Goal: Task Accomplishment & Management: Manage account settings

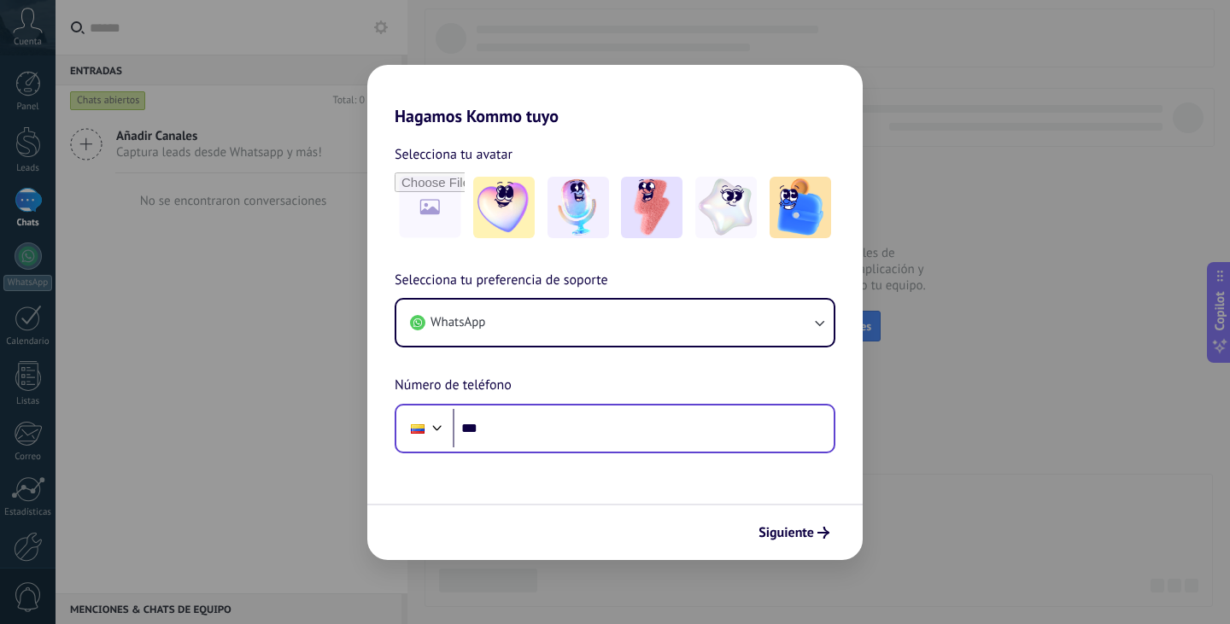
click at [641, 408] on div "Phone ***" at bounding box center [615, 429] width 441 height 50
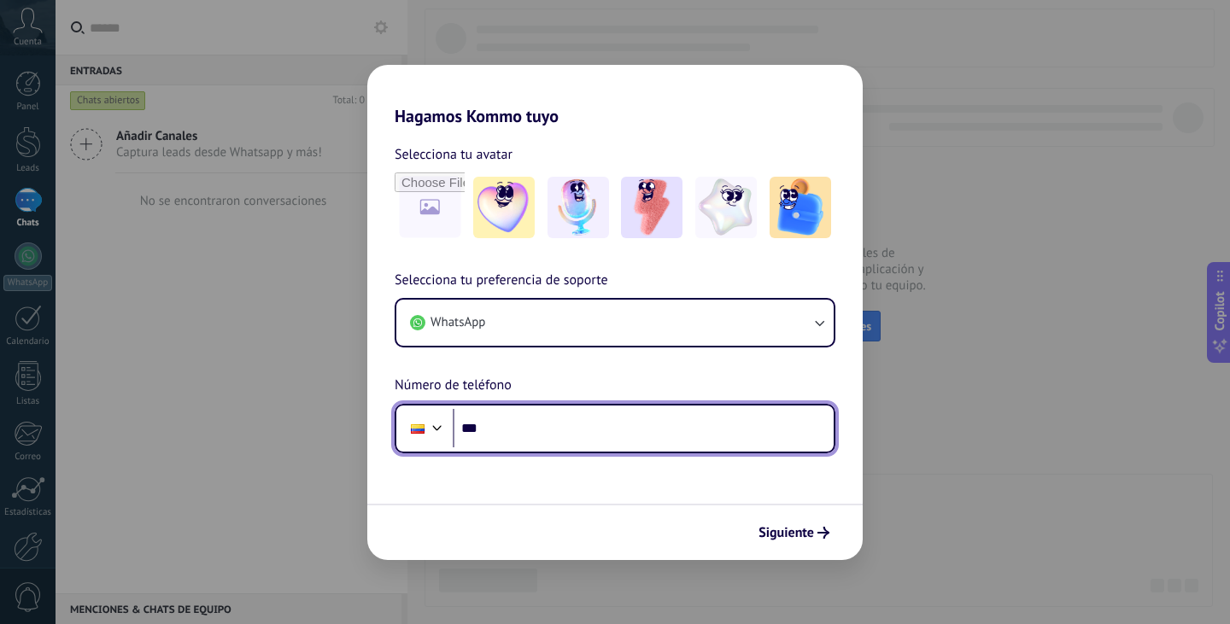
click at [641, 410] on input "***" at bounding box center [643, 428] width 381 height 39
type input "**********"
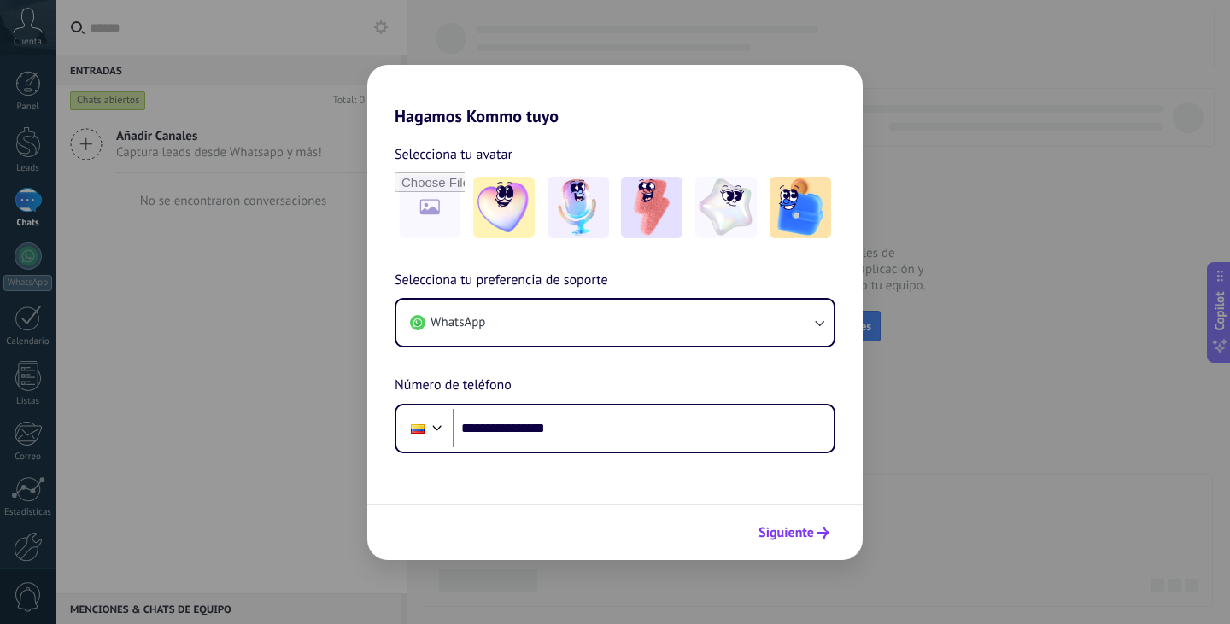
click at [795, 528] on span "Siguiente" at bounding box center [786, 533] width 56 height 12
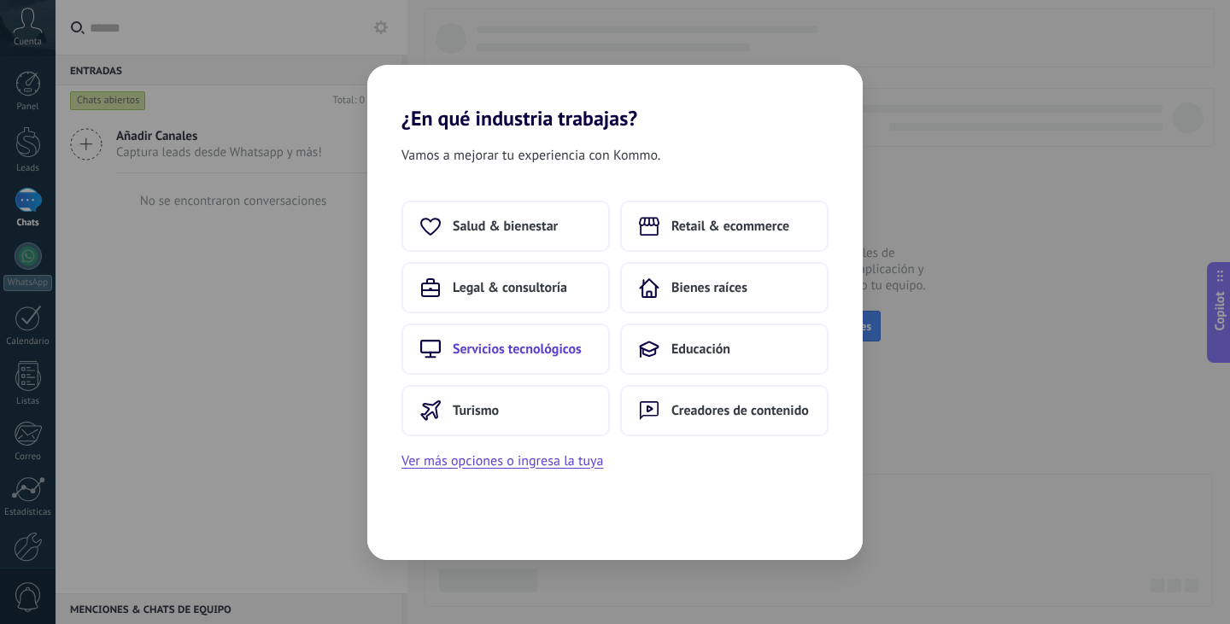
click at [518, 354] on span "Servicios tecnológicos" at bounding box center [517, 349] width 129 height 17
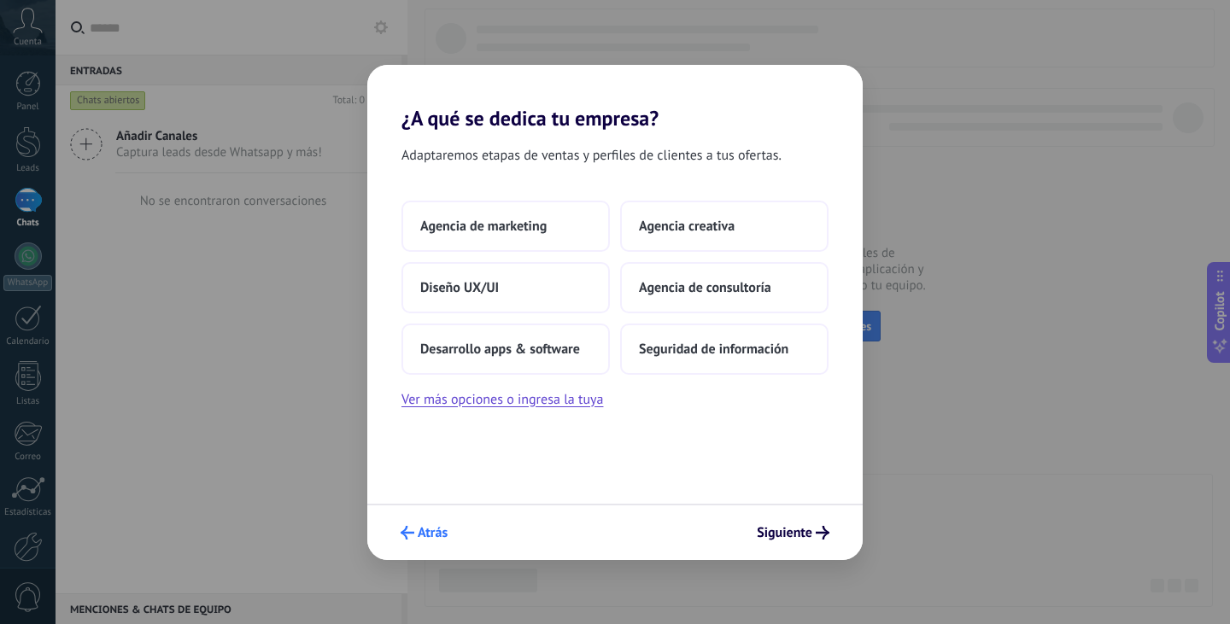
click at [415, 536] on span "Atrás" at bounding box center [424, 533] width 47 height 14
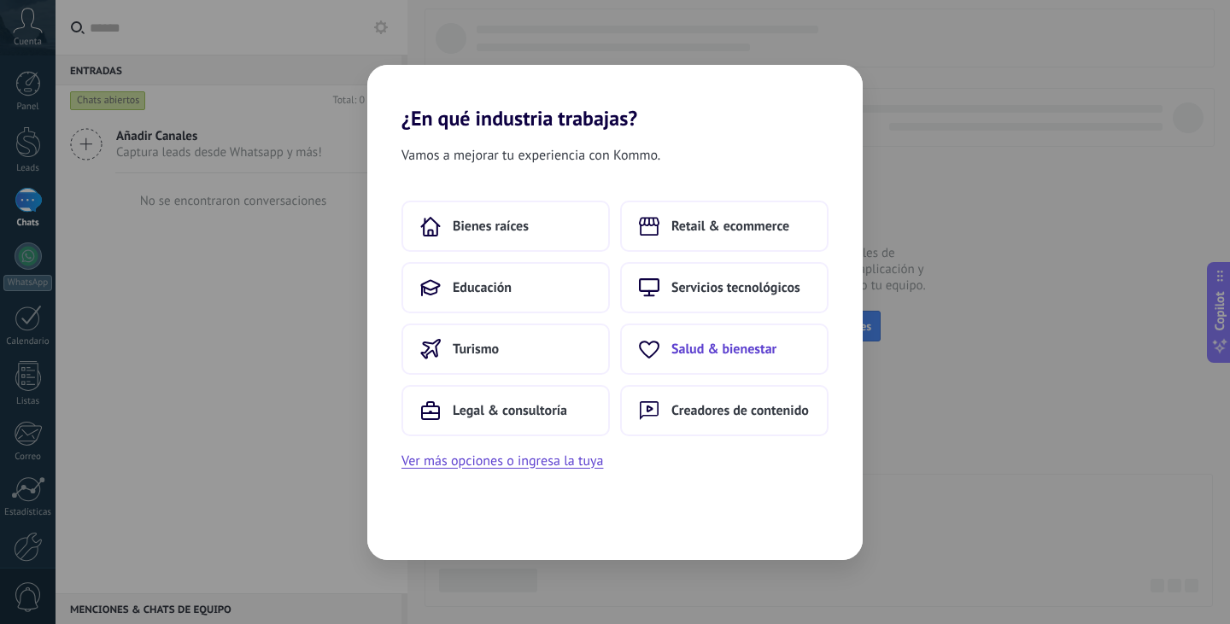
click at [733, 335] on button "Salud & bienestar" at bounding box center [724, 349] width 208 height 51
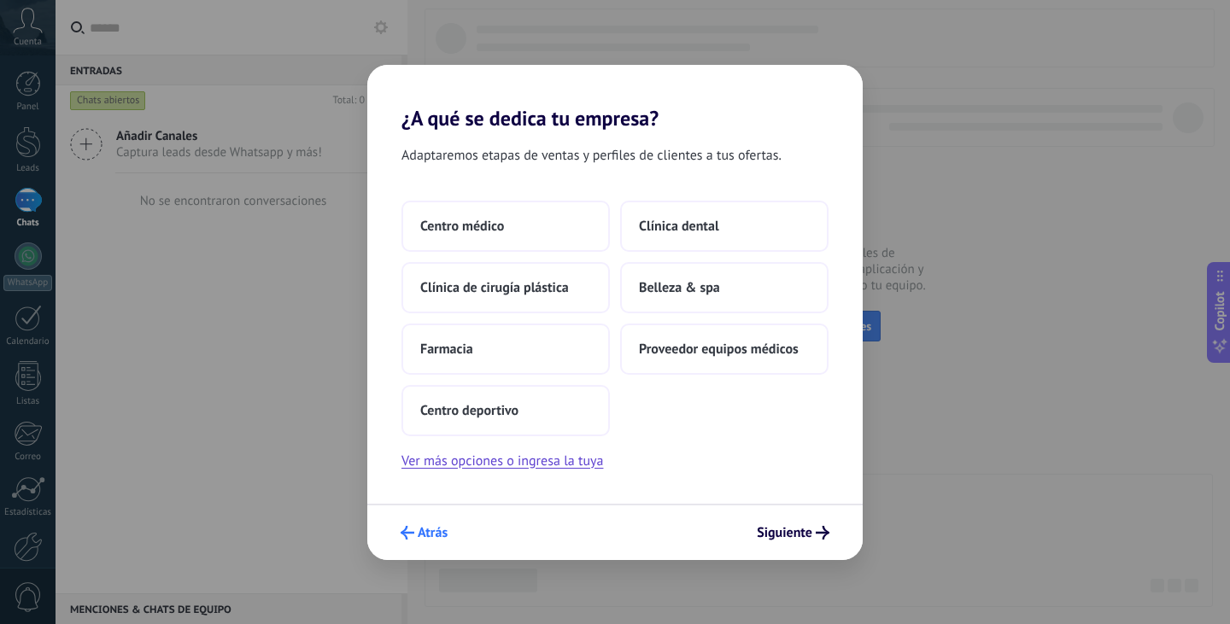
click at [418, 535] on span "Atrás" at bounding box center [433, 533] width 30 height 12
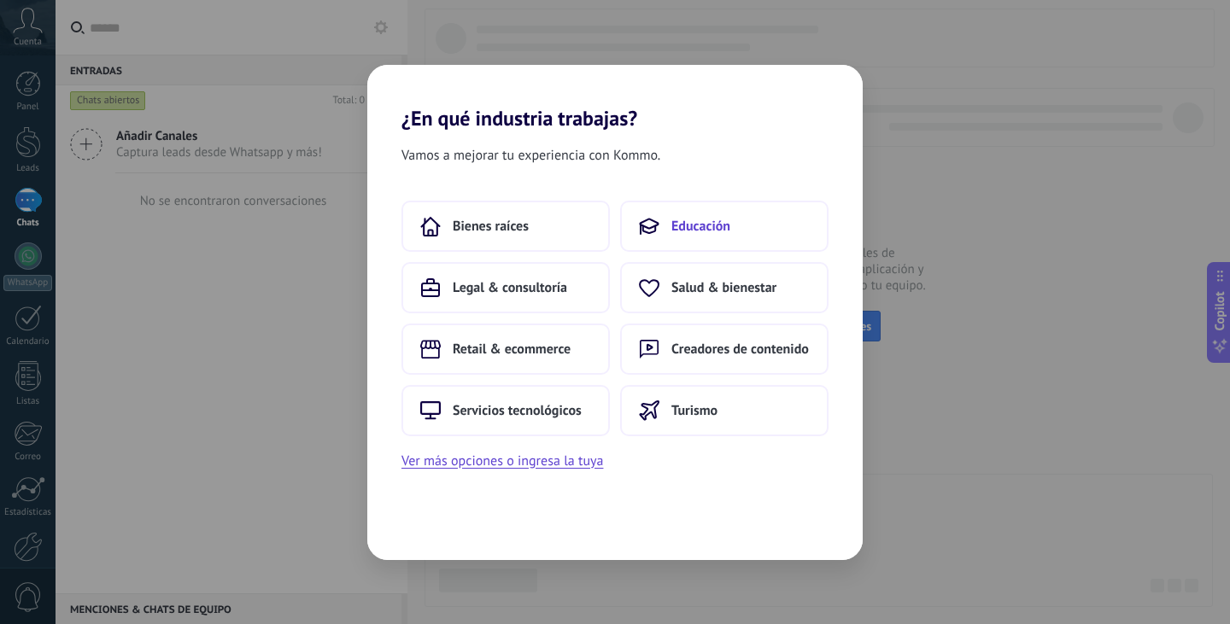
click at [732, 226] on button "Educación" at bounding box center [724, 226] width 208 height 51
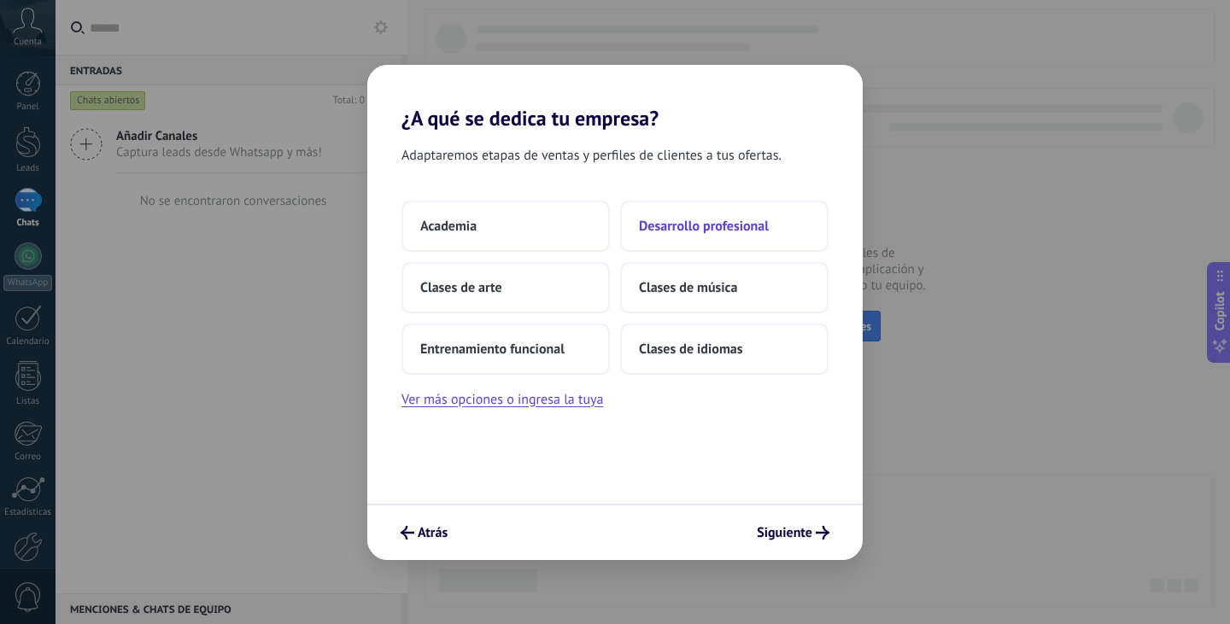
click at [763, 222] on span "Desarrollo profesional" at bounding box center [704, 226] width 130 height 17
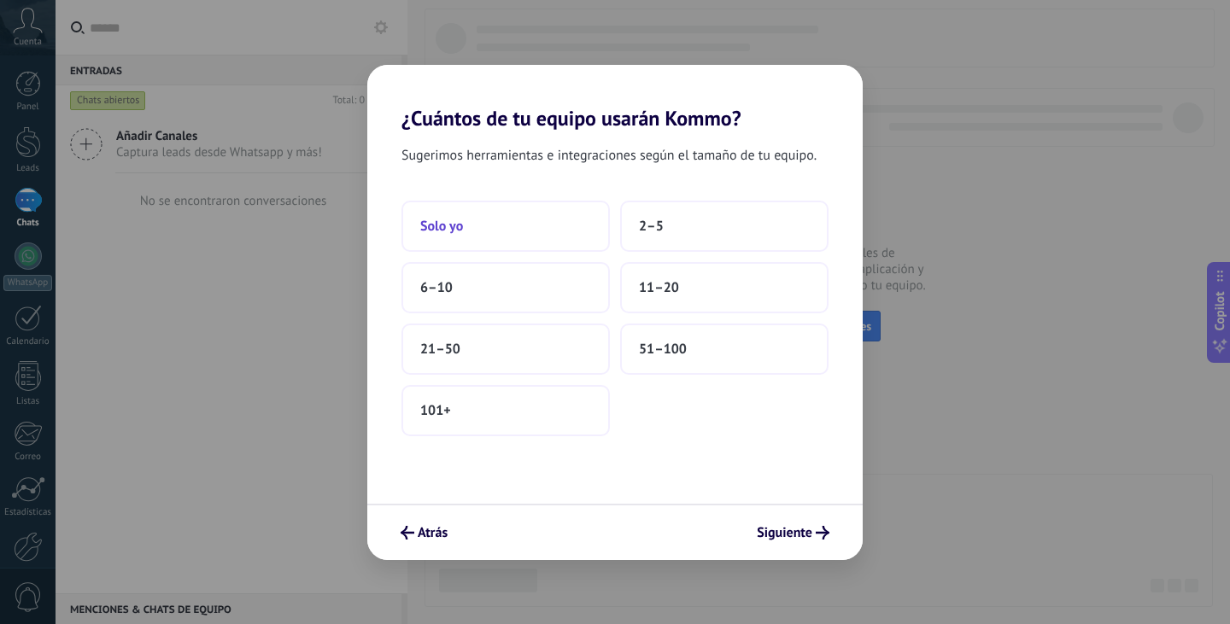
click at [487, 215] on button "Solo yo" at bounding box center [505, 226] width 208 height 51
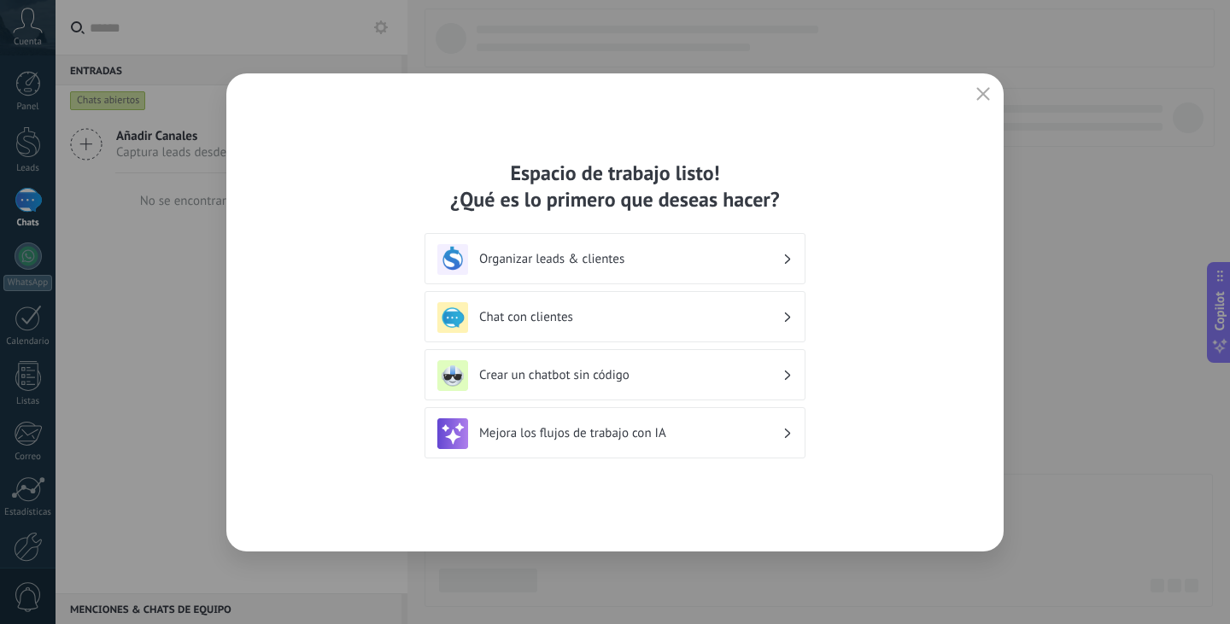
click at [677, 257] on h3 "Organizar leads & clientes" at bounding box center [630, 259] width 303 height 16
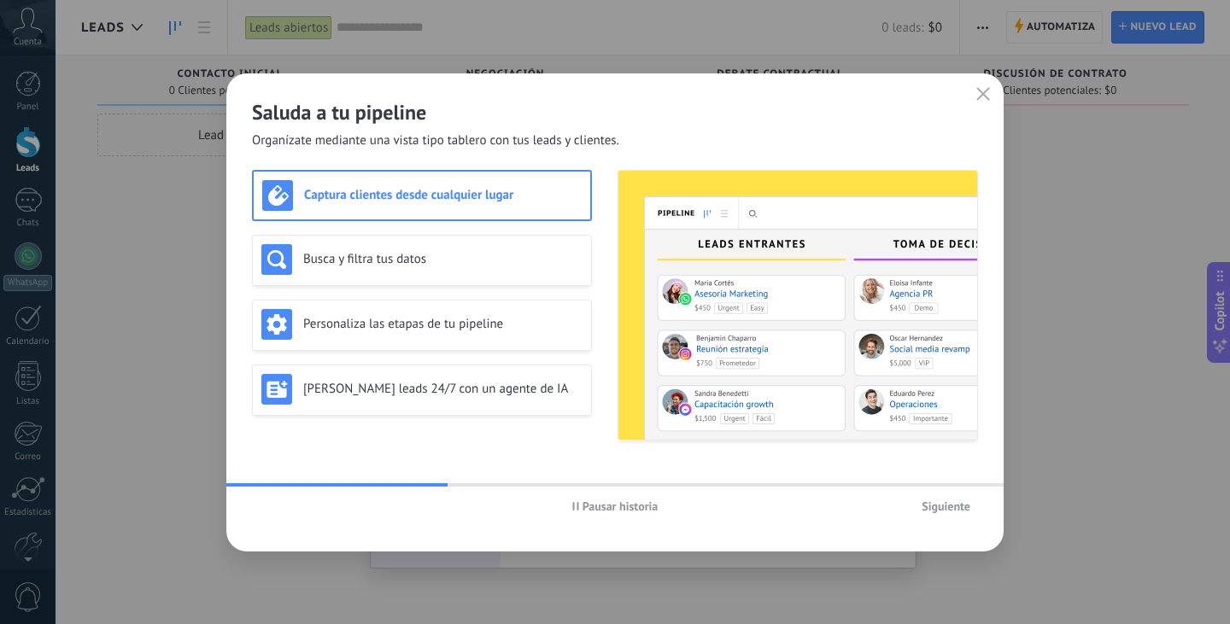
click at [926, 506] on span "Siguiente" at bounding box center [946, 507] width 49 height 12
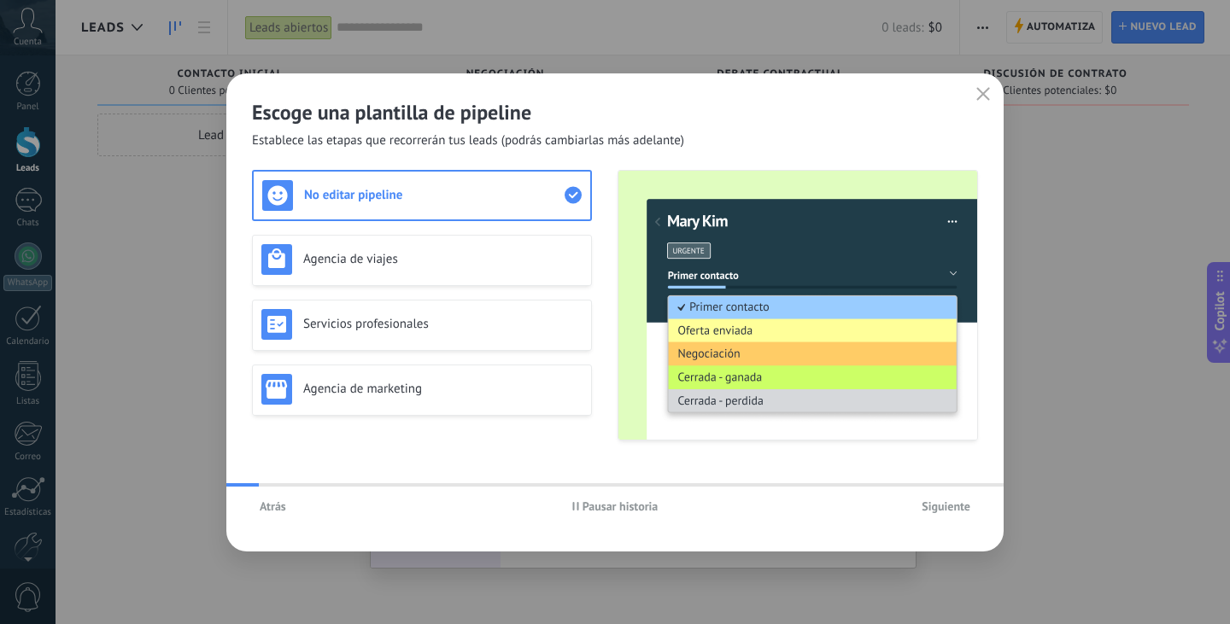
click at [926, 506] on span "Siguiente" at bounding box center [946, 507] width 49 height 12
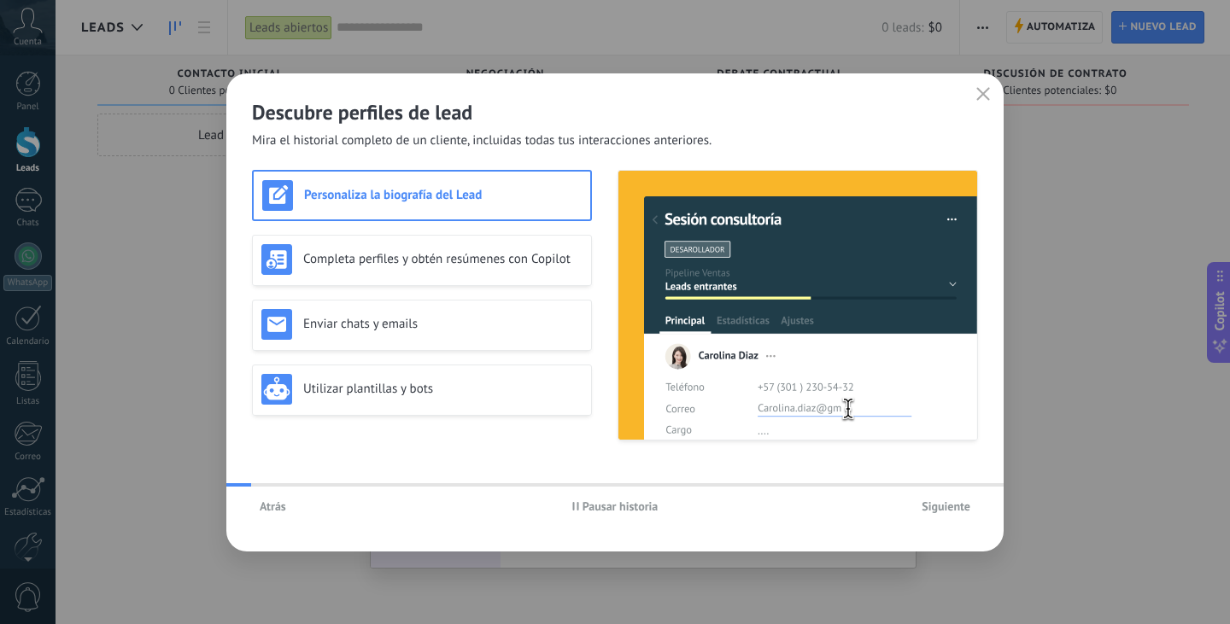
click at [926, 506] on span "Siguiente" at bounding box center [946, 507] width 49 height 12
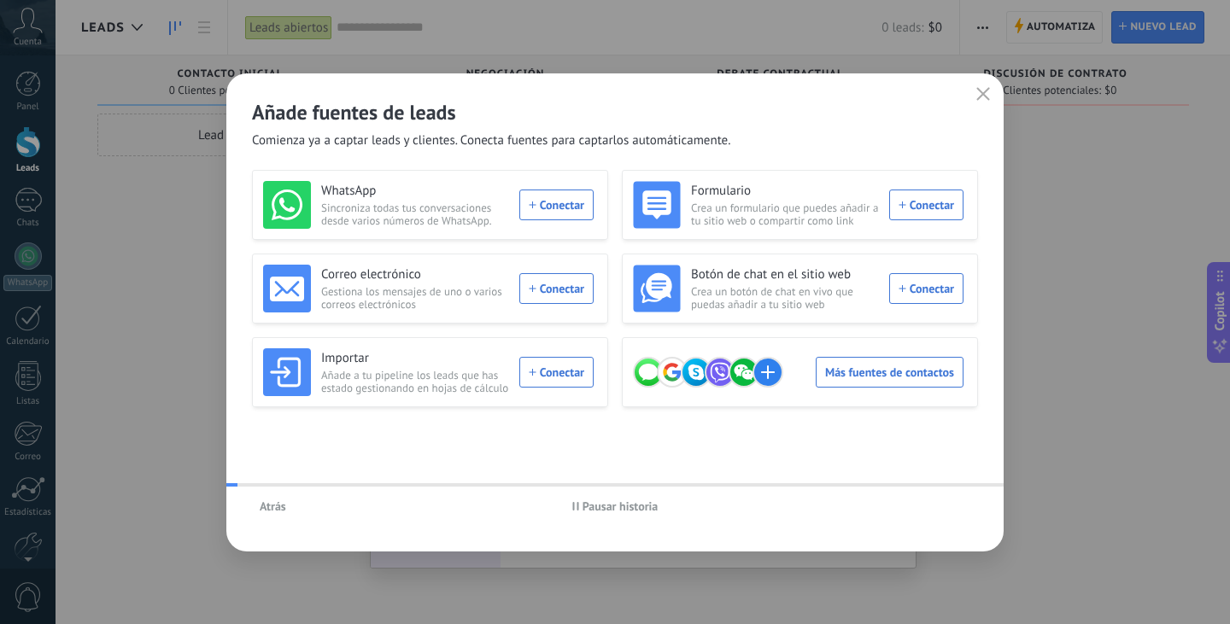
click at [926, 506] on div "Atrás Pausar historia" at bounding box center [614, 506] width 777 height 39
click at [989, 91] on icon "button" at bounding box center [983, 94] width 14 height 14
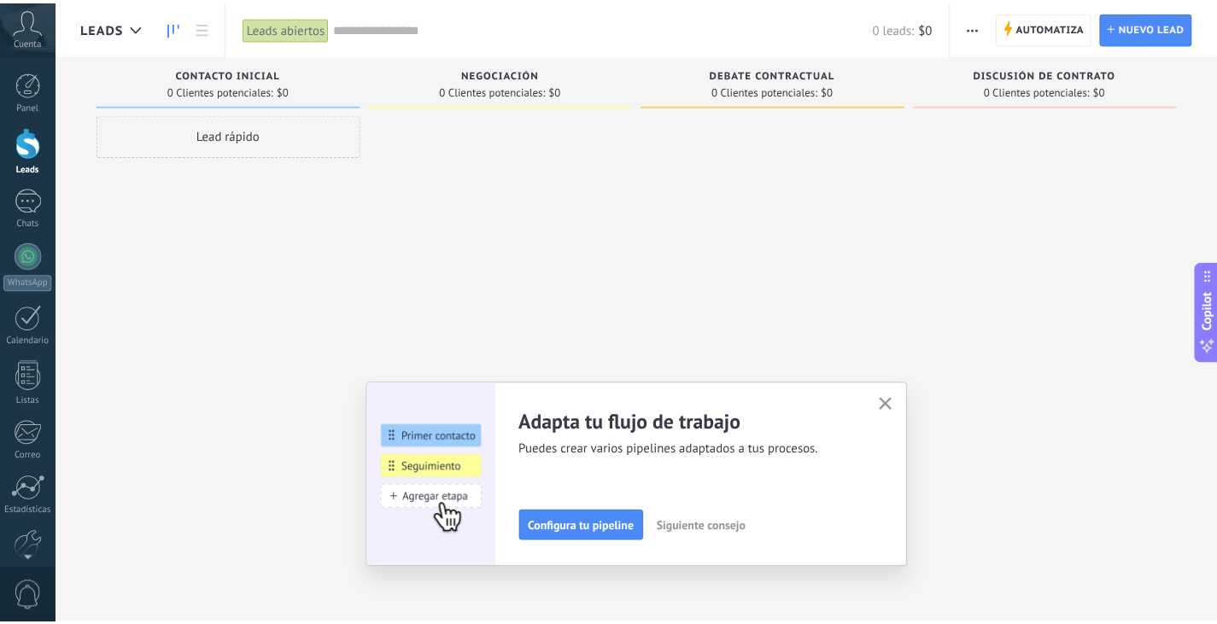
scroll to position [86, 0]
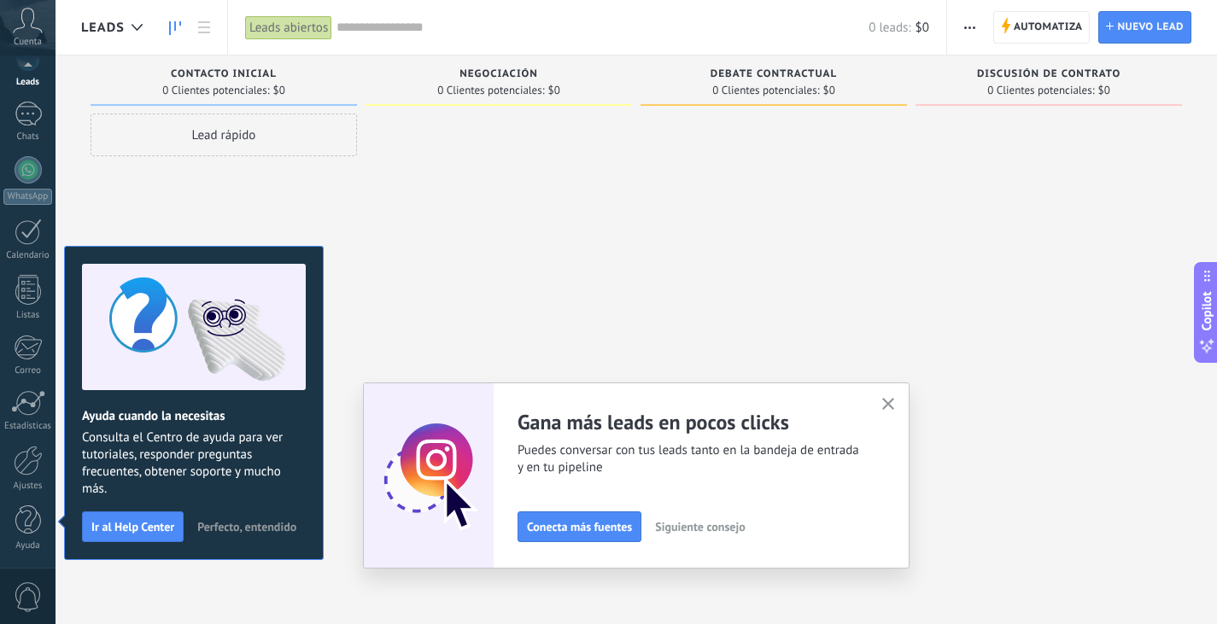
click at [899, 397] on button "button" at bounding box center [888, 405] width 21 height 23
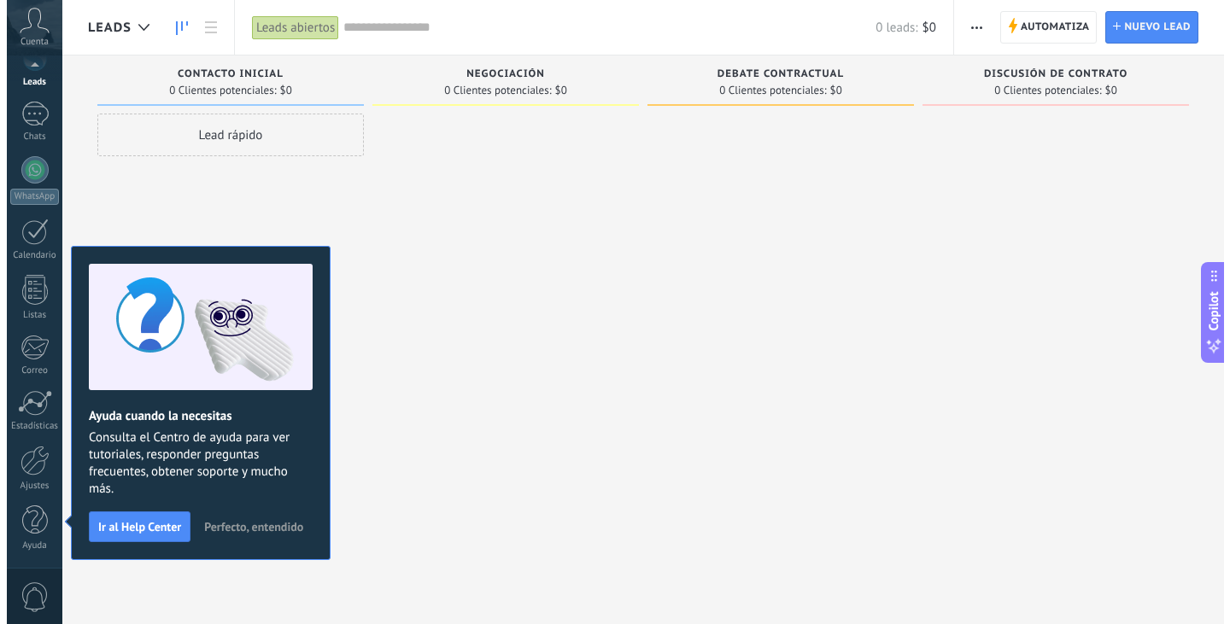
scroll to position [0, 0]
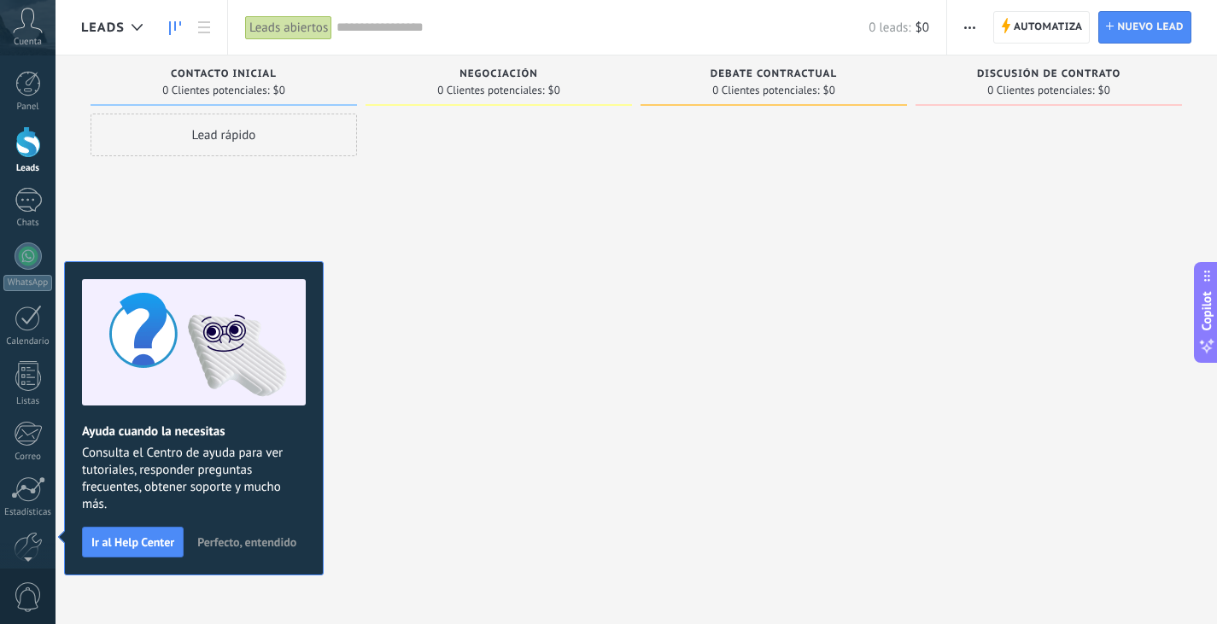
click at [253, 539] on span "Perfecto, entendido" at bounding box center [246, 542] width 99 height 12
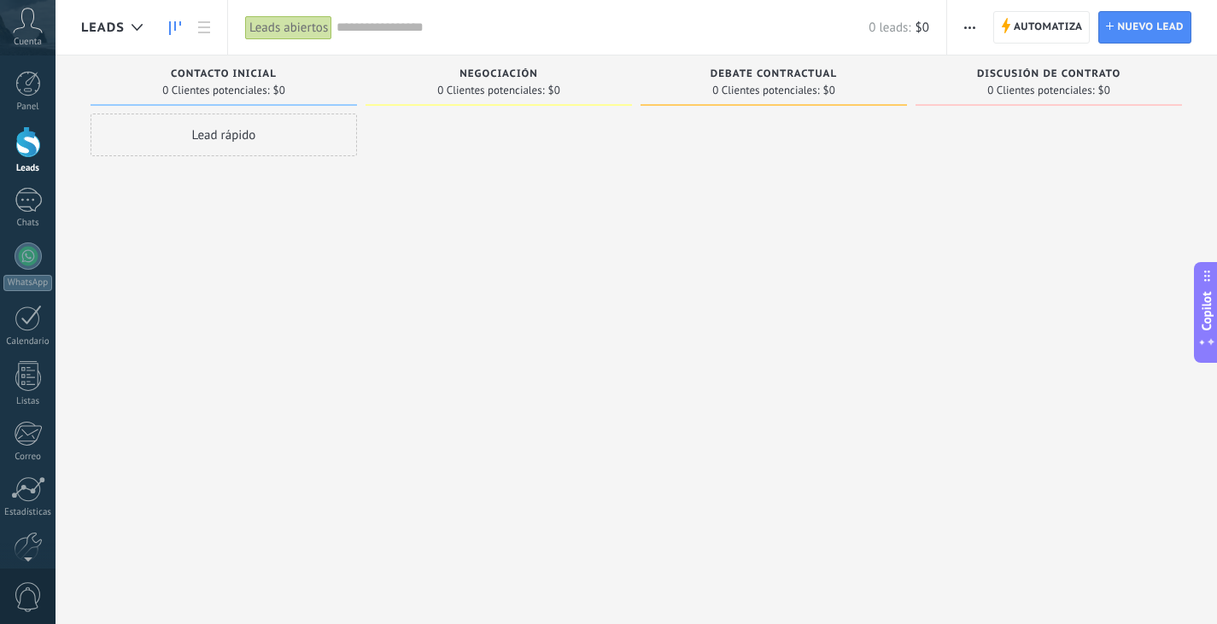
click at [981, 27] on button "button" at bounding box center [969, 27] width 25 height 32
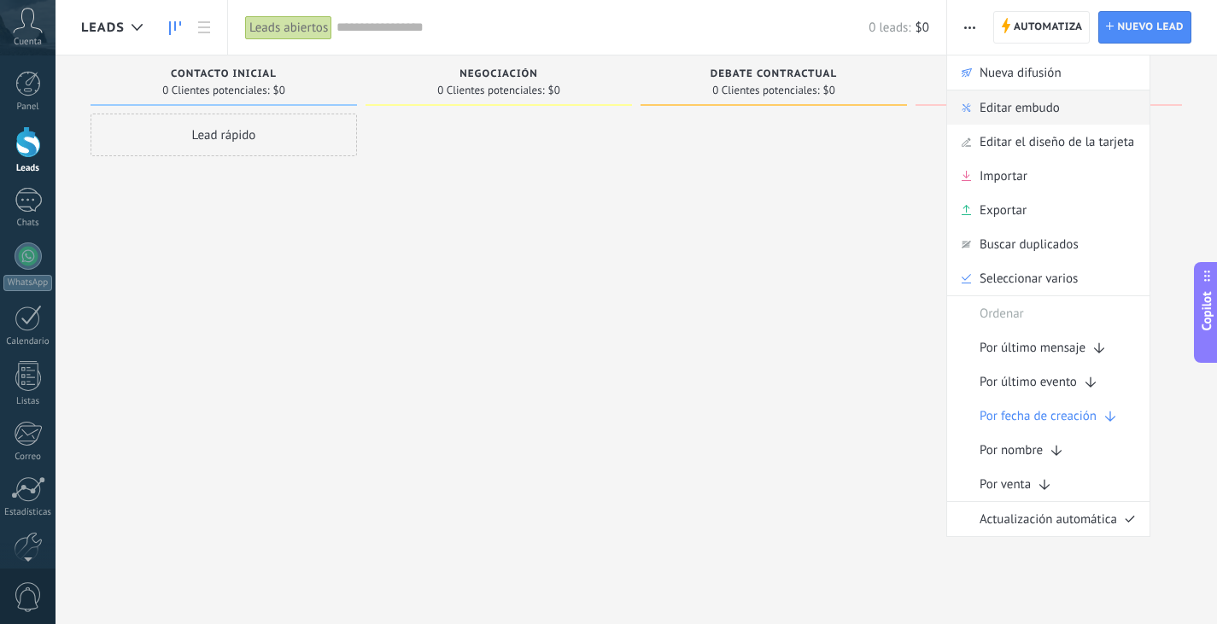
click at [1016, 103] on span "Editar embudo" at bounding box center [1020, 108] width 80 height 34
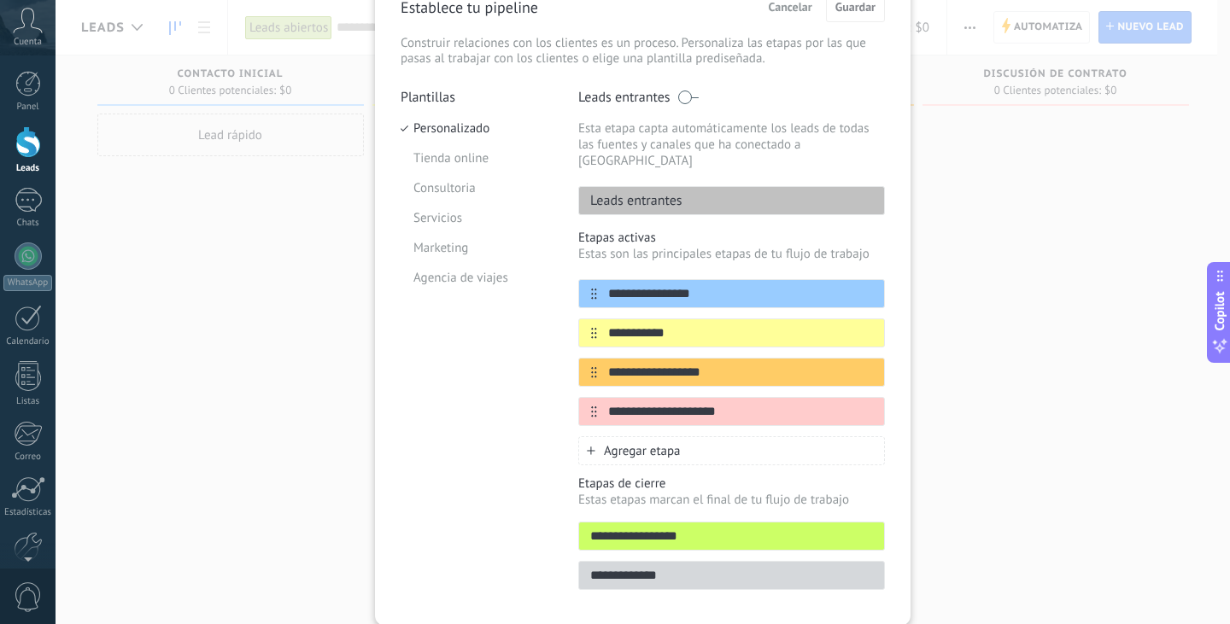
scroll to position [133, 0]
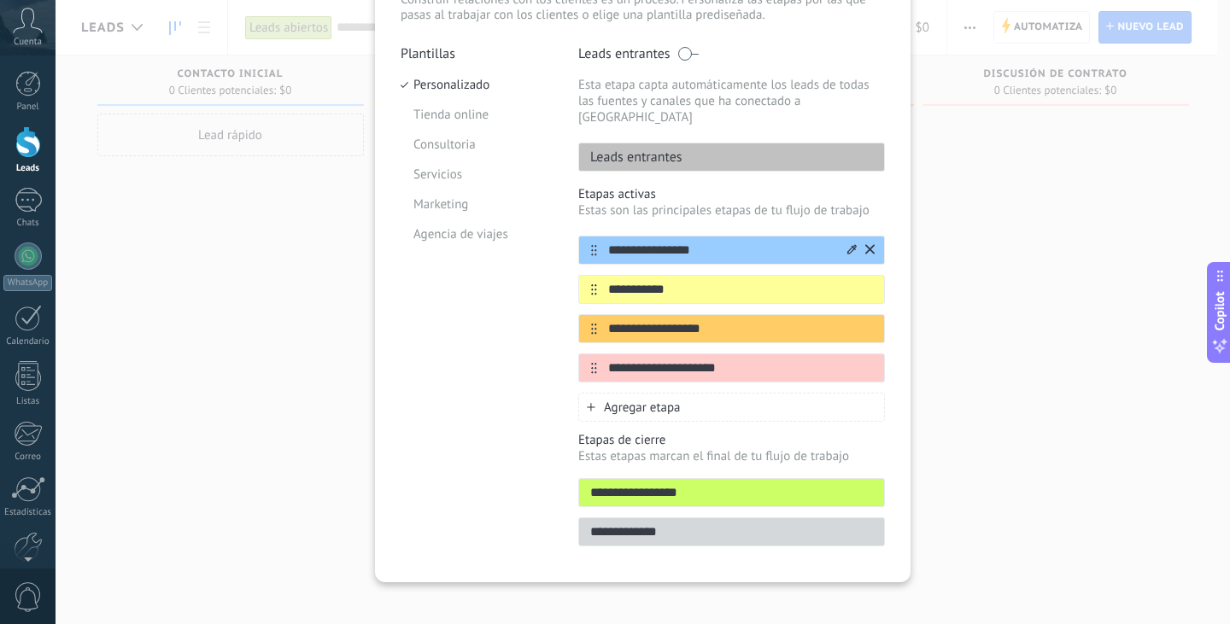
click at [849, 244] on icon at bounding box center [851, 249] width 9 height 10
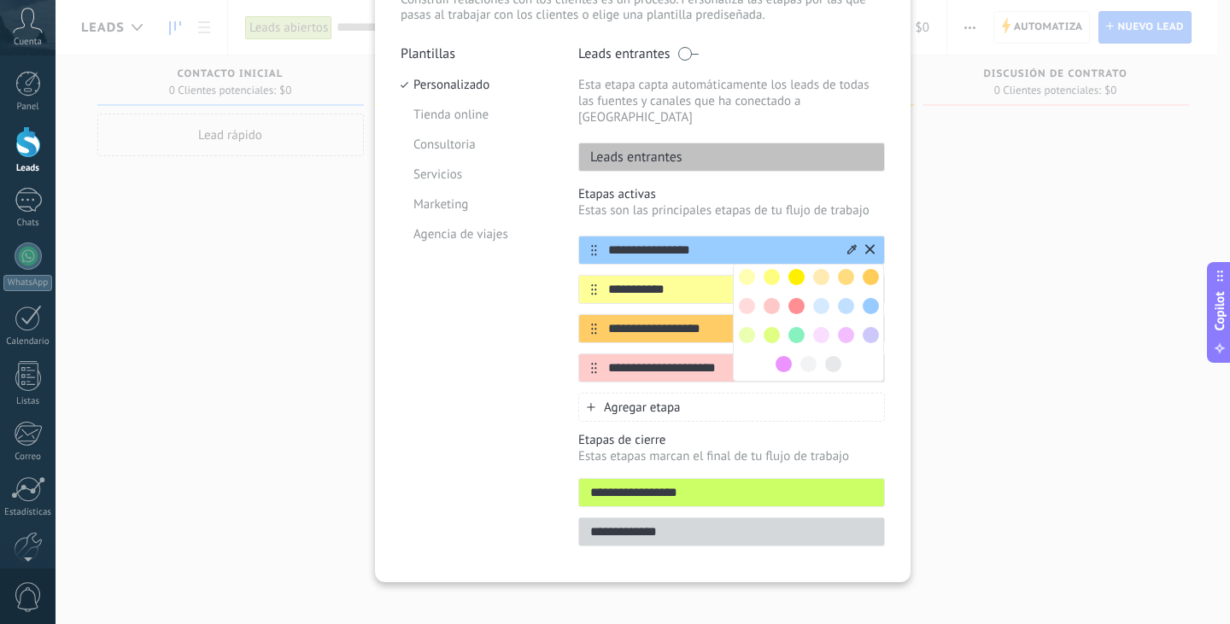
click at [492, 325] on div "Plantillas Personalizado Tienda online Consultoria Servicios Marketing Agencia …" at bounding box center [477, 301] width 152 height 512
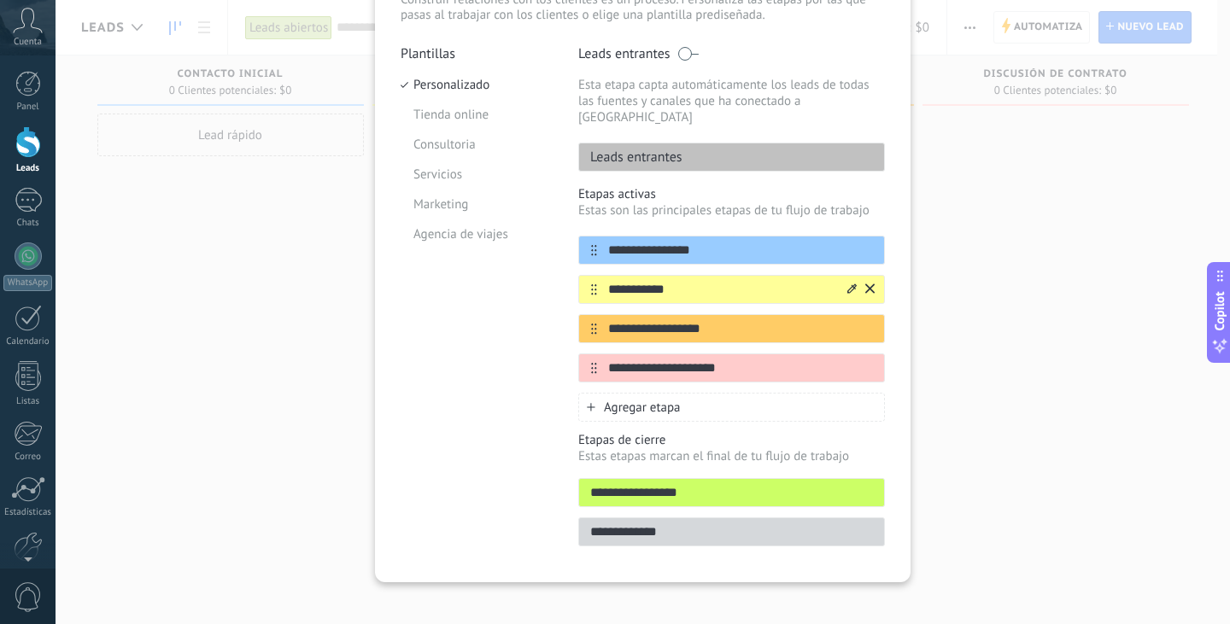
click at [865, 282] on button at bounding box center [869, 290] width 9 height 16
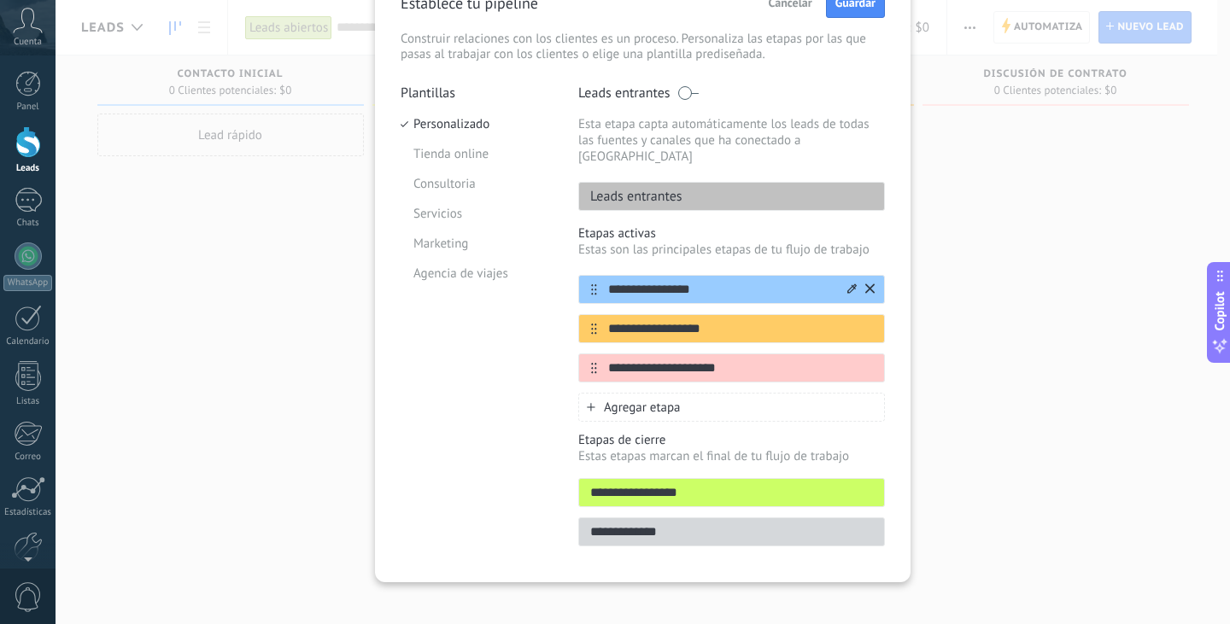
click at [851, 284] on icon at bounding box center [851, 288] width 9 height 9
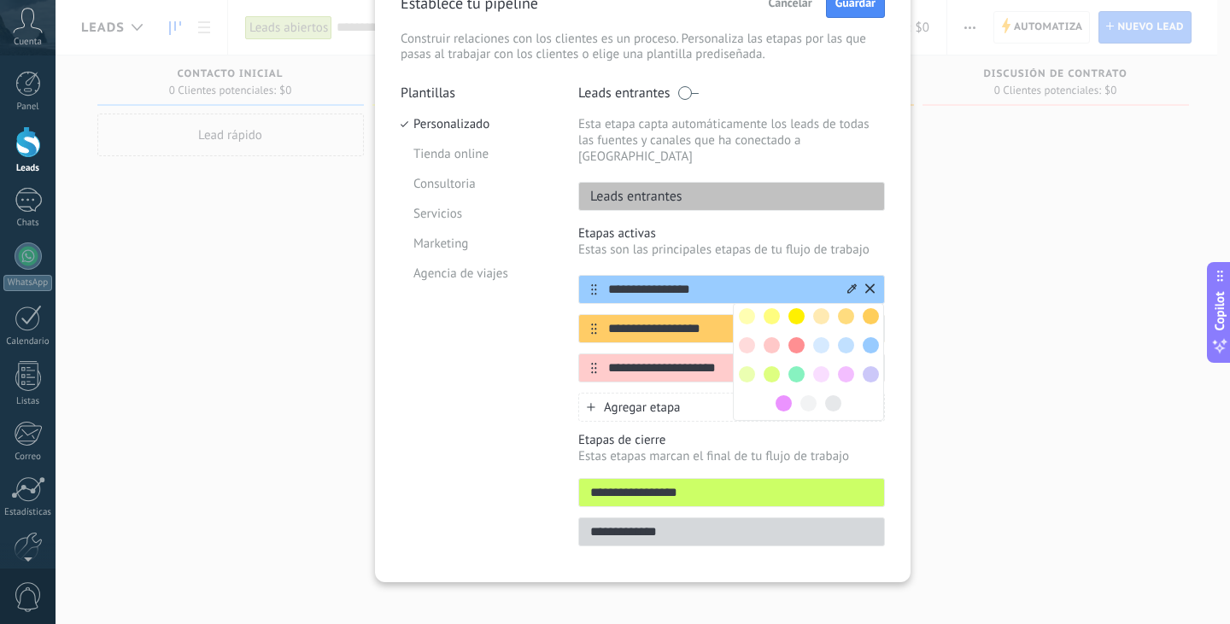
click at [718, 281] on input "**********" at bounding box center [721, 290] width 248 height 18
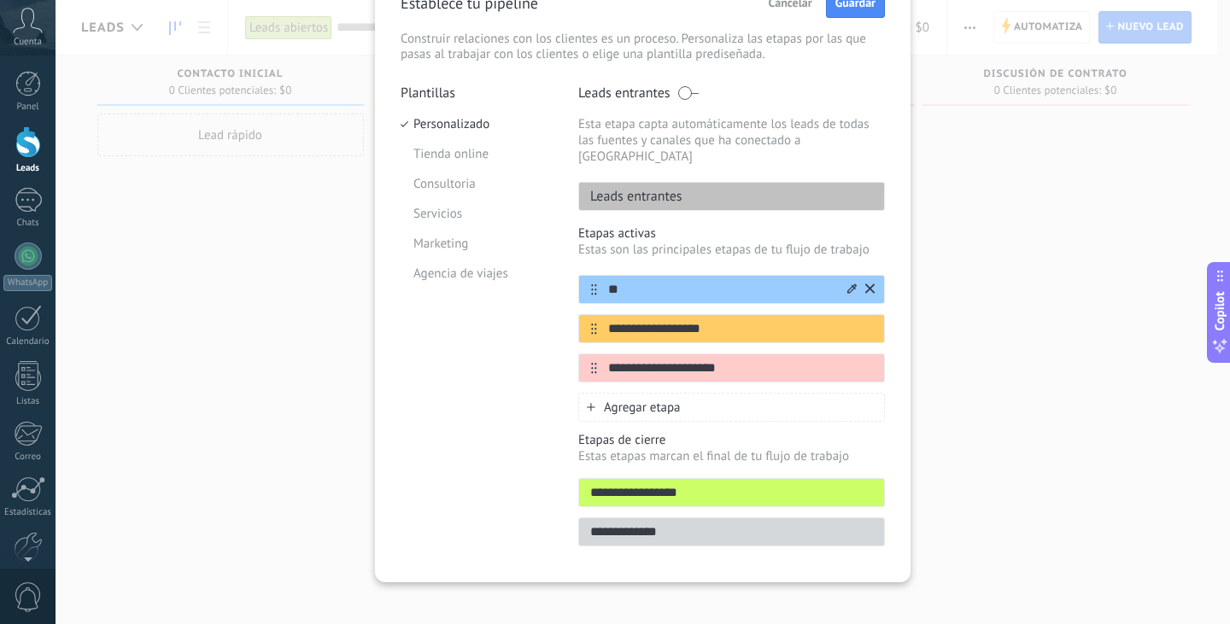
type input "*"
type input "*****"
drag, startPoint x: 718, startPoint y: 313, endPoint x: 601, endPoint y: 333, distance: 118.8
click at [601, 333] on div "**********" at bounding box center [731, 329] width 307 height 108
type input "*****"
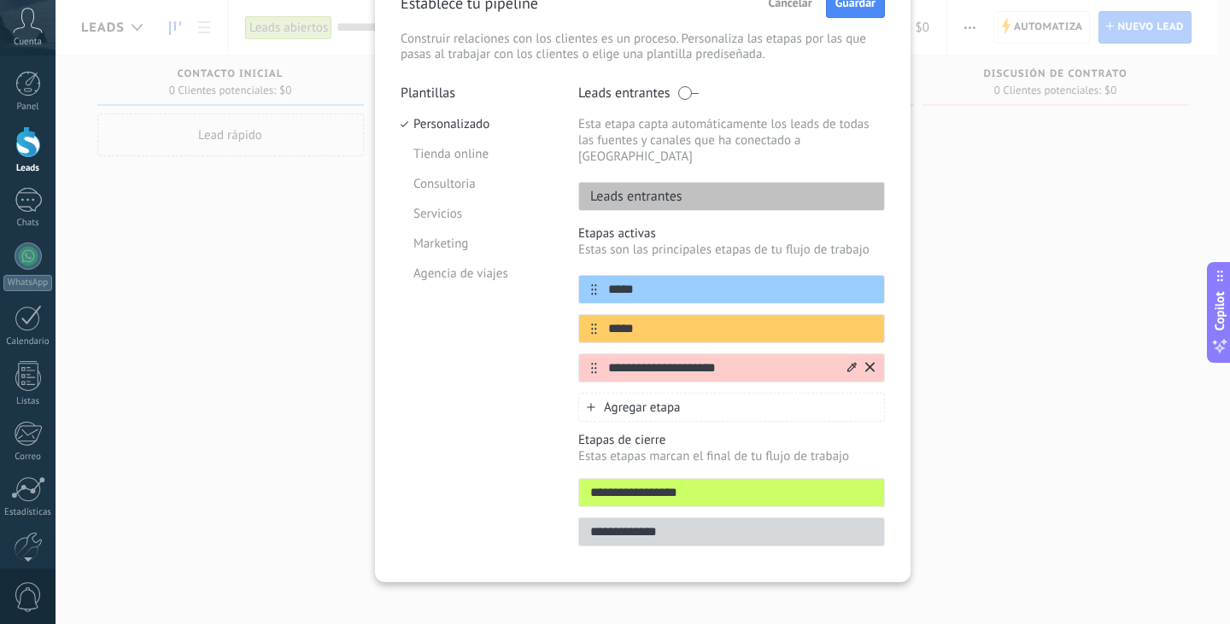
click at [836, 360] on input "**********" at bounding box center [721, 369] width 248 height 18
type input "*"
type input "**********"
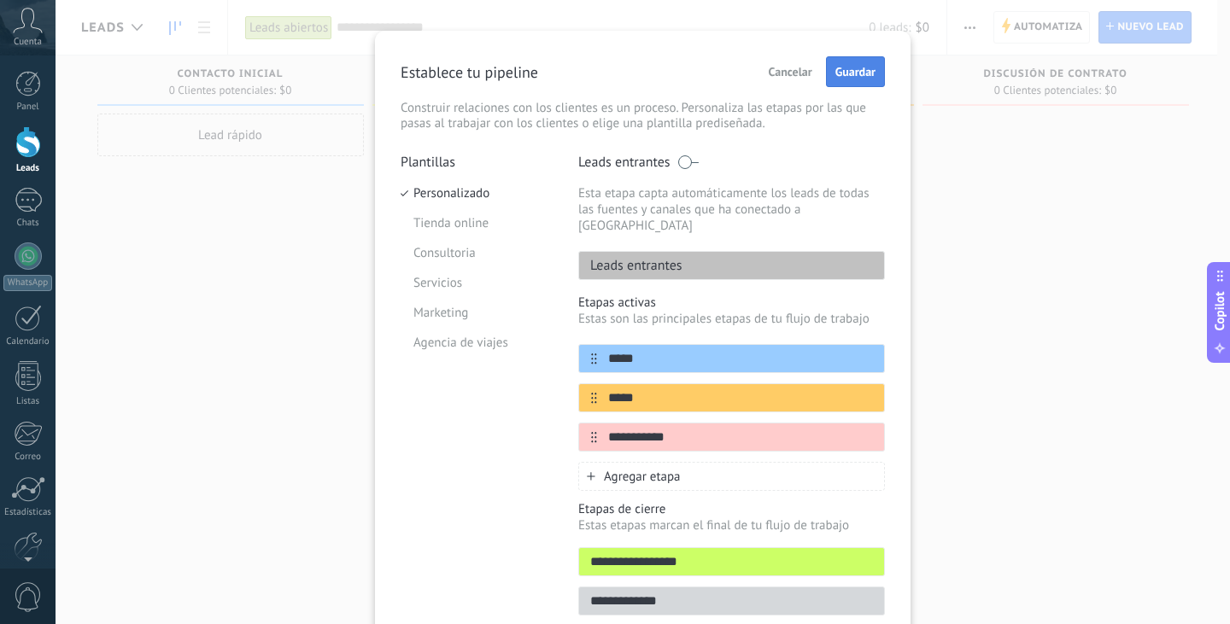
scroll to position [9, 0]
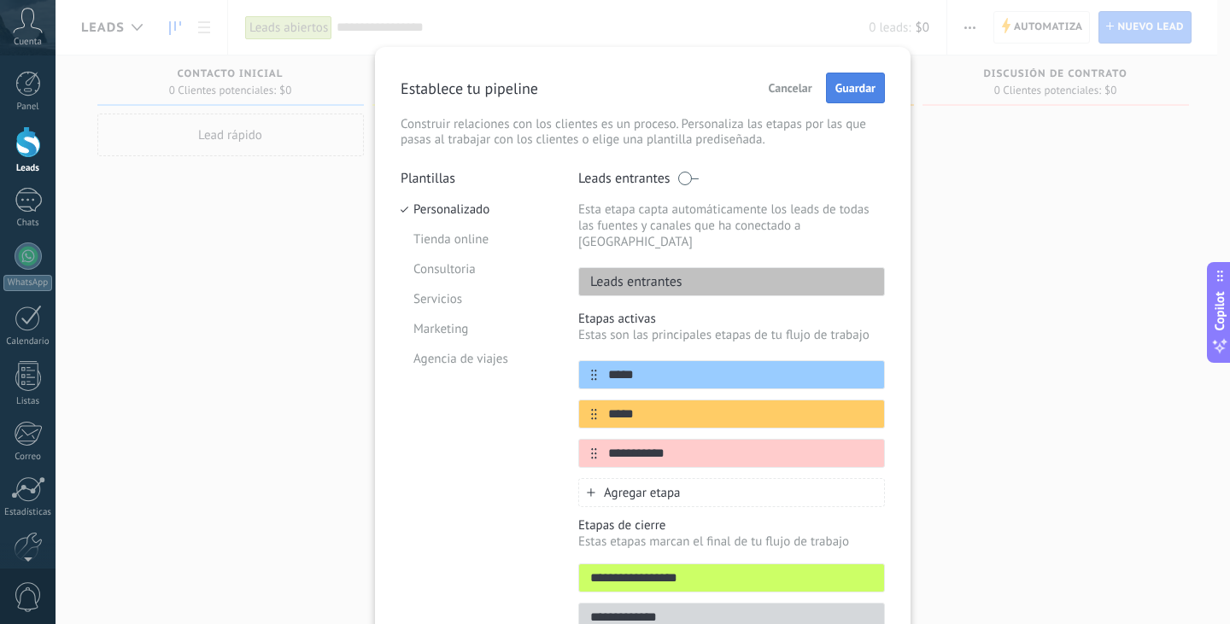
click at [850, 86] on span "Guardar" at bounding box center [855, 88] width 40 height 12
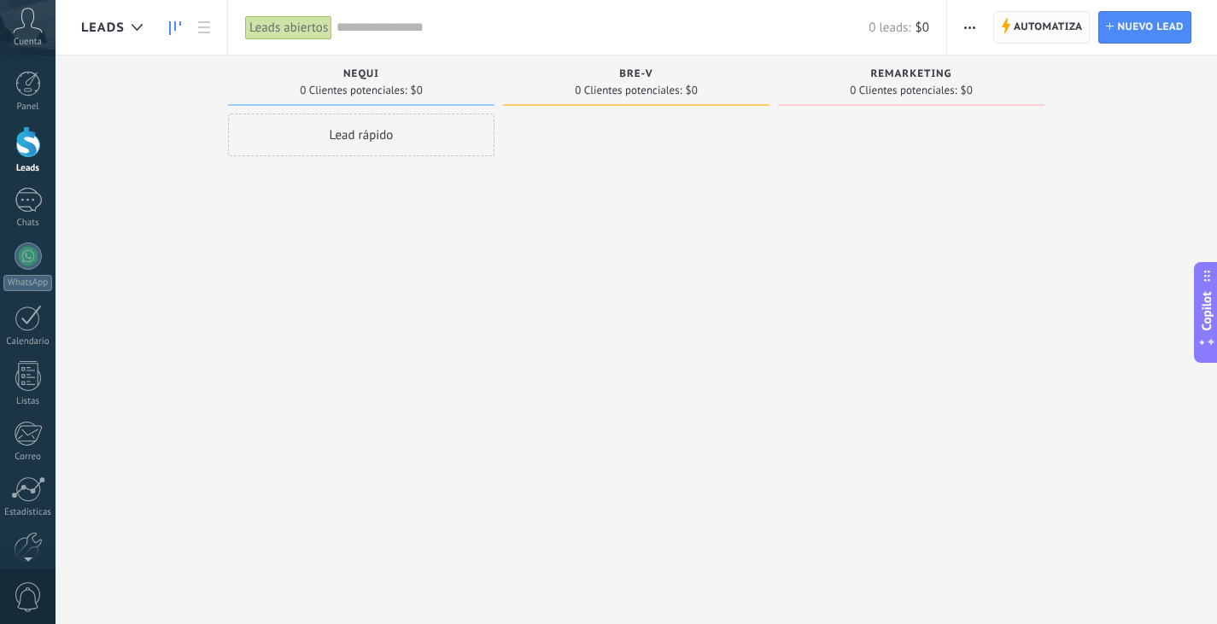
click at [1008, 26] on use at bounding box center [1006, 25] width 9 height 15
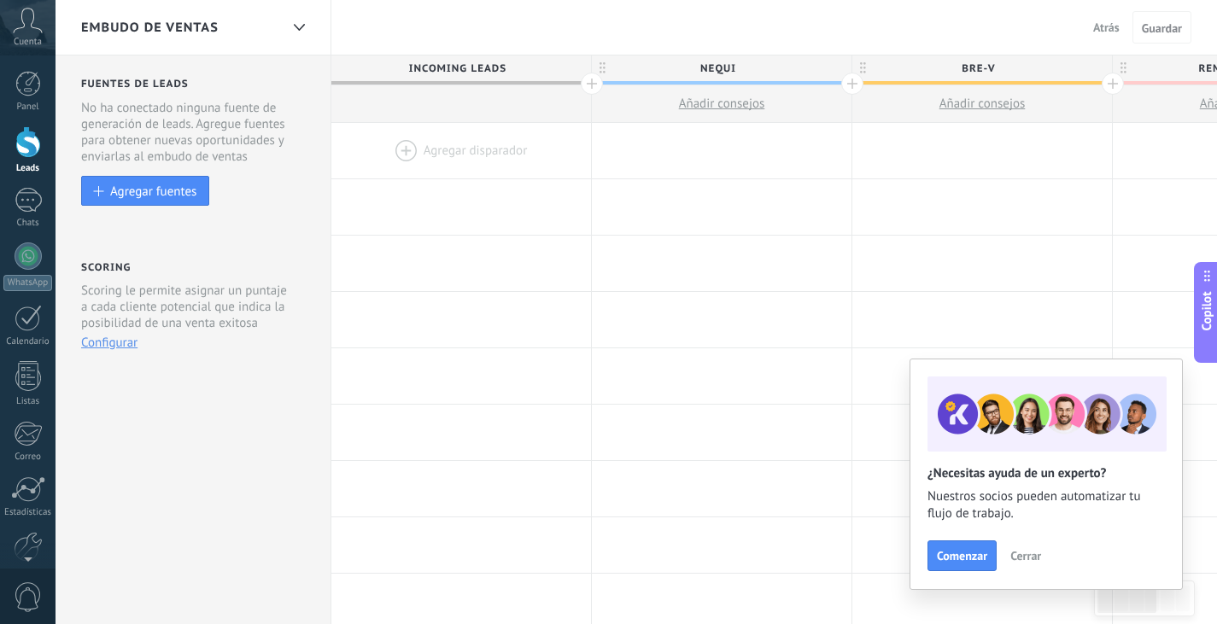
click at [394, 152] on div at bounding box center [461, 151] width 260 height 56
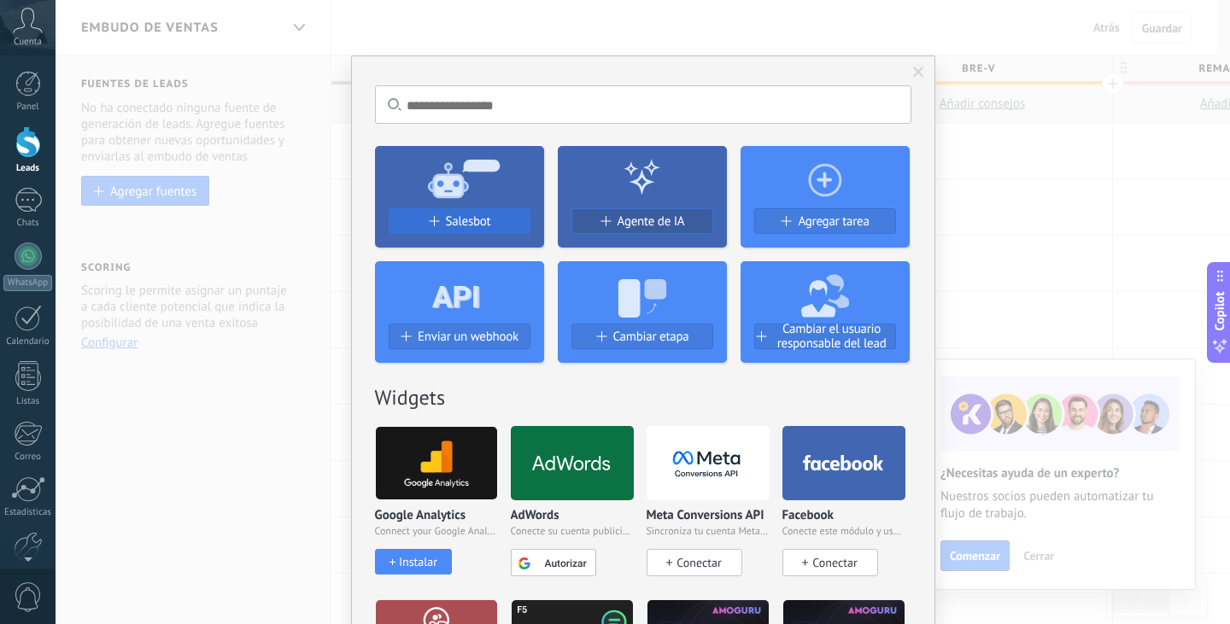
click at [464, 230] on button "Salesbot" at bounding box center [460, 221] width 142 height 26
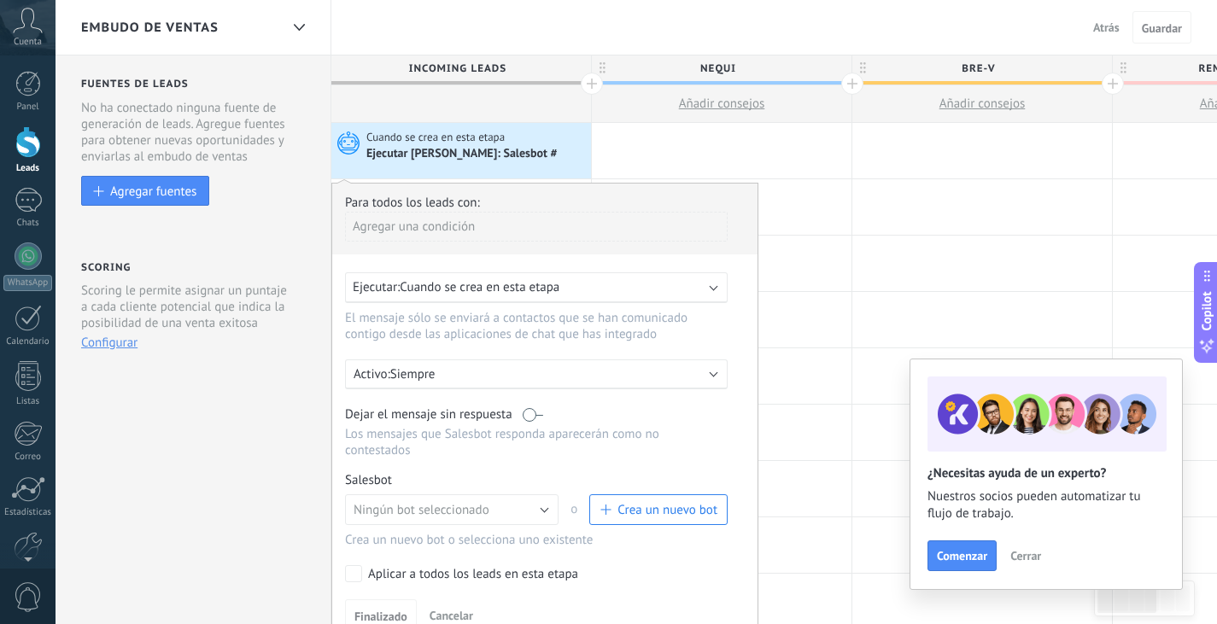
click at [448, 289] on span "Cuando se crea en esta etapa" at bounding box center [480, 287] width 160 height 16
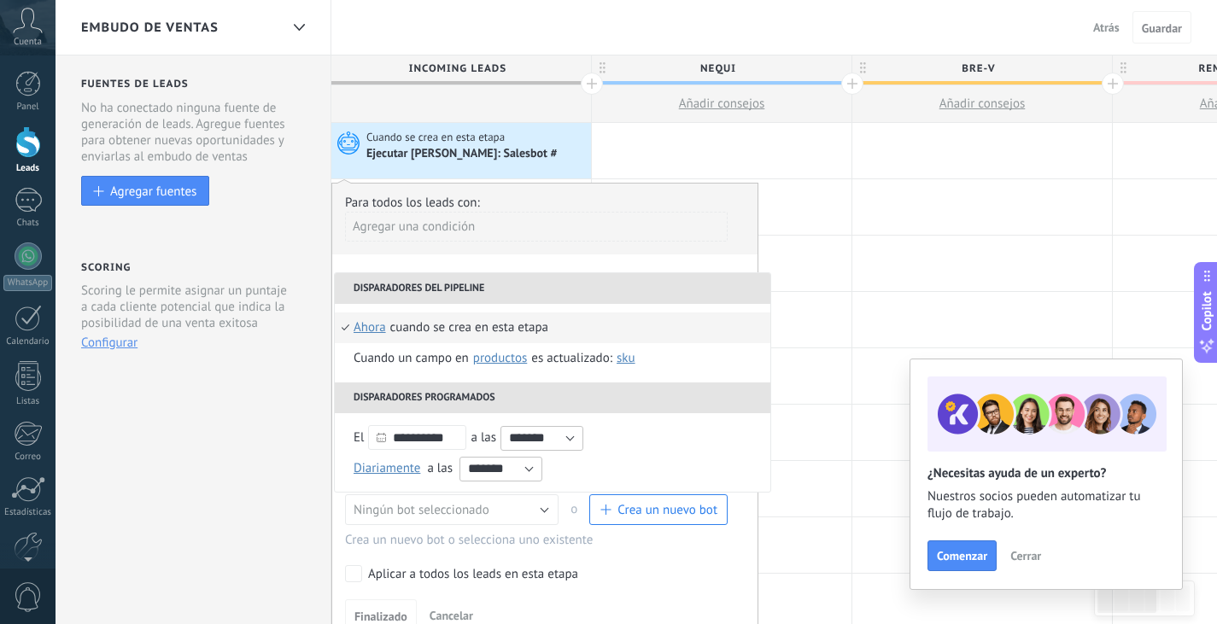
click at [448, 289] on li "Disparadores del pipeline" at bounding box center [553, 288] width 436 height 31
click at [362, 257] on div "**********" at bounding box center [544, 414] width 427 height 462
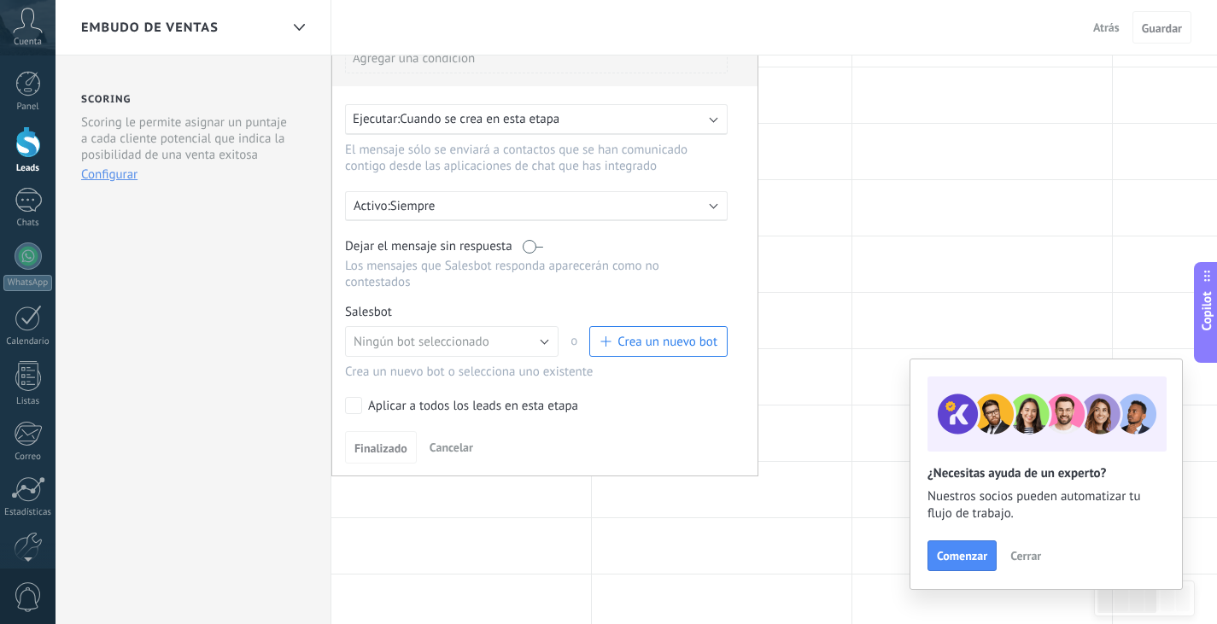
scroll to position [171, 0]
click at [514, 339] on button "Ningún bot seleccionado" at bounding box center [452, 339] width 214 height 31
click at [514, 341] on span "Ningún bot seleccionado" at bounding box center [444, 339] width 218 height 16
click at [472, 458] on button "Cancelar" at bounding box center [451, 445] width 57 height 26
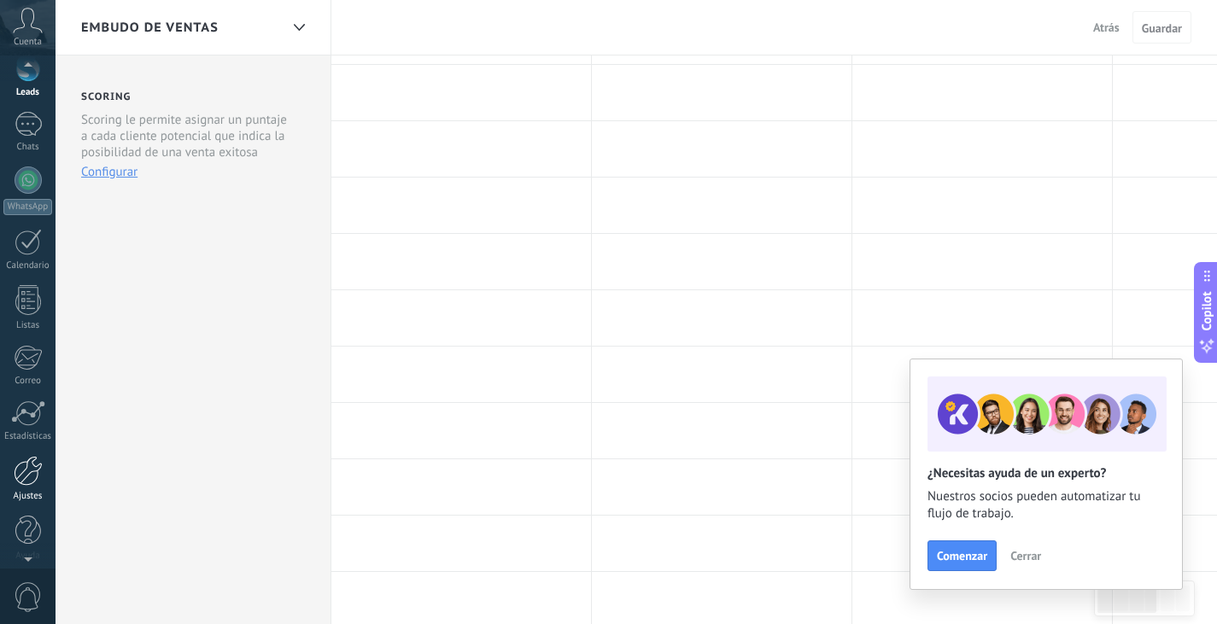
scroll to position [86, 0]
click at [14, 477] on link "Ajustes" at bounding box center [28, 469] width 56 height 46
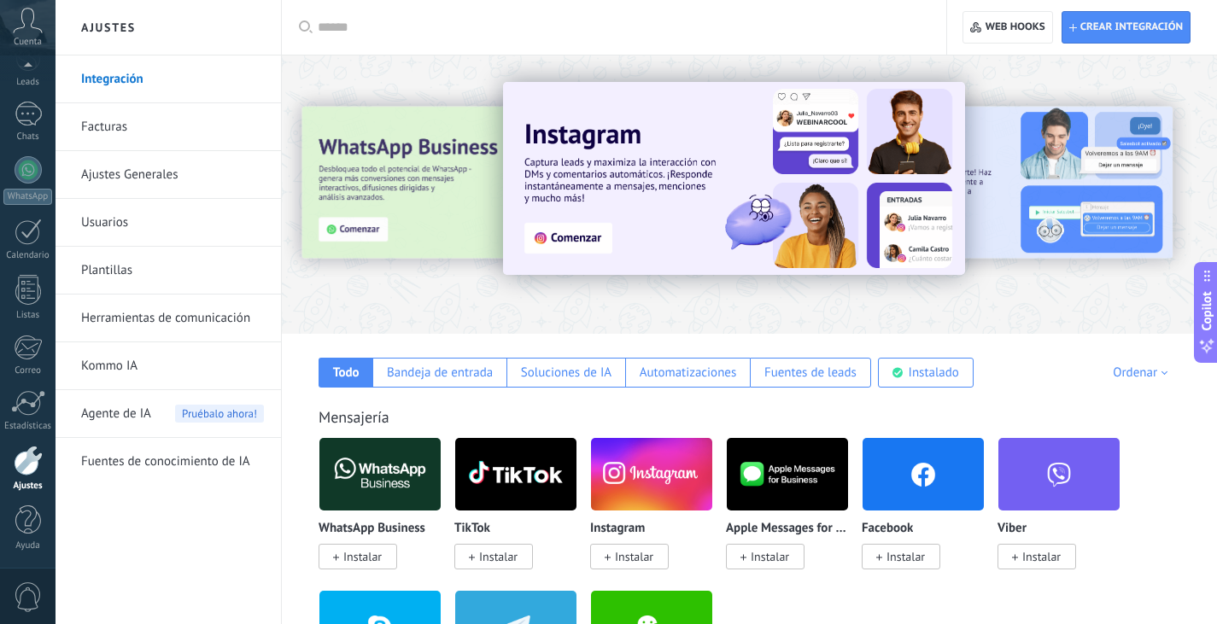
click at [152, 86] on link "Integración" at bounding box center [172, 80] width 183 height 48
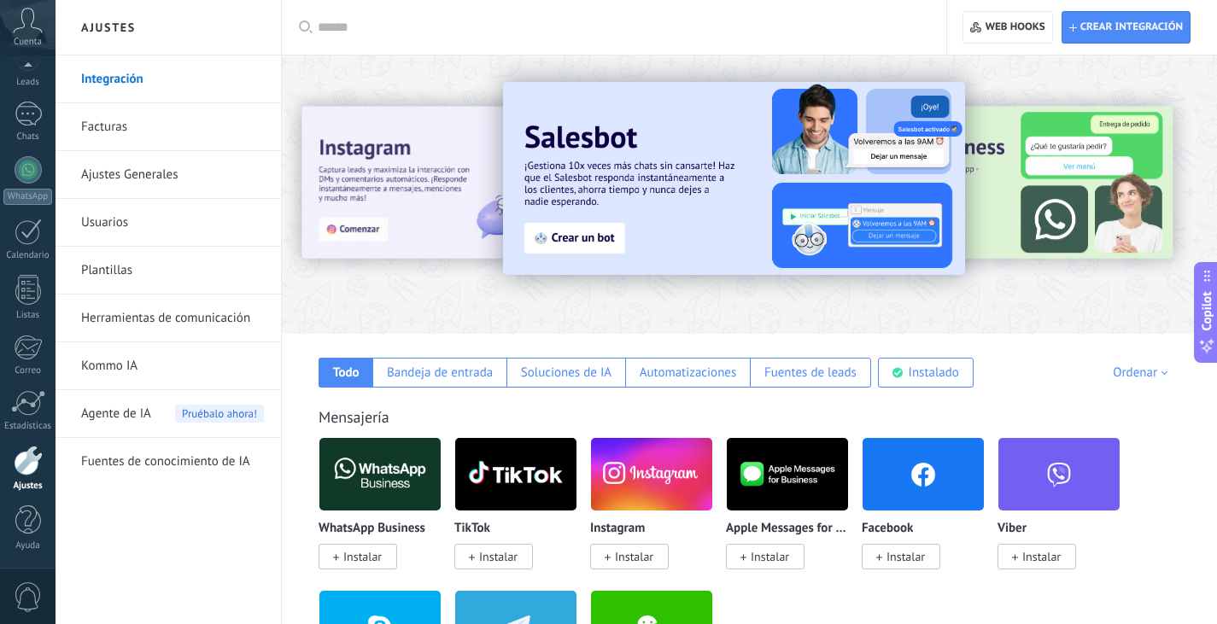
click at [186, 117] on link "Facturas" at bounding box center [172, 127] width 183 height 48
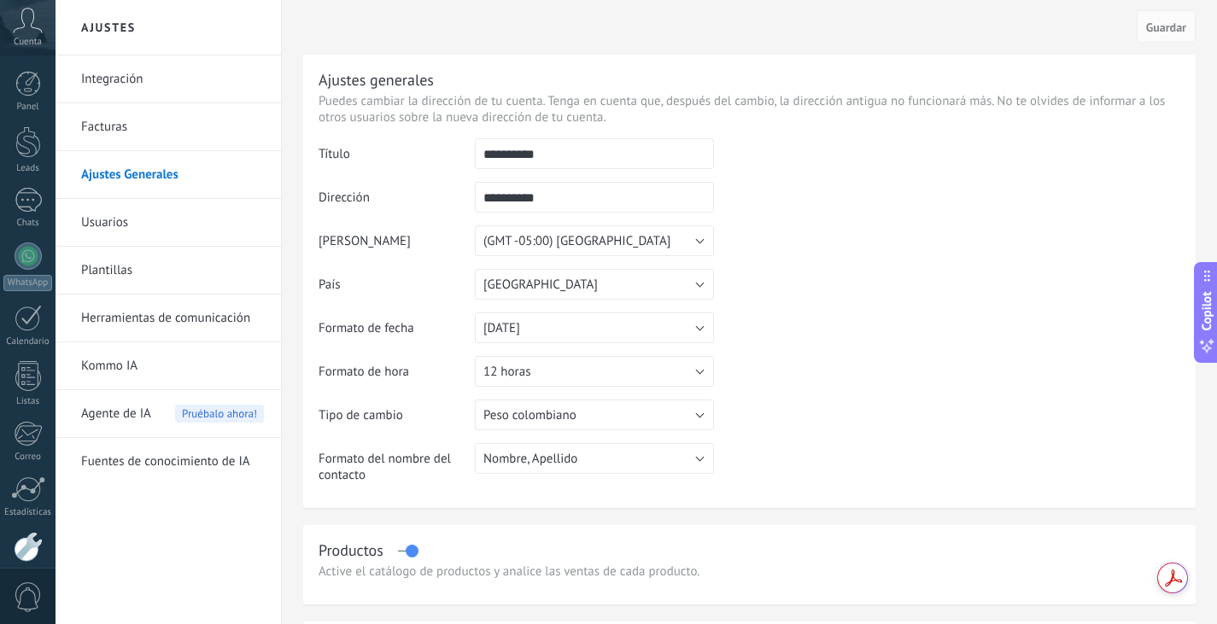
click at [184, 214] on link "Usuarios" at bounding box center [172, 223] width 183 height 48
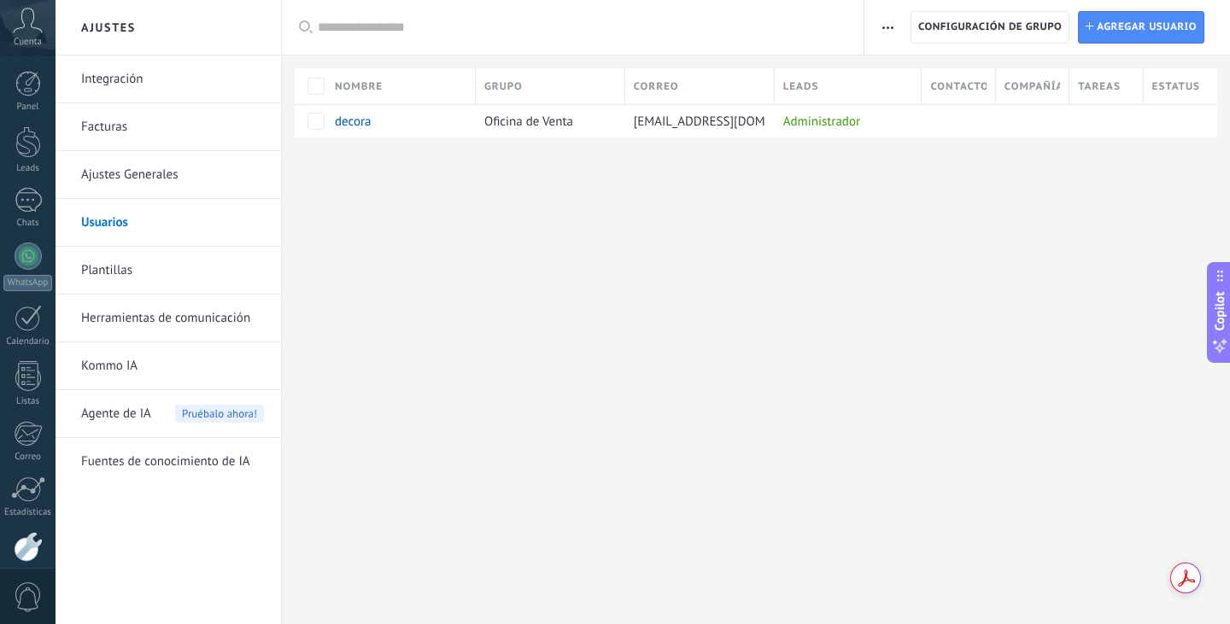
click at [195, 279] on link "Plantillas" at bounding box center [172, 271] width 183 height 48
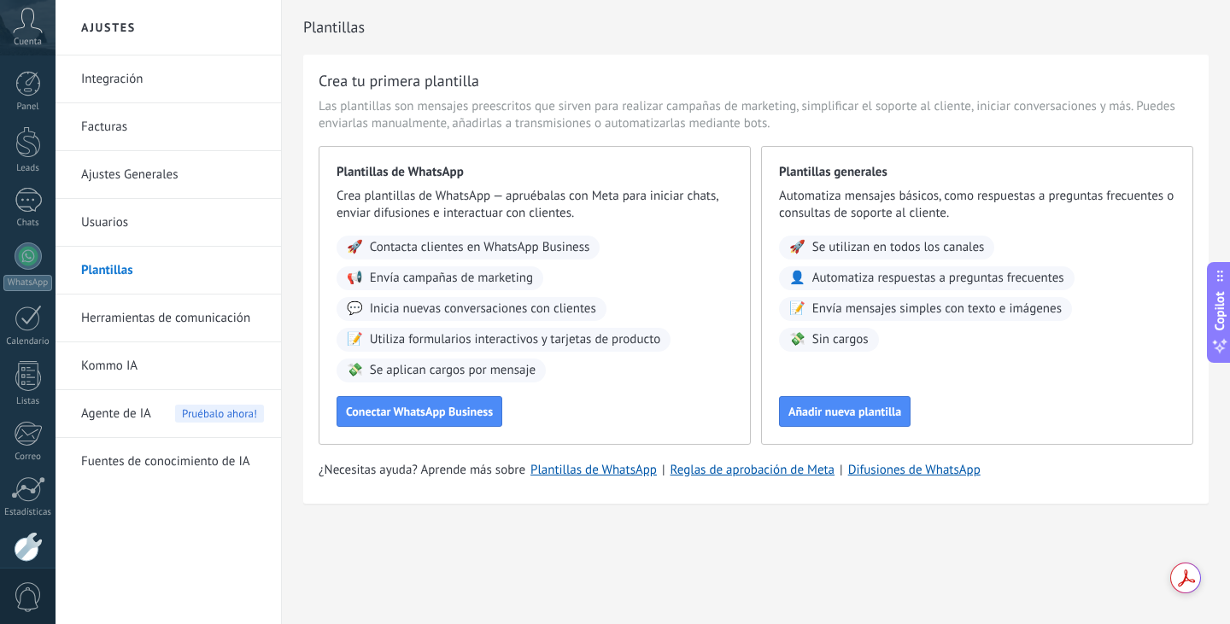
click at [181, 319] on link "Herramientas de comunicación" at bounding box center [172, 319] width 183 height 48
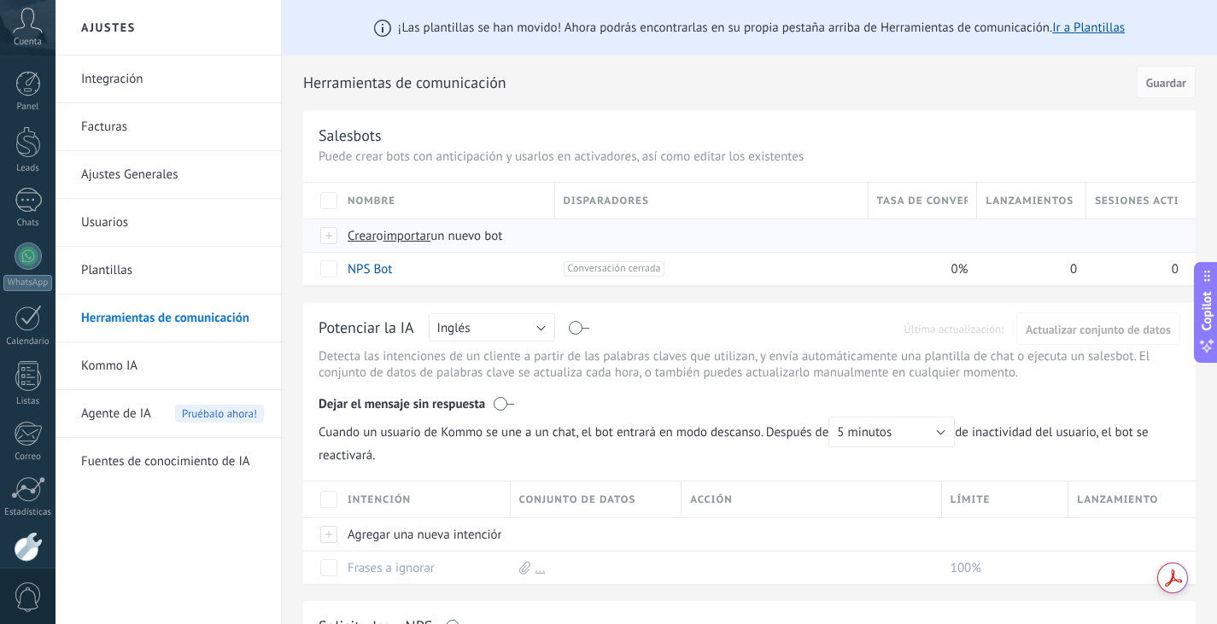
click at [409, 243] on span "importar" at bounding box center [408, 236] width 48 height 16
click at [0, 0] on input "importar un nuevo bot" at bounding box center [0, 0] width 0 height 0
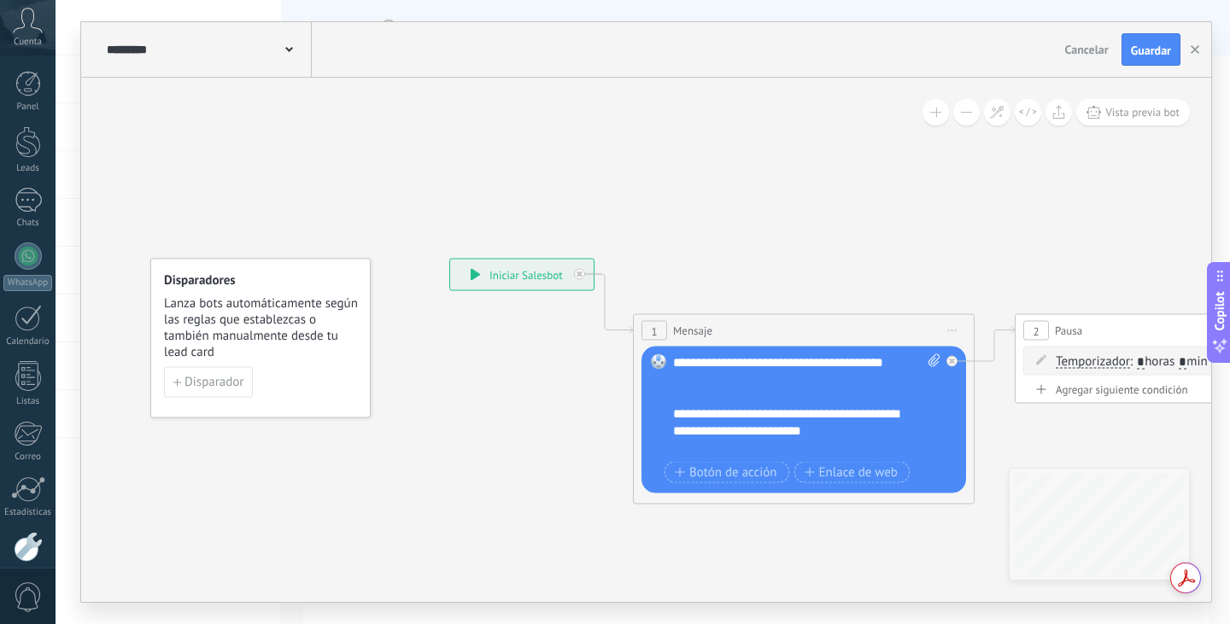
drag, startPoint x: 943, startPoint y: 207, endPoint x: 948, endPoint y: 259, distance: 52.4
click at [1148, 40] on button "Guardar" at bounding box center [1150, 49] width 59 height 32
click at [1190, 50] on button "button" at bounding box center [1195, 49] width 26 height 32
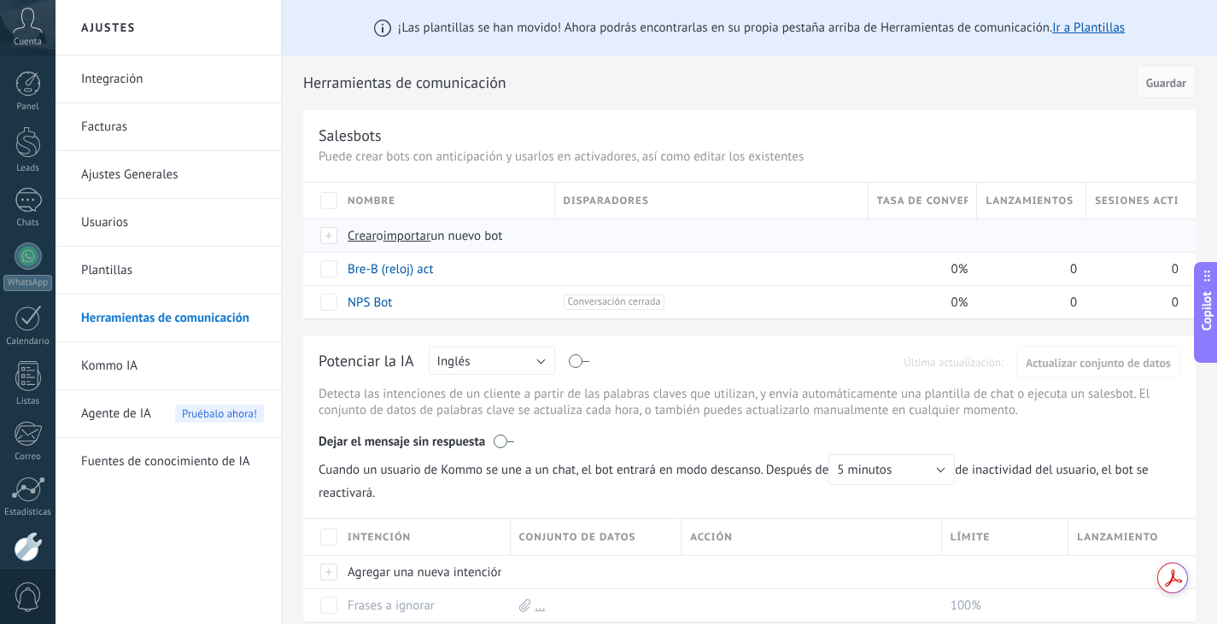
click at [415, 232] on span "importar" at bounding box center [408, 236] width 48 height 16
click at [0, 0] on input "importar un nuevo bot" at bounding box center [0, 0] width 0 height 0
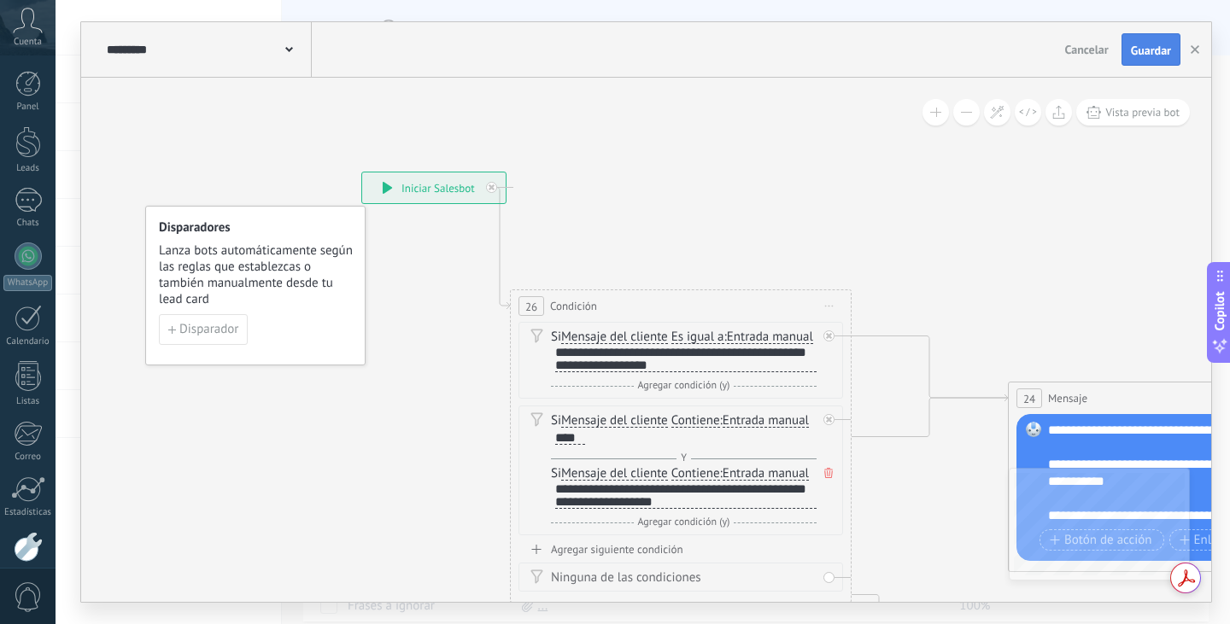
click at [1132, 56] on span "Guardar" at bounding box center [1151, 50] width 40 height 12
click at [1189, 45] on button "button" at bounding box center [1195, 49] width 26 height 32
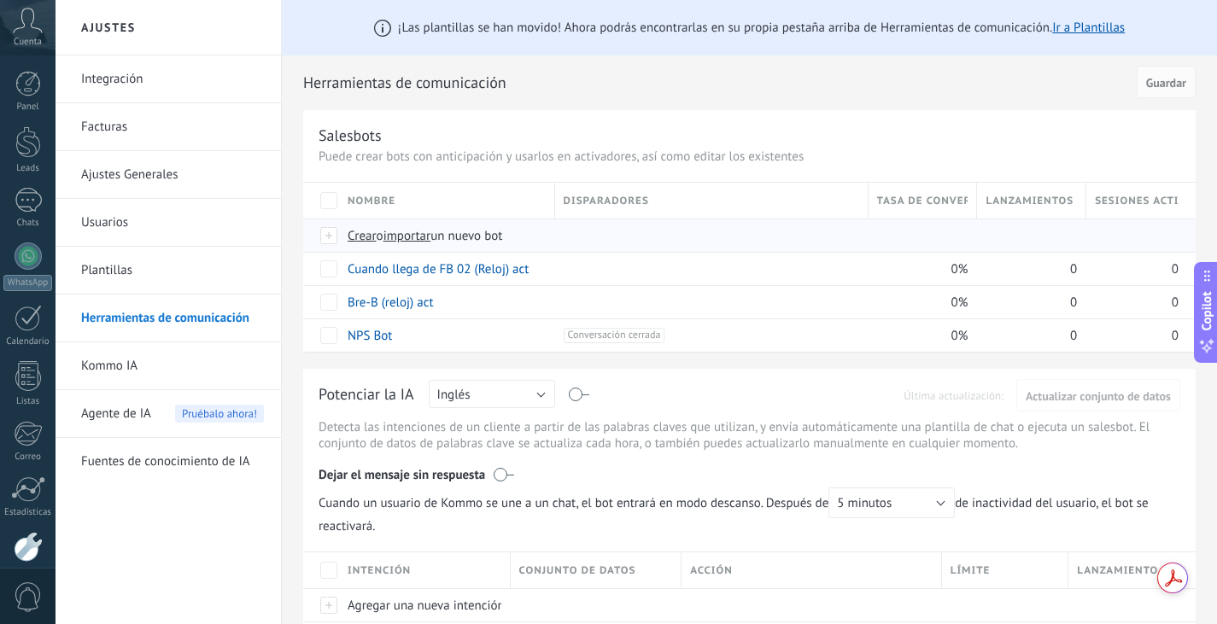
click at [410, 235] on span "importar" at bounding box center [408, 236] width 48 height 16
click at [0, 0] on input "importar un nuevo bot" at bounding box center [0, 0] width 0 height 0
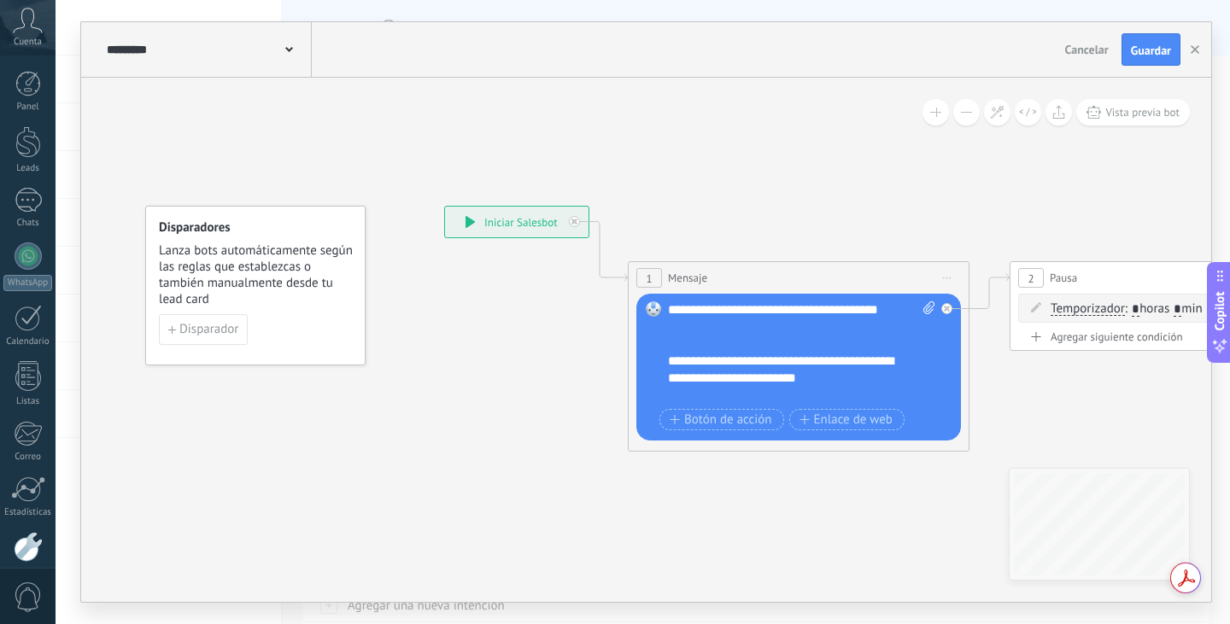
click at [1125, 47] on button "Guardar" at bounding box center [1150, 49] width 59 height 32
click at [1192, 49] on icon "button" at bounding box center [1195, 49] width 9 height 9
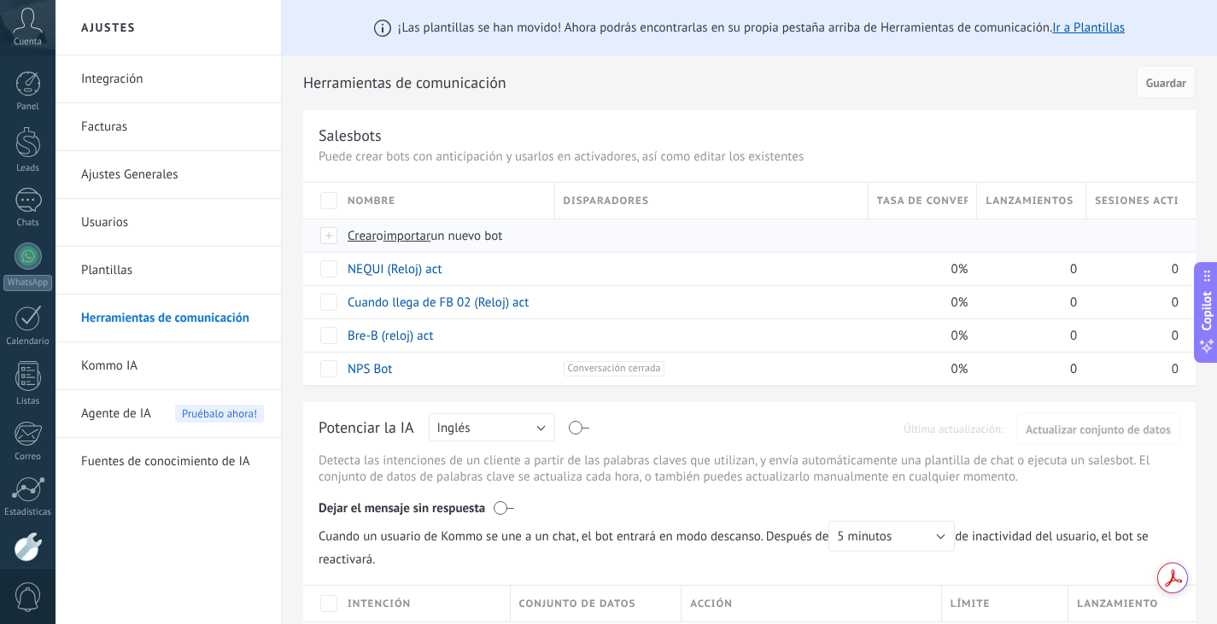
click at [421, 237] on span "importar" at bounding box center [408, 236] width 48 height 16
click at [0, 0] on input "importar un nuevo bot" at bounding box center [0, 0] width 0 height 0
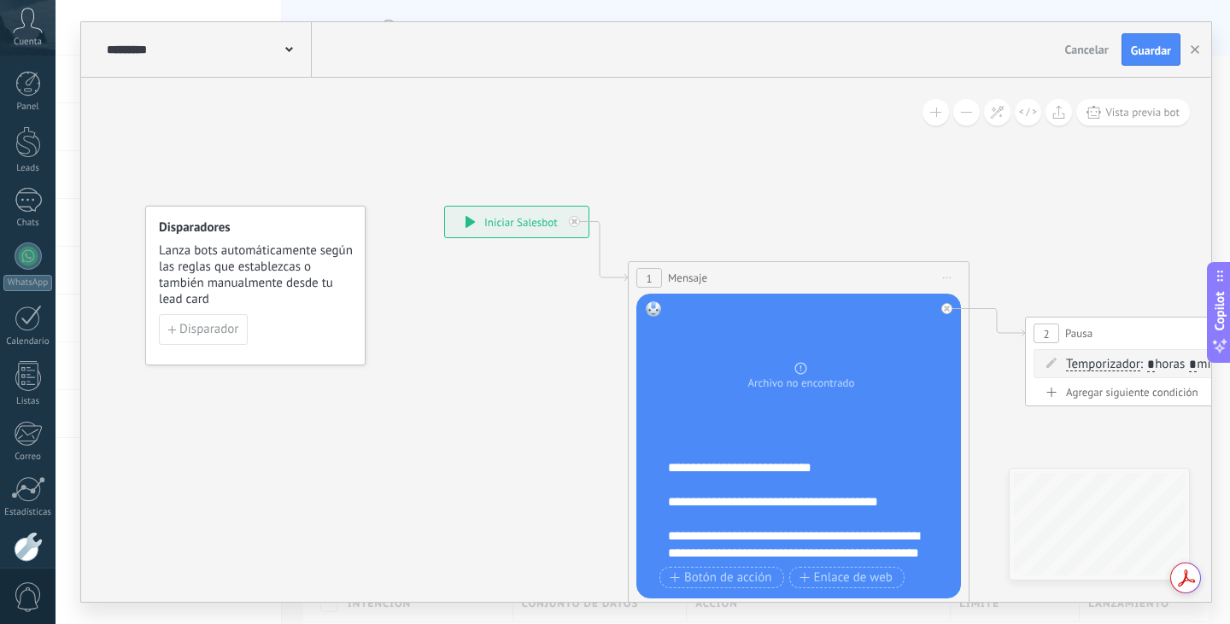
click at [1141, 61] on button "Guardar" at bounding box center [1150, 49] width 59 height 32
click at [1151, 48] on span "Guardar" at bounding box center [1151, 50] width 40 height 12
click at [1203, 53] on button "button" at bounding box center [1195, 49] width 26 height 32
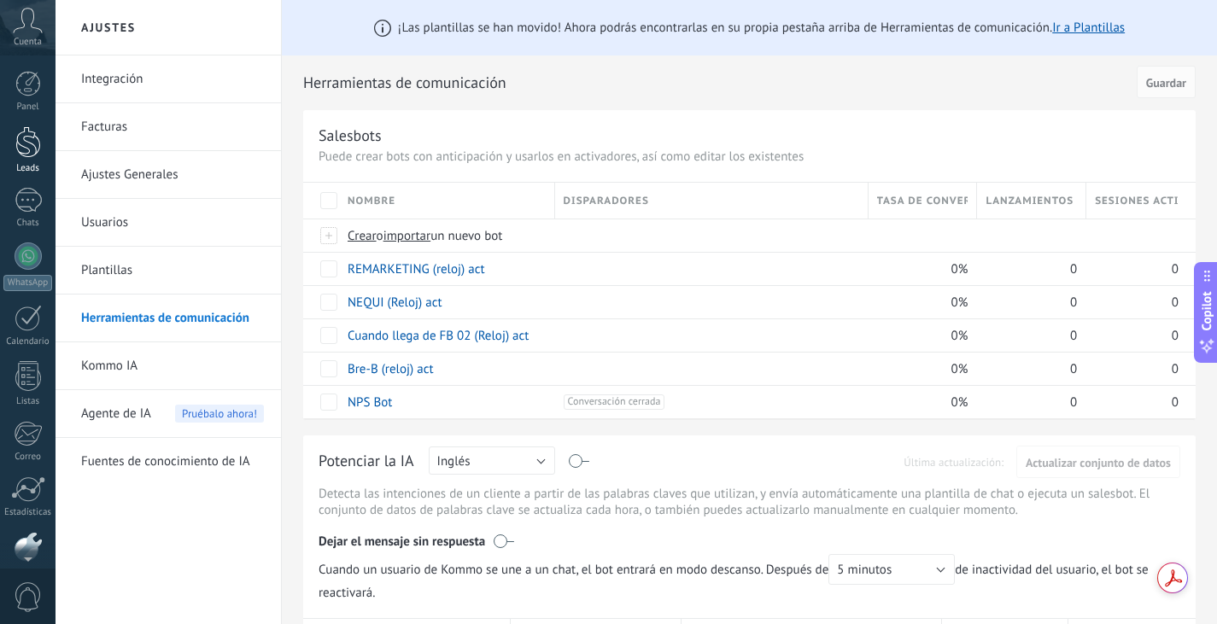
click at [32, 134] on div at bounding box center [28, 142] width 26 height 32
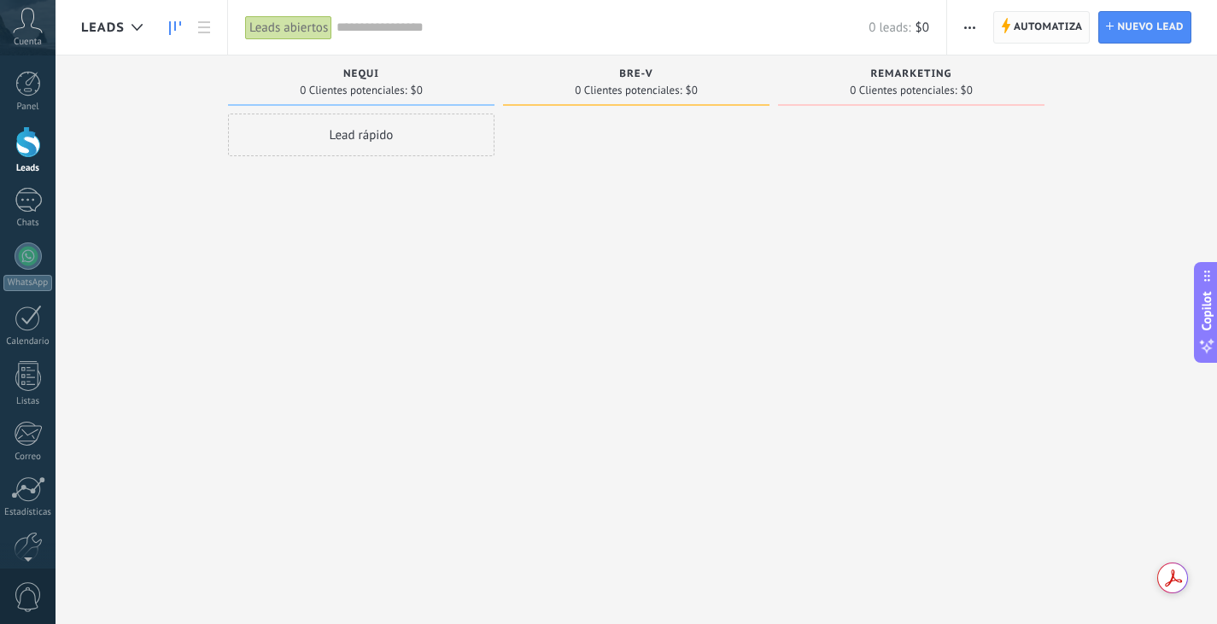
click at [1051, 43] on span "Automatiza Automatiza" at bounding box center [1041, 27] width 97 height 32
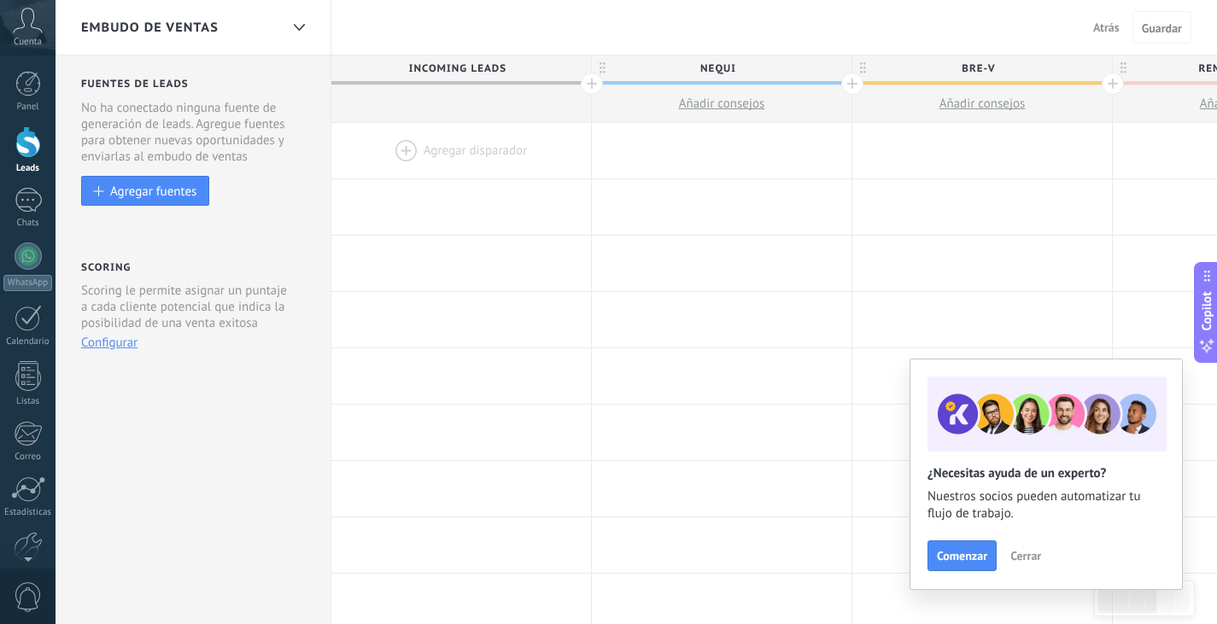
click at [501, 148] on div at bounding box center [461, 151] width 260 height 56
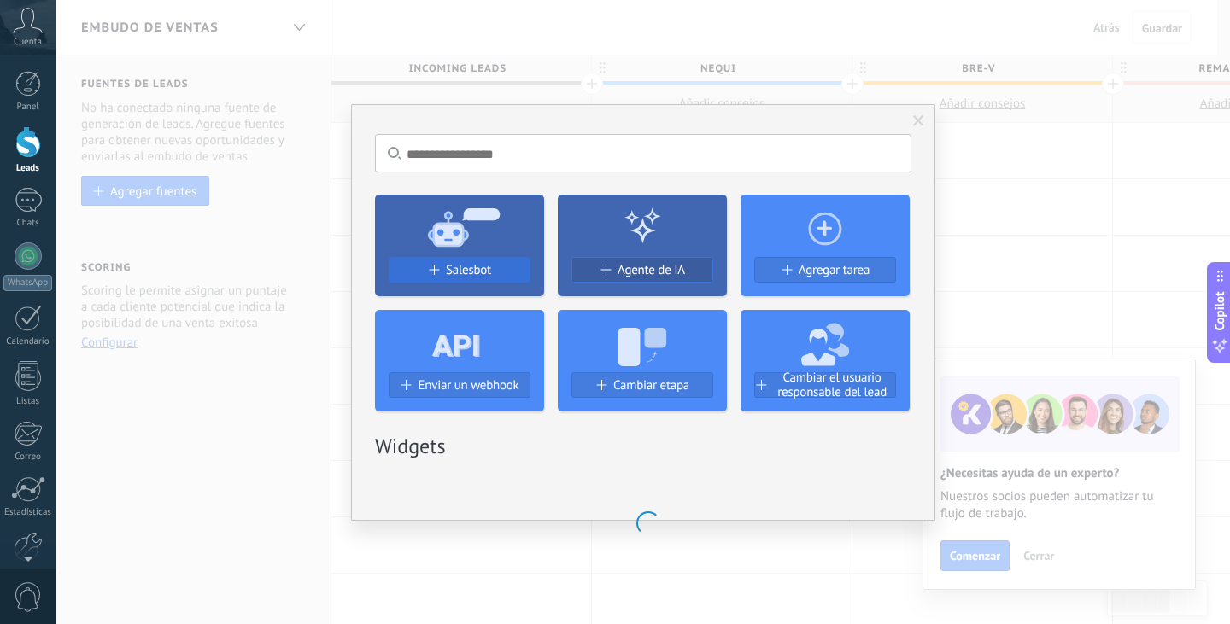
click at [478, 276] on span "Salesbot" at bounding box center [468, 270] width 45 height 15
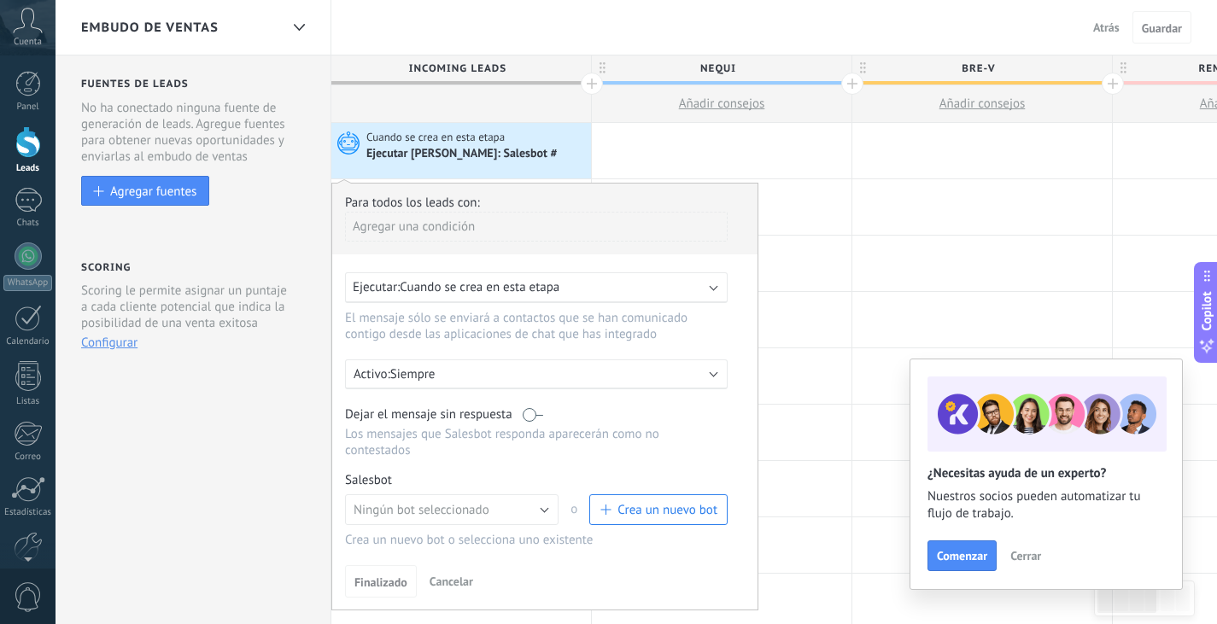
scroll to position [171, 0]
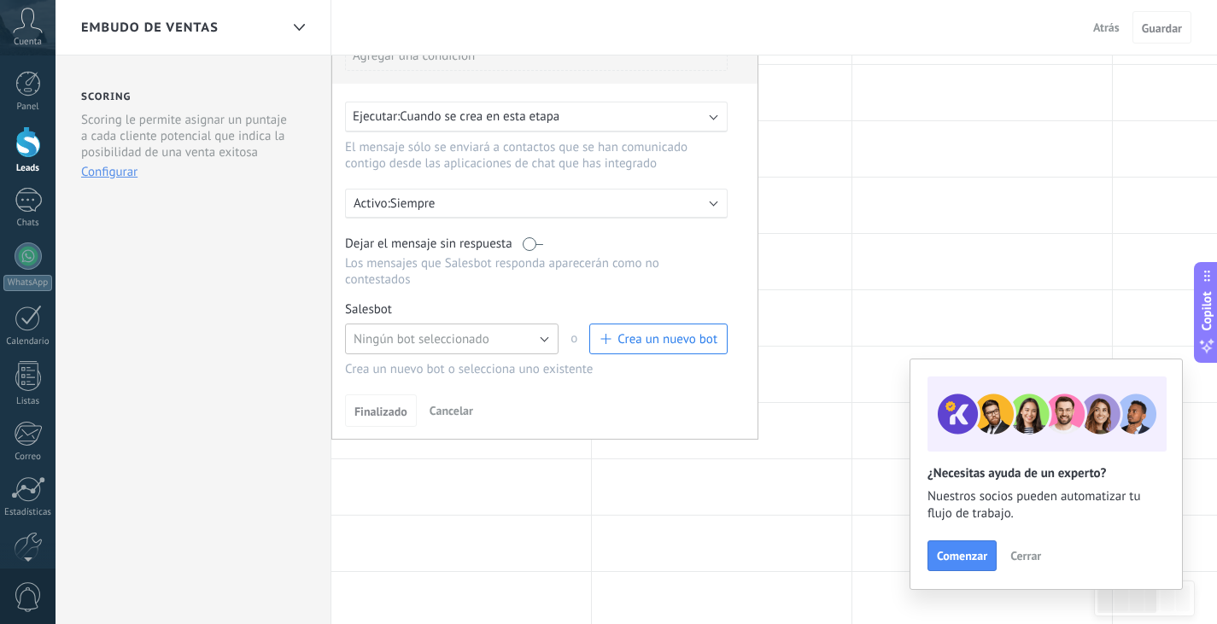
click at [535, 347] on button "Ningún bot seleccionado" at bounding box center [452, 339] width 214 height 31
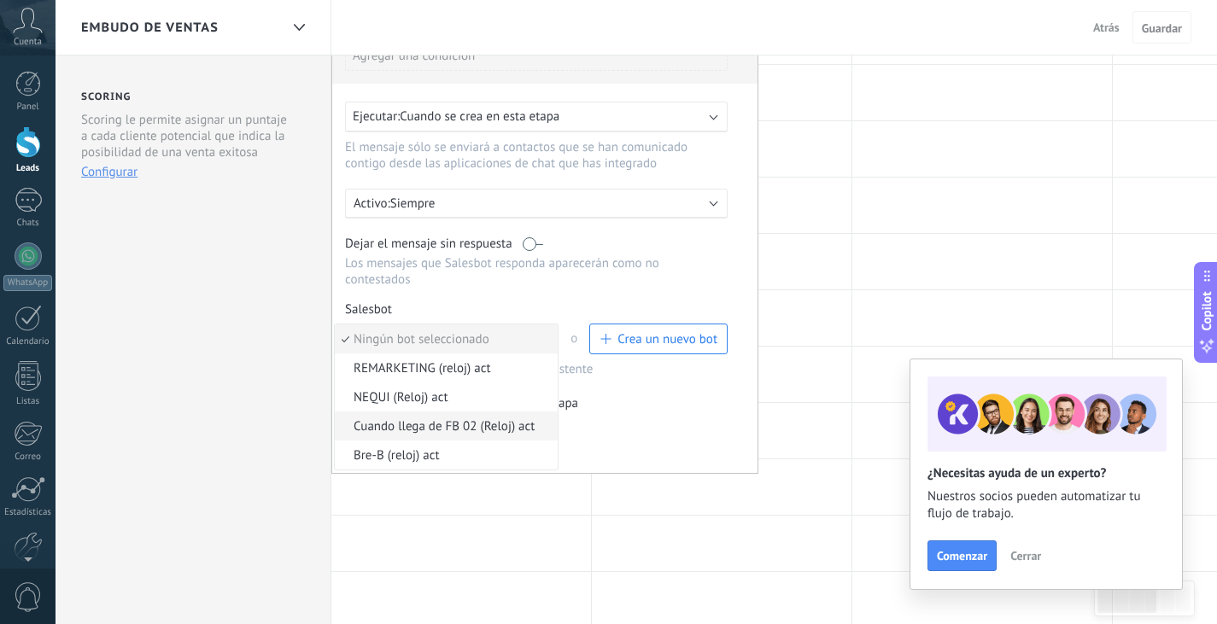
click at [493, 435] on span "Cuando llega de FB 02 (Reloj) act" at bounding box center [444, 427] width 218 height 16
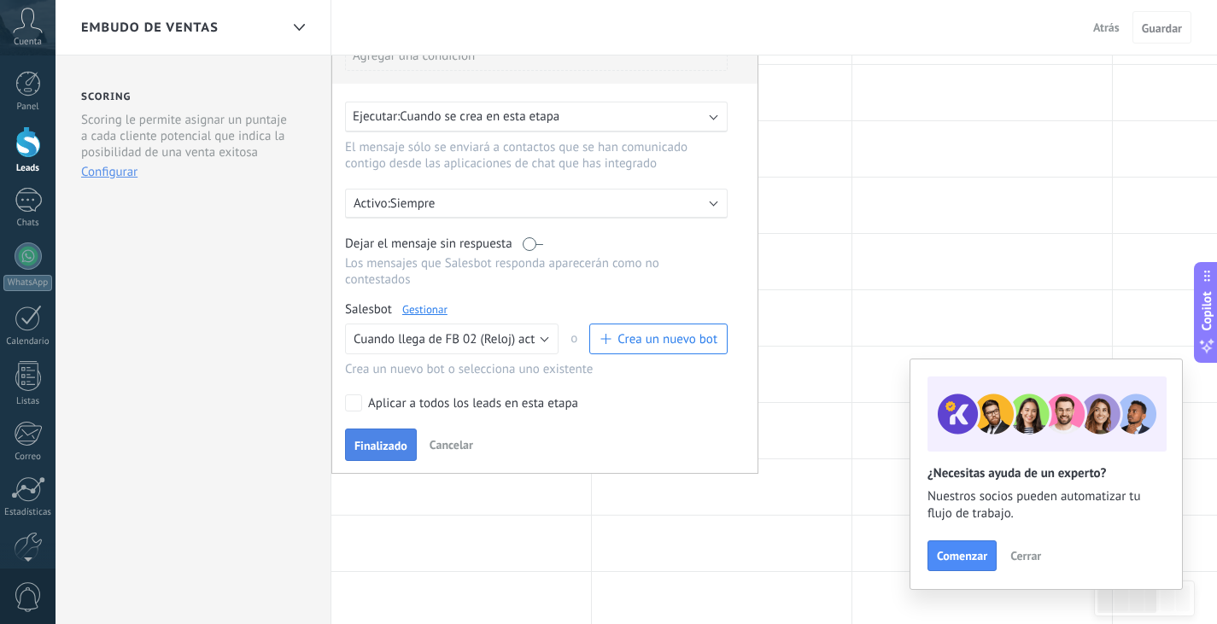
click at [383, 448] on span "Finalizado" at bounding box center [380, 446] width 53 height 12
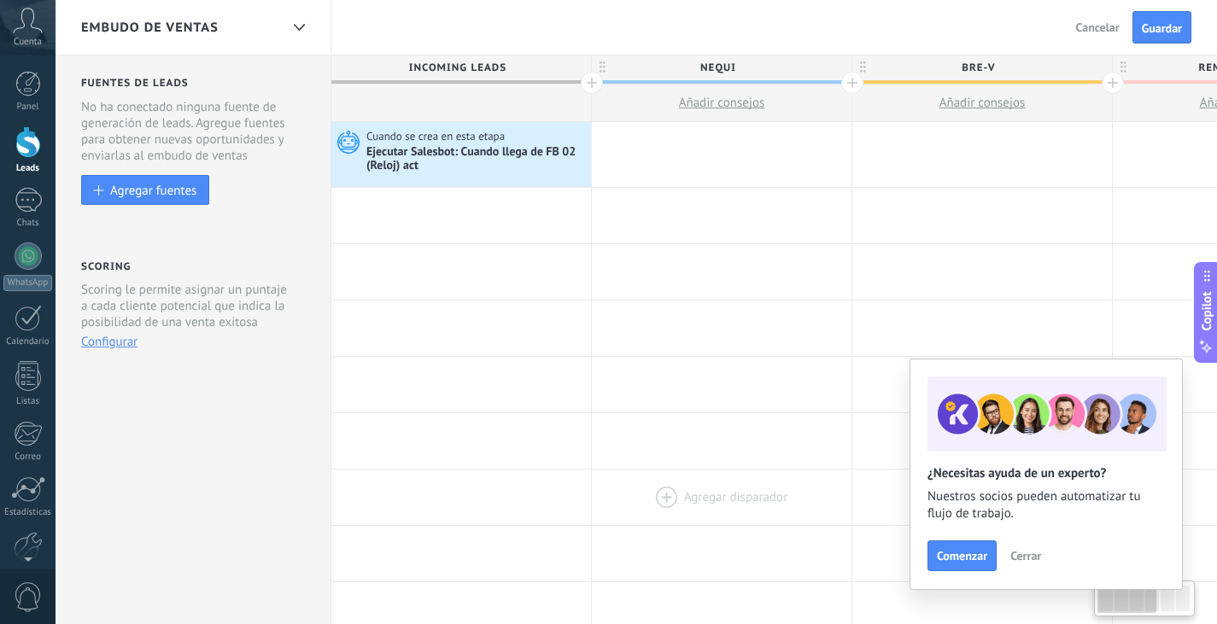
scroll to position [0, 0]
click at [658, 158] on div at bounding box center [722, 155] width 260 height 65
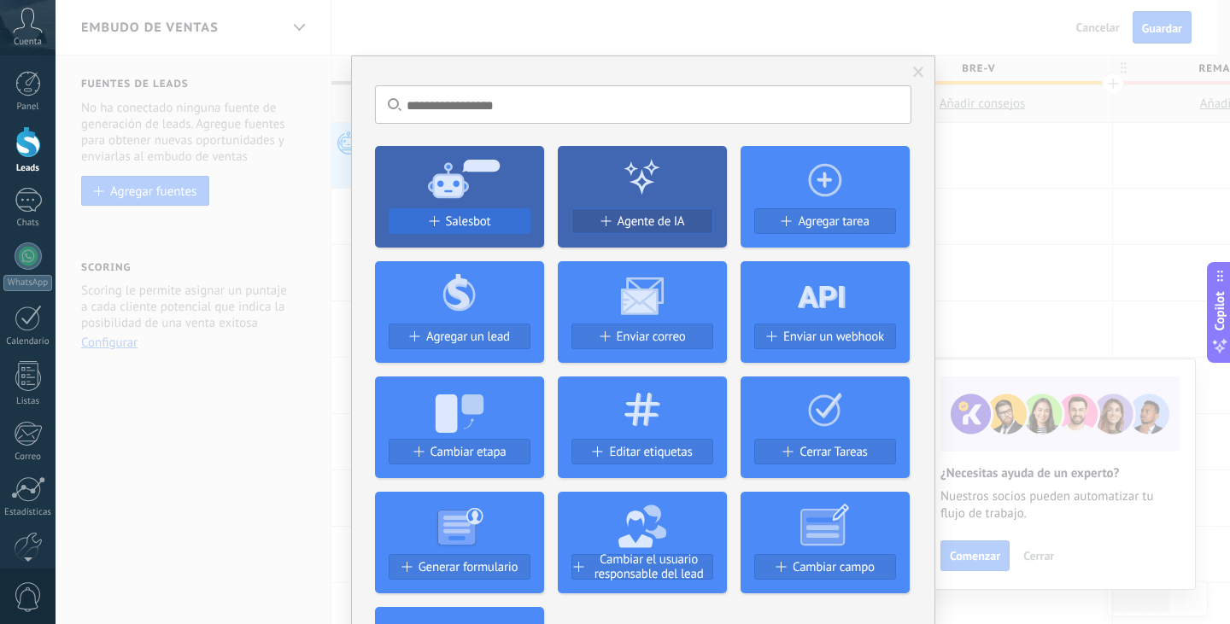
click at [463, 231] on button "Salesbot" at bounding box center [460, 221] width 142 height 26
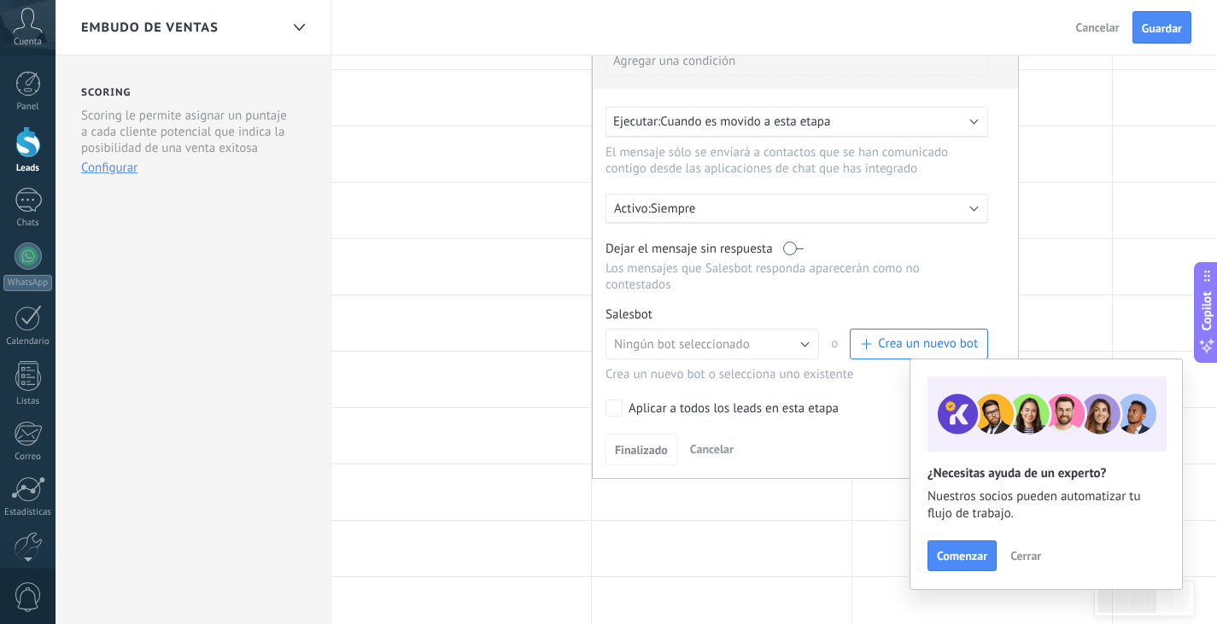
scroll to position [256, 0]
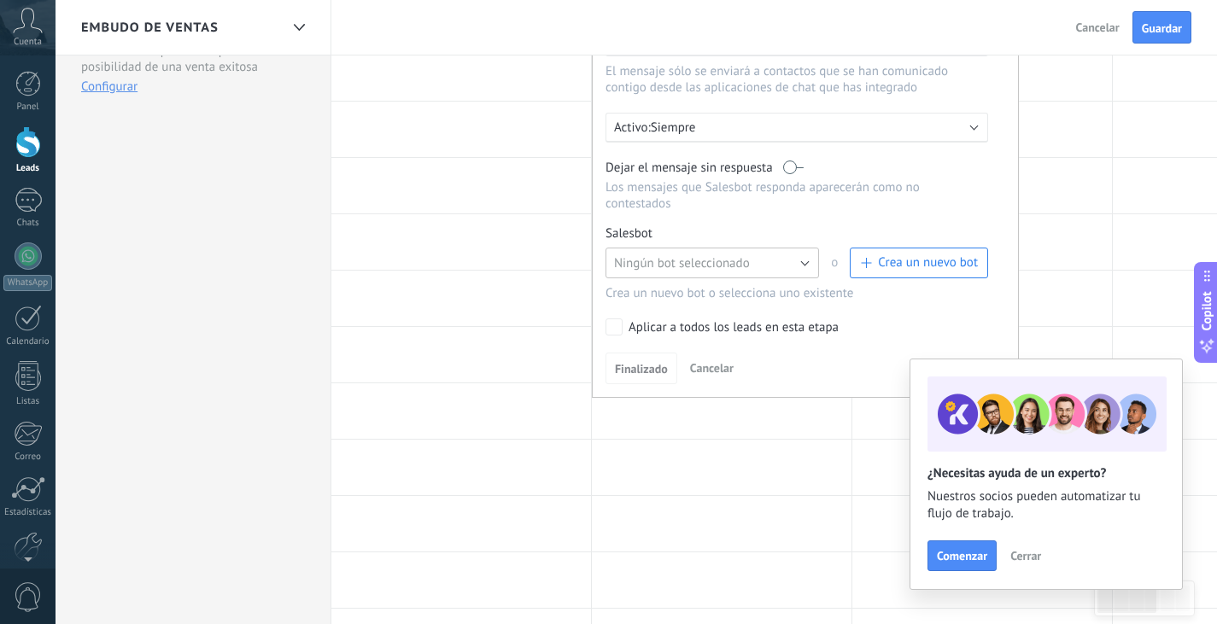
click at [700, 261] on span "Ningún bot seleccionado" at bounding box center [682, 263] width 136 height 16
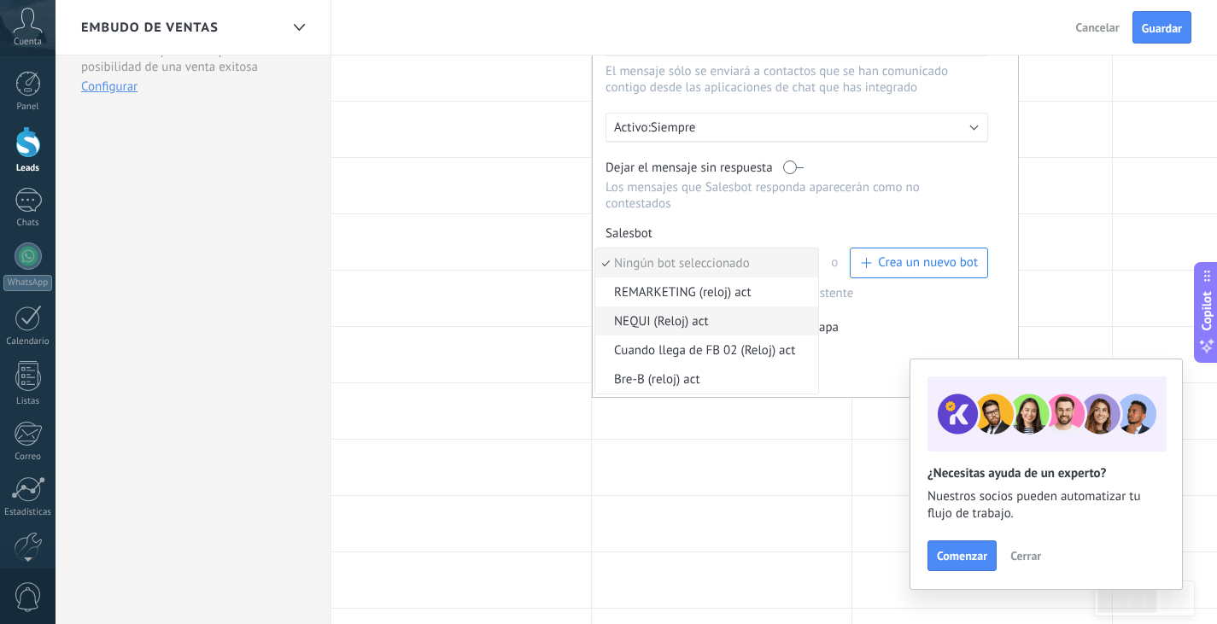
click at [753, 318] on li "NEQUI (Reloj) act" at bounding box center [706, 321] width 223 height 29
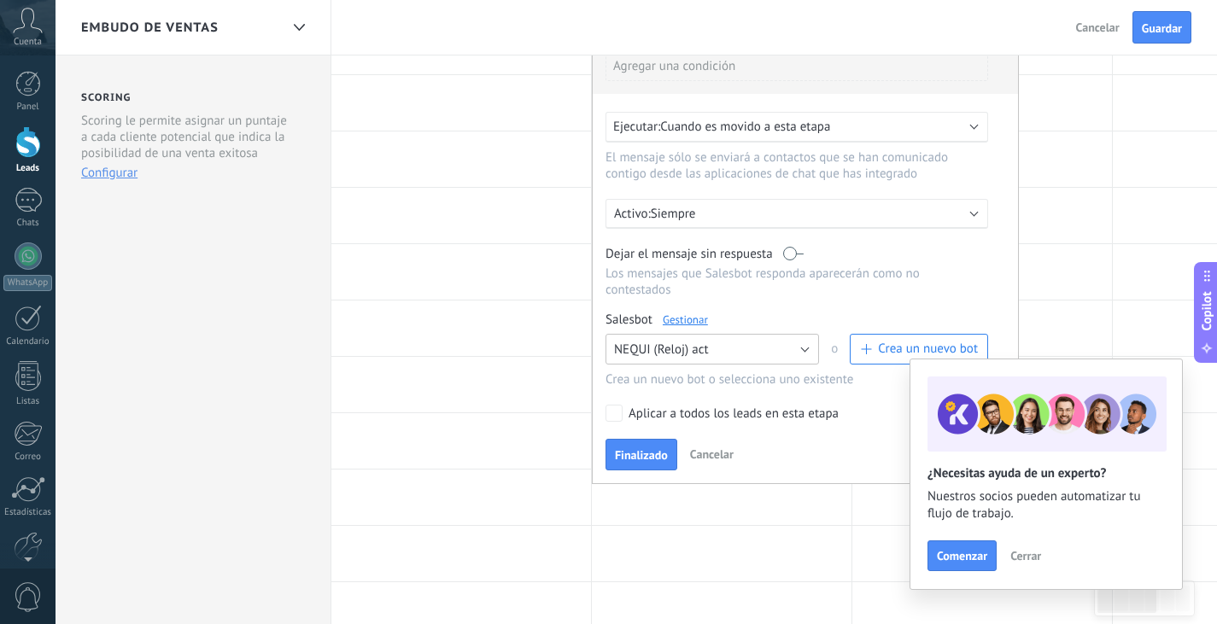
scroll to position [171, 0]
click at [628, 460] on span "Finalizado" at bounding box center [641, 454] width 53 height 12
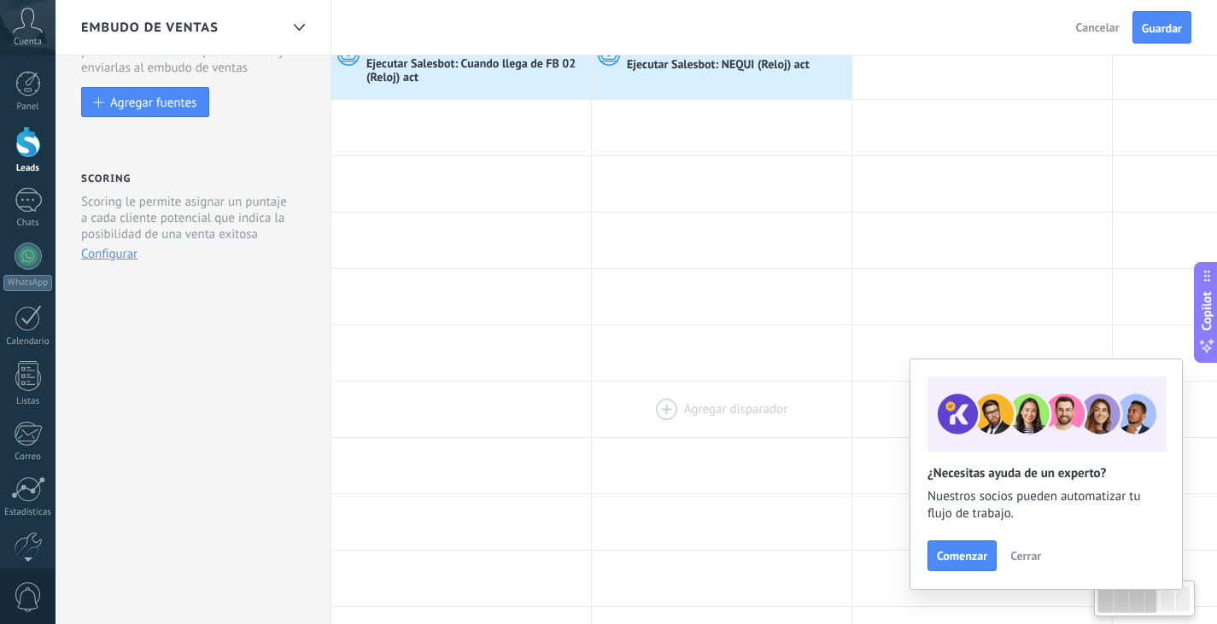
scroll to position [0, 0]
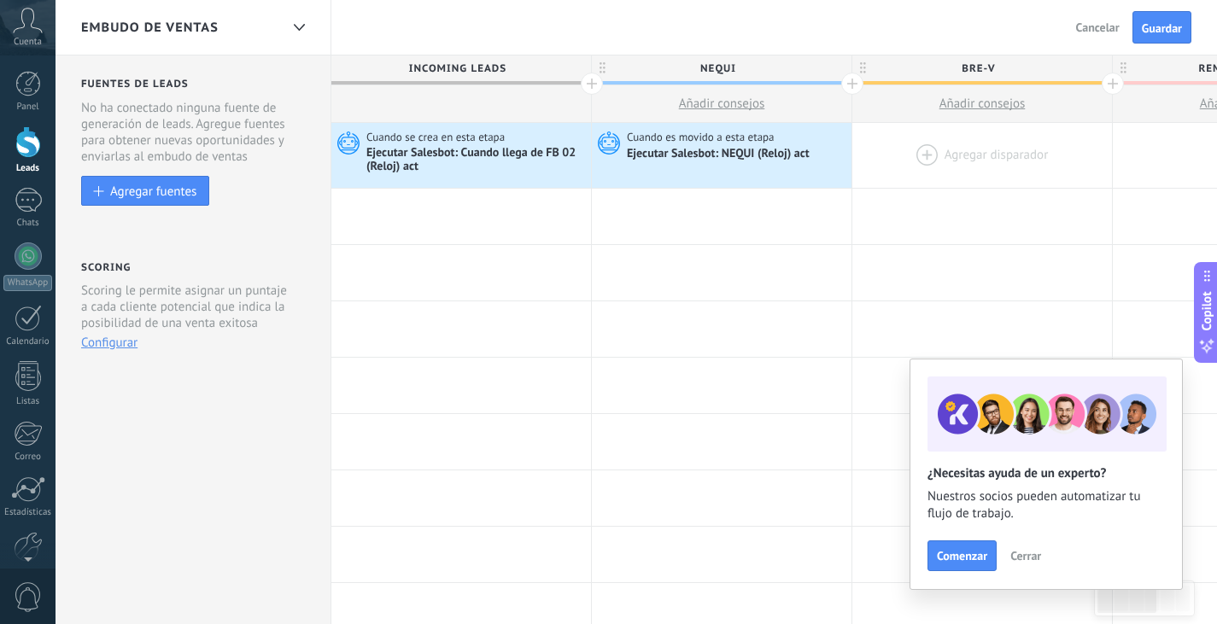
click at [990, 158] on div at bounding box center [982, 155] width 260 height 65
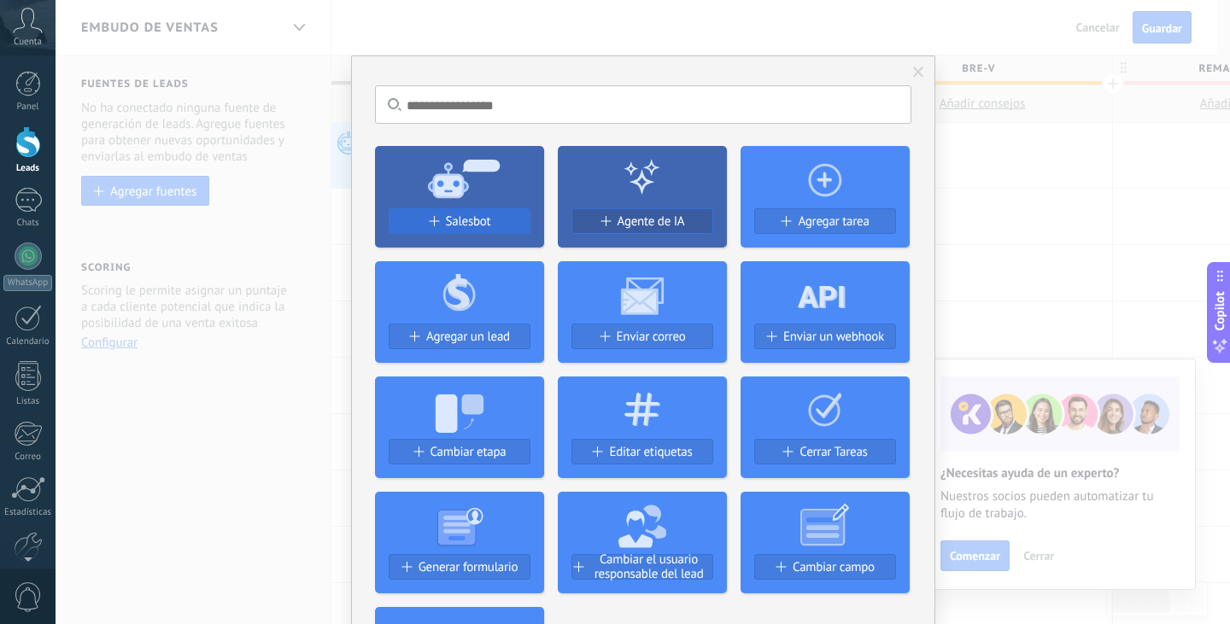
click at [460, 223] on span "Salesbot" at bounding box center [468, 221] width 45 height 15
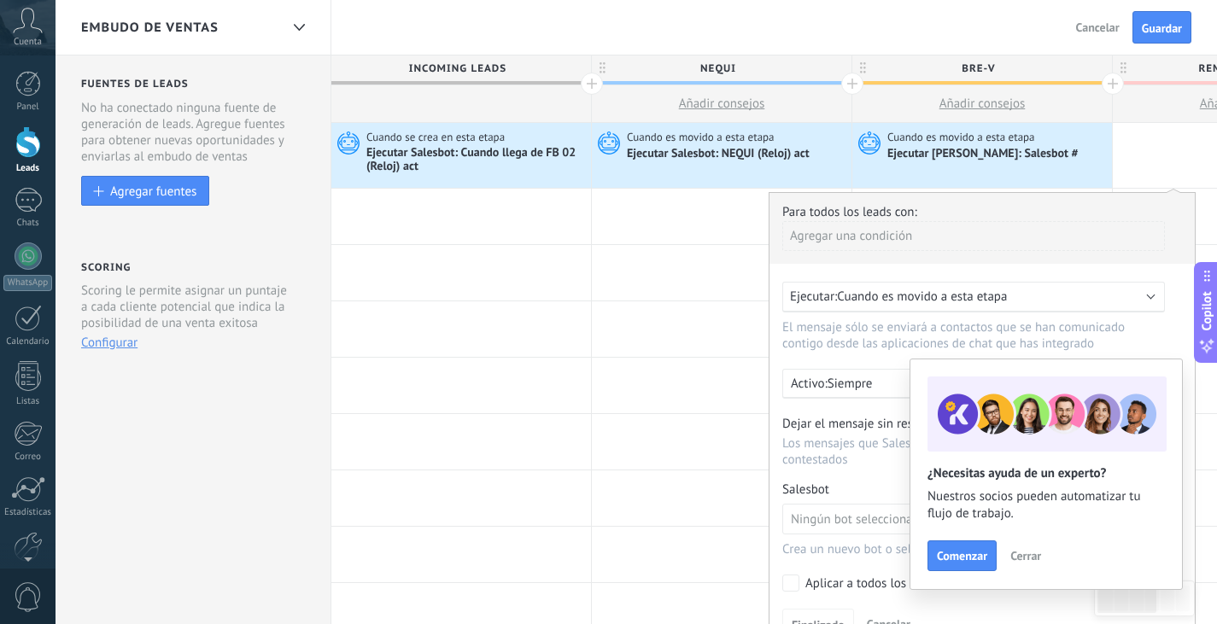
click at [1030, 554] on span "Cerrar" at bounding box center [1025, 556] width 31 height 12
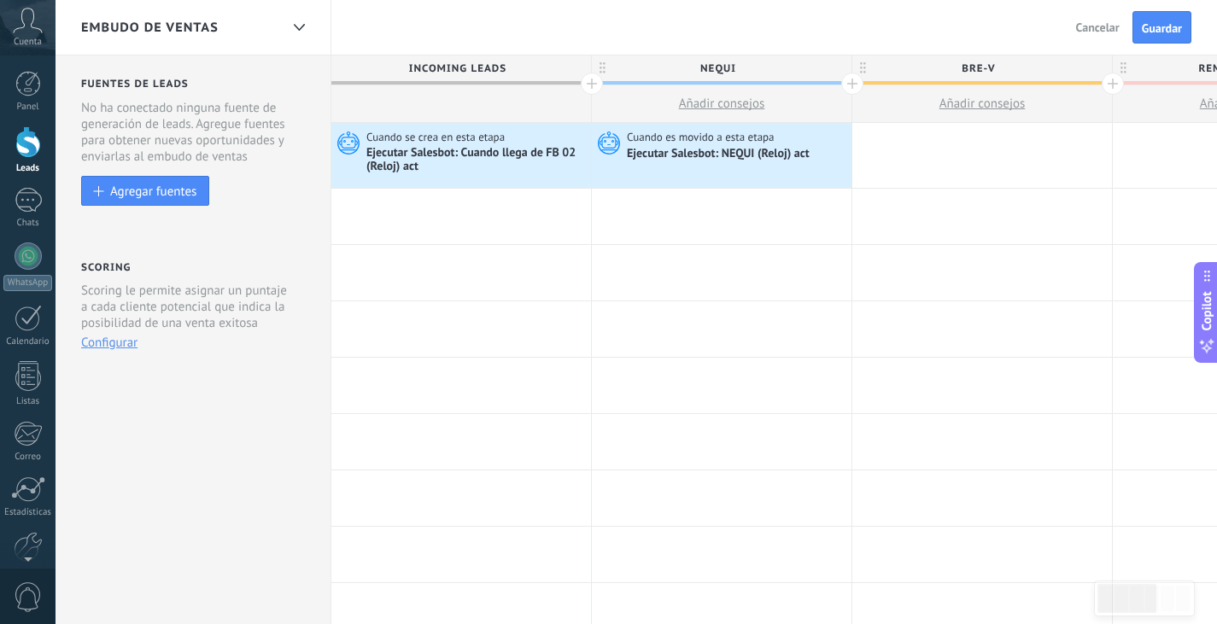
click at [970, 158] on div at bounding box center [982, 155] width 260 height 65
click at [864, 158] on div at bounding box center [982, 155] width 260 height 65
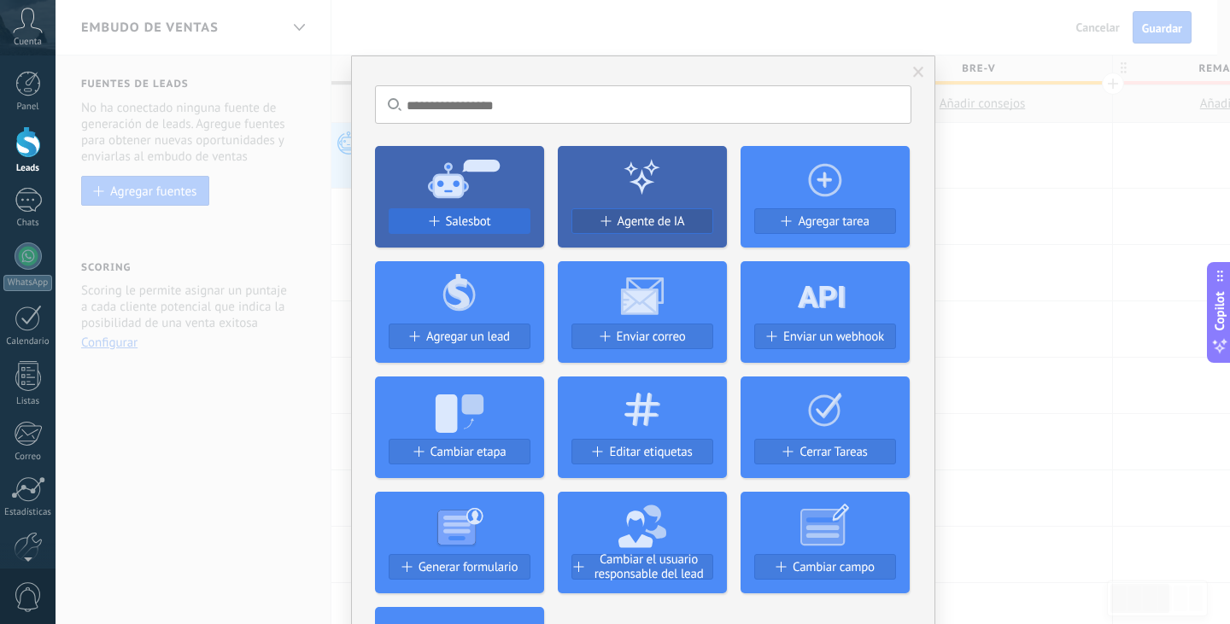
click at [480, 211] on button "Salesbot" at bounding box center [460, 221] width 142 height 26
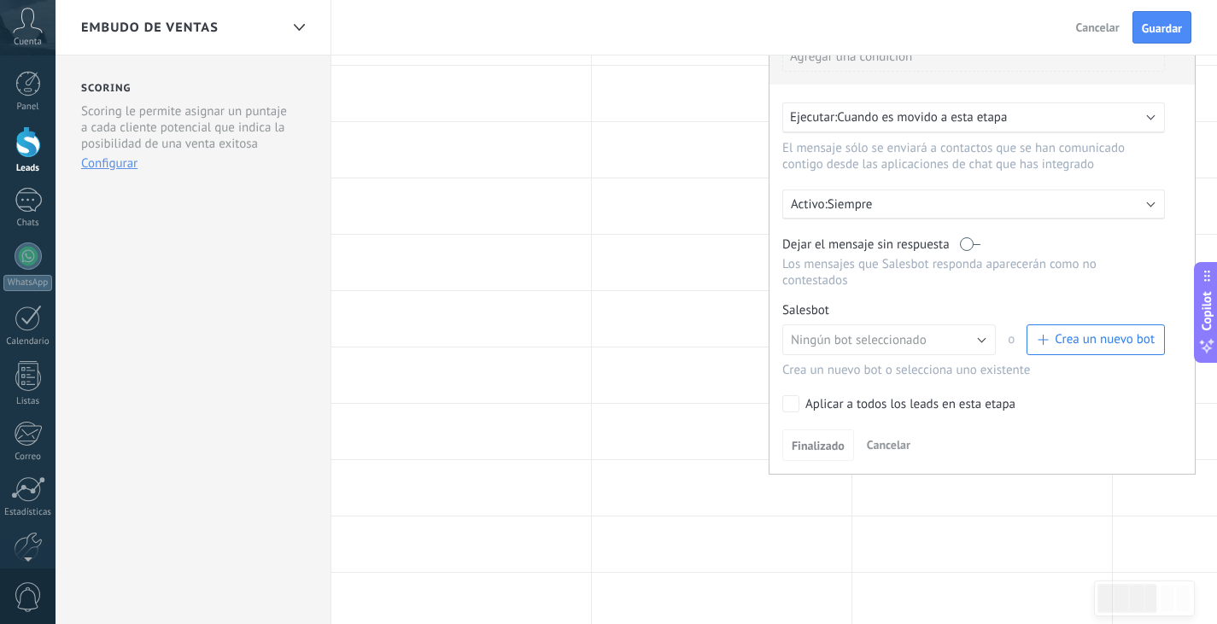
scroll to position [256, 0]
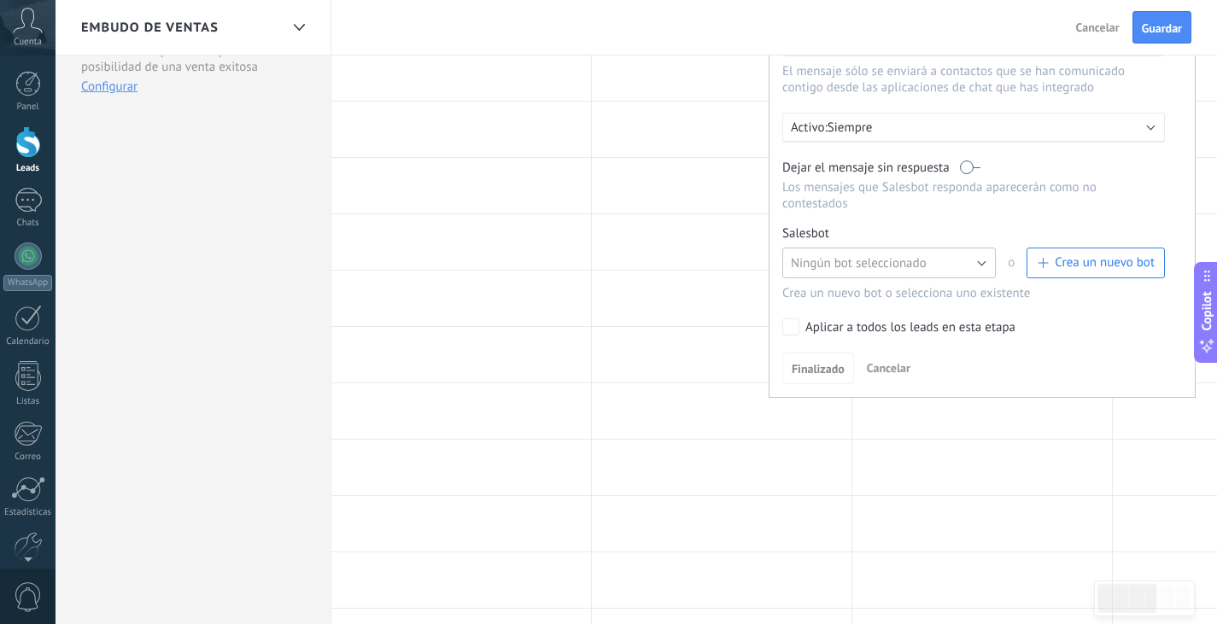
click at [946, 275] on button "Ningún bot seleccionado" at bounding box center [889, 263] width 214 height 31
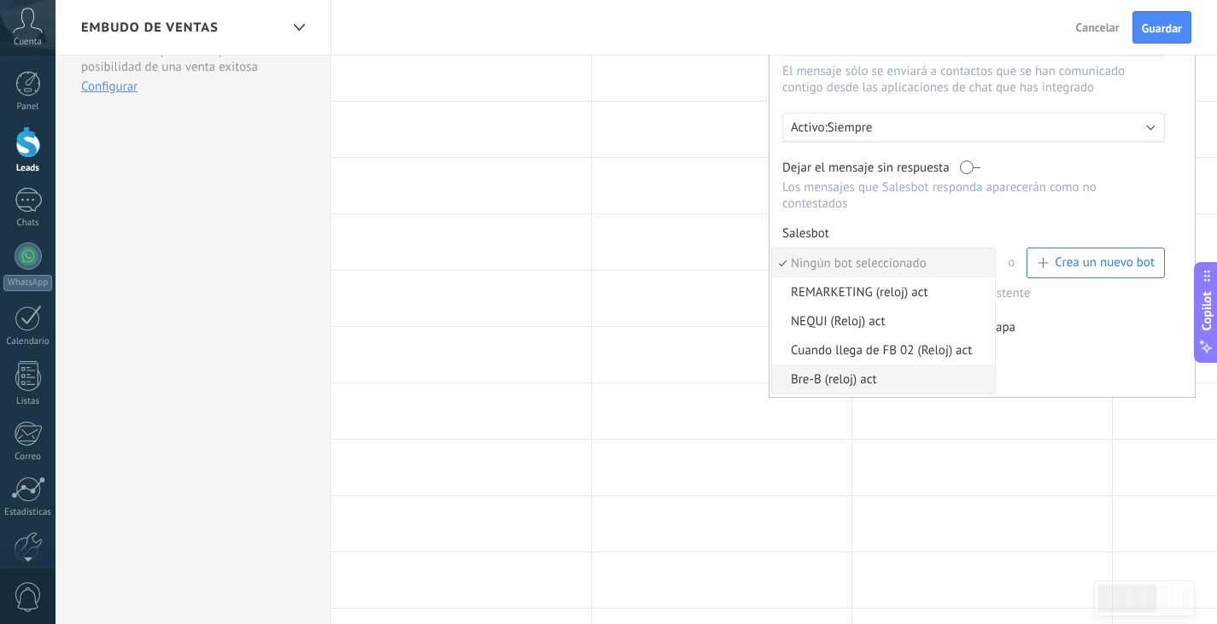
click at [871, 378] on span "Bre-B (reloj) act" at bounding box center [881, 380] width 218 height 16
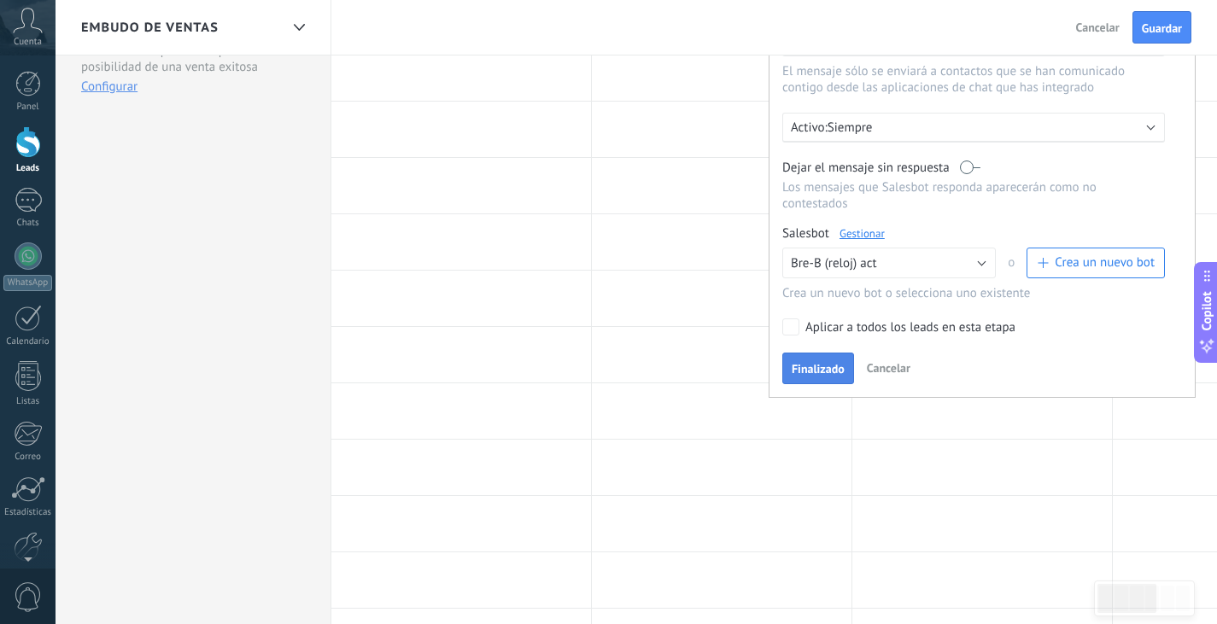
click at [818, 365] on button "Finalizado" at bounding box center [818, 369] width 72 height 32
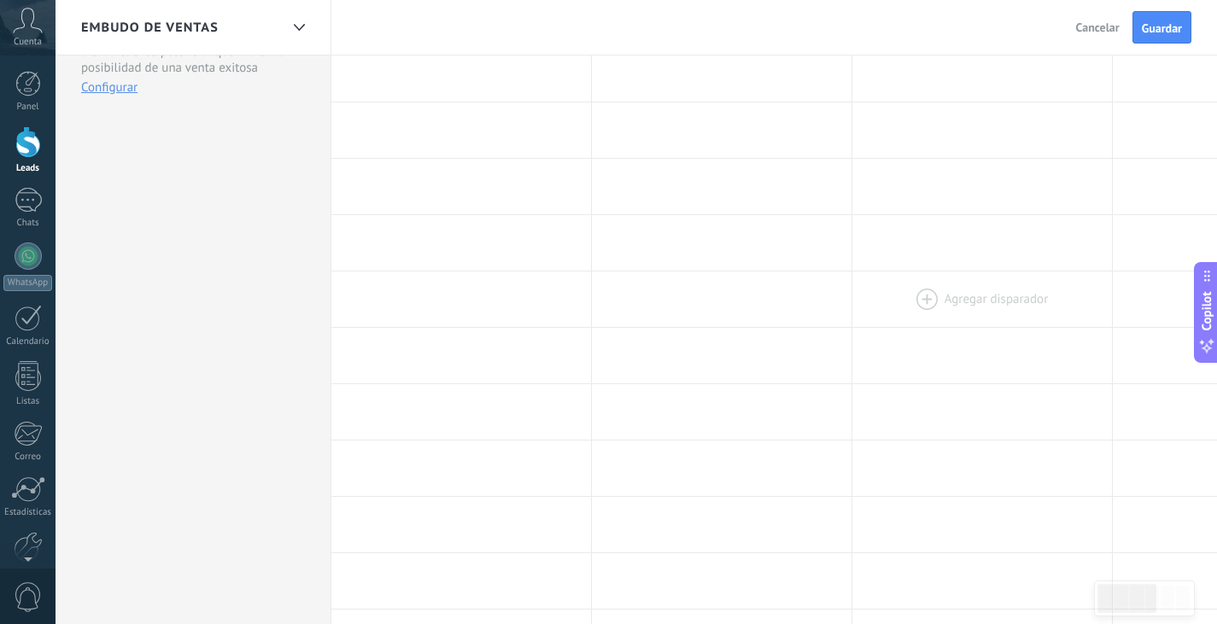
scroll to position [0, 0]
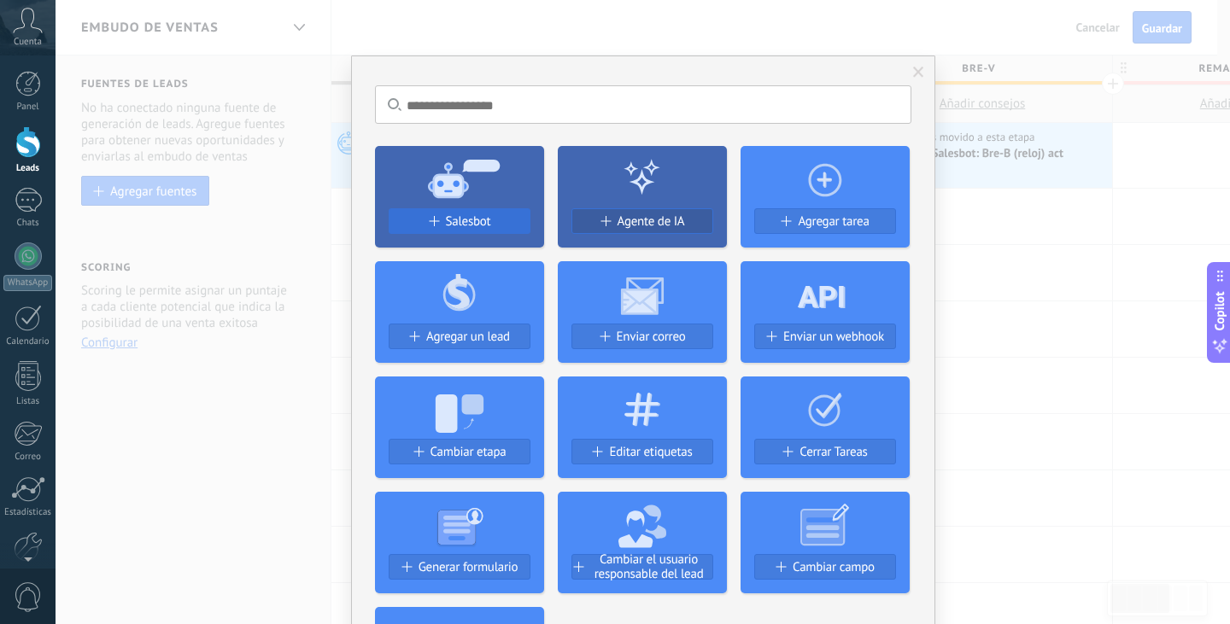
click at [497, 221] on div "Salesbot" at bounding box center [459, 221] width 140 height 15
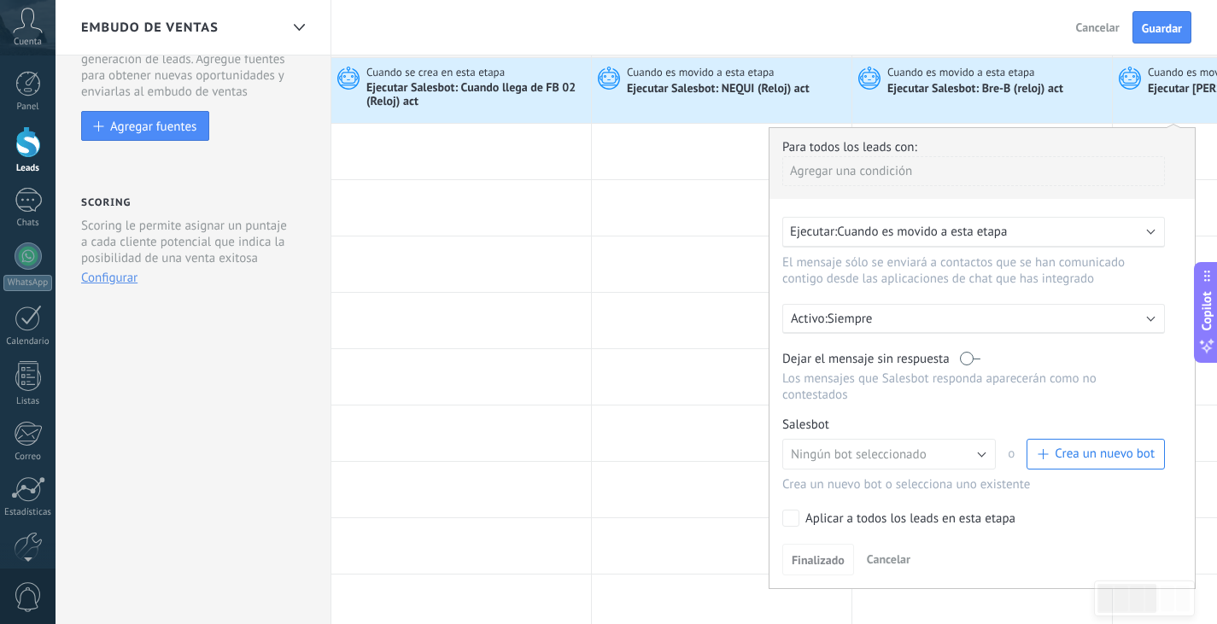
scroll to position [171, 0]
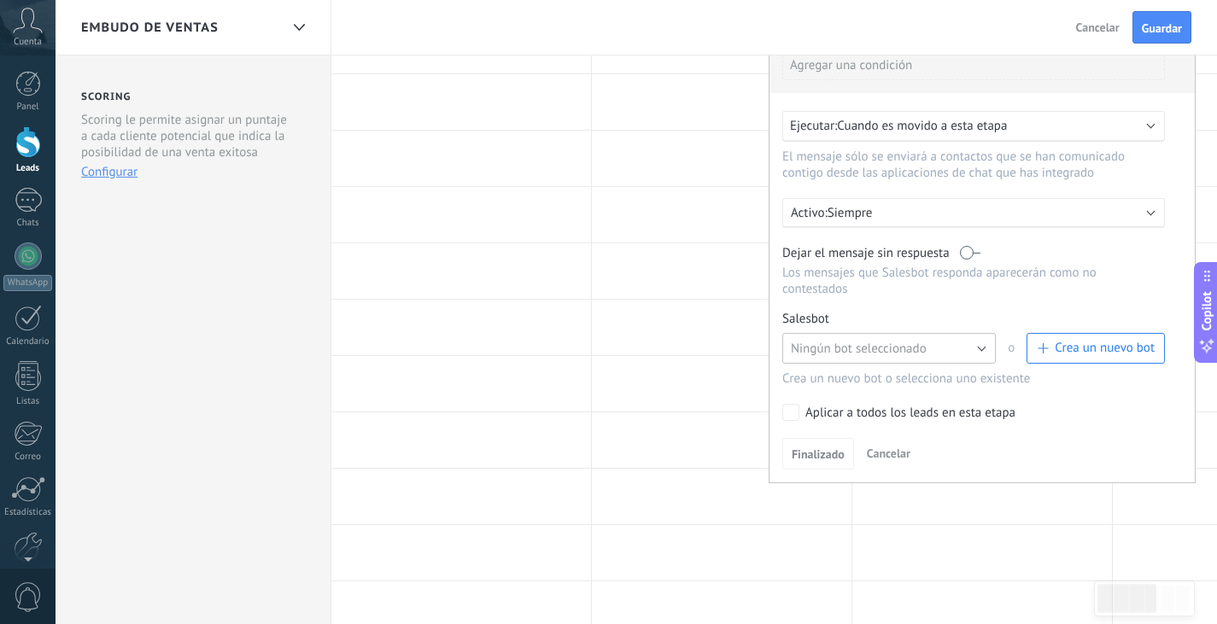
click at [932, 356] on button "Ningún bot seleccionado" at bounding box center [889, 348] width 214 height 31
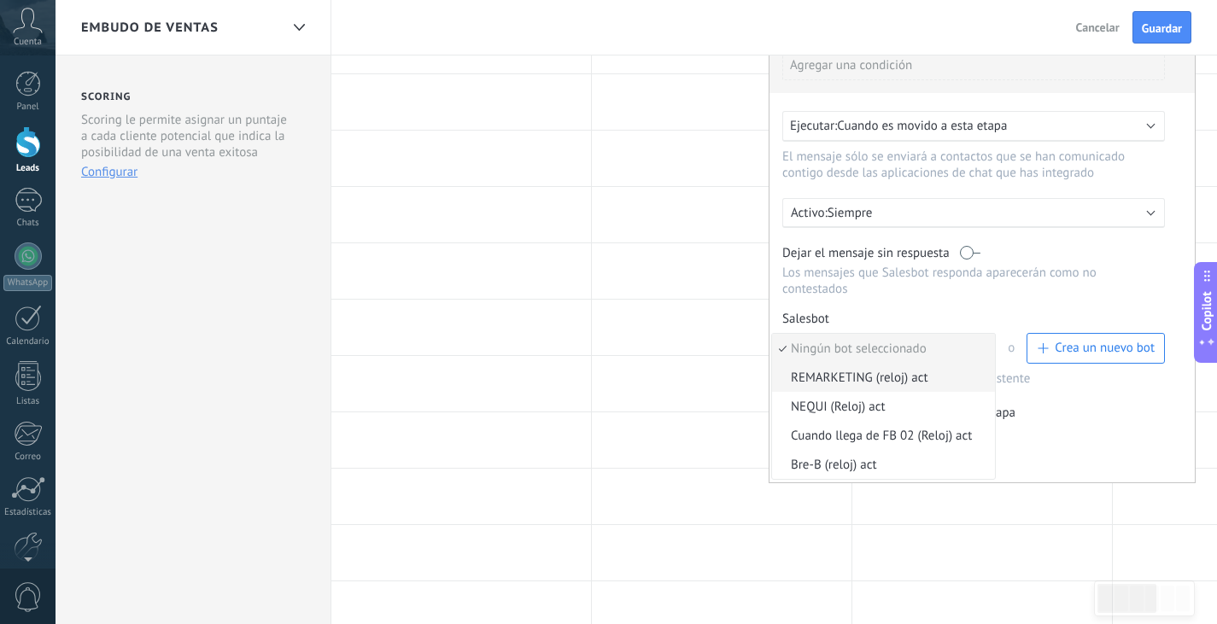
click at [917, 386] on span "REMARKETING (reloj) act" at bounding box center [881, 378] width 218 height 16
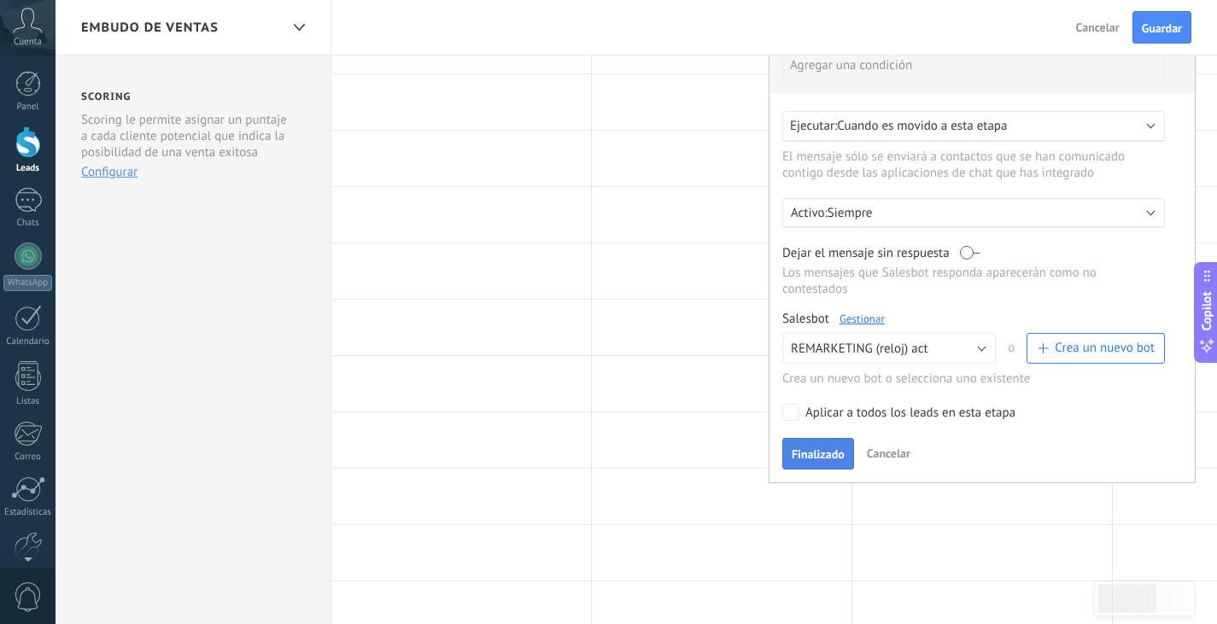
click at [796, 453] on span "Finalizado" at bounding box center [818, 454] width 53 height 12
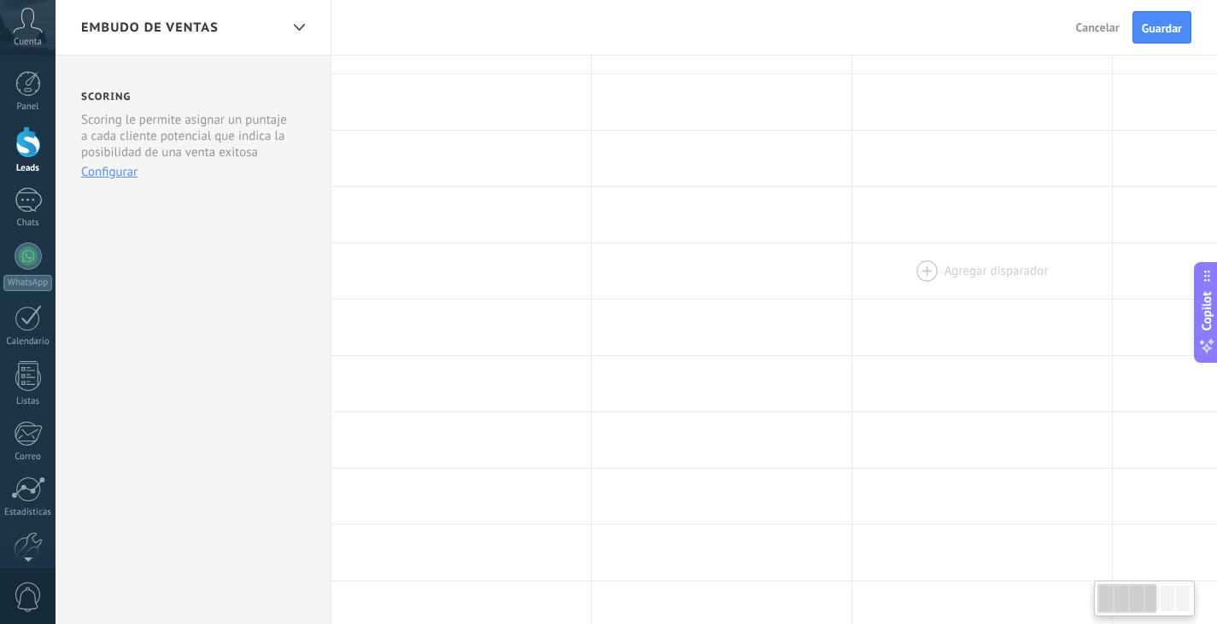
scroll to position [0, 0]
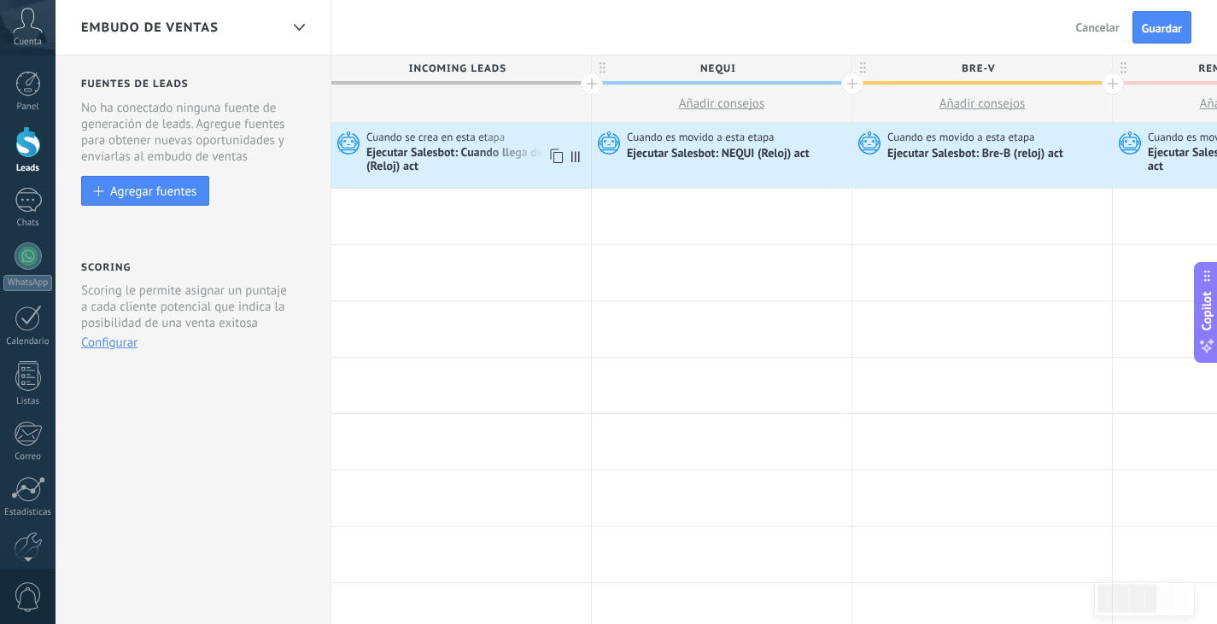
click at [436, 151] on div "Ejecutar Salesbot: Cuando llega de FB 02 (Reloj) act" at bounding box center [476, 160] width 220 height 29
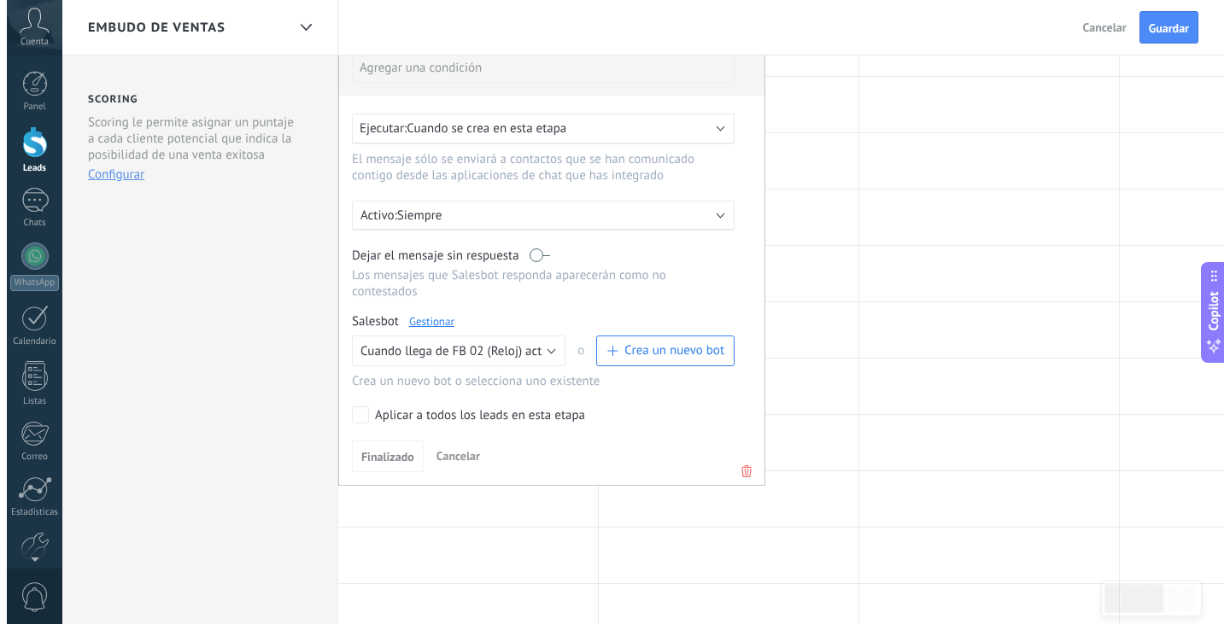
scroll to position [171, 0]
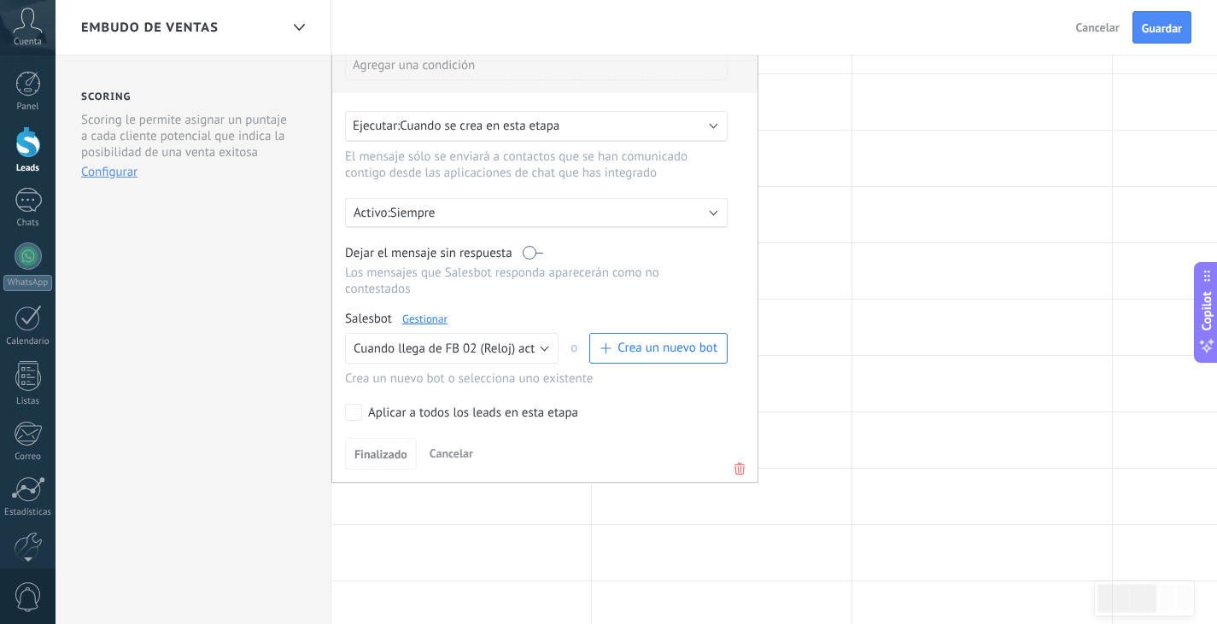
click at [427, 325] on link "Gestionar" at bounding box center [424, 319] width 45 height 15
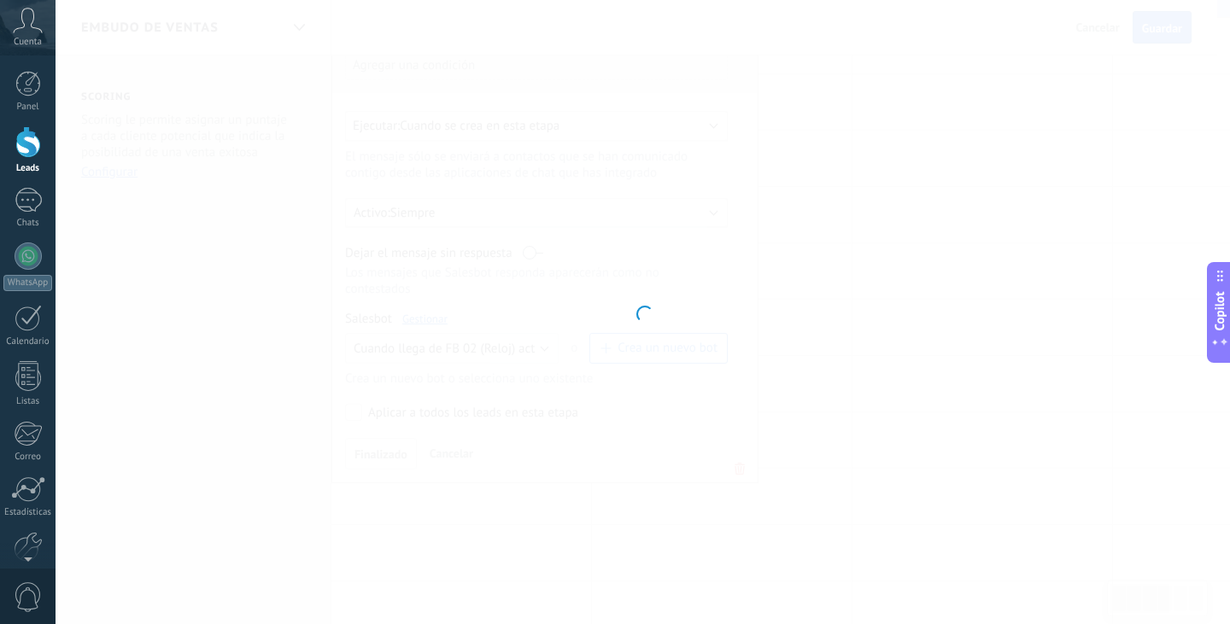
type input "**********"
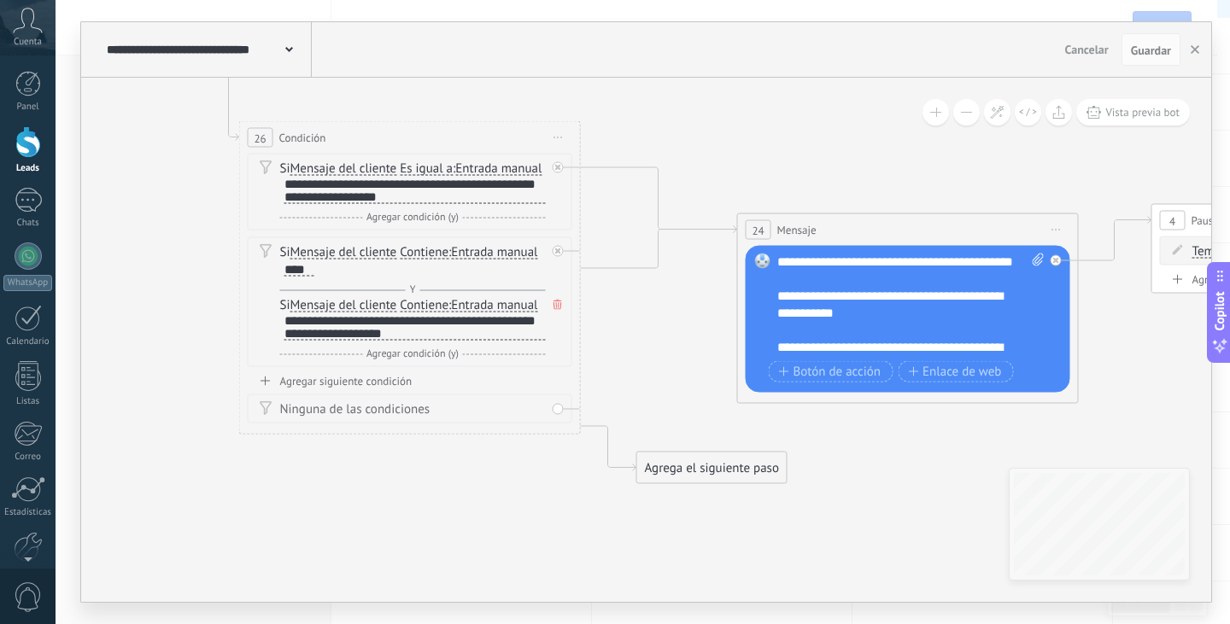
drag, startPoint x: 994, startPoint y: 326, endPoint x: 723, endPoint y: 157, distance: 320.0
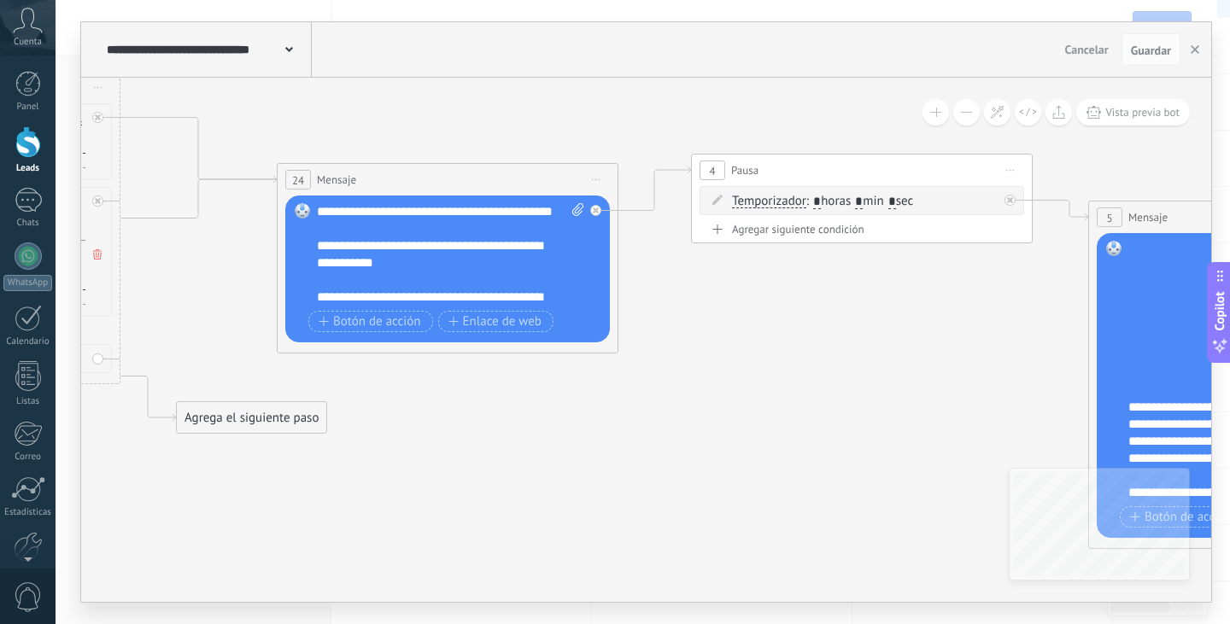
drag, startPoint x: 946, startPoint y: 462, endPoint x: 486, endPoint y: 413, distance: 462.2
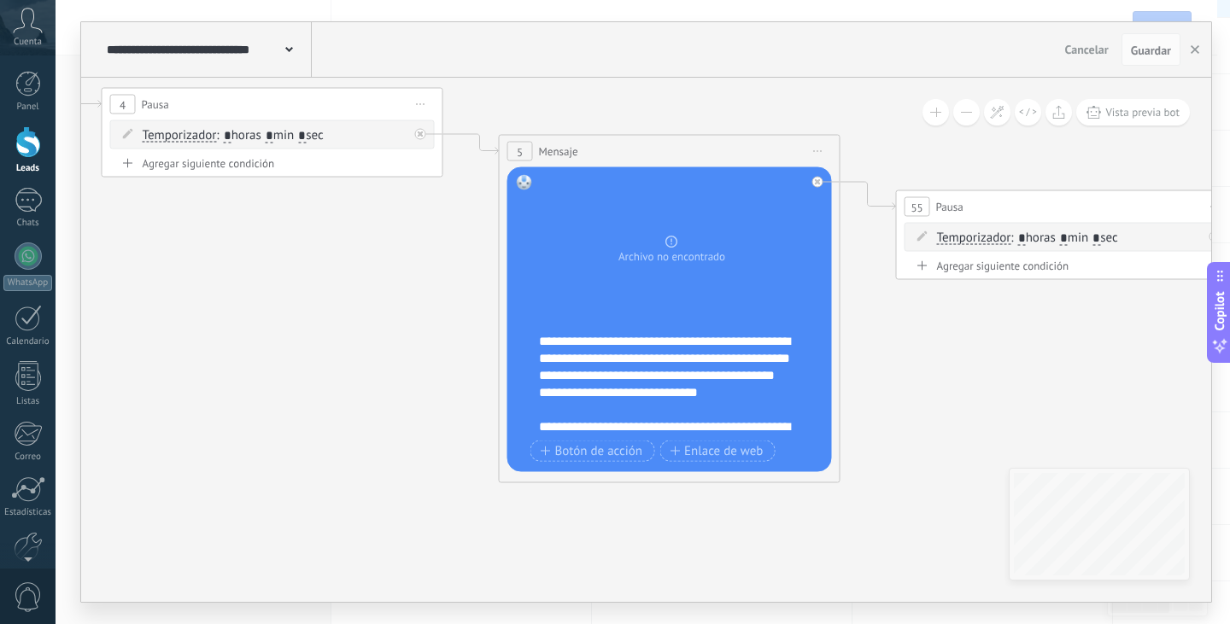
drag, startPoint x: 640, startPoint y: 278, endPoint x: 343, endPoint y: 357, distance: 307.7
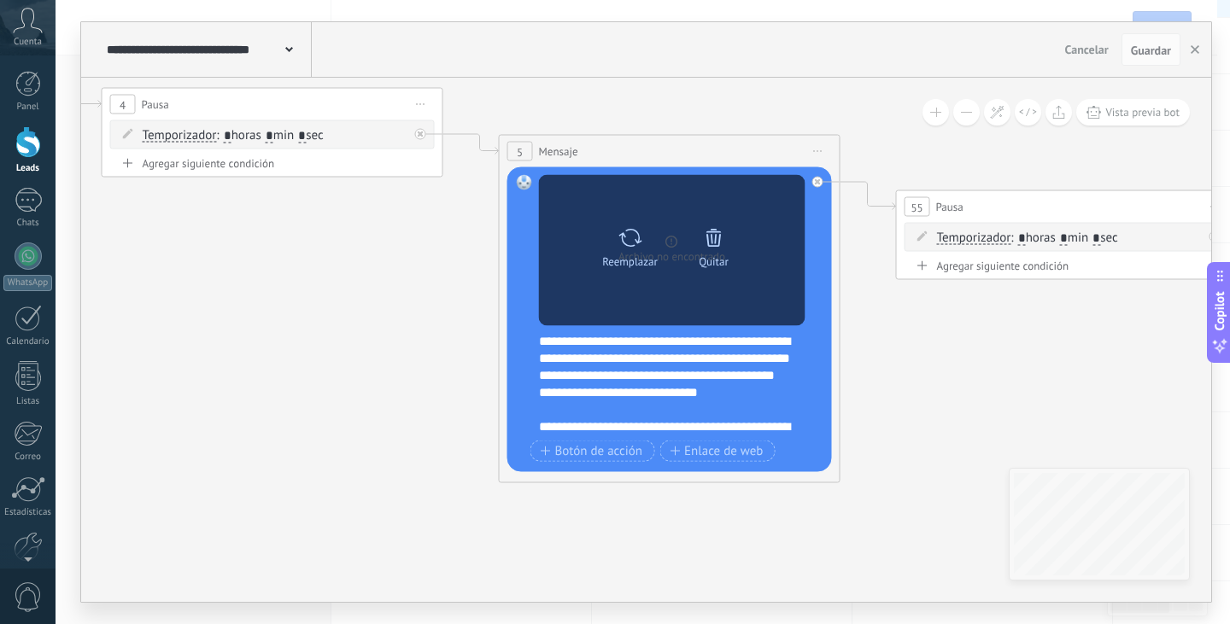
click at [638, 255] on div "Reemplazar" at bounding box center [630, 261] width 56 height 13
click input "Subir" at bounding box center [0, 0] width 0 height 0
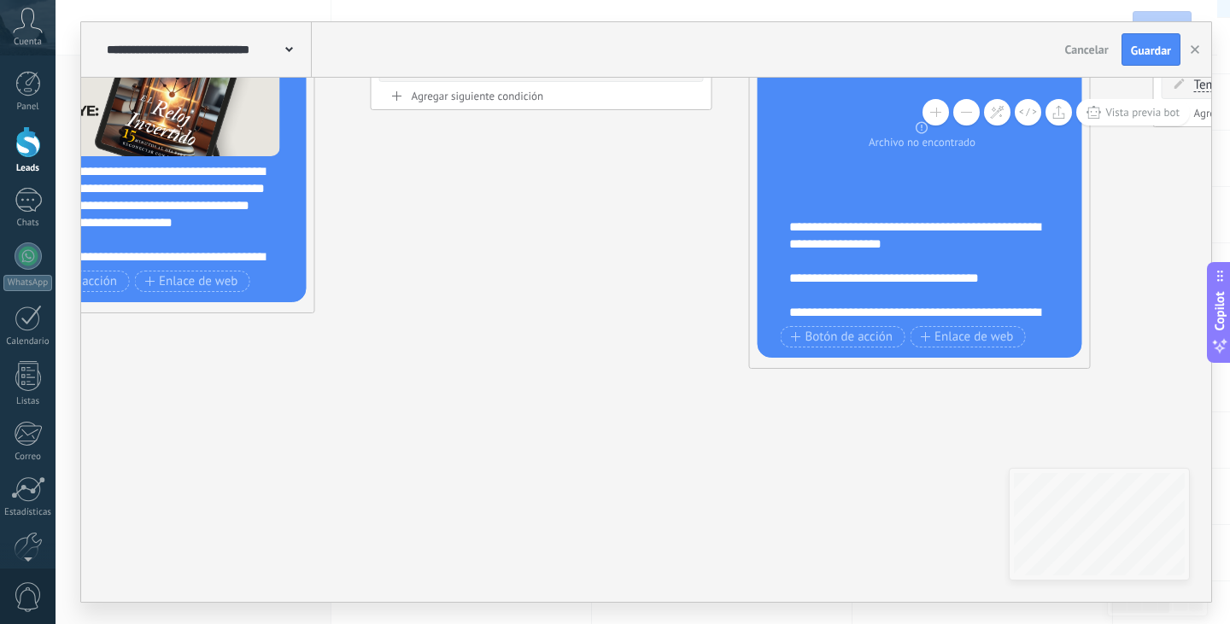
drag, startPoint x: 943, startPoint y: 363, endPoint x: 557, endPoint y: 291, distance: 392.7
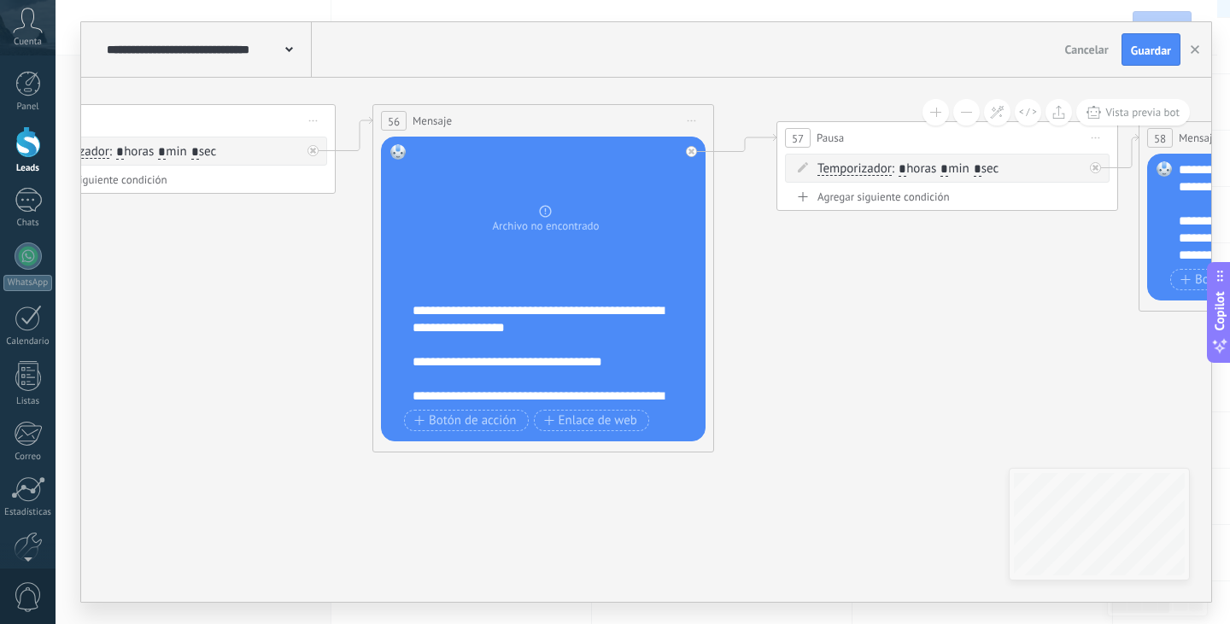
drag, startPoint x: 786, startPoint y: 444, endPoint x: 583, endPoint y: 545, distance: 226.1
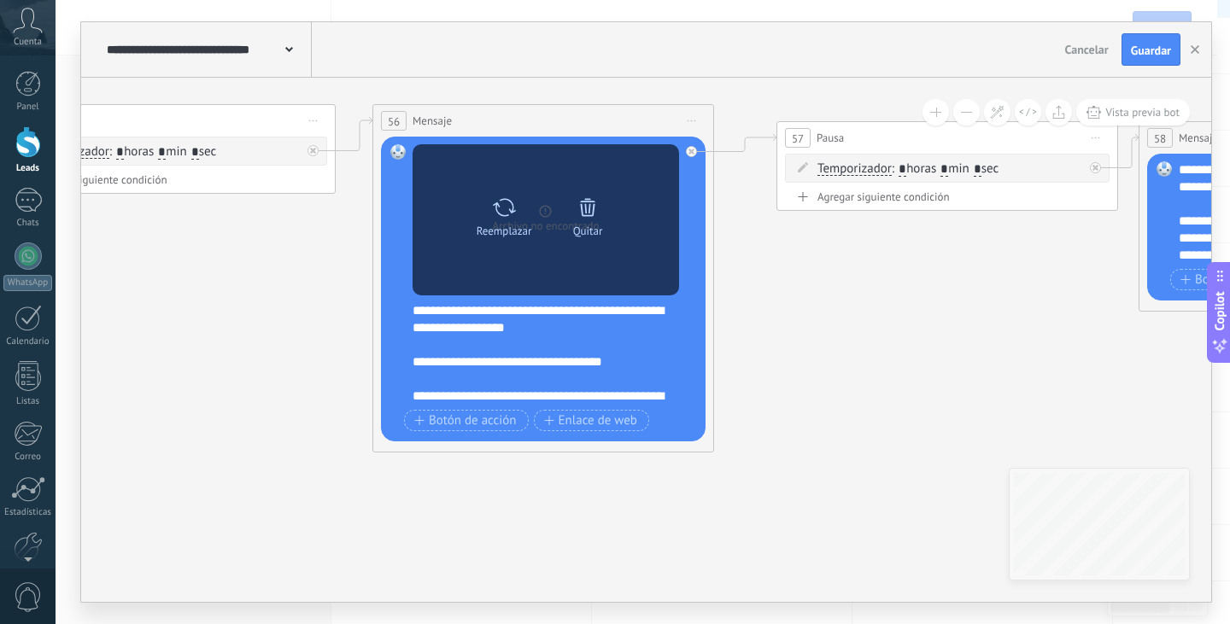
click at [530, 230] on div "Reemplazar" at bounding box center [505, 231] width 56 height 13
click input "Subir" at bounding box center [0, 0] width 0 height 0
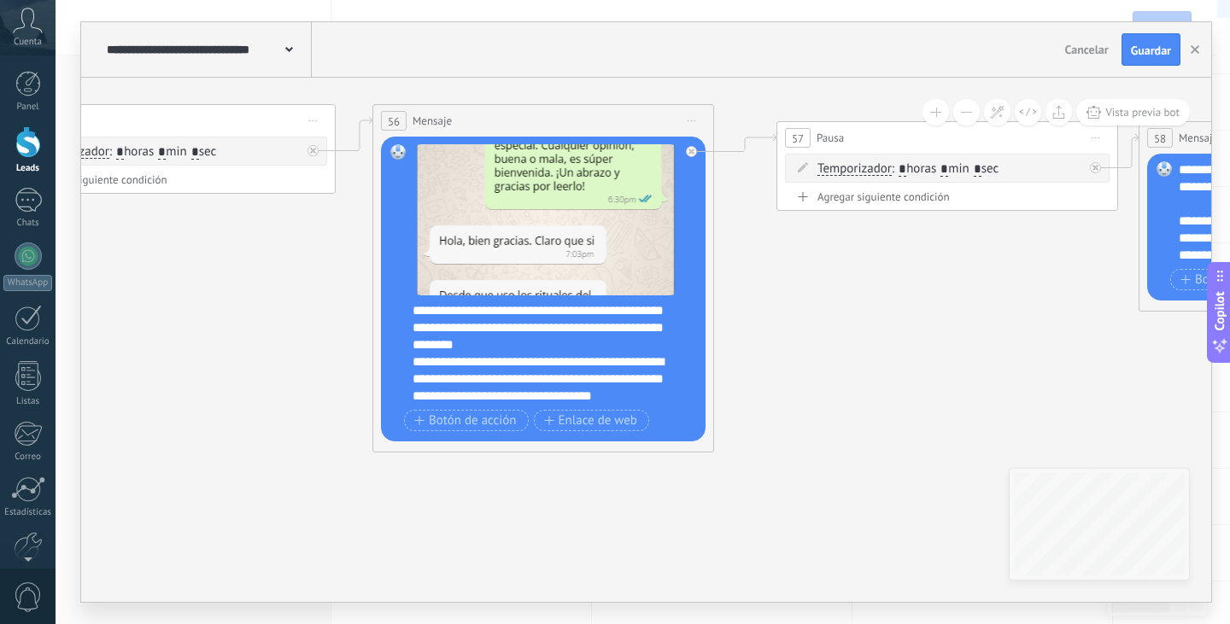
scroll to position [205, 0]
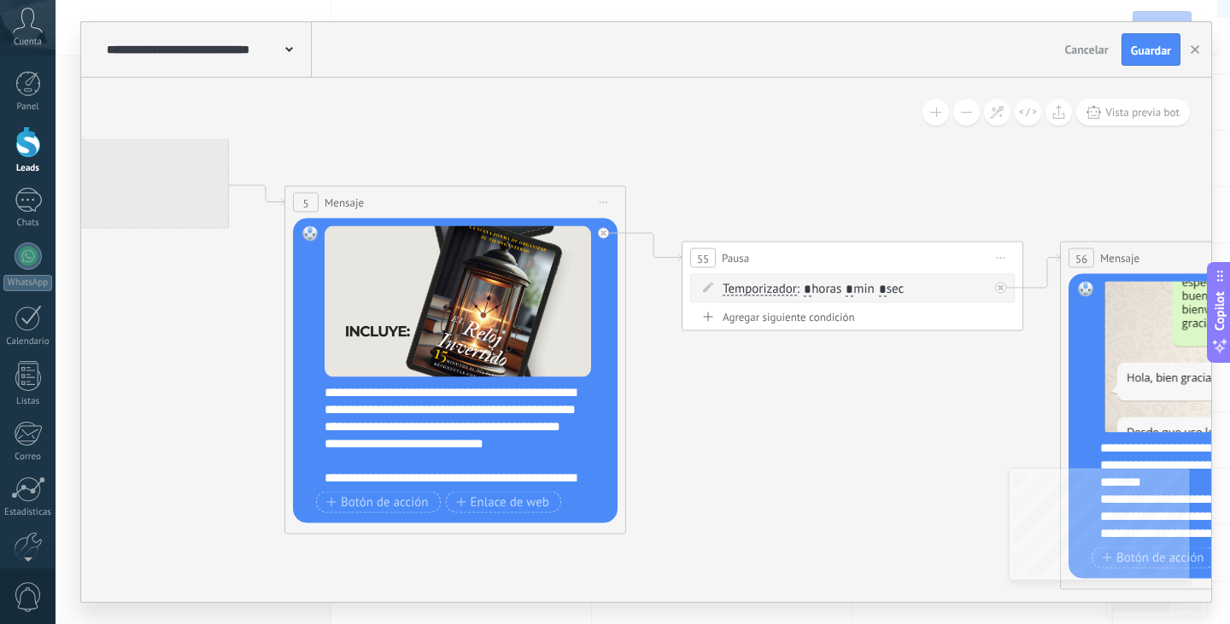
drag, startPoint x: 242, startPoint y: 313, endPoint x: 923, endPoint y: 445, distance: 694.2
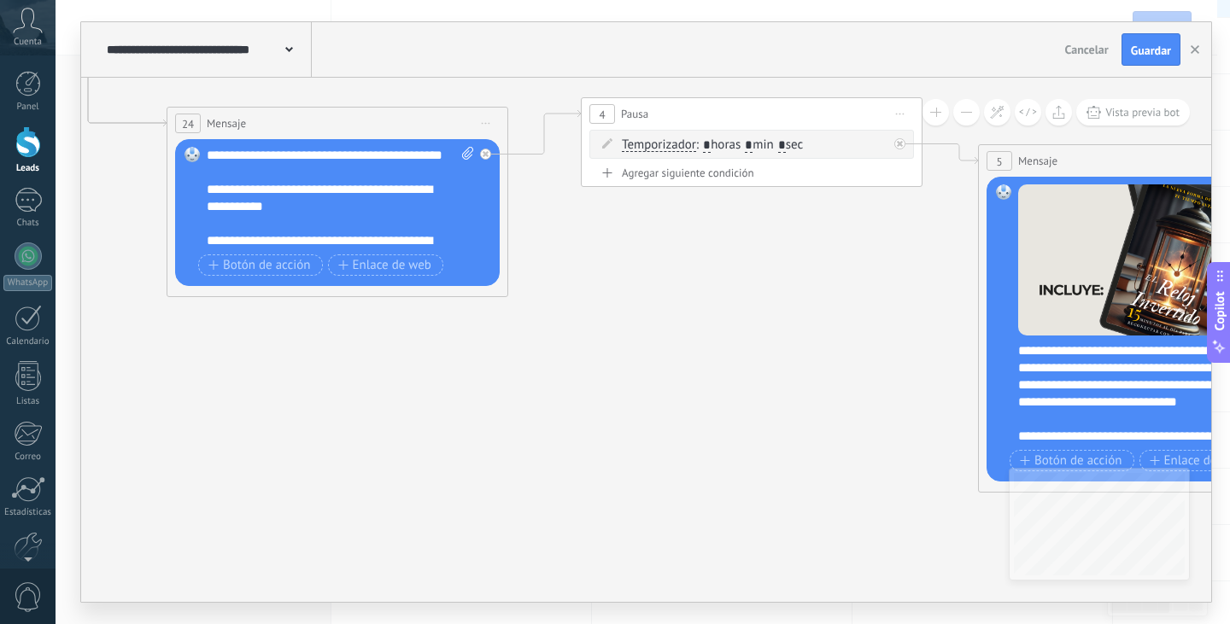
drag, startPoint x: 671, startPoint y: 465, endPoint x: 901, endPoint y: 340, distance: 261.4
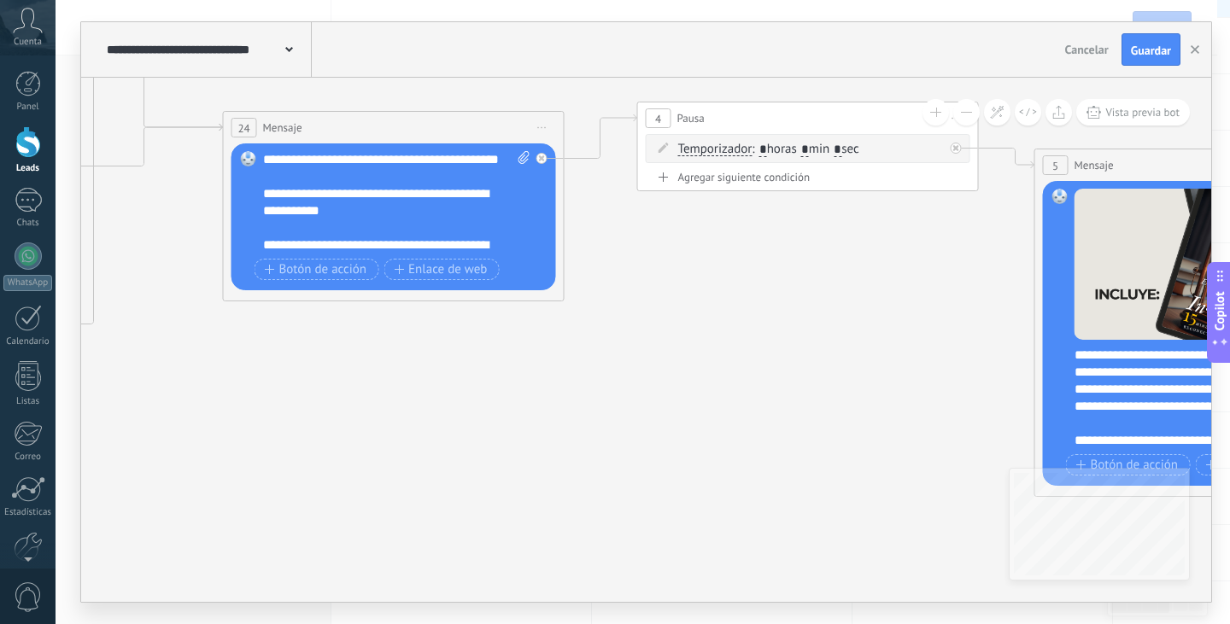
drag, startPoint x: 479, startPoint y: 331, endPoint x: 544, endPoint y: 336, distance: 65.1
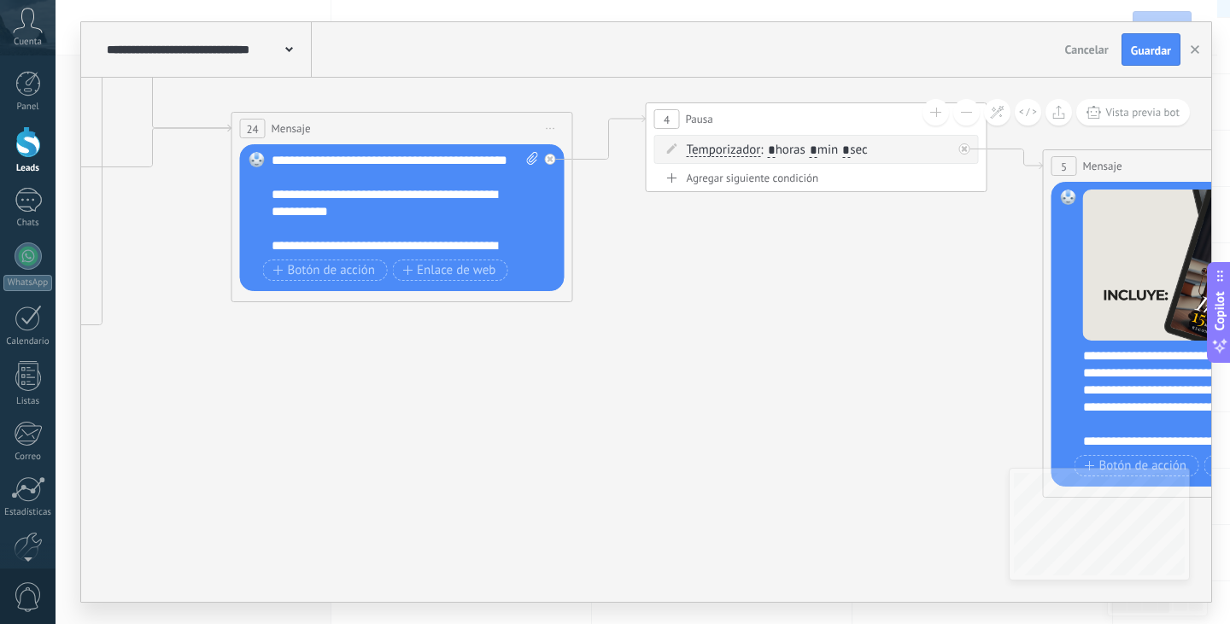
click at [334, 158] on div "**********" at bounding box center [405, 203] width 267 height 102
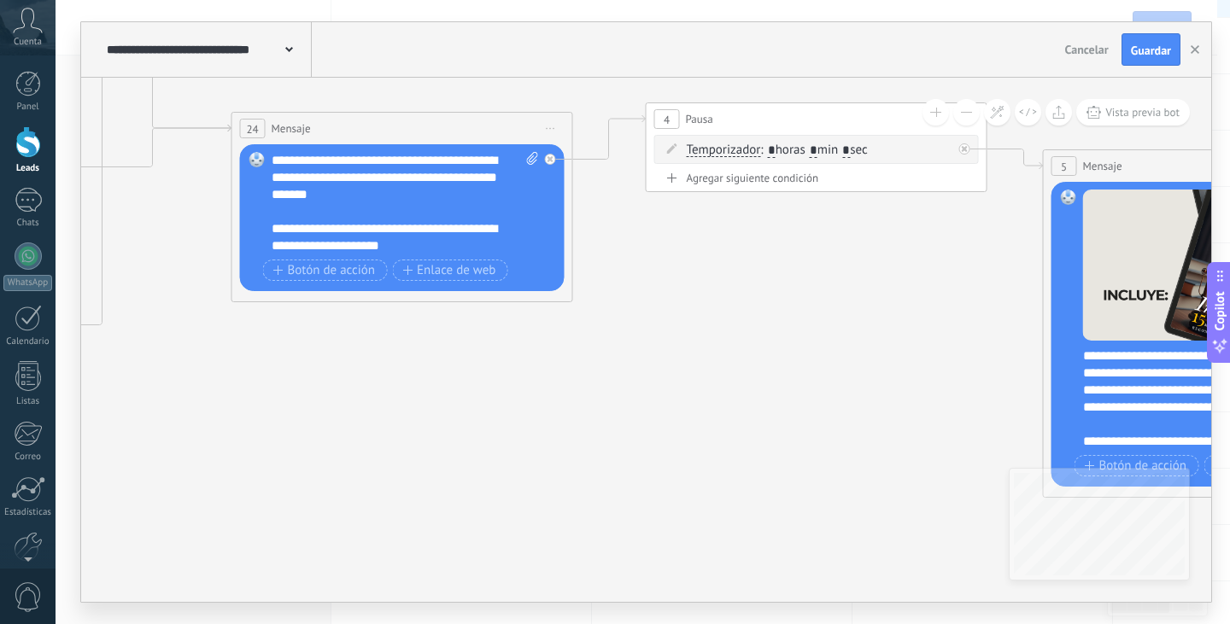
scroll to position [102, 0]
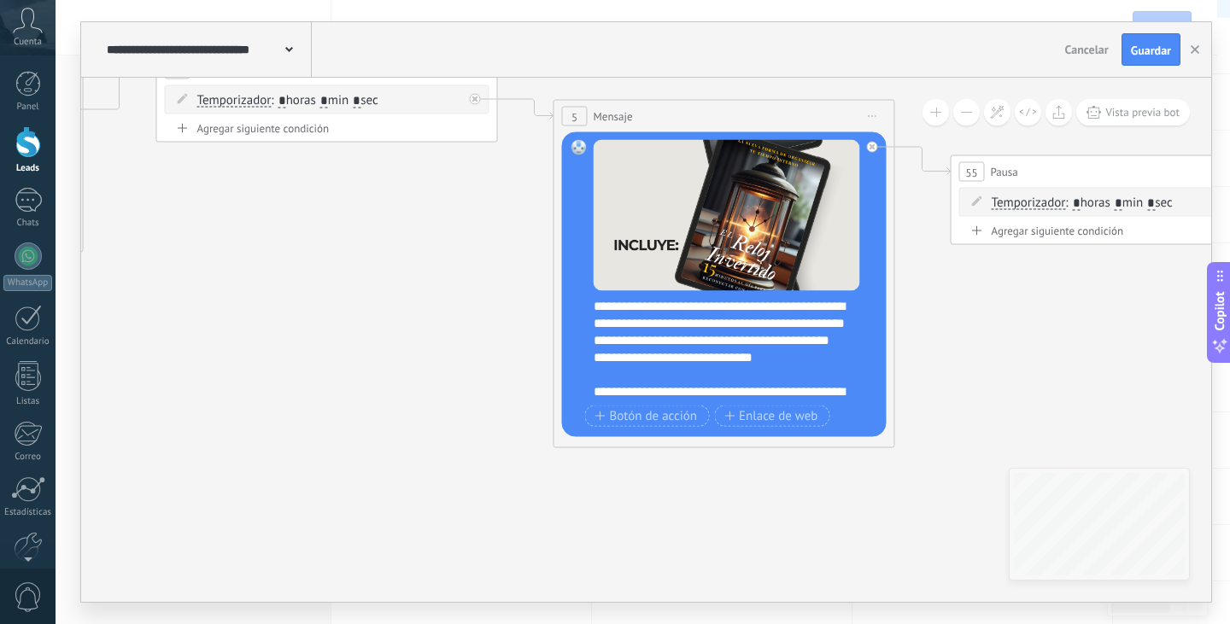
drag, startPoint x: 747, startPoint y: 362, endPoint x: 258, endPoint y: 313, distance: 491.9
click at [715, 332] on div "**********" at bounding box center [736, 349] width 284 height 102
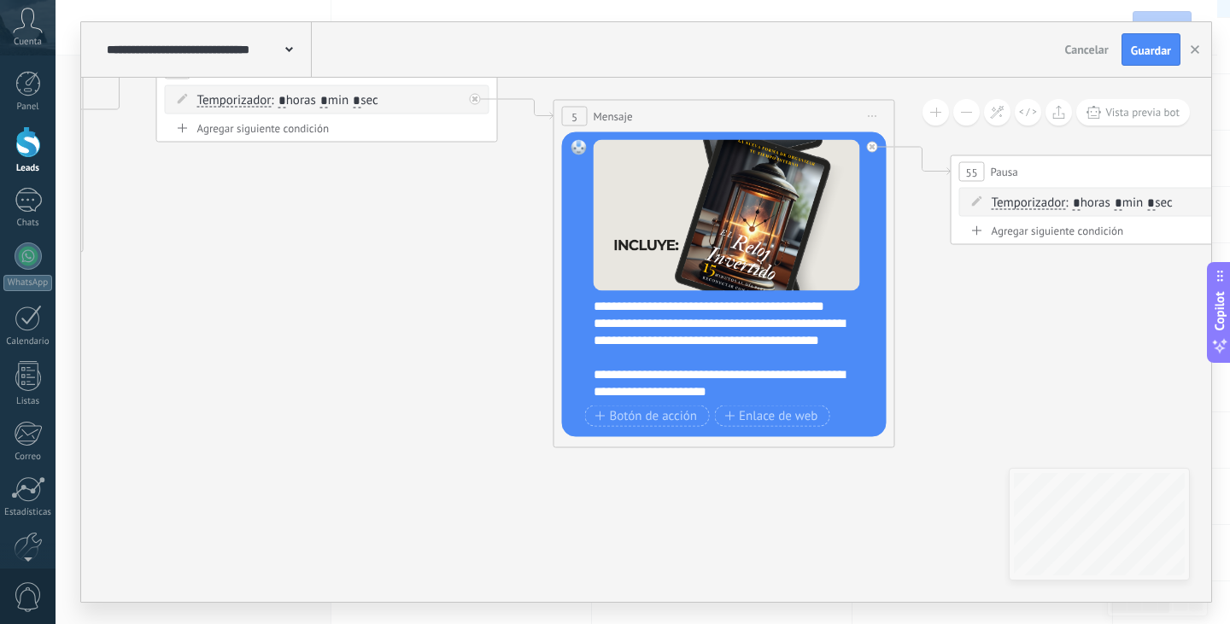
scroll to position [359, 0]
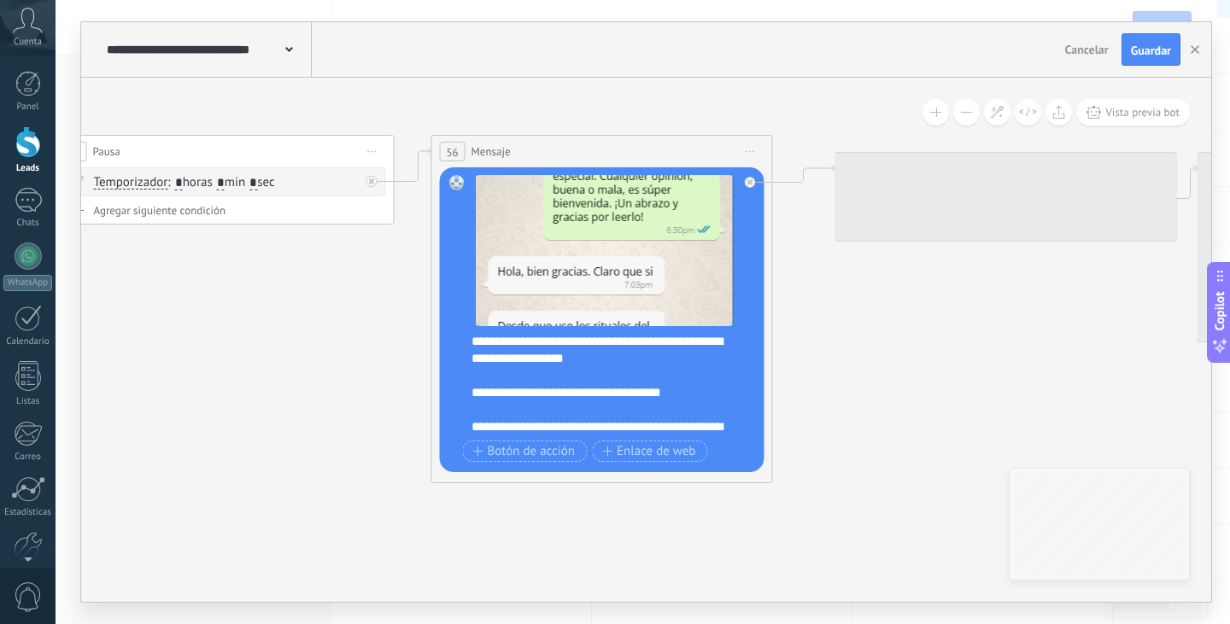
drag, startPoint x: 1040, startPoint y: 380, endPoint x: 143, endPoint y: 360, distance: 897.9
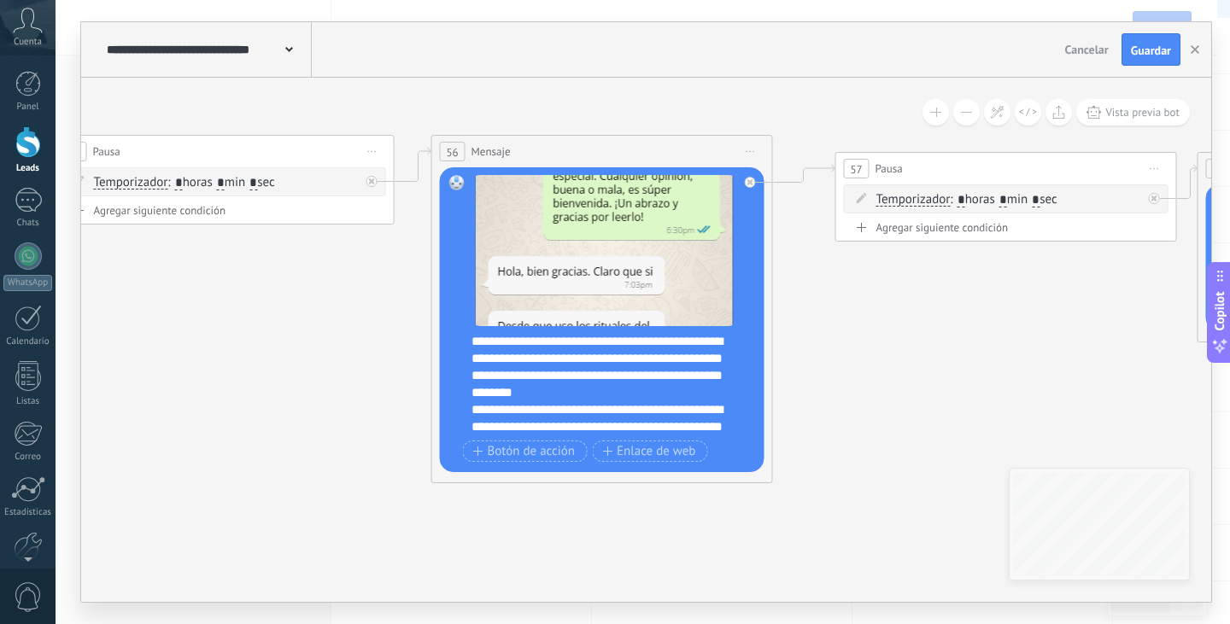
scroll to position [205, 0]
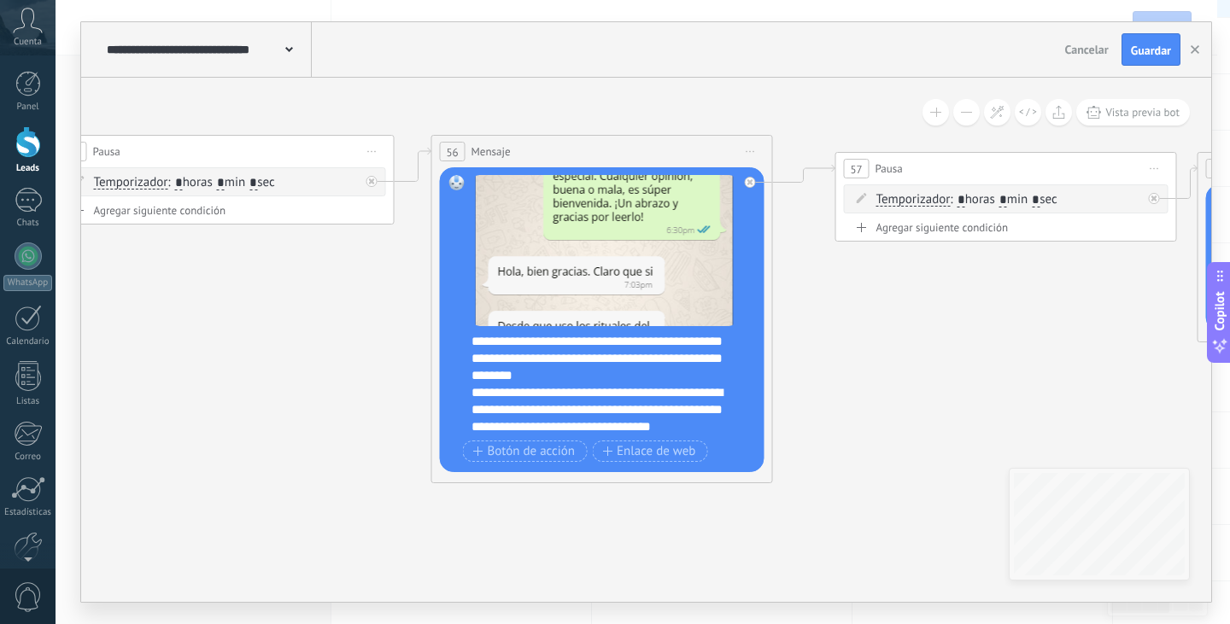
click at [671, 355] on div "**********" at bounding box center [613, 384] width 284 height 102
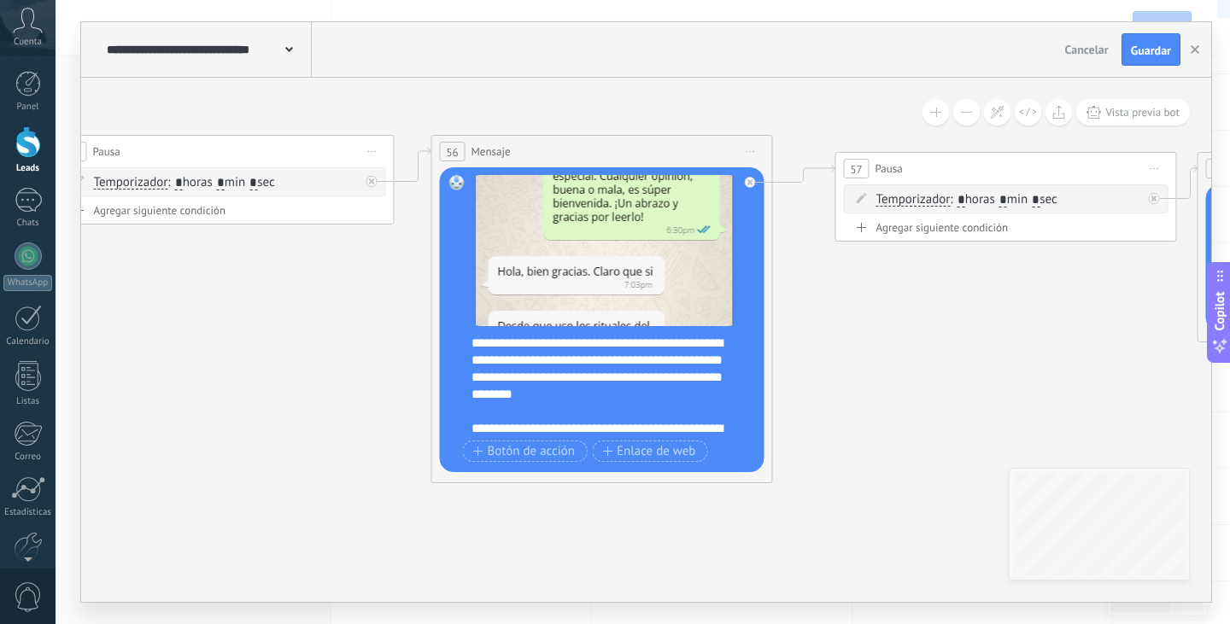
scroll to position [222, 0]
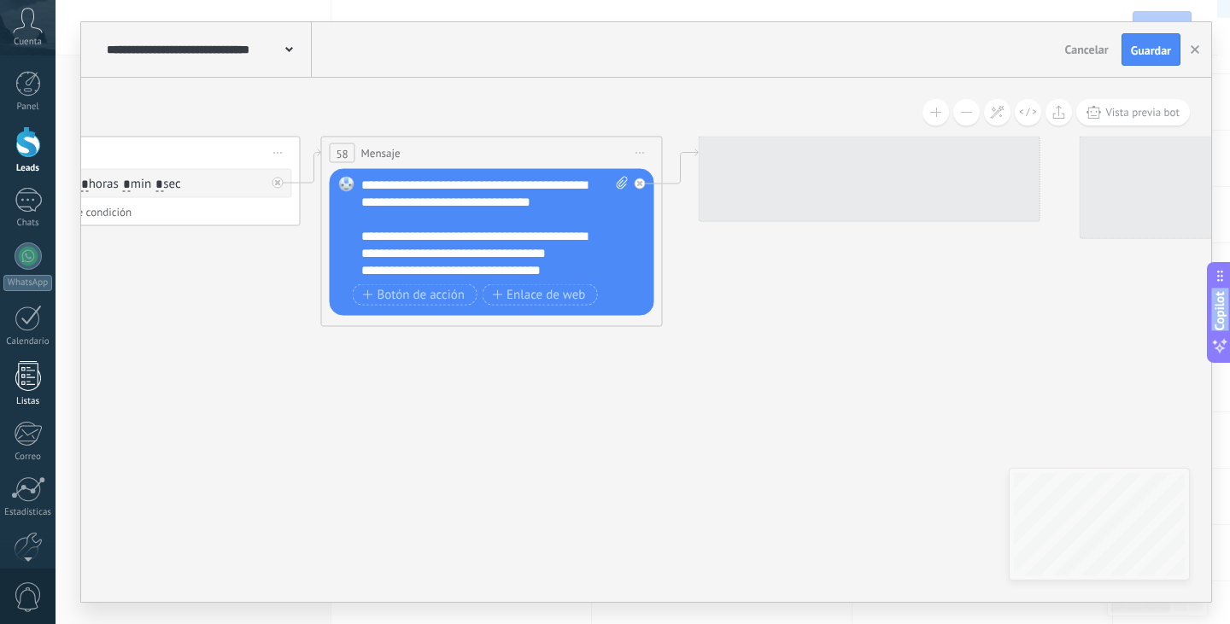
drag, startPoint x: 761, startPoint y: 337, endPoint x: 52, endPoint y: 379, distance: 710.2
click at [52, 379] on body ".abccls-1,.abccls-2{fill-rule:evenodd}.abccls-2{fill:#fff} .abfcls-1{fill:none}…" at bounding box center [615, 141] width 1230 height 624
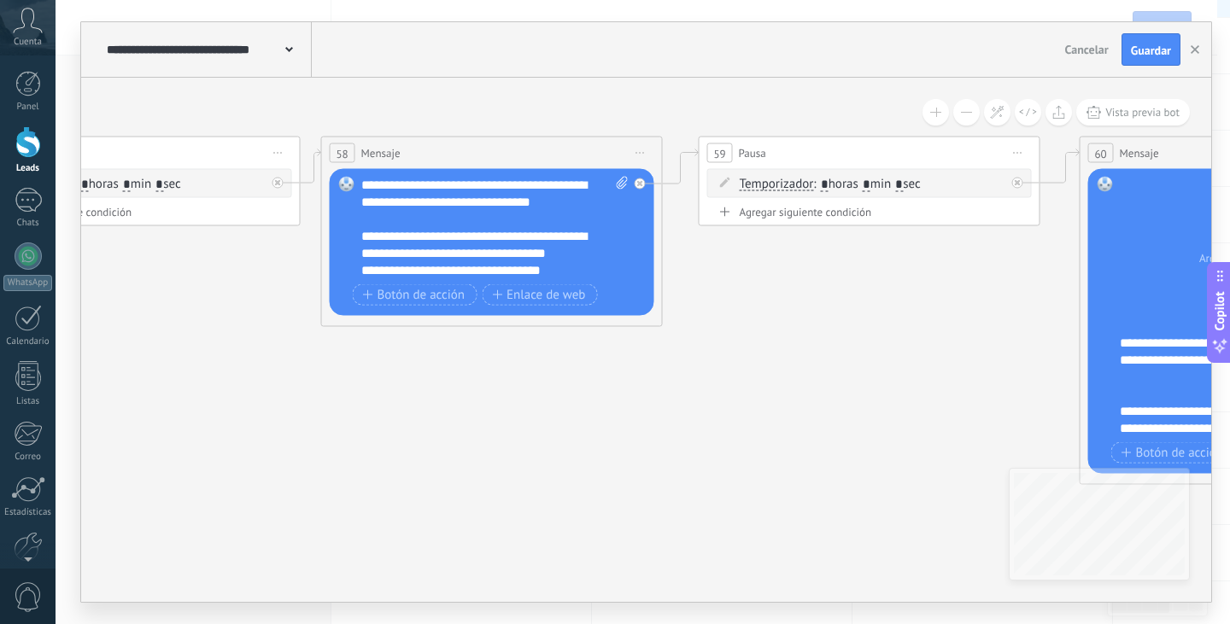
click at [527, 220] on div "**********" at bounding box center [494, 228] width 267 height 102
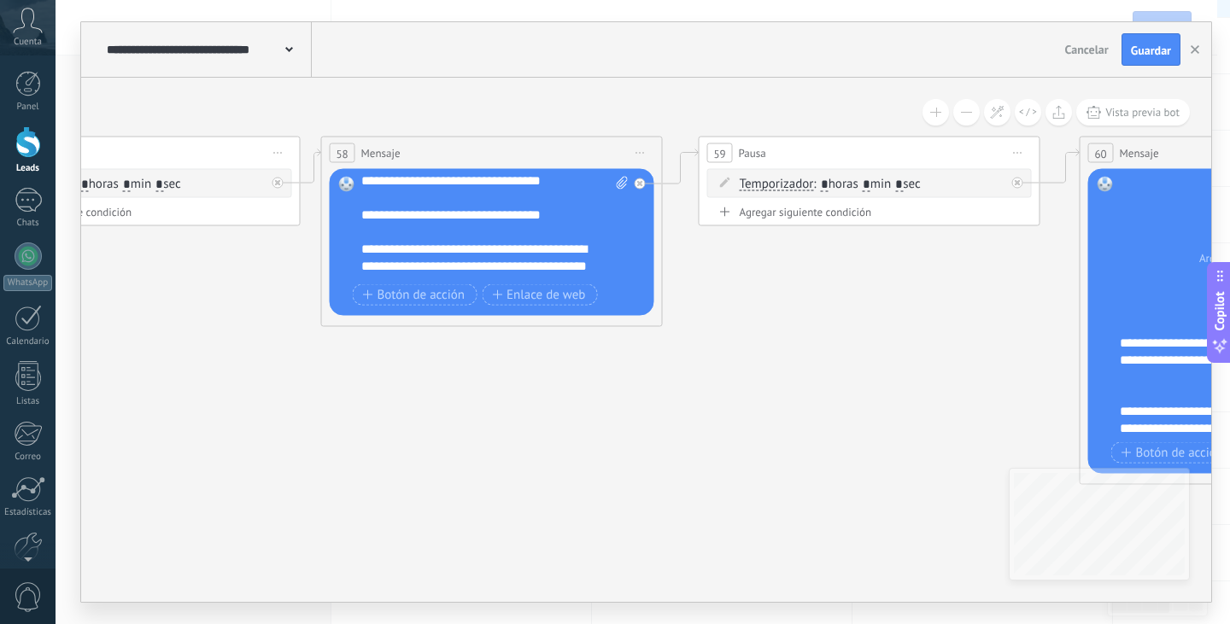
scroll to position [51, 0]
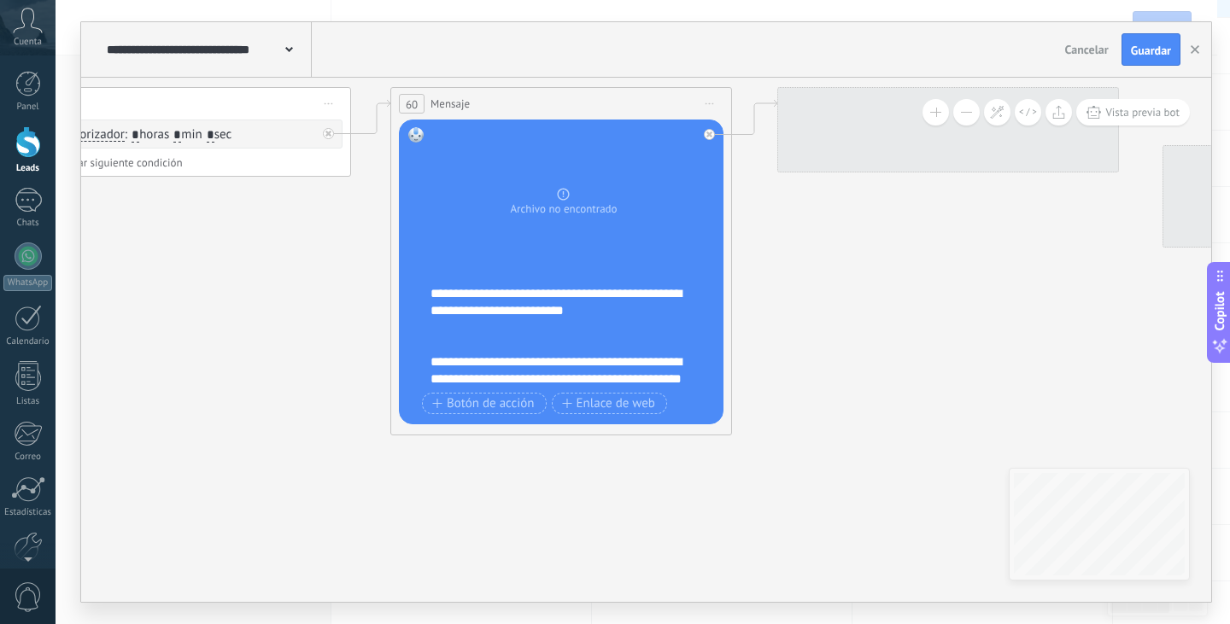
drag, startPoint x: 963, startPoint y: 354, endPoint x: 252, endPoint y: 343, distance: 711.6
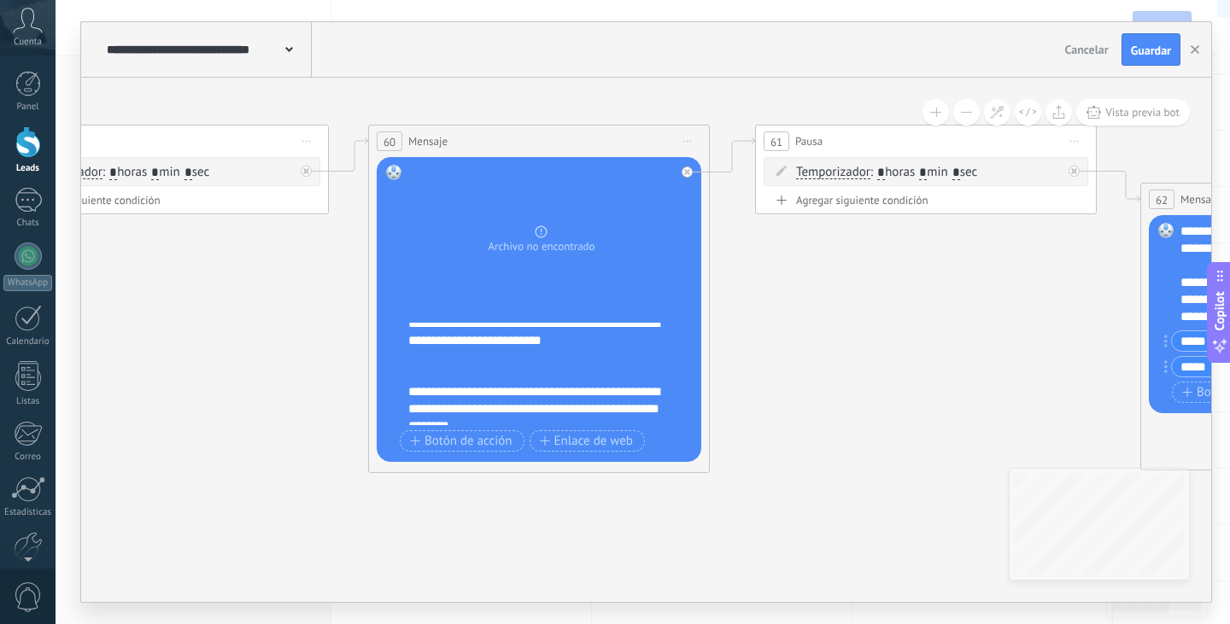
scroll to position [0, 0]
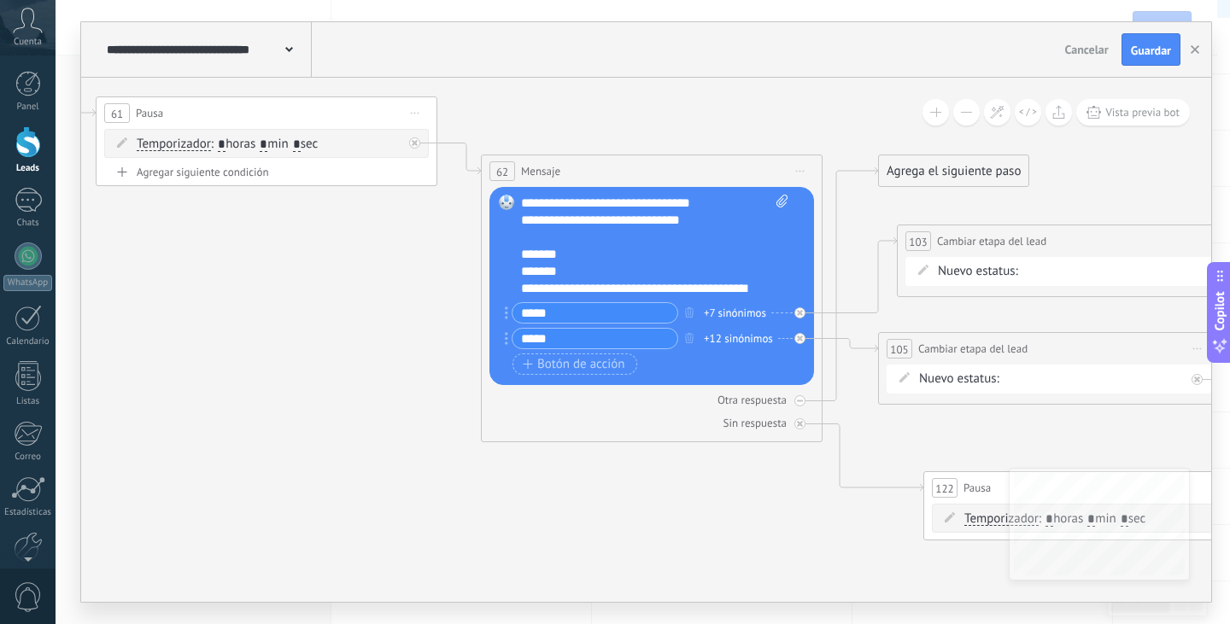
drag, startPoint x: 779, startPoint y: 328, endPoint x: 120, endPoint y: 300, distance: 660.0
click at [120, 300] on icon at bounding box center [694, 295] width 10343 height 1893
click at [594, 279] on div "**********" at bounding box center [654, 246] width 267 height 102
click at [628, 243] on div "**********" at bounding box center [654, 246] width 267 height 102
click at [755, 316] on div "+7 sinónimos" at bounding box center [735, 313] width 62 height 17
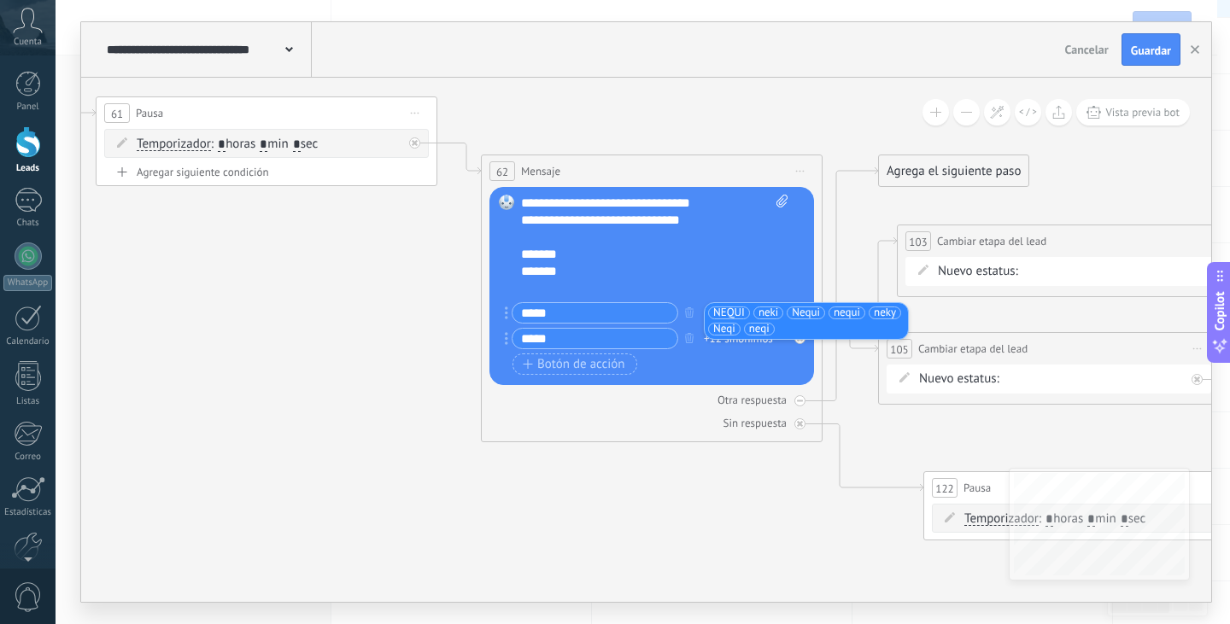
click at [610, 538] on icon at bounding box center [694, 295] width 10343 height 1893
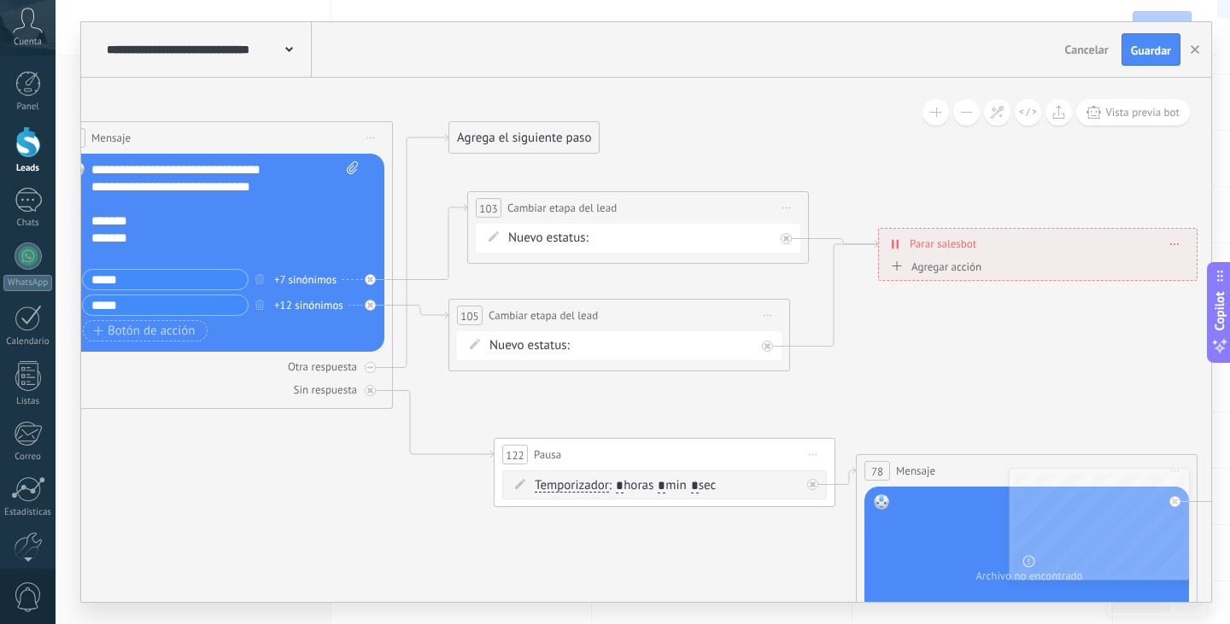
drag, startPoint x: 773, startPoint y: 502, endPoint x: 343, endPoint y: 469, distance: 430.9
click at [343, 469] on icon at bounding box center [265, 262] width 10343 height 1893
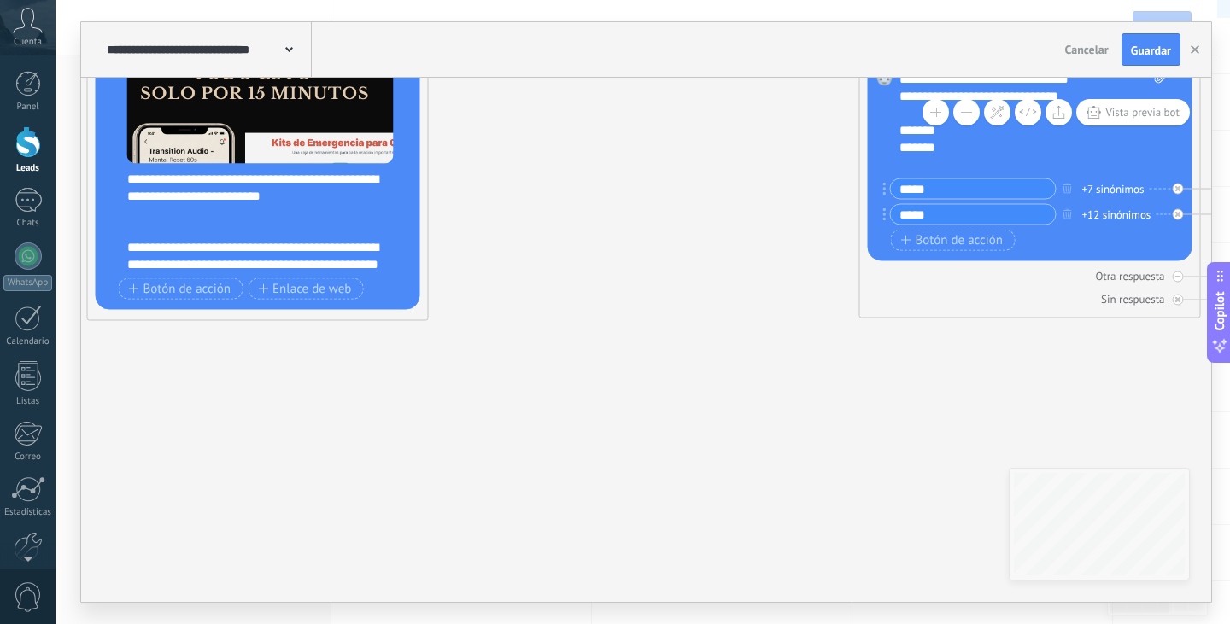
drag, startPoint x: 280, startPoint y: 489, endPoint x: 1059, endPoint y: 393, distance: 784.9
click at [1059, 393] on icon at bounding box center [1073, 171] width 10343 height 1893
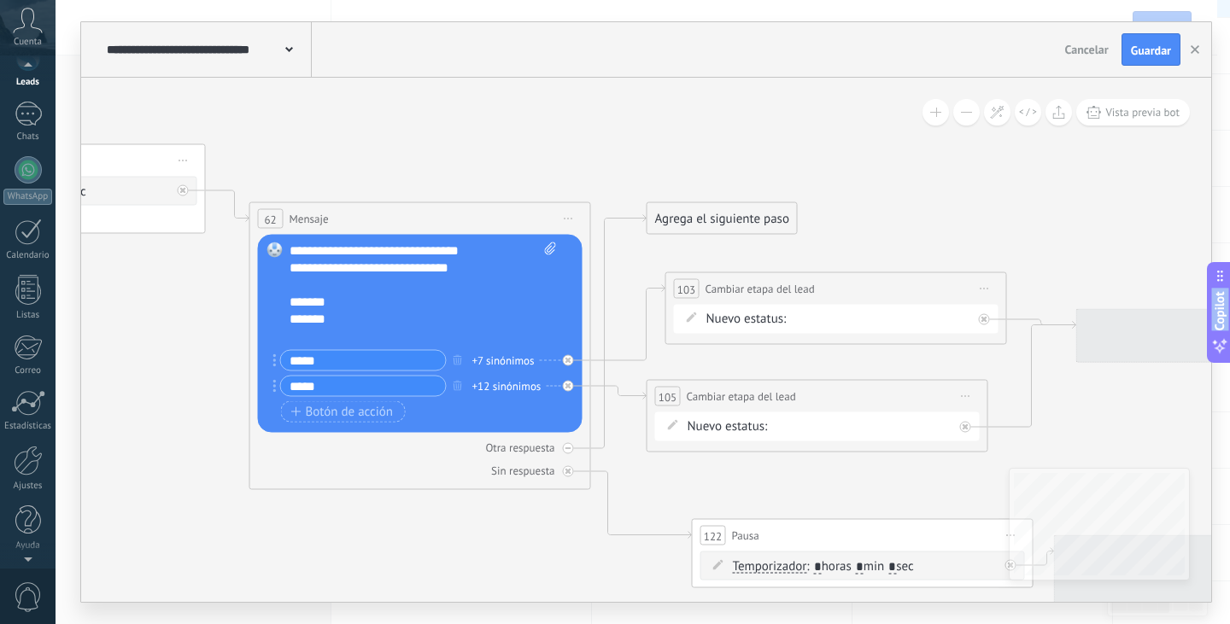
scroll to position [86, 0]
drag, startPoint x: 685, startPoint y: 451, endPoint x: 104, endPoint y: 629, distance: 607.4
click at [104, 454] on html ".abccls-1,.abccls-2{fill-rule:evenodd}.abccls-2{fill:#fff} .abfcls-1{fill:none}…" at bounding box center [615, 141] width 1230 height 624
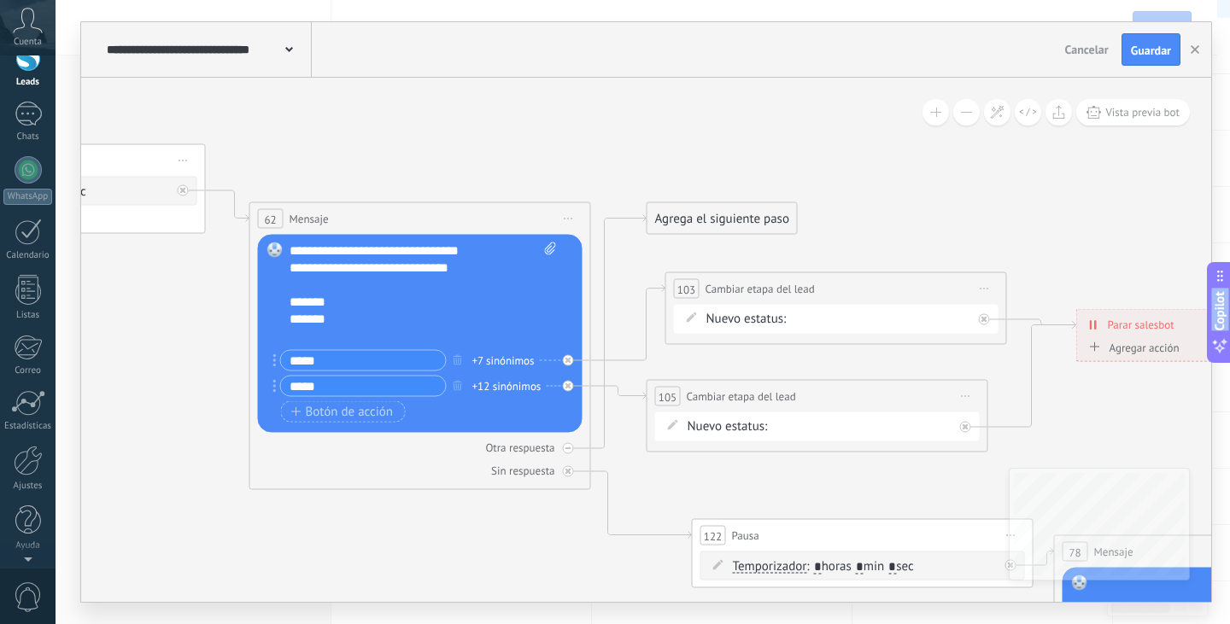
click at [509, 354] on div "+7 sinónimos" at bounding box center [503, 360] width 62 height 17
click at [510, 410] on div "Botón de acción Enlace de web" at bounding box center [418, 411] width 275 height 21
click at [512, 381] on div "+12 sinónimos" at bounding box center [506, 386] width 69 height 17
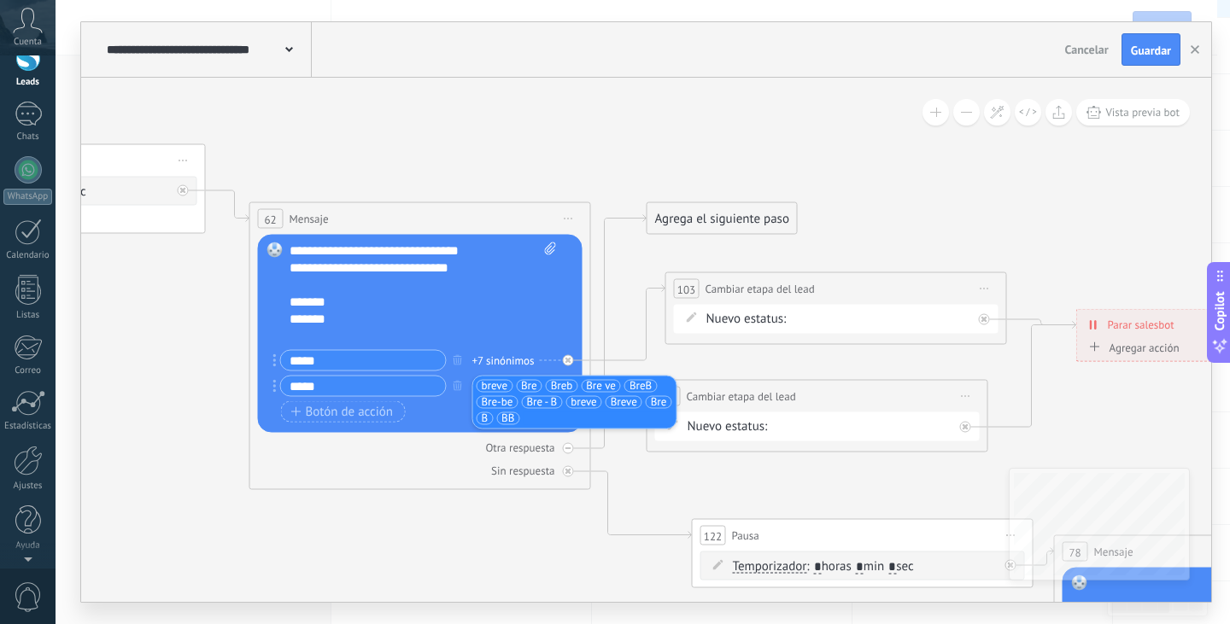
click at [648, 467] on icon at bounding box center [463, 343] width 10343 height 1893
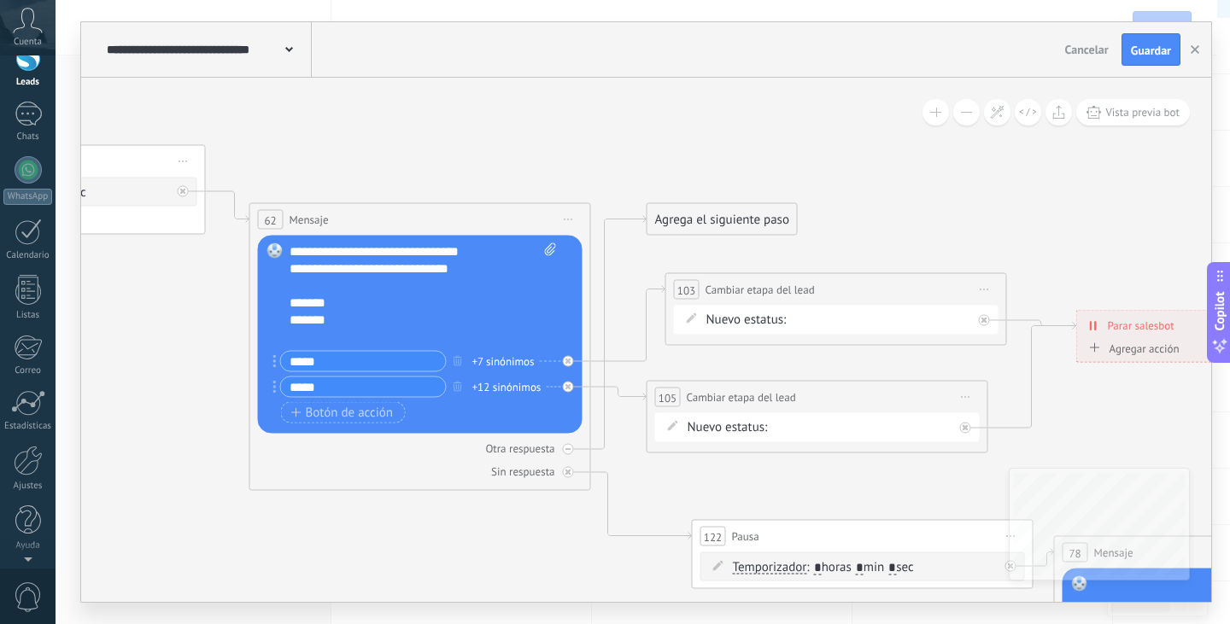
click at [776, 313] on span "Nuevo estatus:" at bounding box center [746, 320] width 80 height 17
click at [841, 327] on form "Nuevo estatus: NEQUI BRE-V REMARKETING Logrado con éxito Venta Perdido" at bounding box center [839, 320] width 266 height 17
click at [704, 284] on div "**********" at bounding box center [836, 290] width 340 height 32
click at [723, 330] on div "Nuevo estatus: NEQUI BRE-V REMARKETING Logrado con éxito Venta Perdido" at bounding box center [836, 320] width 325 height 29
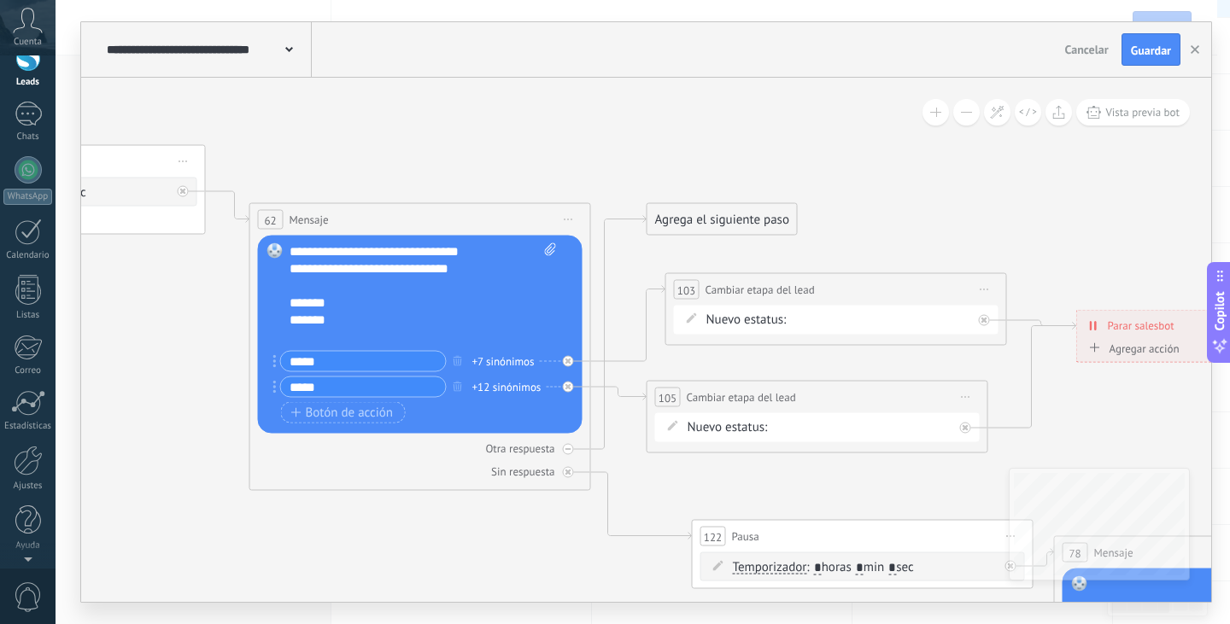
click at [752, 419] on div "Nuevo estatus: NEQUI BRE-V REMARKETING Logrado con éxito Venta Perdido" at bounding box center [817, 427] width 325 height 29
click at [914, 425] on form "Nuevo estatus: NEQUI BRE-V REMARKETING Logrado con éxito Venta Perdido" at bounding box center [821, 427] width 266 height 17
click at [969, 430] on div at bounding box center [965, 428] width 11 height 11
click at [983, 314] on div at bounding box center [989, 316] width 20 height 20
click at [916, 413] on div "Nuevo estatus: NEQUI BRE-V REMARKETING Logrado con éxito Venta Perdido" at bounding box center [817, 427] width 325 height 29
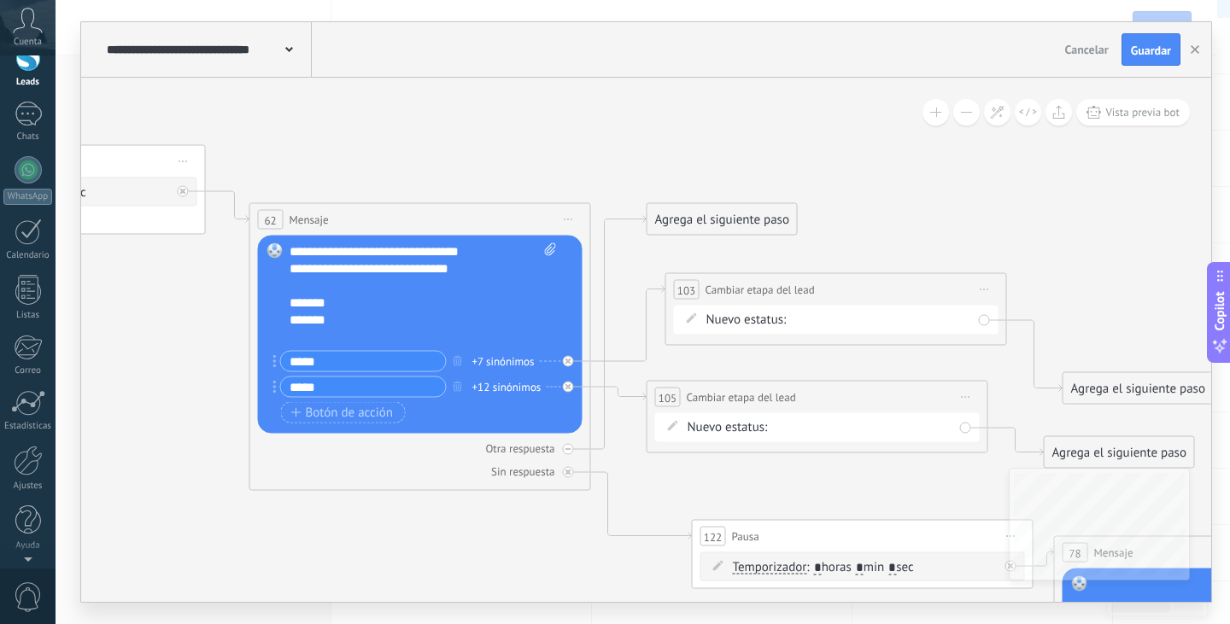
click at [852, 447] on div "**********" at bounding box center [818, 417] width 342 height 73
click at [640, 319] on icon at bounding box center [628, 324] width 74 height 76
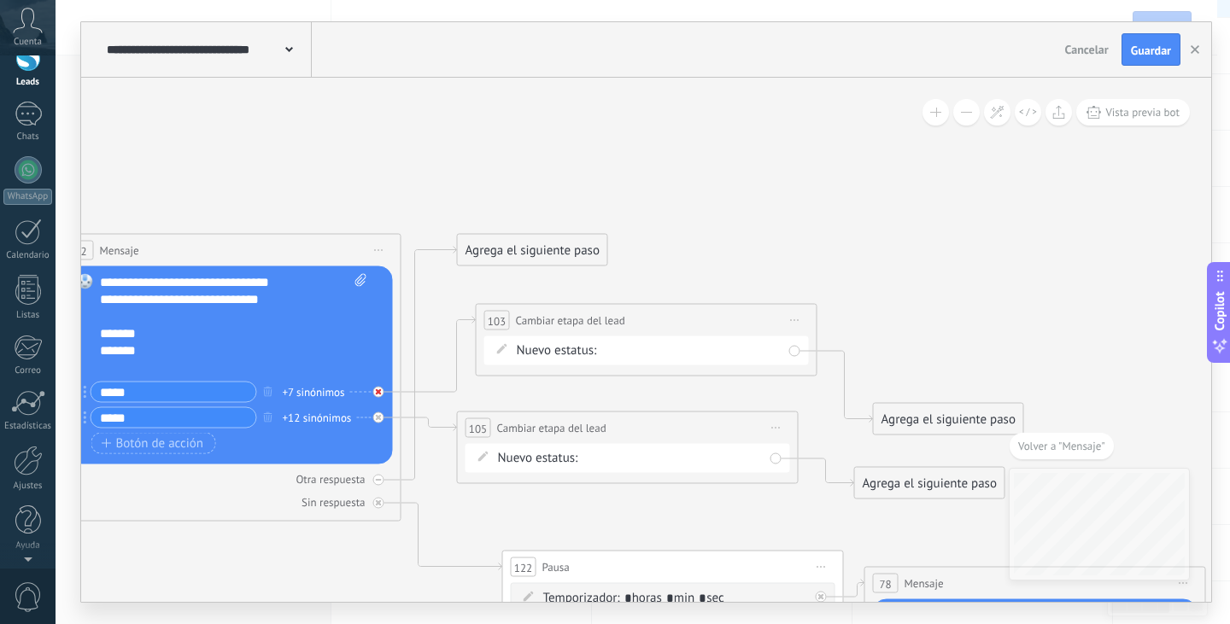
click at [377, 393] on icon at bounding box center [379, 392] width 6 height 6
click at [499, 514] on div "Agrega el siguiente paso" at bounding box center [532, 509] width 149 height 28
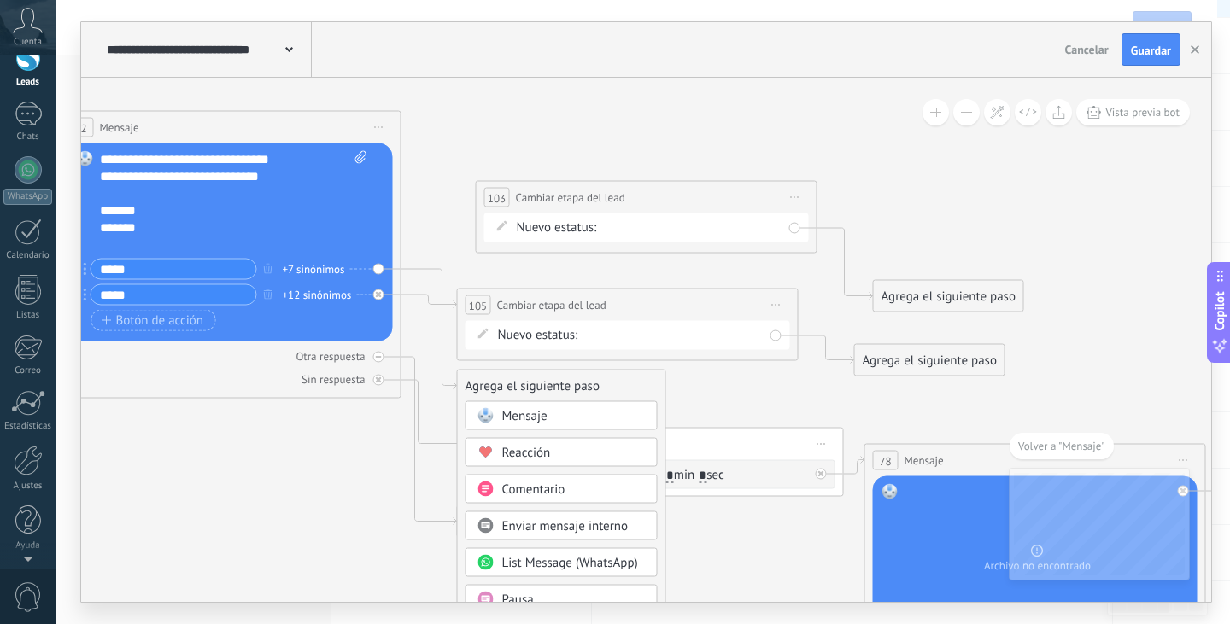
click at [610, 198] on span "Cambiar etapa del lead" at bounding box center [570, 198] width 109 height 16
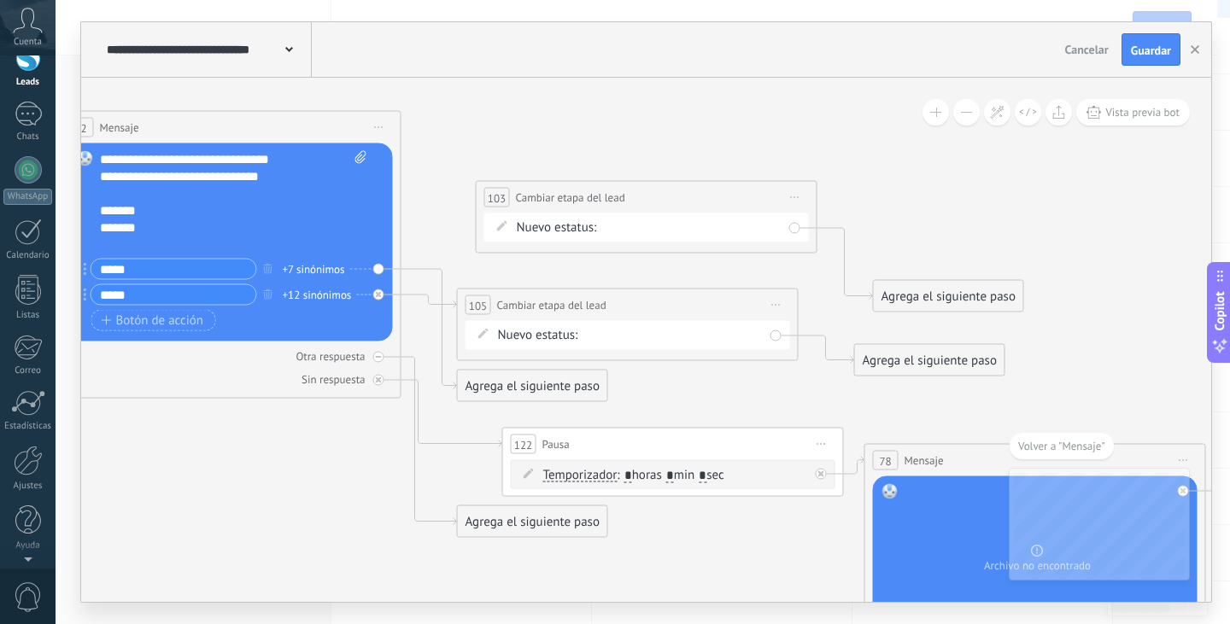
click at [702, 197] on div "**********" at bounding box center [647, 198] width 340 height 32
click at [718, 224] on form "Nuevo estatus: NEQUI BRE-V REMARKETING Logrado con éxito Venta Perdido" at bounding box center [650, 228] width 266 height 17
click at [810, 189] on div "**********" at bounding box center [647, 198] width 340 height 32
click at [806, 191] on span "Iniciar vista previa aquí Cambiar nombre Duplicar [GEOGRAPHIC_DATA]" at bounding box center [795, 197] width 27 height 25
click at [817, 311] on div "Borrar" at bounding box center [872, 309] width 169 height 29
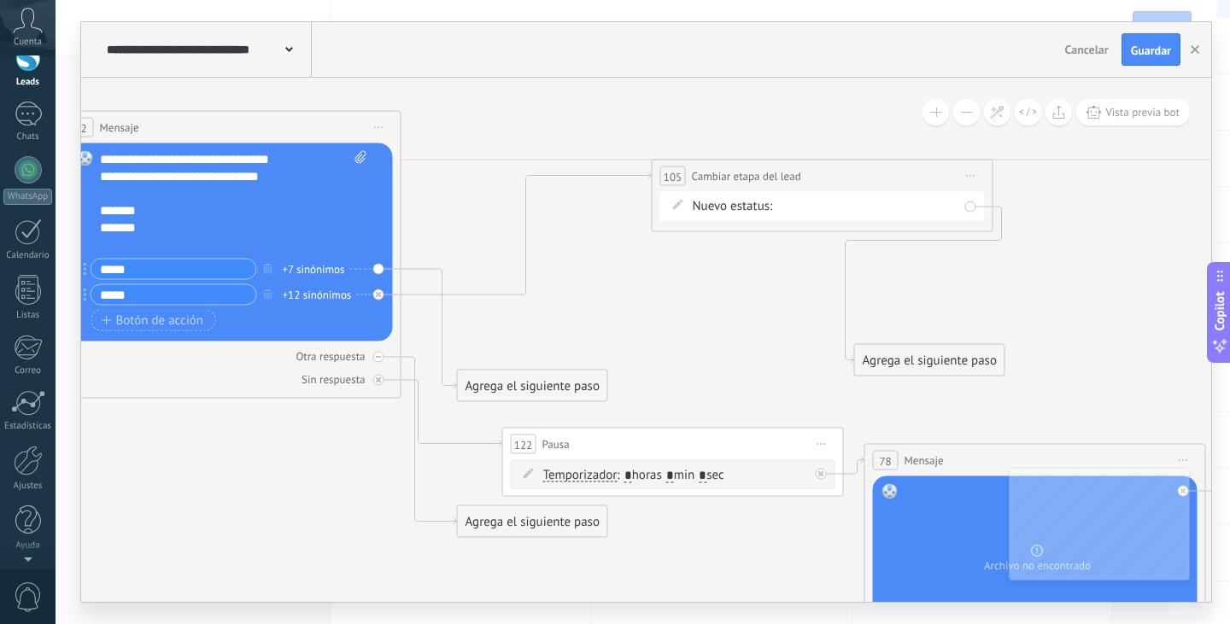
drag, startPoint x: 661, startPoint y: 300, endPoint x: 855, endPoint y: 176, distance: 230.1
click at [855, 176] on div "**********" at bounding box center [823, 177] width 340 height 32
drag, startPoint x: 568, startPoint y: 383, endPoint x: 594, endPoint y: 290, distance: 96.0
click at [594, 290] on div "Agrega el siguiente paso" at bounding box center [558, 294] width 149 height 28
click at [585, 285] on div "Agrega el siguiente paso" at bounding box center [558, 294] width 149 height 28
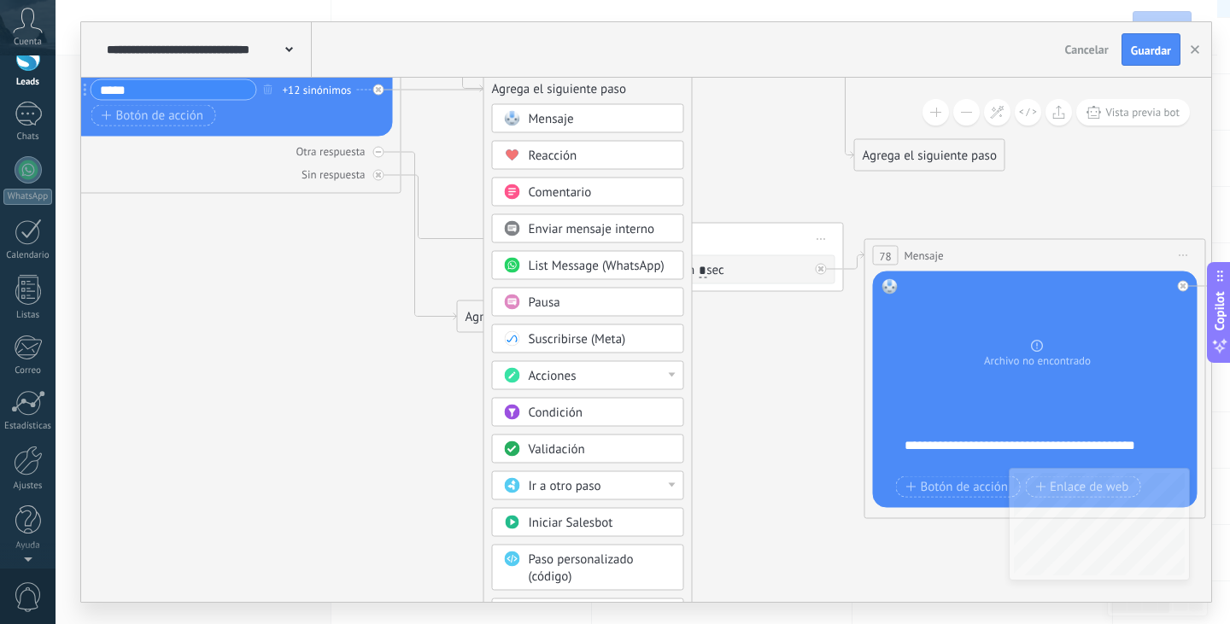
click at [683, 371] on div "Acciones" at bounding box center [588, 375] width 192 height 29
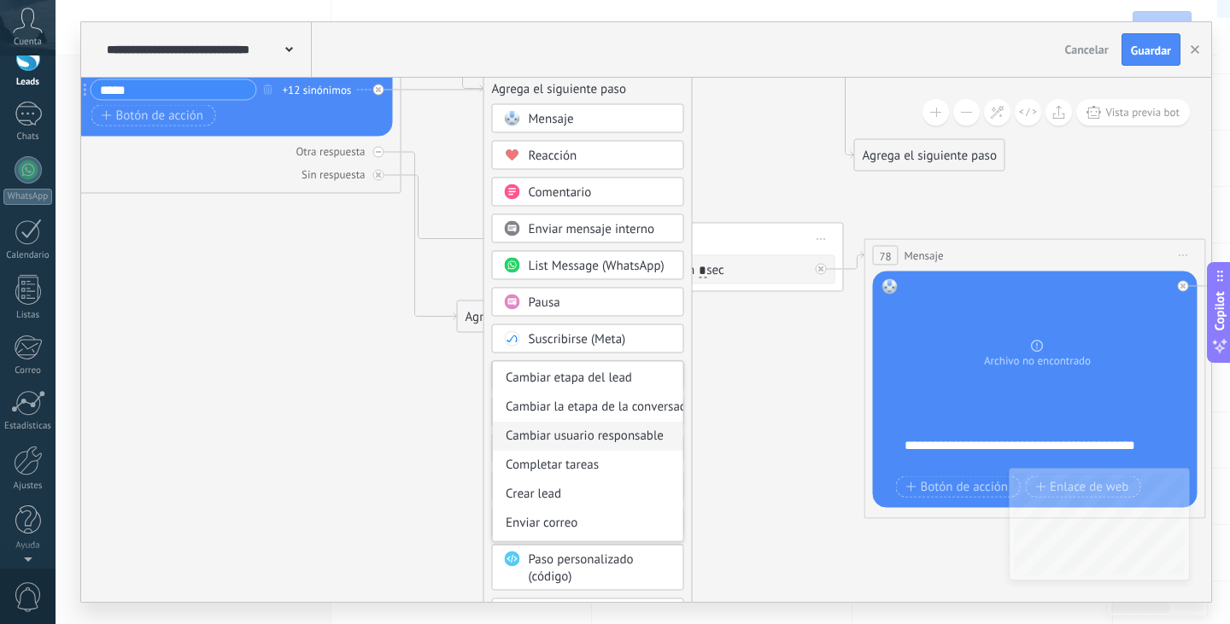
scroll to position [0, 0]
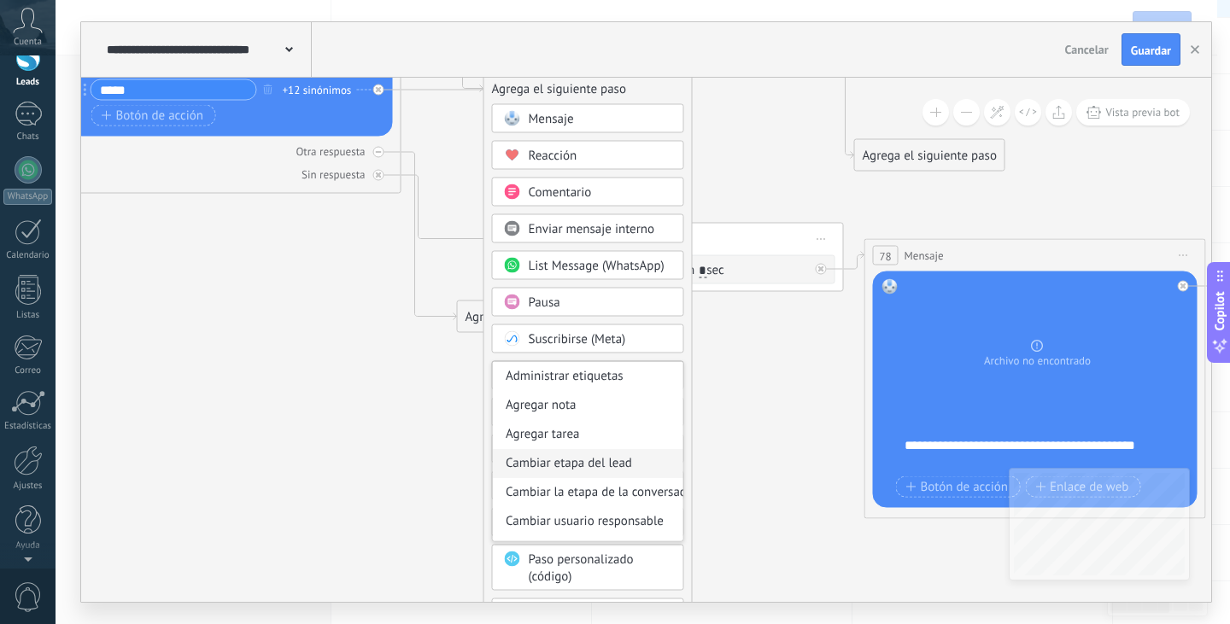
click at [614, 461] on div "Cambiar etapa del lead" at bounding box center [588, 463] width 190 height 29
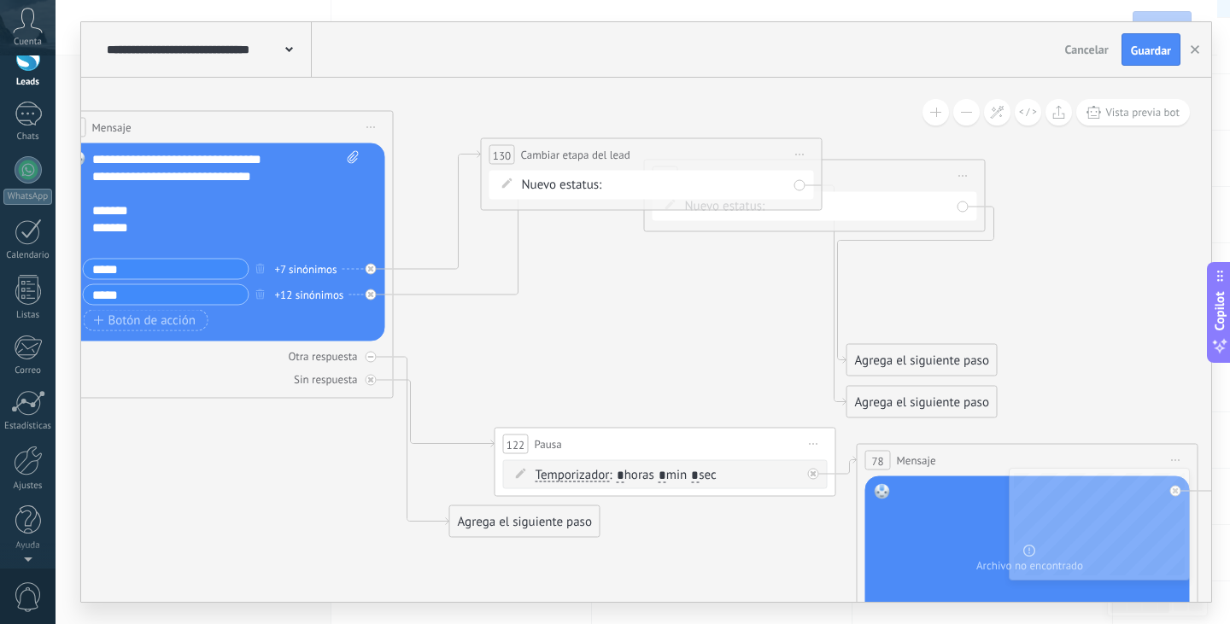
drag, startPoint x: 616, startPoint y: 294, endPoint x: 621, endPoint y: 155, distance: 139.3
click at [621, 155] on span "Cambiar etapa del lead" at bounding box center [575, 155] width 109 height 16
click at [954, 177] on span "Iniciar vista previa aquí Cambiar nombre Duplicar [GEOGRAPHIC_DATA]" at bounding box center [963, 176] width 27 height 25
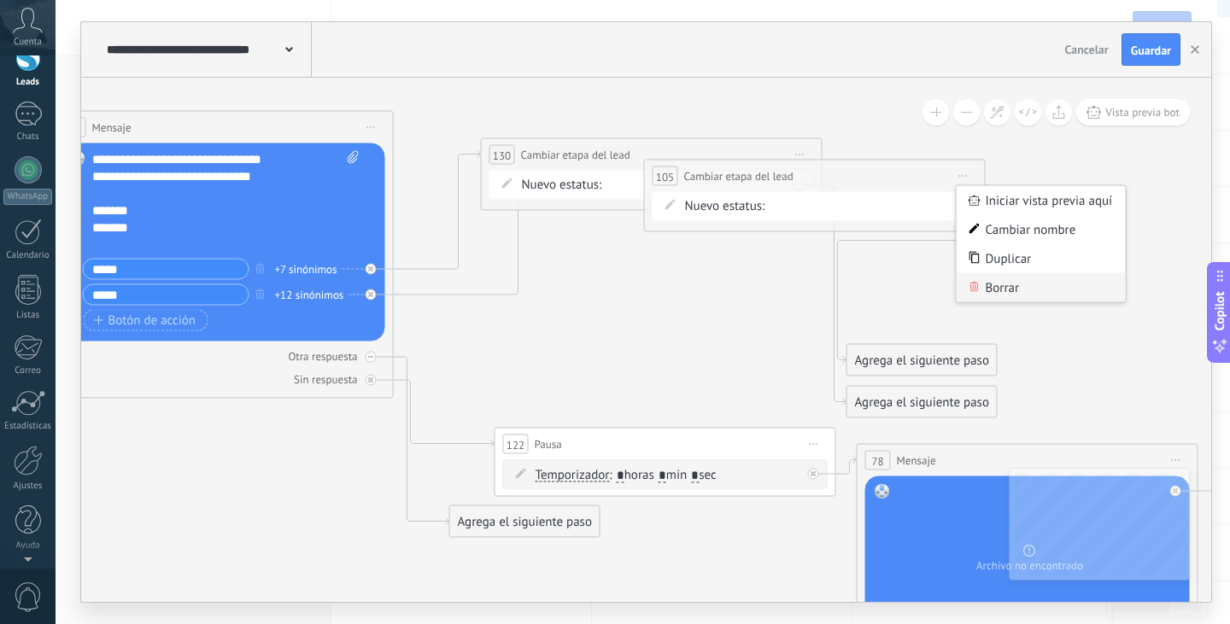
click at [986, 278] on div "Borrar" at bounding box center [1041, 287] width 169 height 29
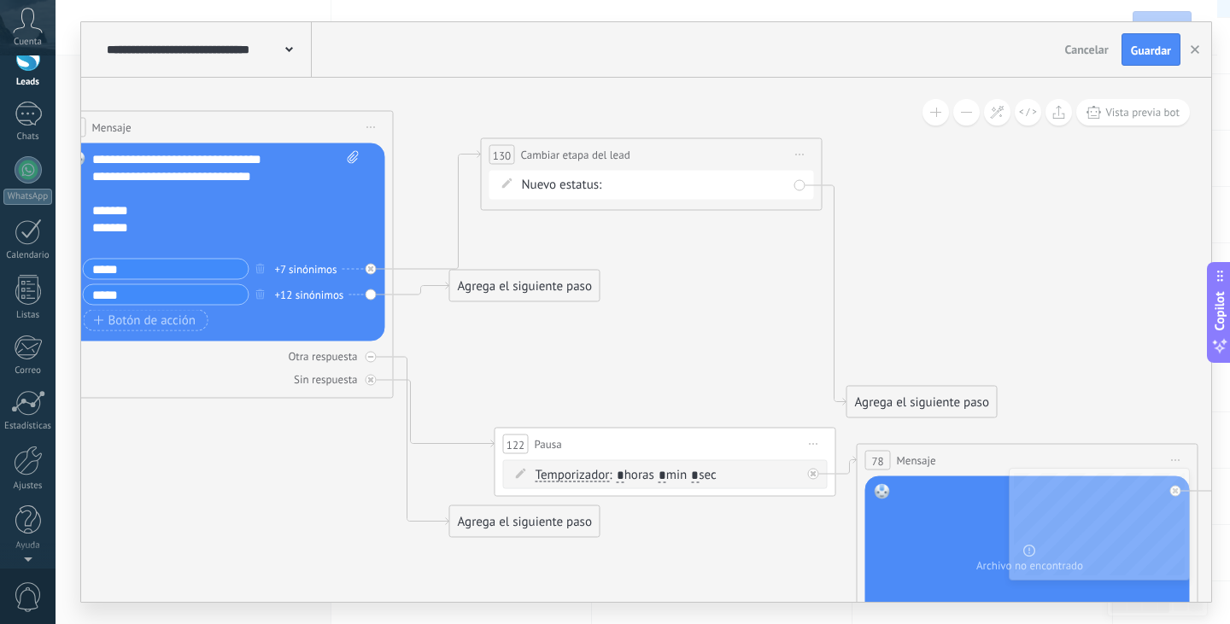
click at [581, 283] on div "Agrega el siguiente paso" at bounding box center [524, 286] width 149 height 28
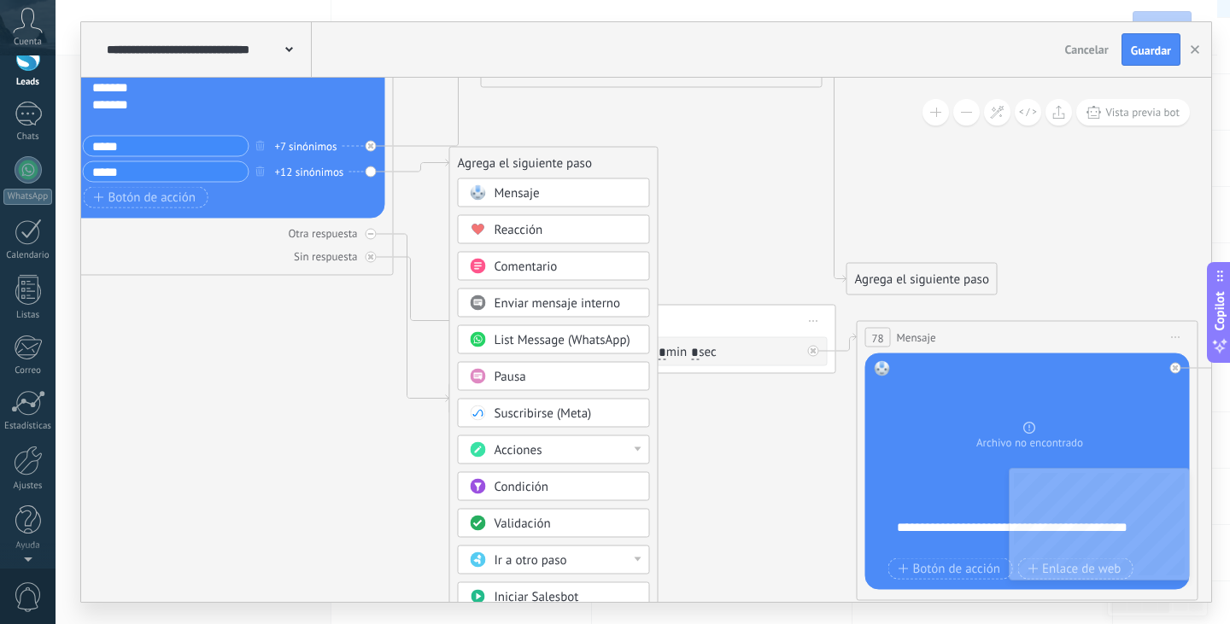
click at [580, 448] on div "Acciones" at bounding box center [566, 450] width 143 height 17
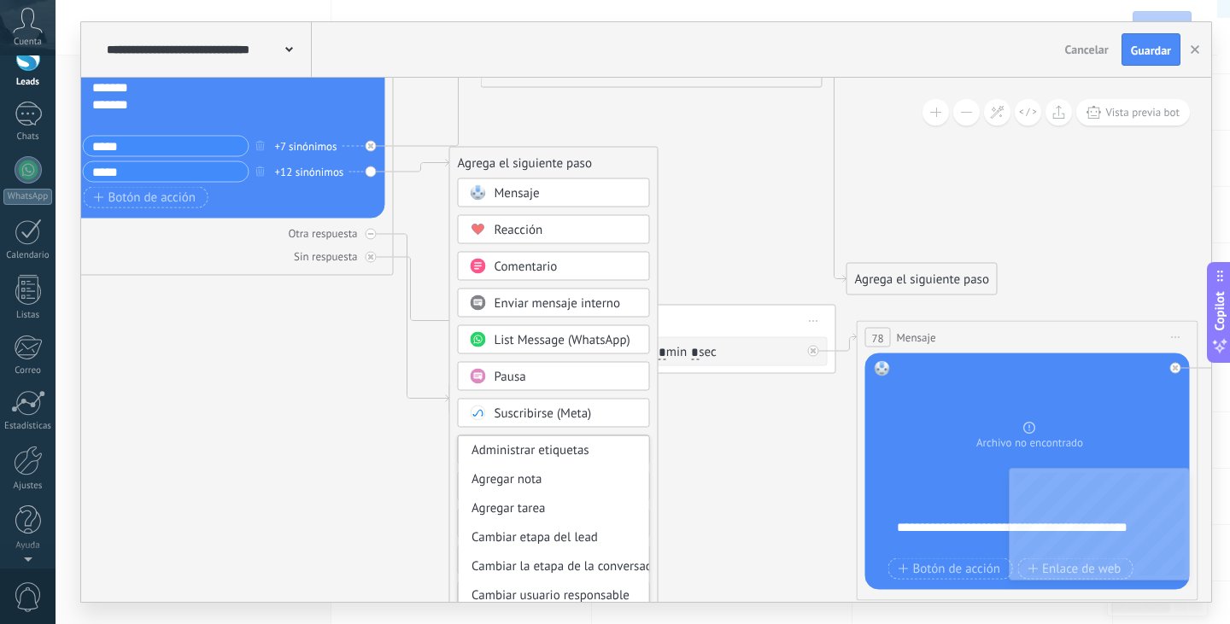
click at [583, 530] on div "Cambiar etapa del lead" at bounding box center [554, 538] width 190 height 29
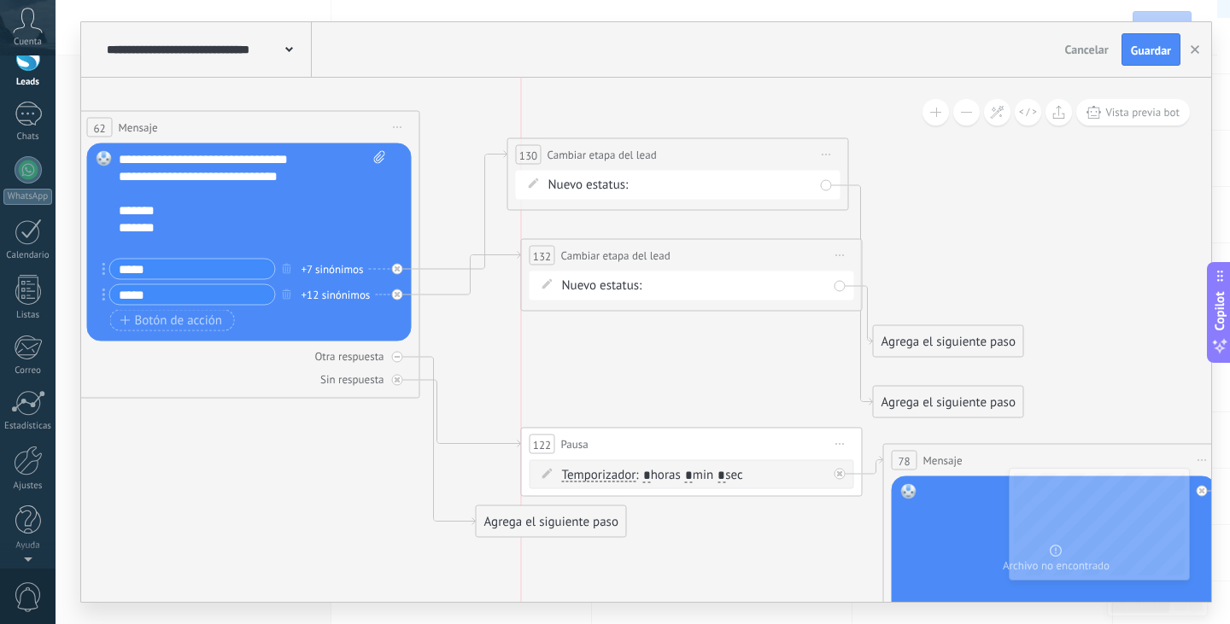
drag, startPoint x: 688, startPoint y: 296, endPoint x: 739, endPoint y: 266, distance: 59.0
click at [739, 266] on div "**********" at bounding box center [692, 256] width 340 height 32
click at [0, 0] on div "NEQUI BRE-V REMARKETING Logrado con éxito Venta Perdido" at bounding box center [0, 0] width 0 height 0
click at [0, 0] on label "BRE-V" at bounding box center [0, 0] width 0 height 0
drag, startPoint x: 975, startPoint y: 348, endPoint x: 1030, endPoint y: 196, distance: 160.8
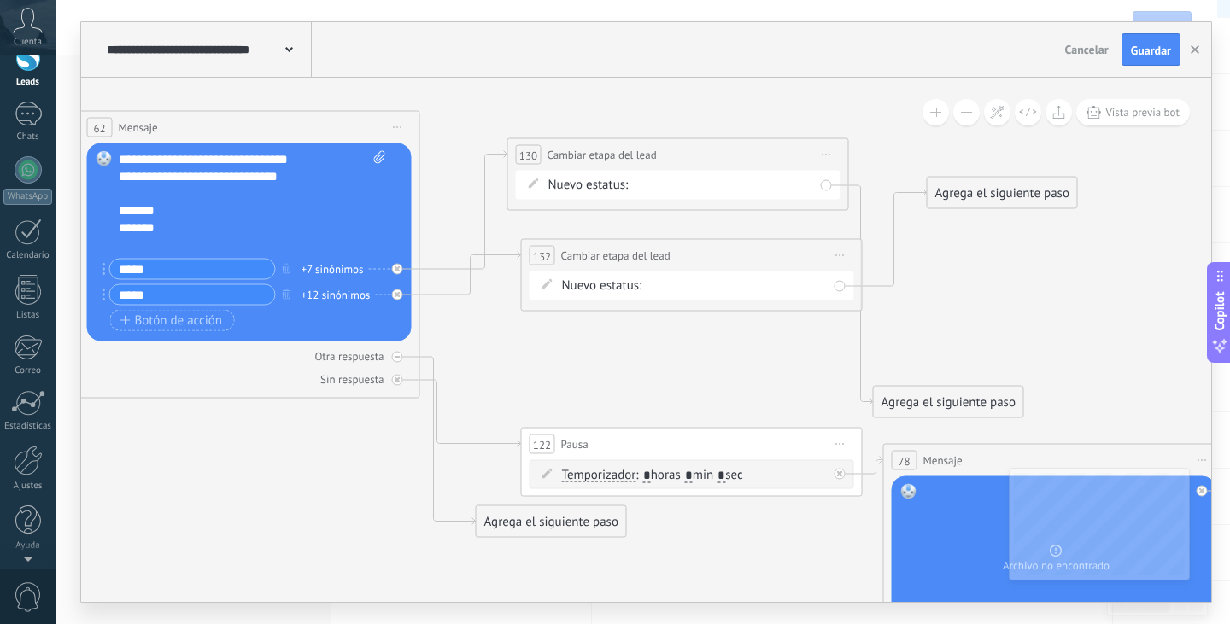
click at [1030, 196] on div "Agrega el siguiente paso" at bounding box center [1002, 193] width 149 height 28
drag, startPoint x: 980, startPoint y: 400, endPoint x: 1009, endPoint y: 234, distance: 168.2
click at [1009, 282] on div "Agrega el siguiente paso" at bounding box center [967, 296] width 149 height 28
click at [1009, 235] on div "Agrega el siguiente paso" at bounding box center [977, 241] width 149 height 28
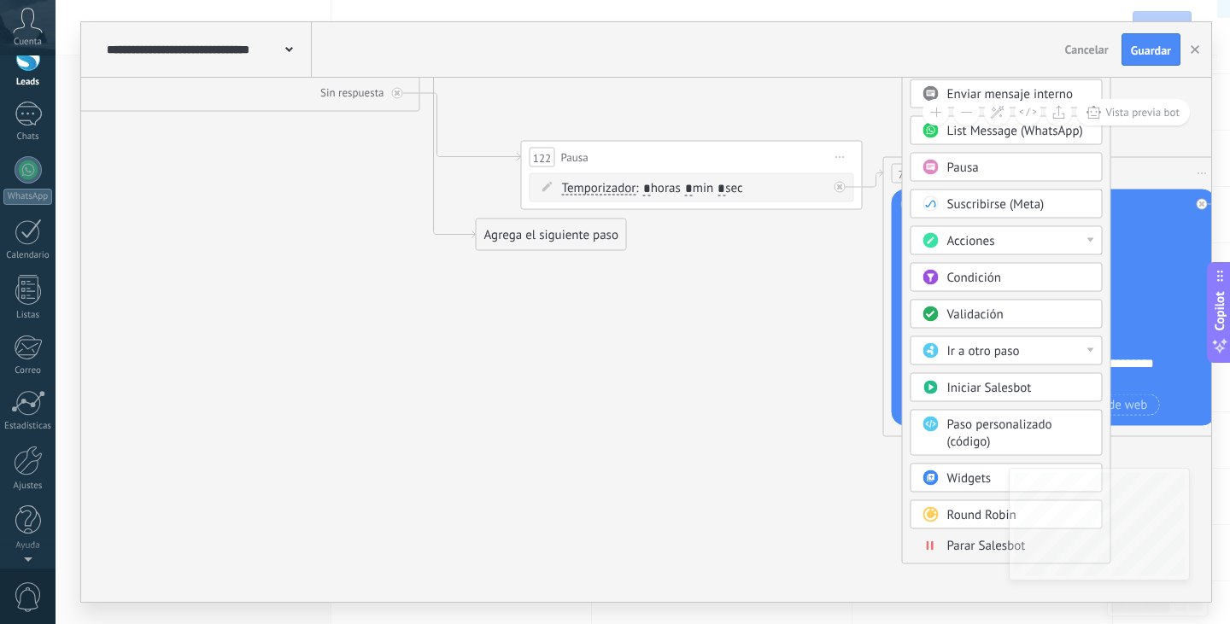
click at [989, 540] on span "Parar Salesbot" at bounding box center [986, 546] width 79 height 16
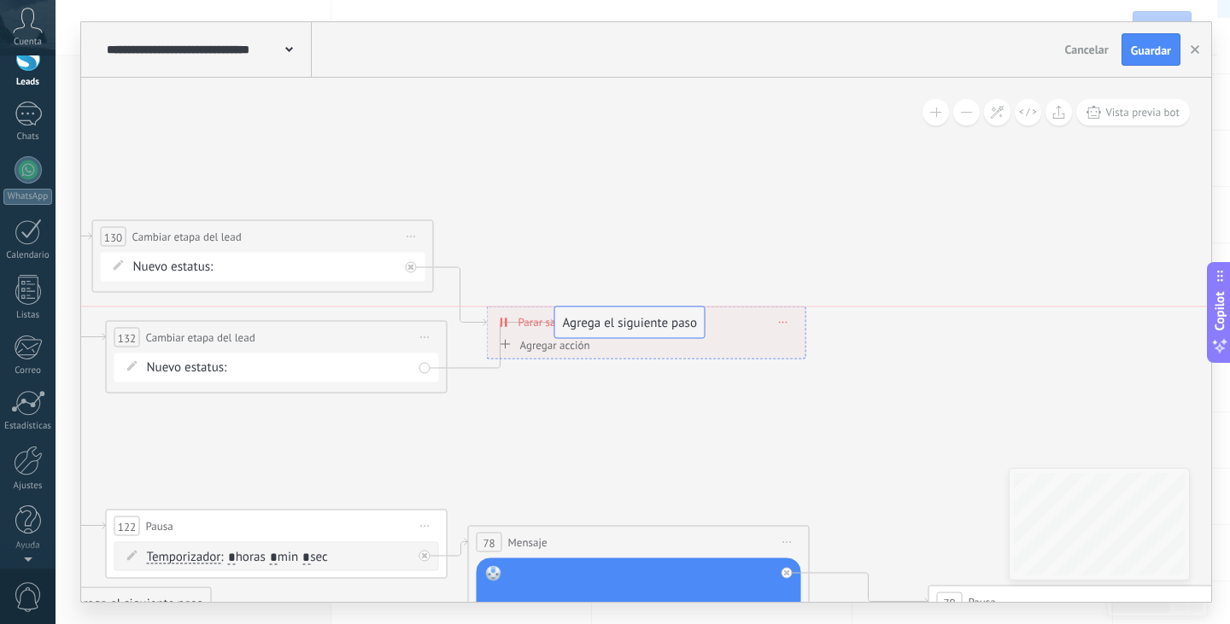
drag, startPoint x: 604, startPoint y: 281, endPoint x: 647, endPoint y: 337, distance: 70.0
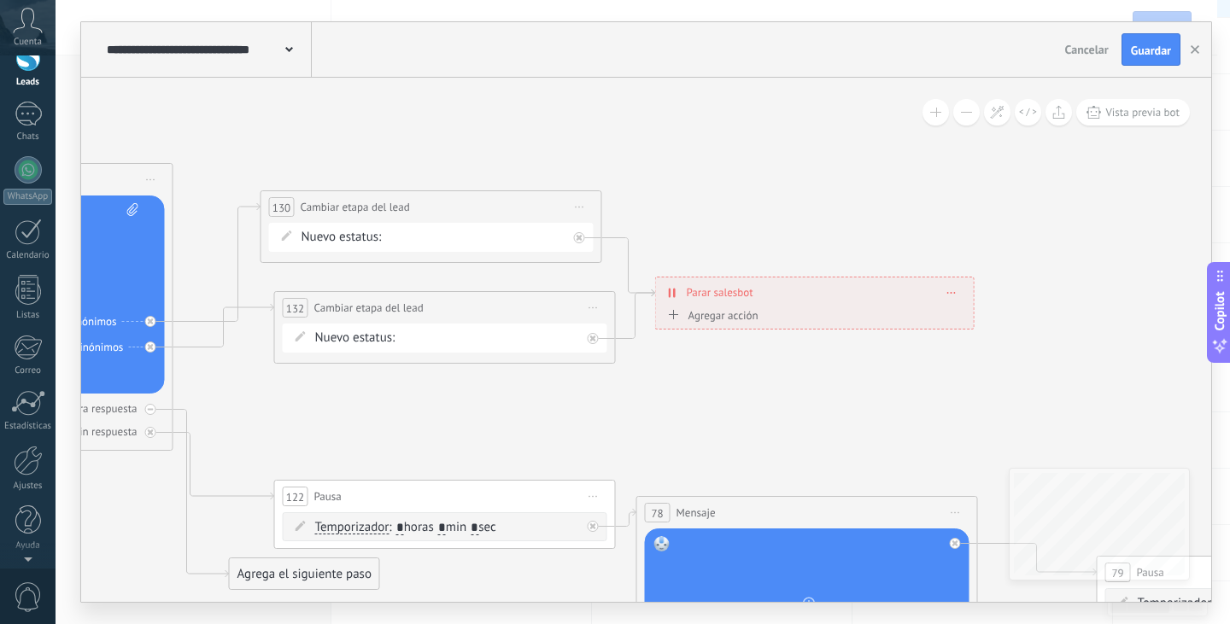
drag, startPoint x: 565, startPoint y: 433, endPoint x: 723, endPoint y: 403, distance: 160.8
click at [723, 403] on icon at bounding box center [45, 326] width 10343 height 1937
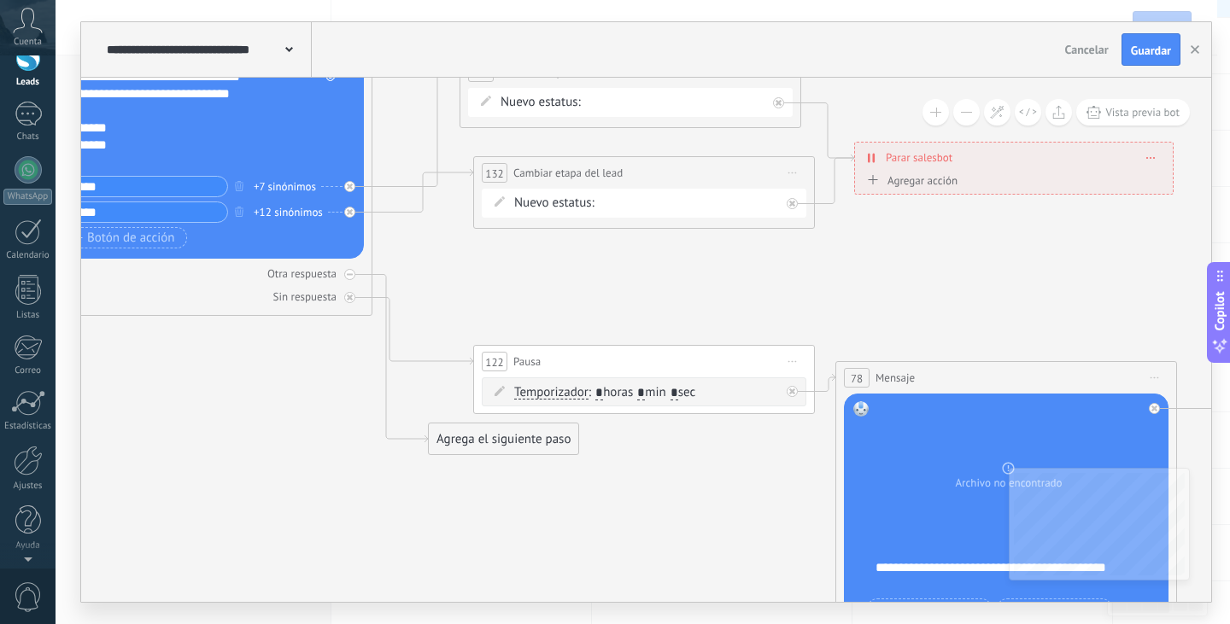
drag, startPoint x: 688, startPoint y: 412, endPoint x: 888, endPoint y: 277, distance: 241.2
click at [888, 277] on icon at bounding box center [244, 191] width 10343 height 1937
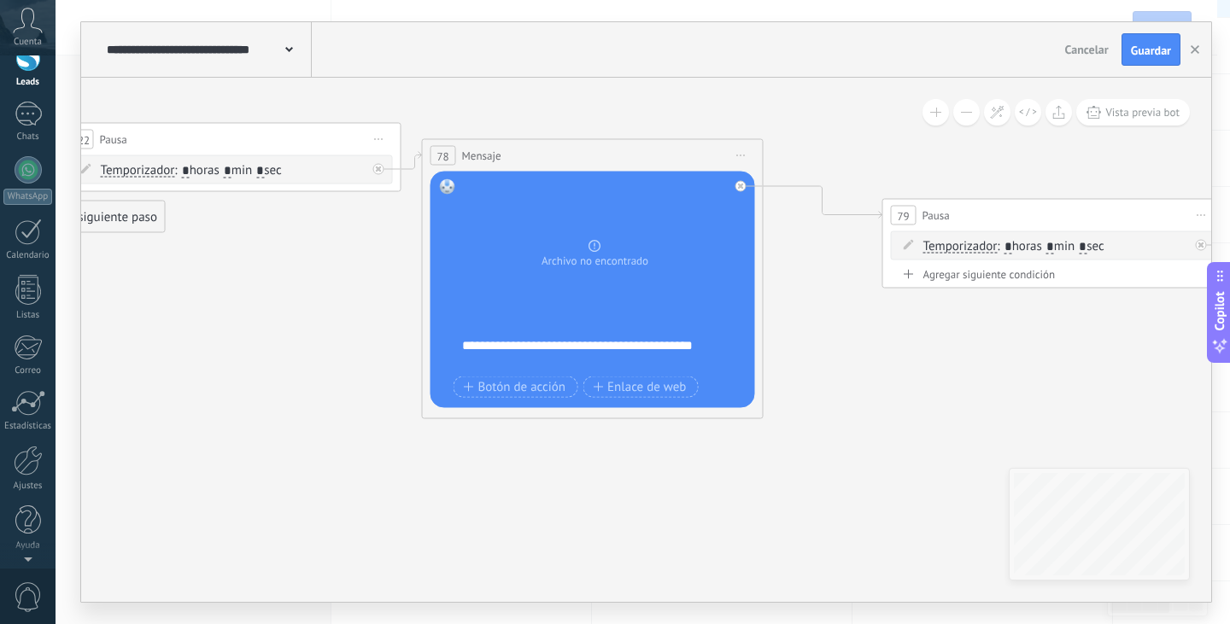
drag, startPoint x: 474, startPoint y: 524, endPoint x: 60, endPoint y: 302, distance: 470.0
click at [60, 302] on div "**********" at bounding box center [643, 312] width 1174 height 624
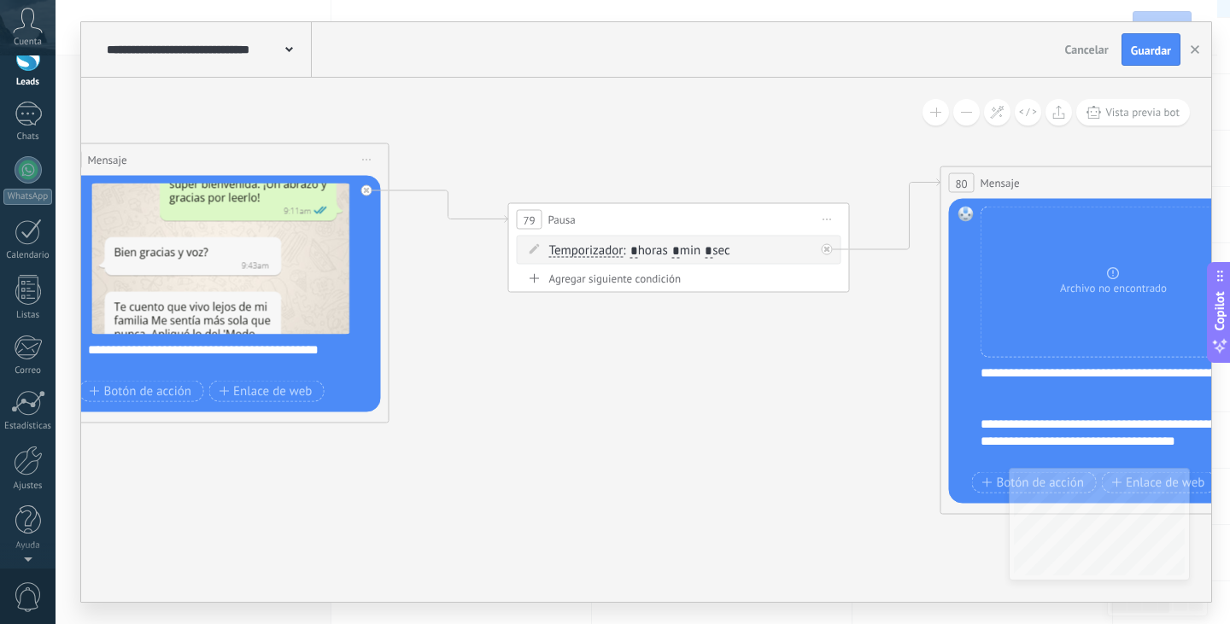
drag, startPoint x: 946, startPoint y: 389, endPoint x: 565, endPoint y: 393, distance: 380.1
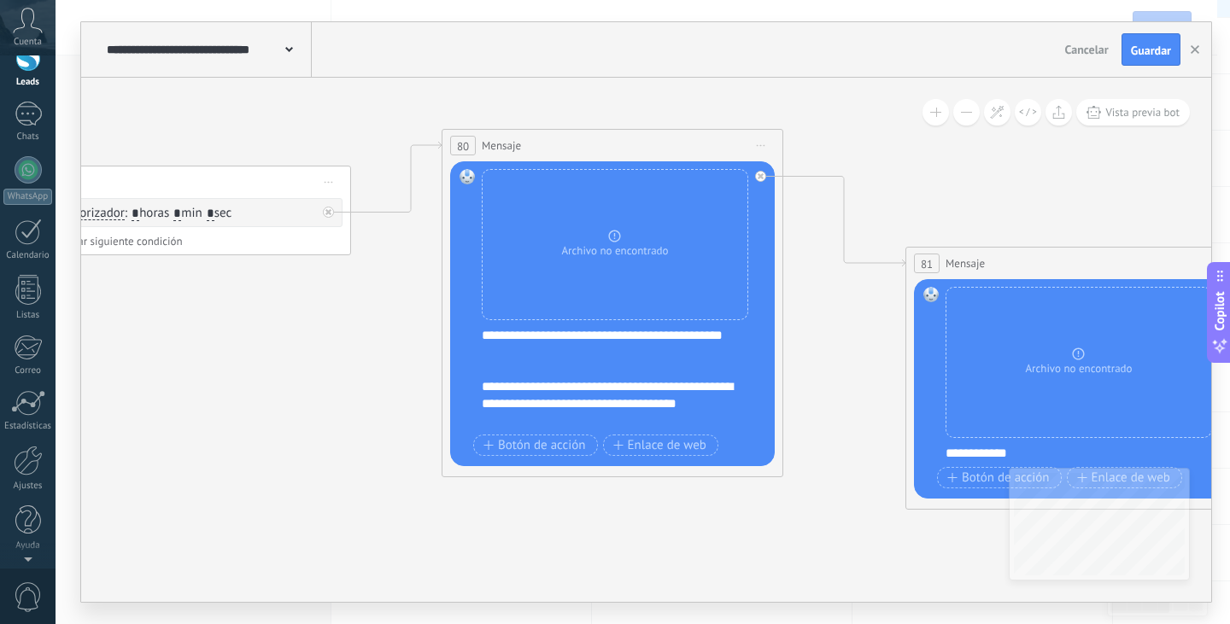
drag, startPoint x: 597, startPoint y: 393, endPoint x: 290, endPoint y: 385, distance: 307.6
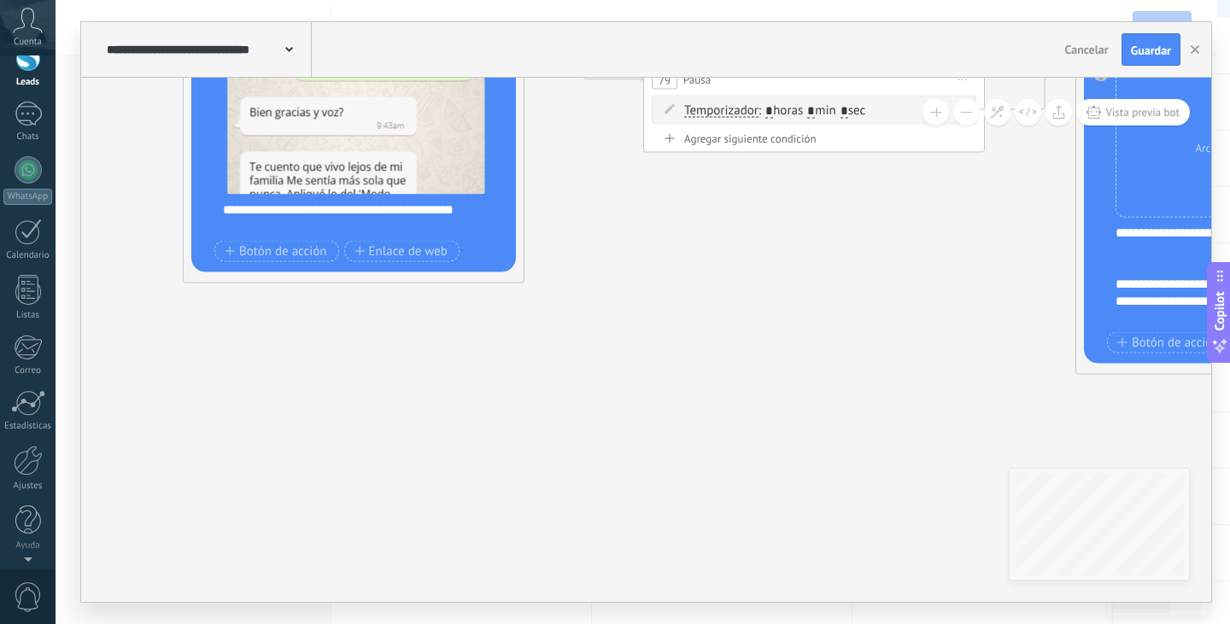
drag, startPoint x: 355, startPoint y: 423, endPoint x: 897, endPoint y: 315, distance: 552.1
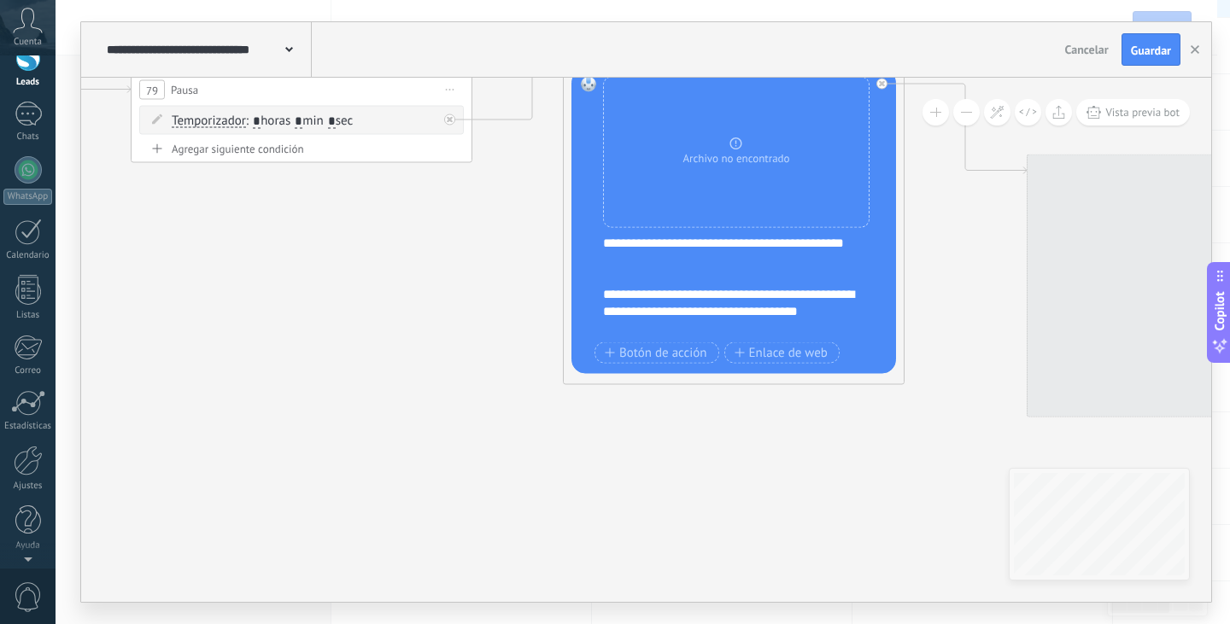
drag, startPoint x: 836, startPoint y: 278, endPoint x: 225, endPoint y: 272, distance: 611.6
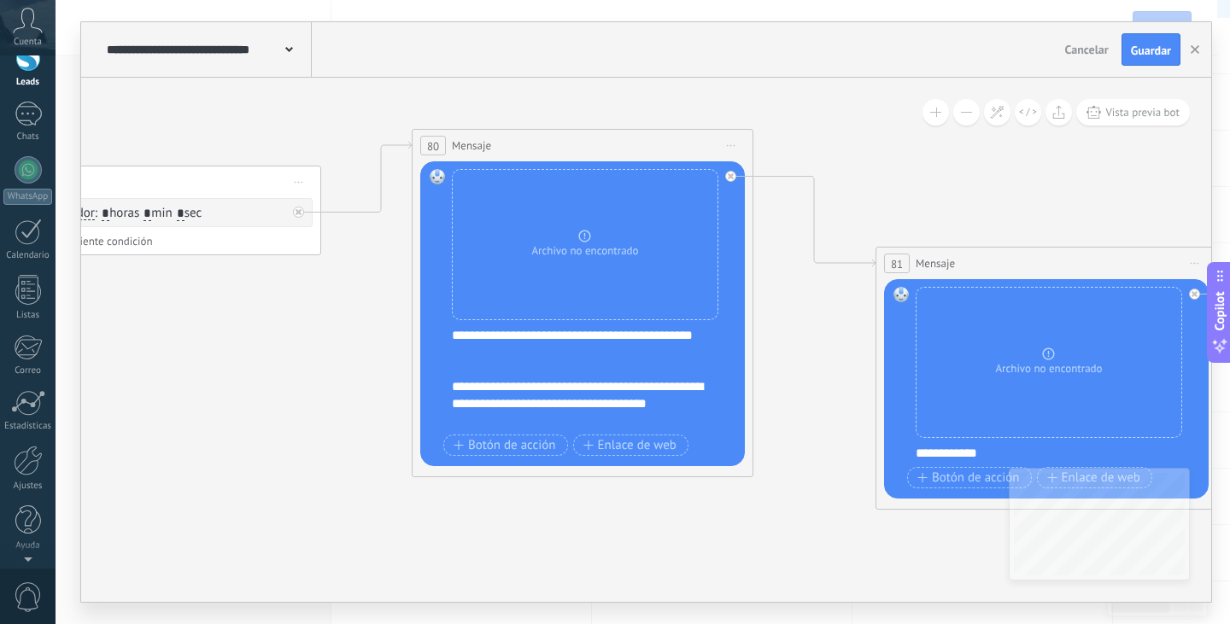
drag, startPoint x: 854, startPoint y: 202, endPoint x: 800, endPoint y: 311, distance: 121.1
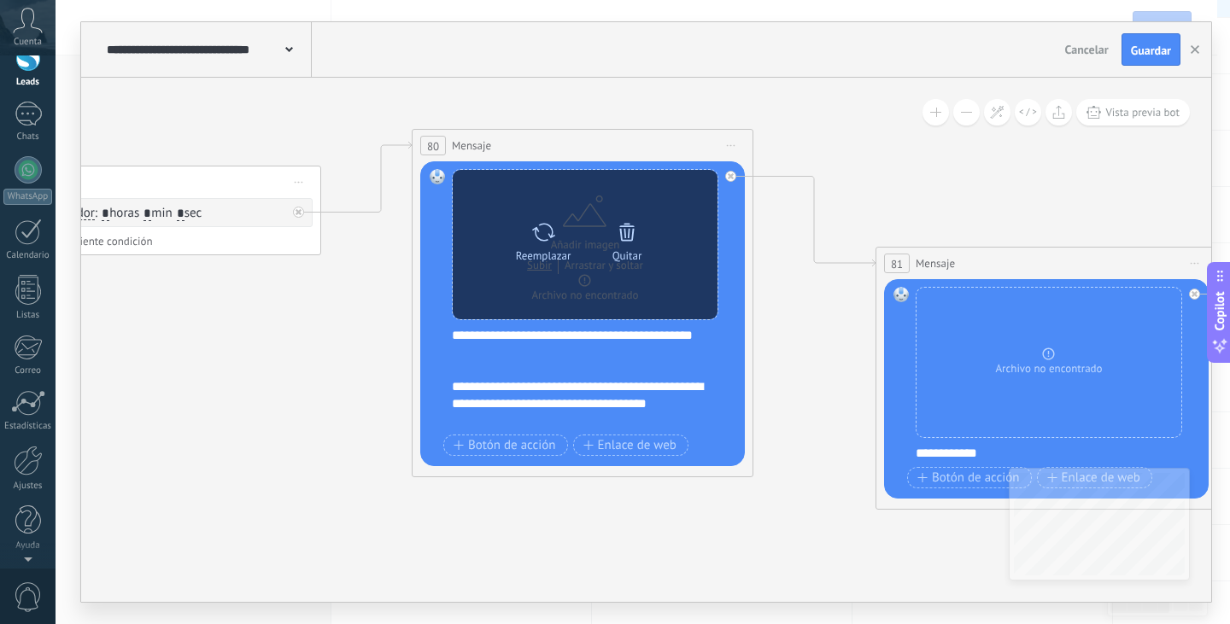
click at [593, 301] on div "Reemplazar Quitar Convertir a mensaje de voz" at bounding box center [585, 244] width 265 height 149
click at [701, 216] on div "Reemplazar Quitar Convertir a mensaje de voz" at bounding box center [585, 244] width 265 height 149
click at [459, 243] on div "Reemplazar Quitar Convertir a mensaje de voz" at bounding box center [585, 244] width 265 height 149
click at [534, 235] on icon at bounding box center [543, 232] width 25 height 24
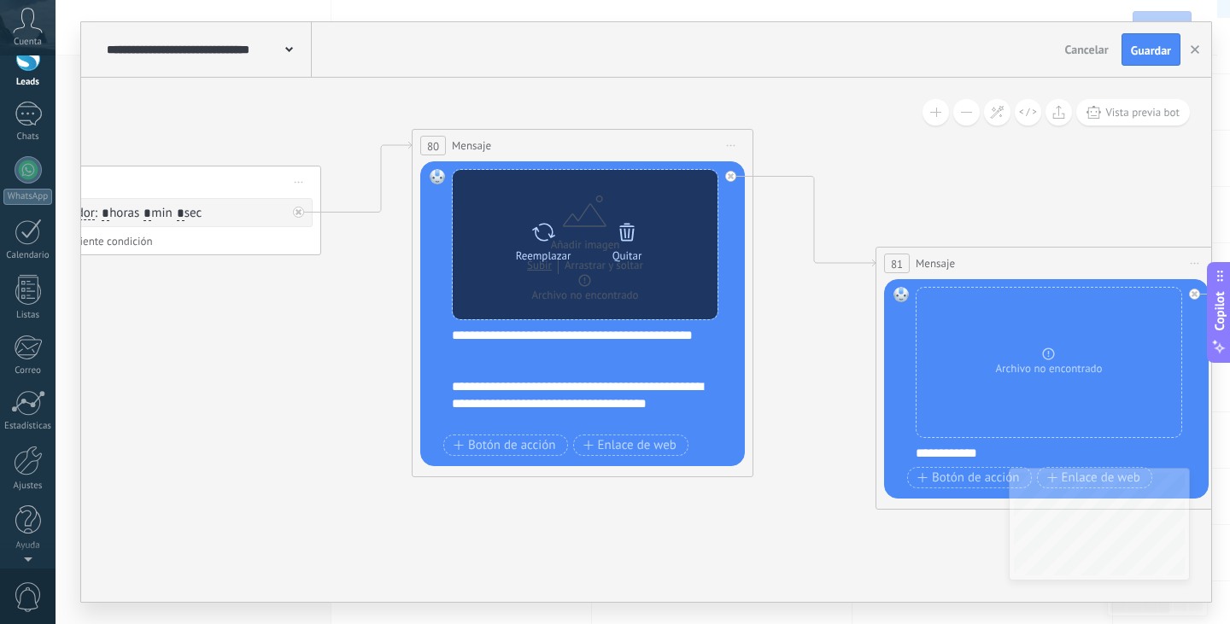
click input "Subir" at bounding box center [0, 0] width 0 height 0
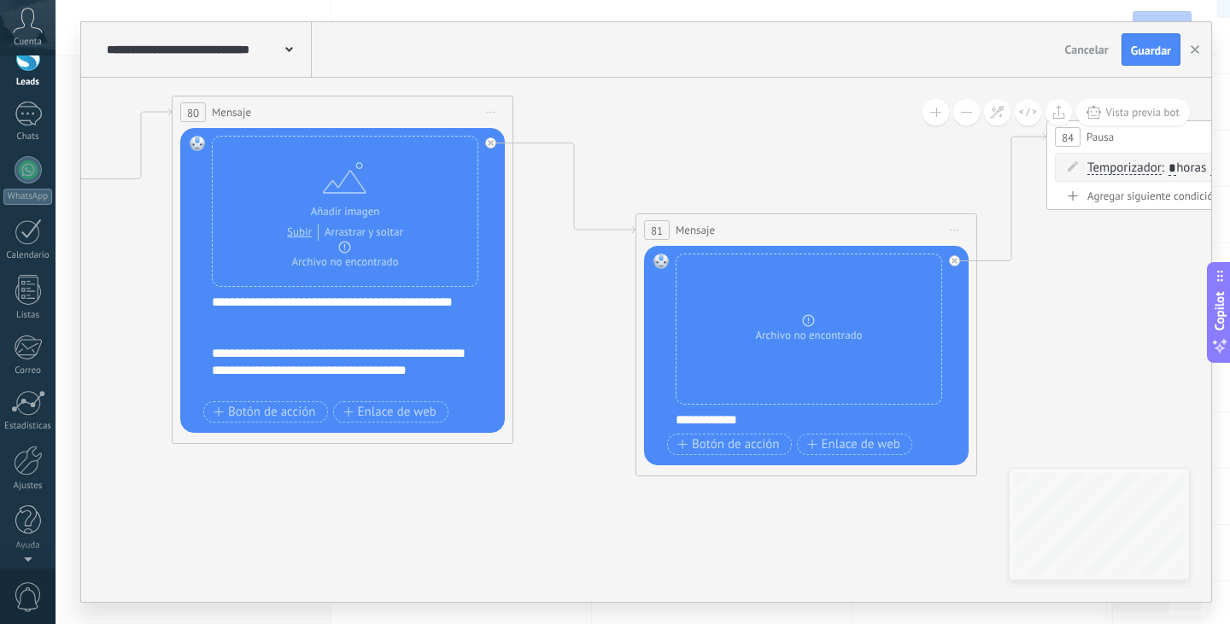
drag, startPoint x: 815, startPoint y: 495, endPoint x: 575, endPoint y: 462, distance: 242.3
click at [333, 348] on div "**********" at bounding box center [354, 345] width 284 height 102
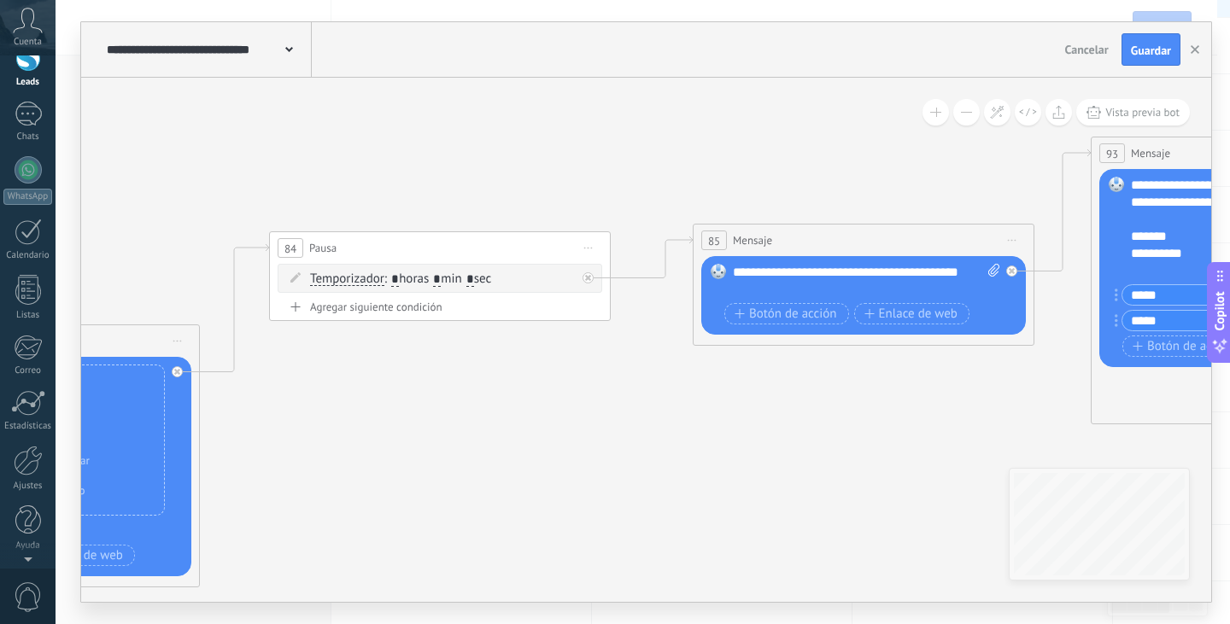
drag, startPoint x: 1075, startPoint y: 298, endPoint x: 298, endPoint y: 409, distance: 785.2
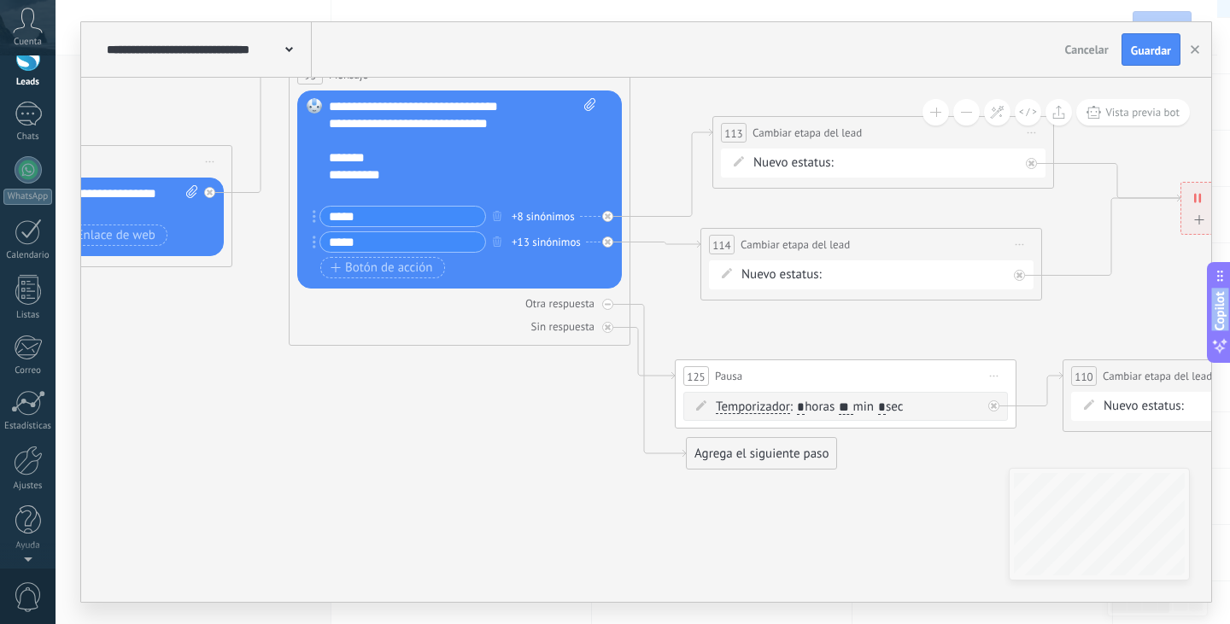
drag, startPoint x: 684, startPoint y: 409, endPoint x: 23, endPoint y: 329, distance: 666.0
click at [23, 329] on body ".abccls-1,.abccls-2{fill-rule:evenodd}.abccls-2{fill:#fff} .abfcls-1{fill:none}…" at bounding box center [615, 141] width 1230 height 624
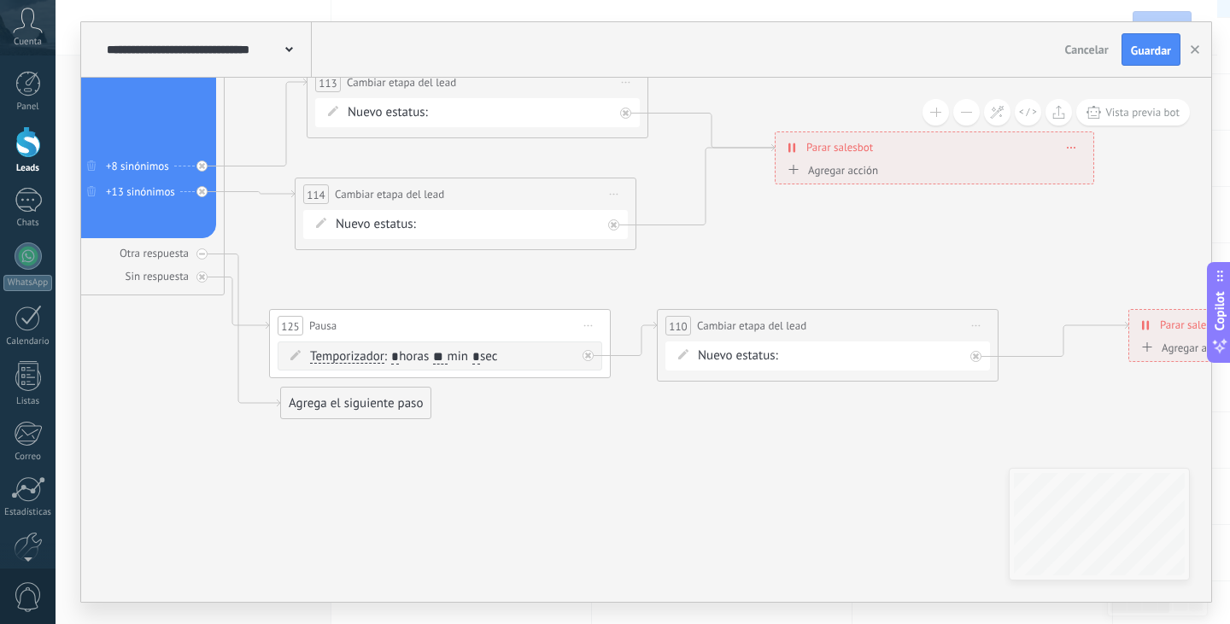
drag, startPoint x: 820, startPoint y: 528, endPoint x: 414, endPoint y: 477, distance: 408.8
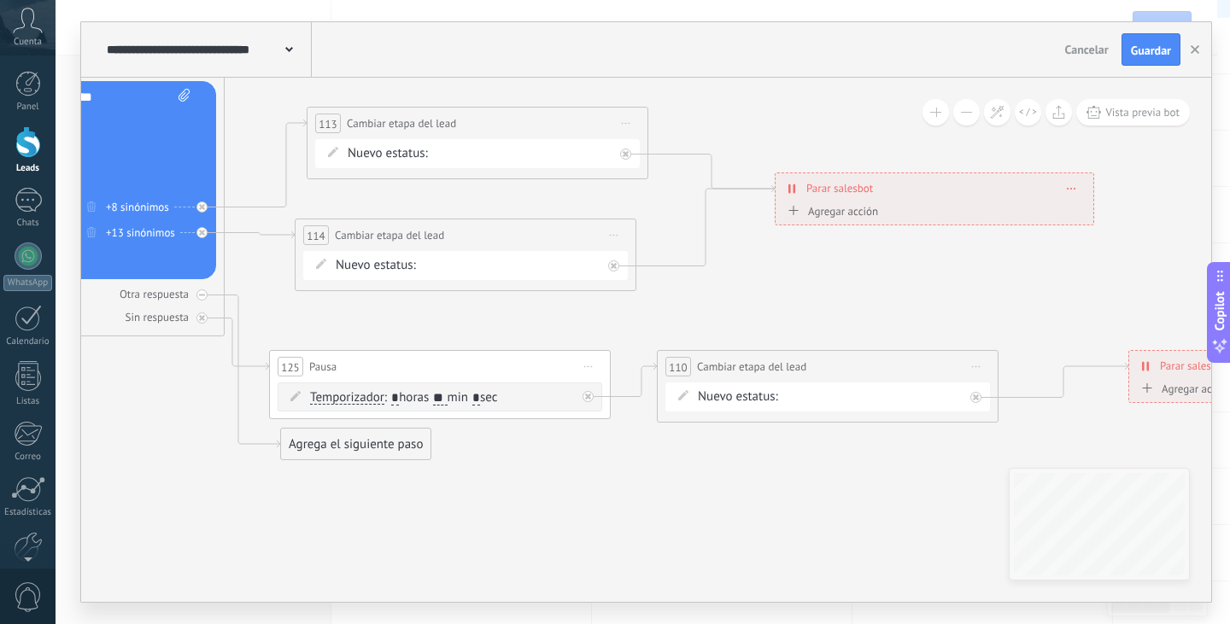
click at [553, 163] on div "Nuevo estatus: NEQUI BRE-V REMARKETING Logrado con éxito Venta Perdido" at bounding box center [477, 153] width 325 height 29
click at [552, 163] on div "Nuevo estatus: NEQUI BRE-V REMARKETING Logrado con éxito Venta Perdido" at bounding box center [477, 153] width 325 height 29
drag, startPoint x: 642, startPoint y: 152, endPoint x: 630, endPoint y: 155, distance: 12.2
click at [642, 152] on div "**********" at bounding box center [478, 143] width 342 height 73
click at [630, 155] on div at bounding box center [625, 154] width 11 height 11
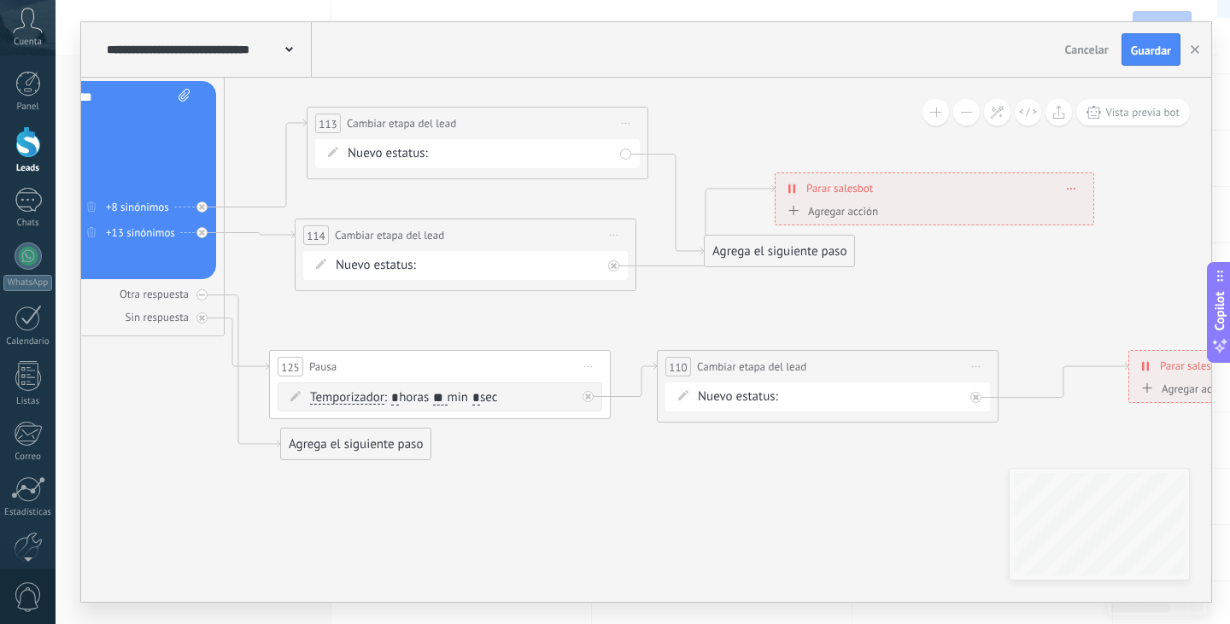
click at [336, 146] on span at bounding box center [333, 152] width 29 height 14
click at [338, 158] on span at bounding box center [333, 152] width 29 height 14
click at [320, 272] on div "Nuevo estatus: NEQUI BRE-V REMARKETING Logrado con éxito Venta Perdido" at bounding box center [465, 265] width 325 height 29
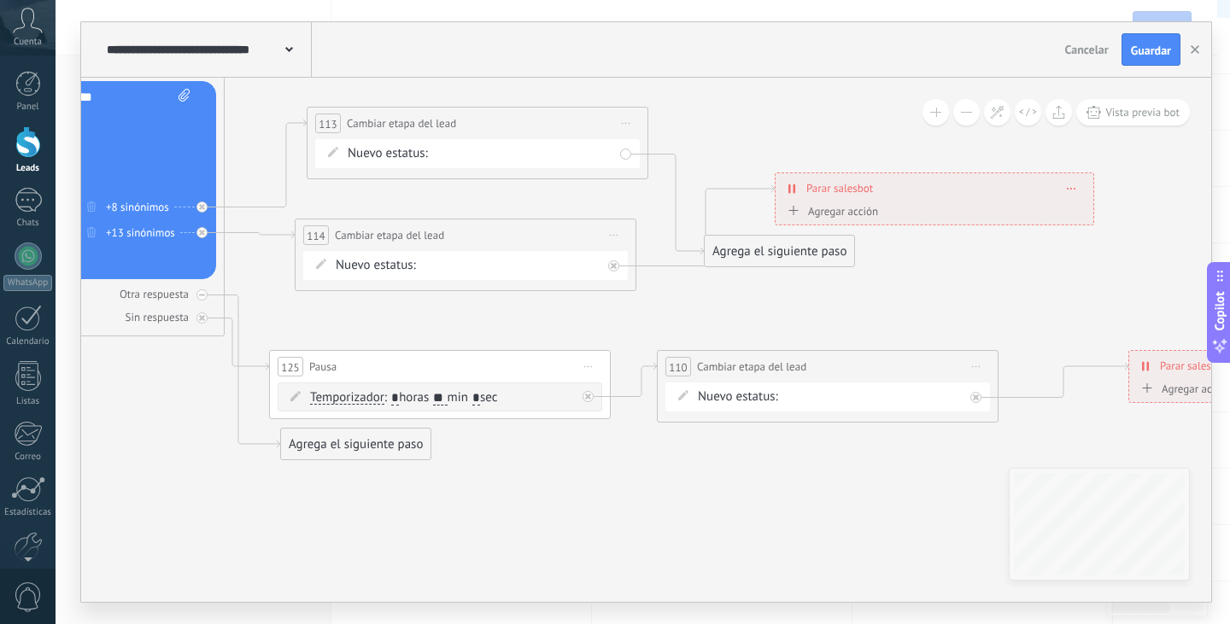
click at [320, 272] on div "Nuevo estatus: NEQUI BRE-V REMARKETING Logrado con éxito Venta Perdido" at bounding box center [465, 265] width 325 height 29
click at [320, 247] on div "**********" at bounding box center [466, 236] width 340 height 32
click at [329, 223] on div "**********" at bounding box center [466, 236] width 340 height 32
click at [498, 278] on div "Nuevo estatus: NEQUI BRE-V REMARKETING Logrado con éxito Venta Perdido" at bounding box center [465, 265] width 325 height 29
click at [623, 261] on div at bounding box center [618, 261] width 20 height 20
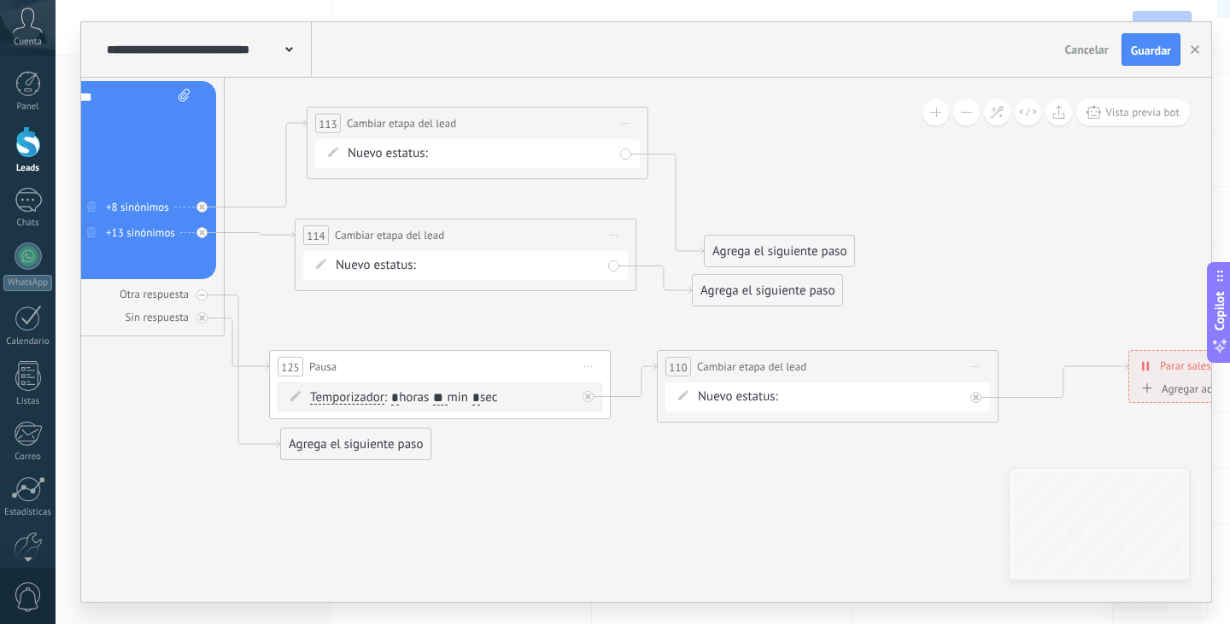
click at [618, 127] on span "Iniciar vista previa aquí Cambiar nombre Duplicar [GEOGRAPHIC_DATA]" at bounding box center [625, 123] width 27 height 25
click at [667, 240] on div "Borrar" at bounding box center [703, 234] width 169 height 29
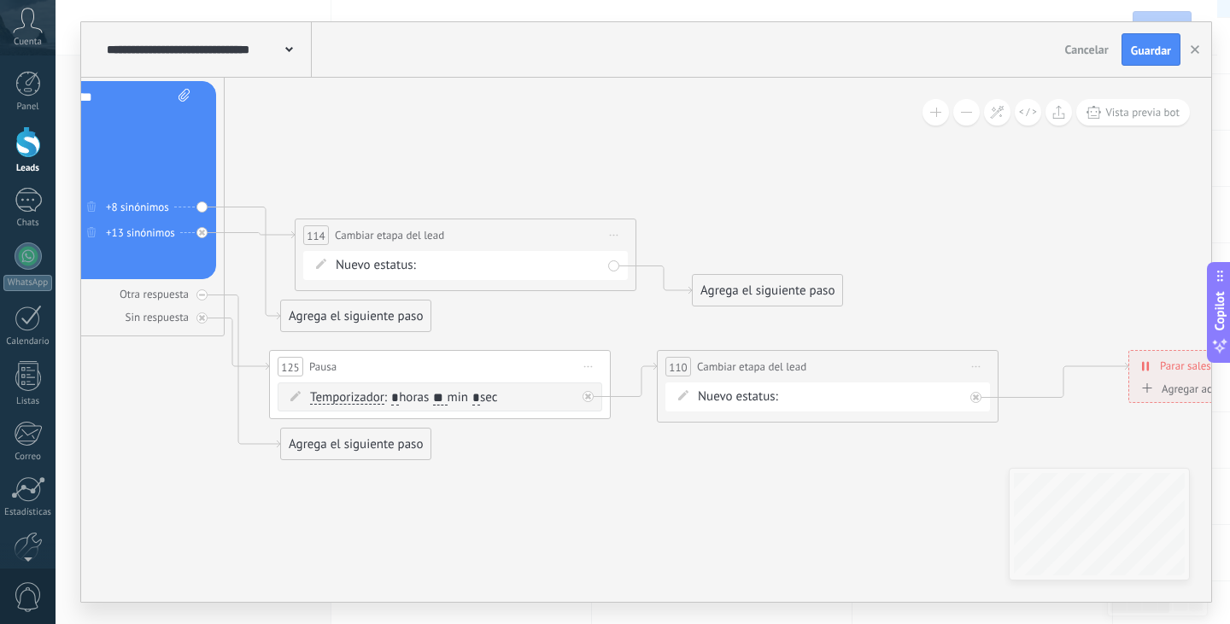
click at [624, 235] on span "Iniciar vista previa aquí Cambiar nombre Duplicar [GEOGRAPHIC_DATA]" at bounding box center [613, 235] width 27 height 25
click at [640, 342] on div "Borrar" at bounding box center [691, 346] width 169 height 29
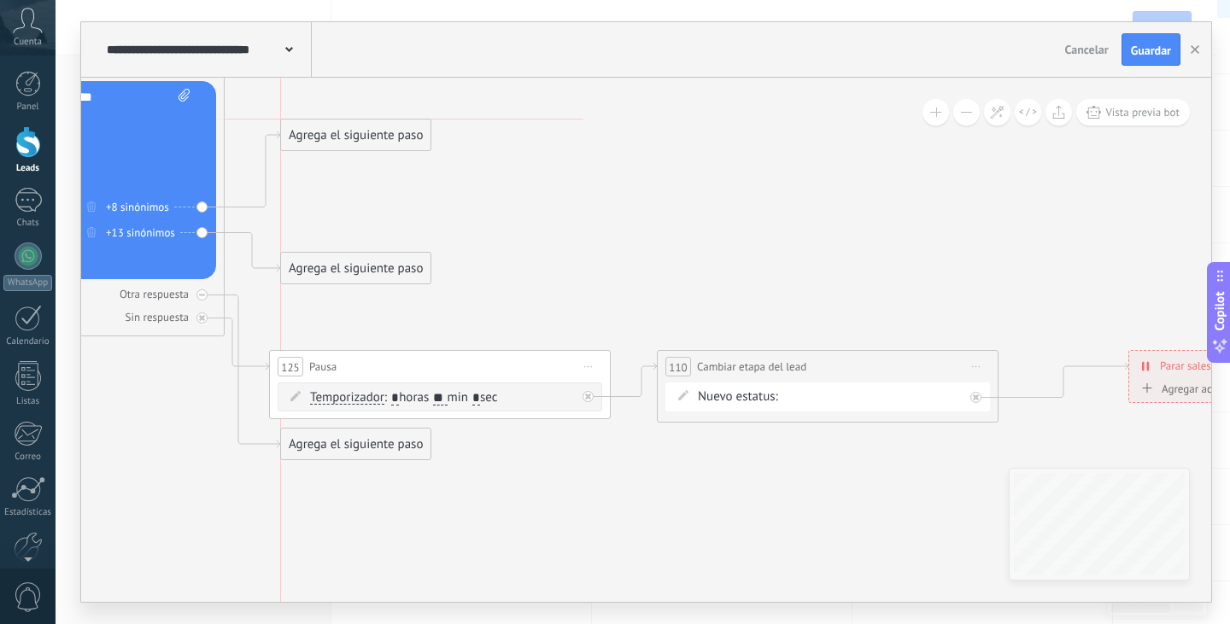
drag, startPoint x: 384, startPoint y: 226, endPoint x: 387, endPoint y: 133, distance: 93.2
click at [387, 133] on div "Agrega el siguiente paso" at bounding box center [355, 135] width 149 height 28
click at [395, 126] on div "Agrega el siguiente paso" at bounding box center [355, 135] width 149 height 28
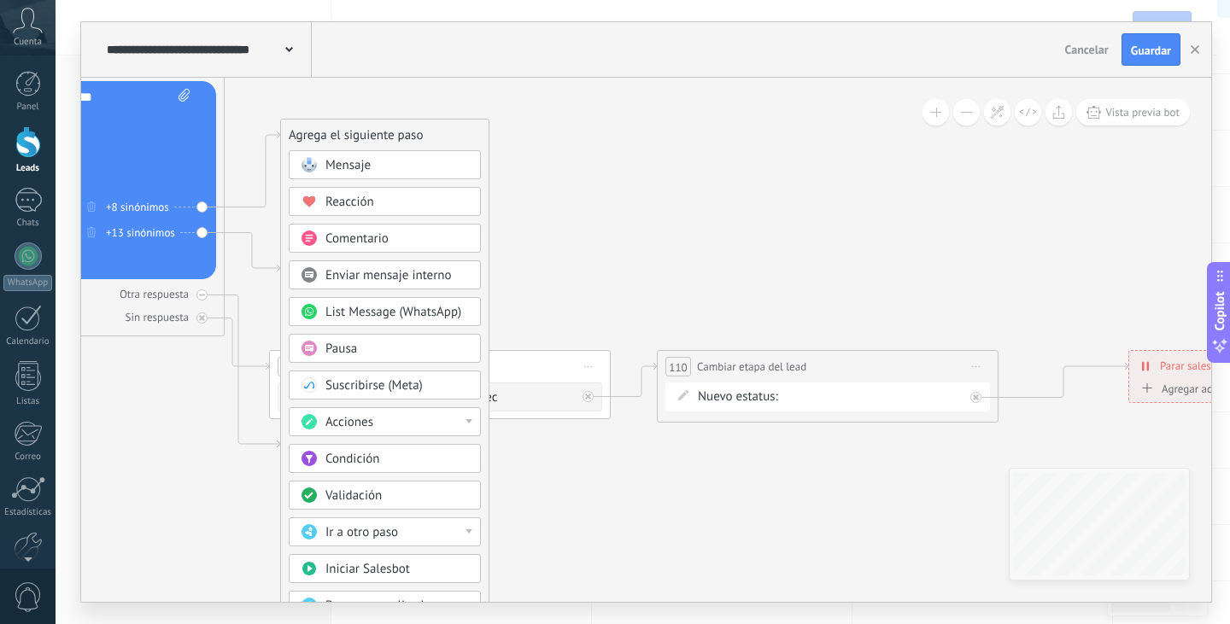
click at [385, 431] on div "Acciones" at bounding box center [396, 422] width 143 height 17
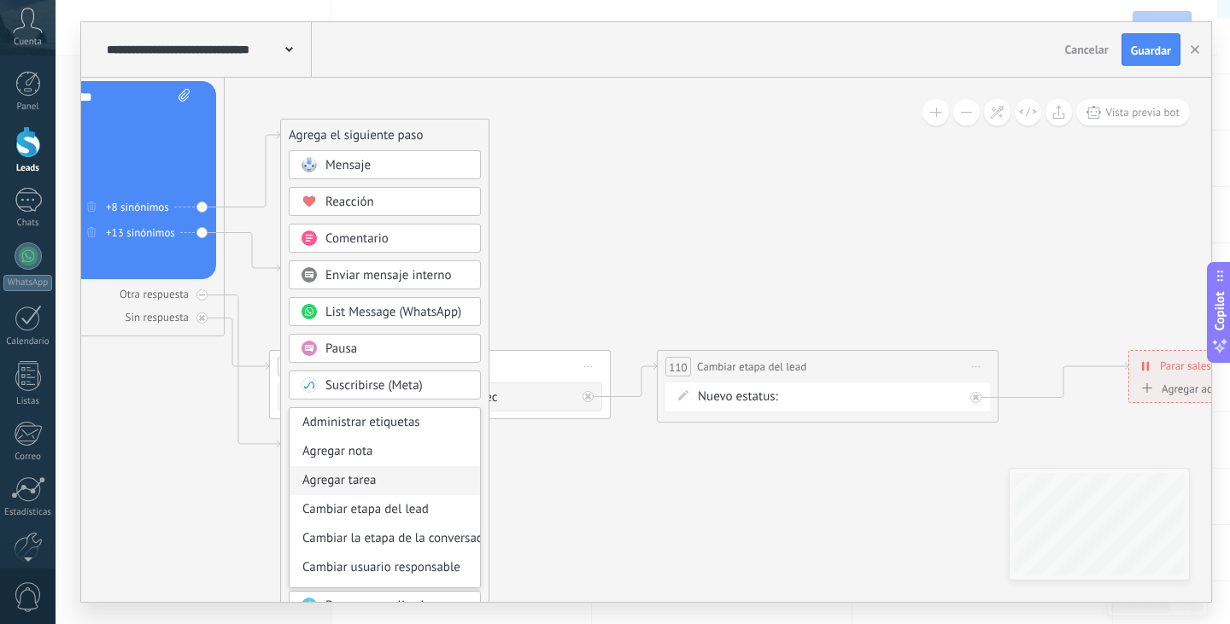
scroll to position [85, 0]
click at [401, 438] on div "Cambiar etapa del lead" at bounding box center [385, 424] width 190 height 29
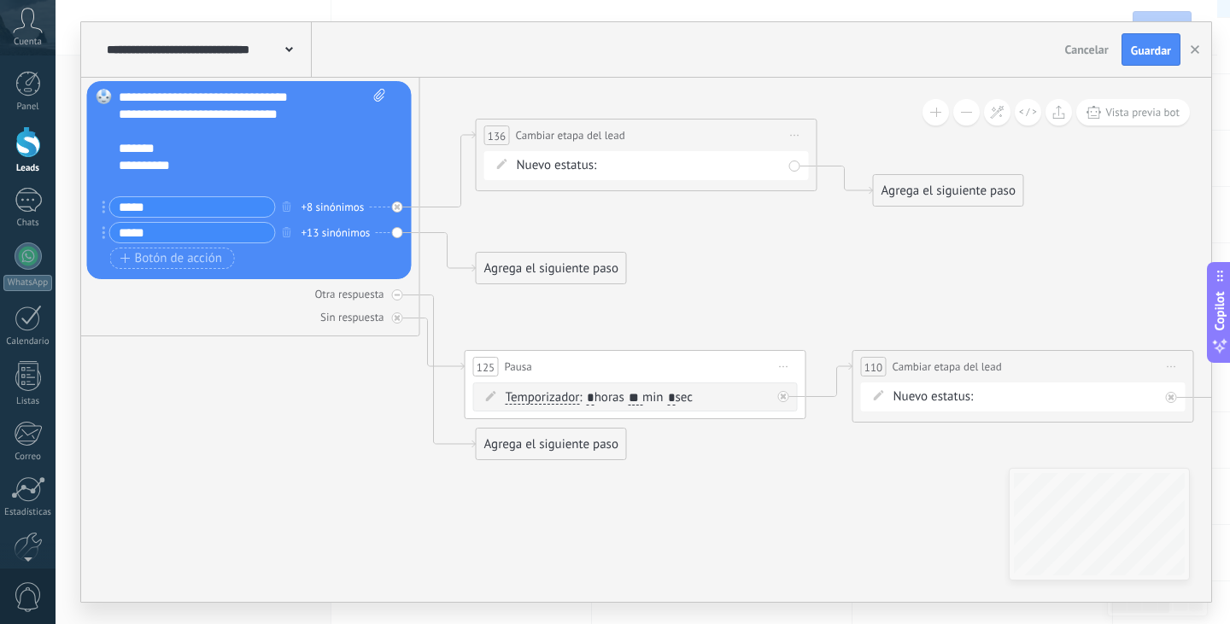
click at [533, 266] on div "Agrega el siguiente paso" at bounding box center [551, 269] width 149 height 28
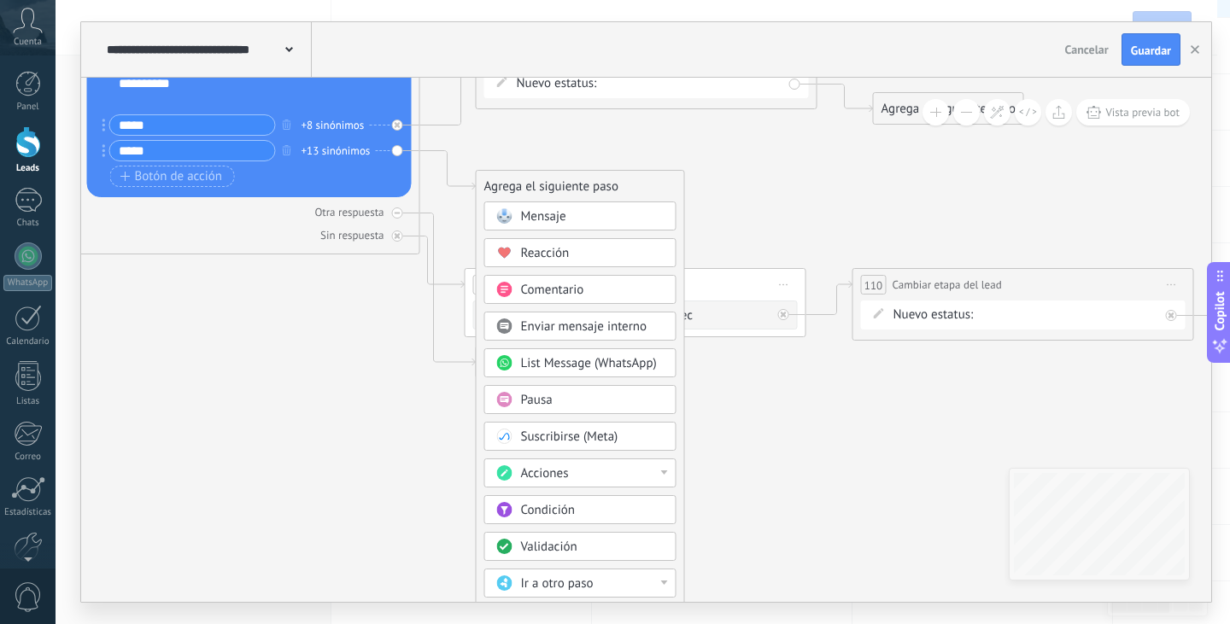
click at [596, 474] on div "Acciones" at bounding box center [592, 474] width 143 height 17
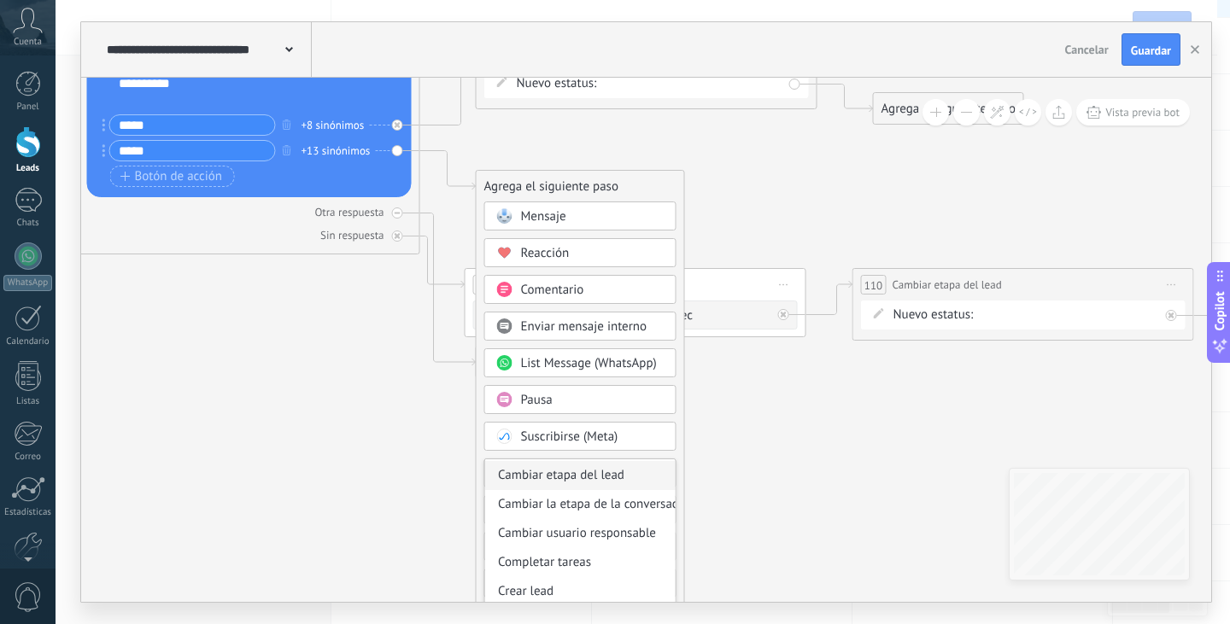
click at [598, 485] on div "Cambiar etapa del lead" at bounding box center [580, 475] width 190 height 29
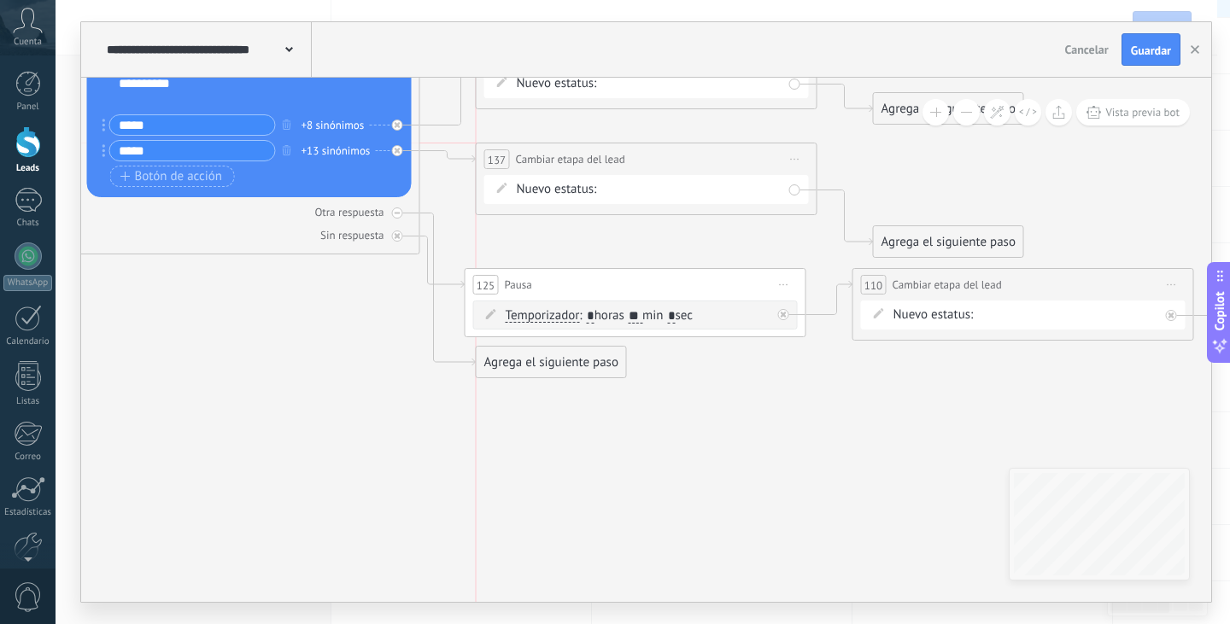
drag, startPoint x: 678, startPoint y: 181, endPoint x: 678, endPoint y: 161, distance: 19.6
click at [678, 161] on div "**********" at bounding box center [647, 159] width 340 height 32
click at [0, 0] on div "NEQUI BRE-V REMARKETING Logrado con éxito Venta Perdido" at bounding box center [0, 0] width 0 height 0
click at [0, 0] on label "BRE-V" at bounding box center [0, 0] width 0 height 0
drag, startPoint x: 996, startPoint y: 241, endPoint x: 1005, endPoint y: 187, distance: 54.6
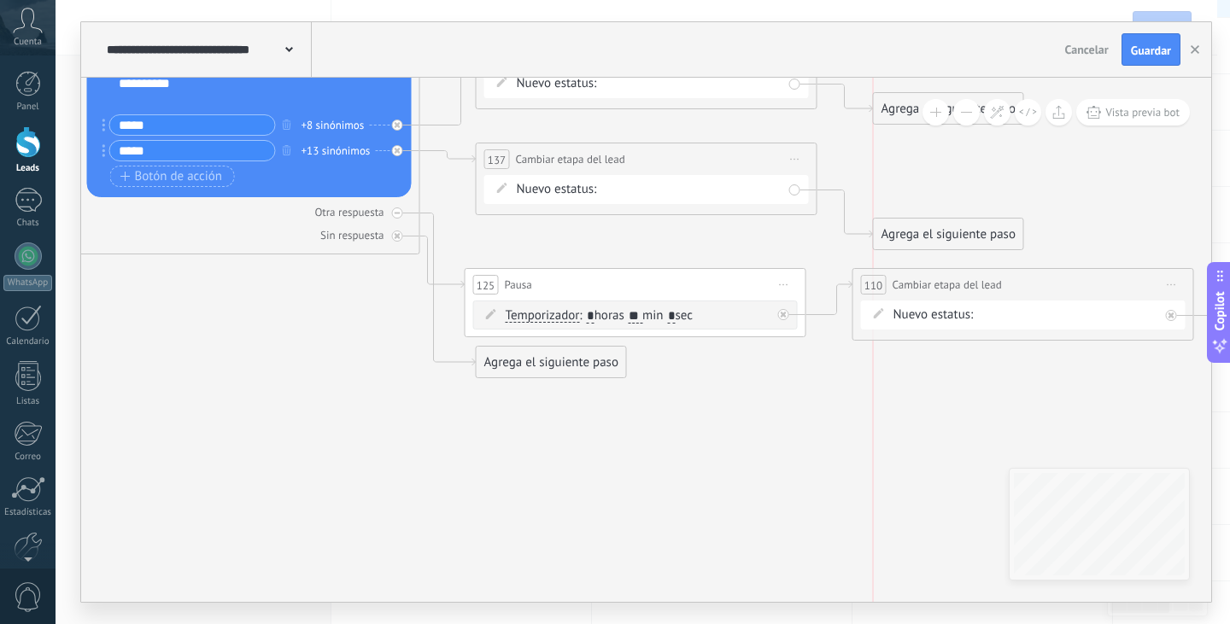
click at [1005, 220] on div "Agrega el siguiente paso" at bounding box center [948, 234] width 149 height 28
click at [989, 182] on div "Agrega el siguiente paso" at bounding box center [957, 188] width 149 height 28
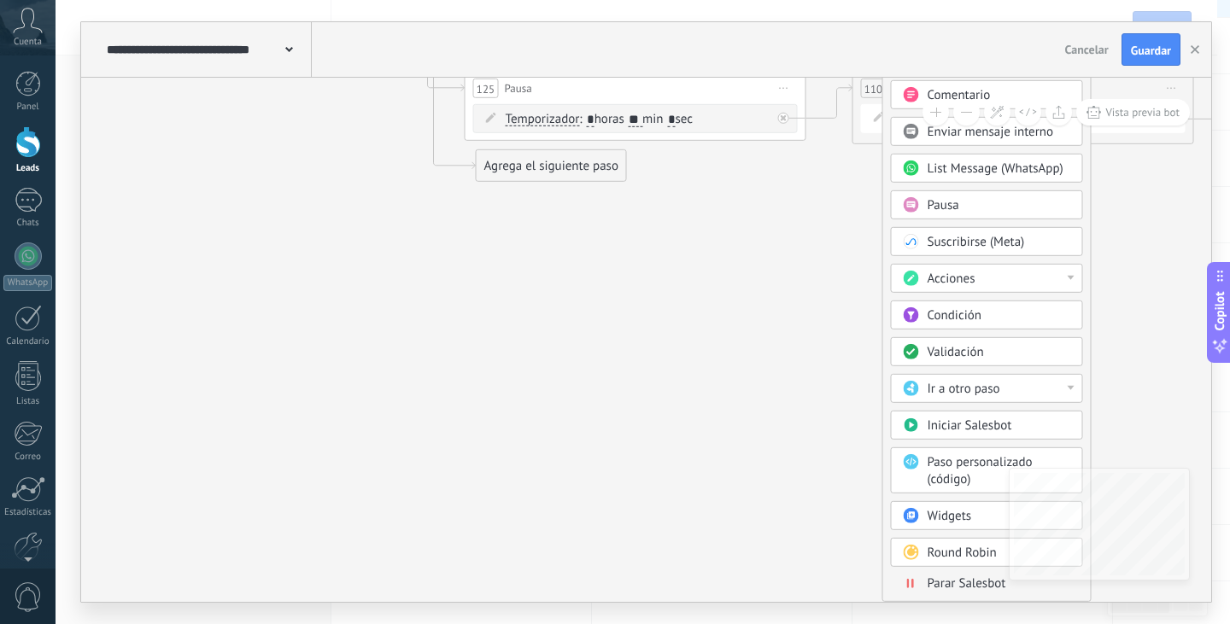
click at [972, 592] on span "Parar Salesbot" at bounding box center [967, 584] width 79 height 16
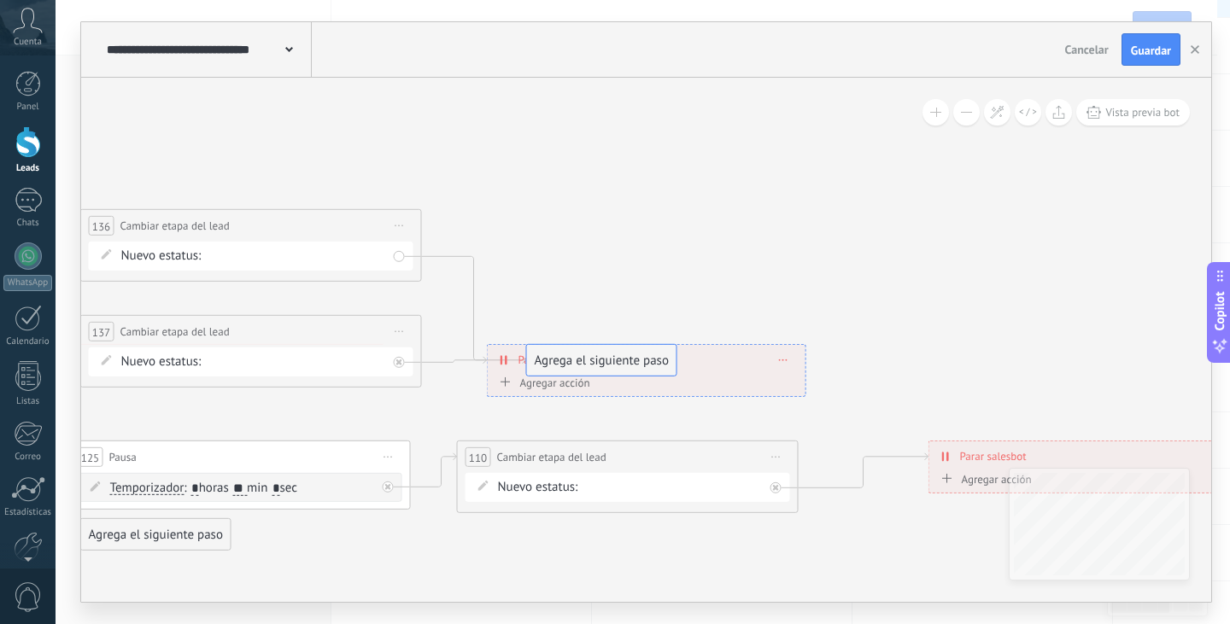
drag, startPoint x: 545, startPoint y: 280, endPoint x: 594, endPoint y: 364, distance: 96.8
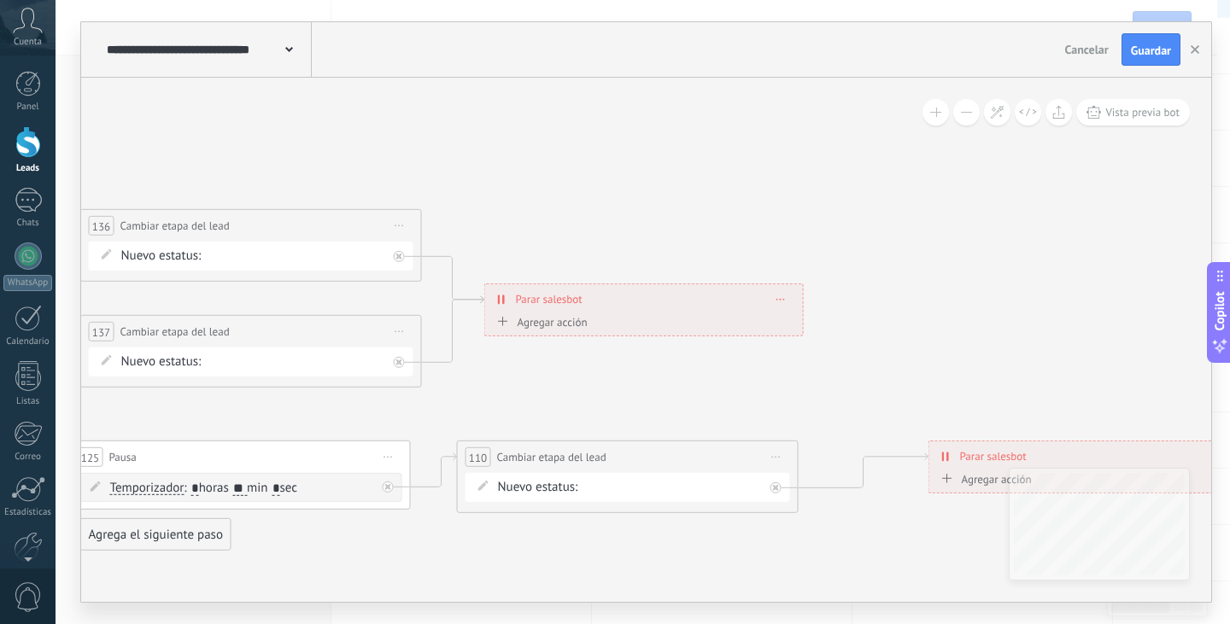
drag, startPoint x: 665, startPoint y: 354, endPoint x: 662, endPoint y: 294, distance: 60.7
click at [662, 294] on div "**********" at bounding box center [644, 299] width 318 height 30
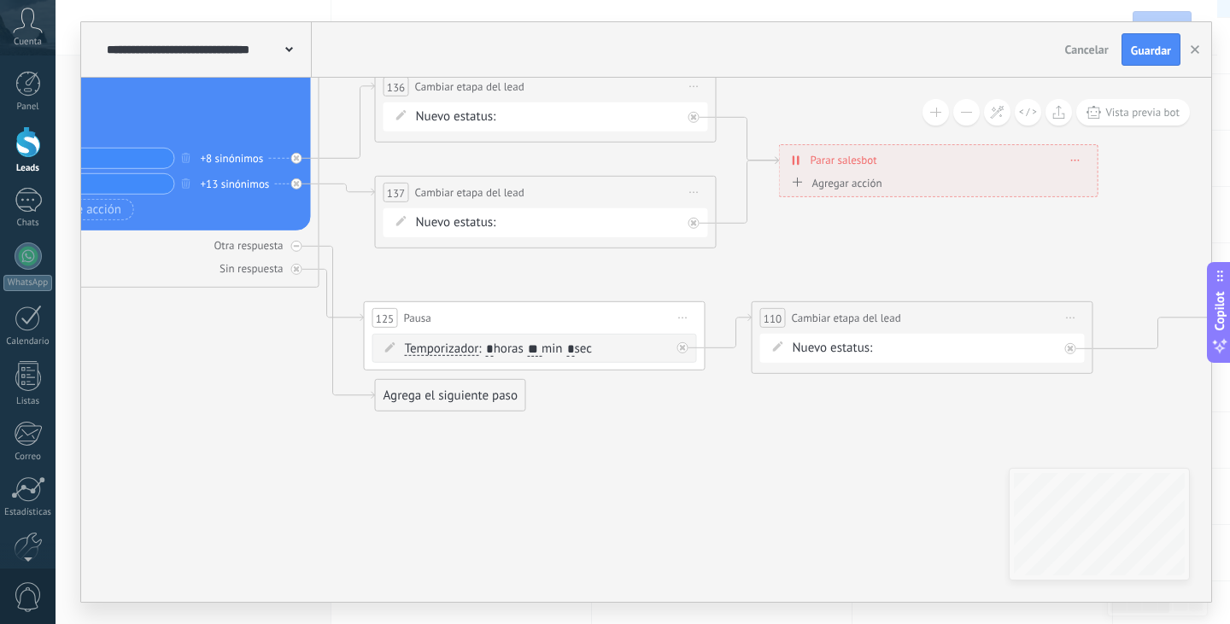
drag, startPoint x: 714, startPoint y: 372, endPoint x: 890, endPoint y: 268, distance: 204.5
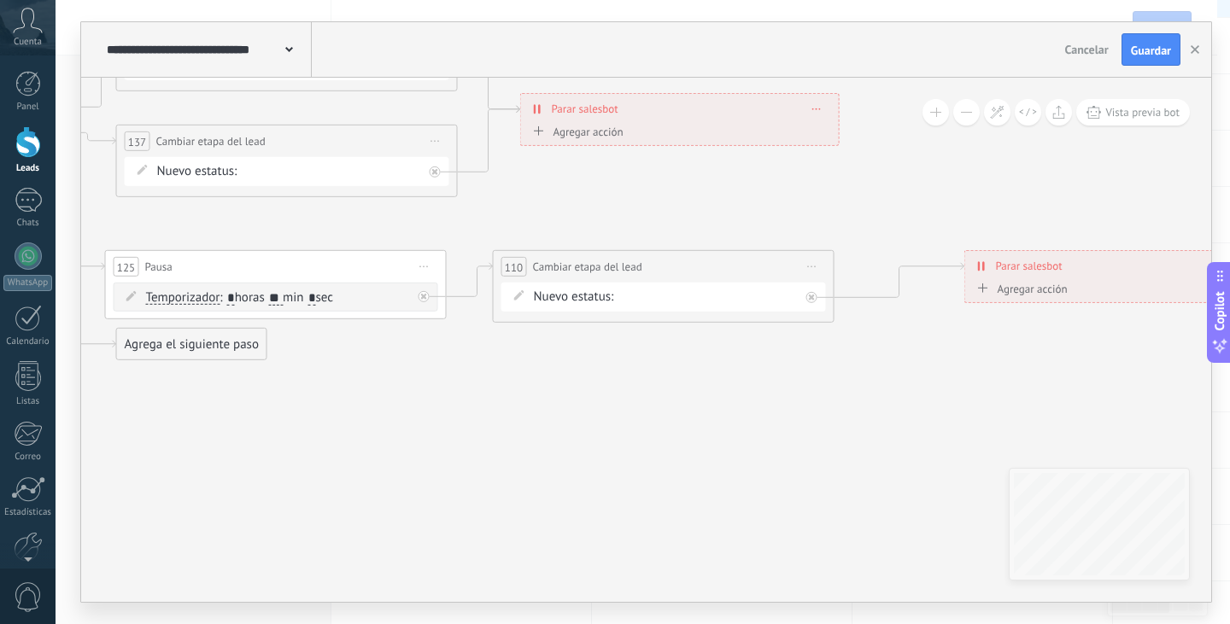
drag, startPoint x: 764, startPoint y: 489, endPoint x: 395, endPoint y: 414, distance: 376.6
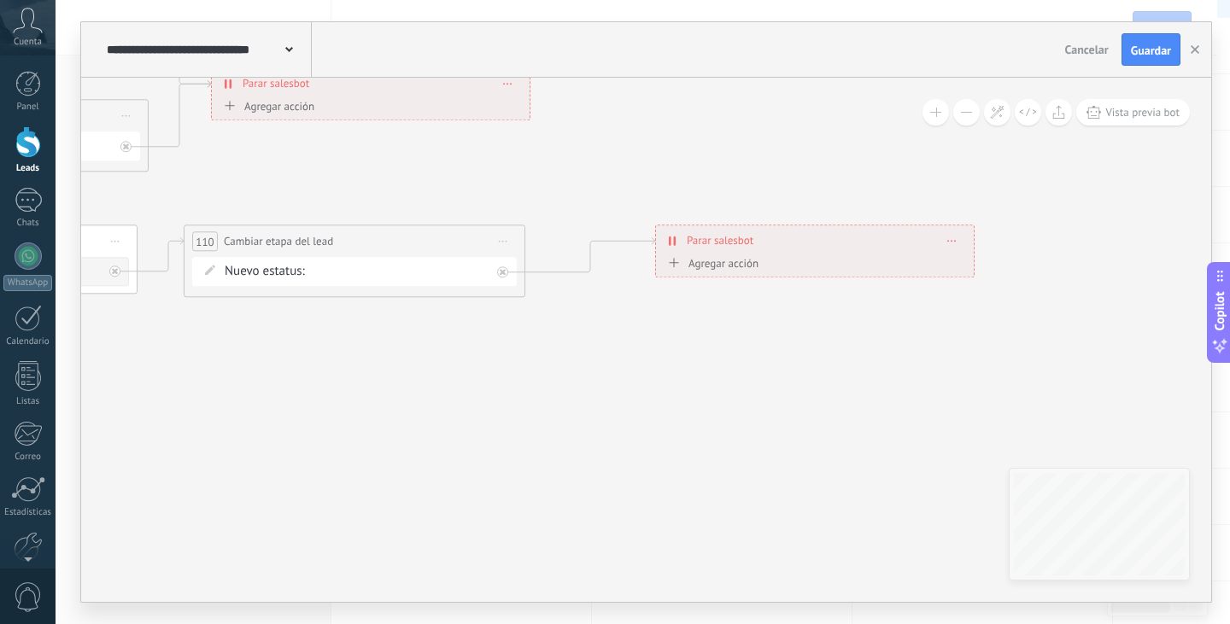
drag, startPoint x: 800, startPoint y: 434, endPoint x: 489, endPoint y: 408, distance: 312.0
click at [957, 238] on div "**********" at bounding box center [813, 240] width 318 height 30
click at [952, 237] on span at bounding box center [950, 240] width 8 height 9
click at [989, 264] on div "Borrar" at bounding box center [982, 264] width 76 height 29
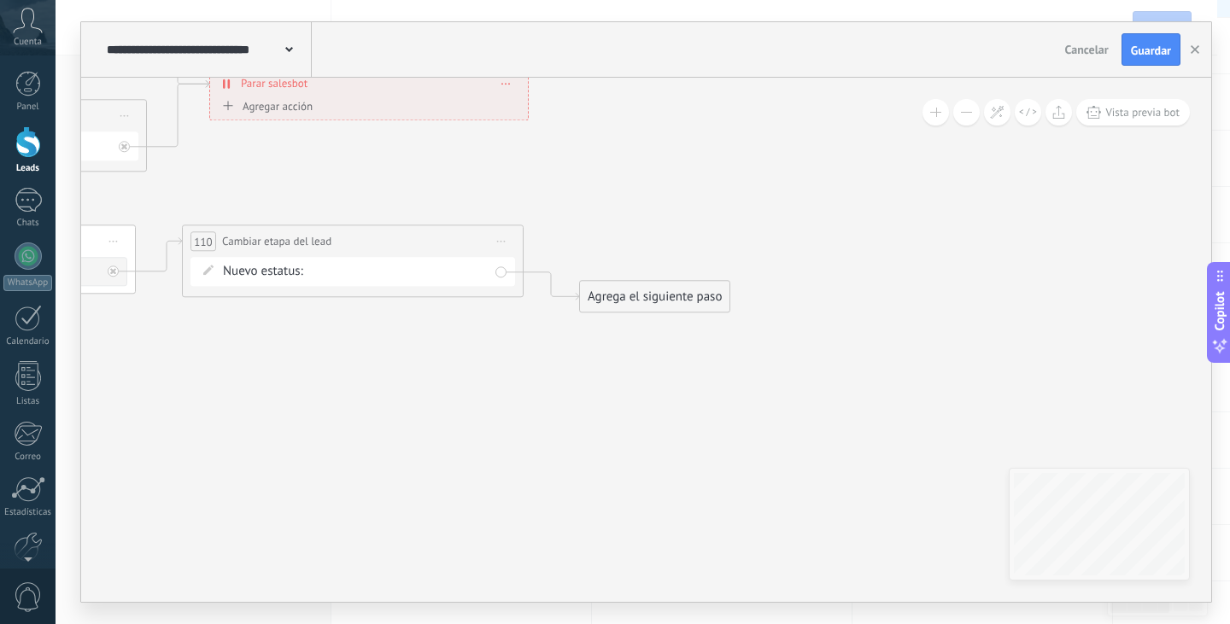
click at [509, 238] on span "Iniciar vista previa aquí Cambiar nombre Duplicar [GEOGRAPHIC_DATA]" at bounding box center [501, 241] width 27 height 25
click at [536, 356] on div "Borrar" at bounding box center [579, 352] width 169 height 29
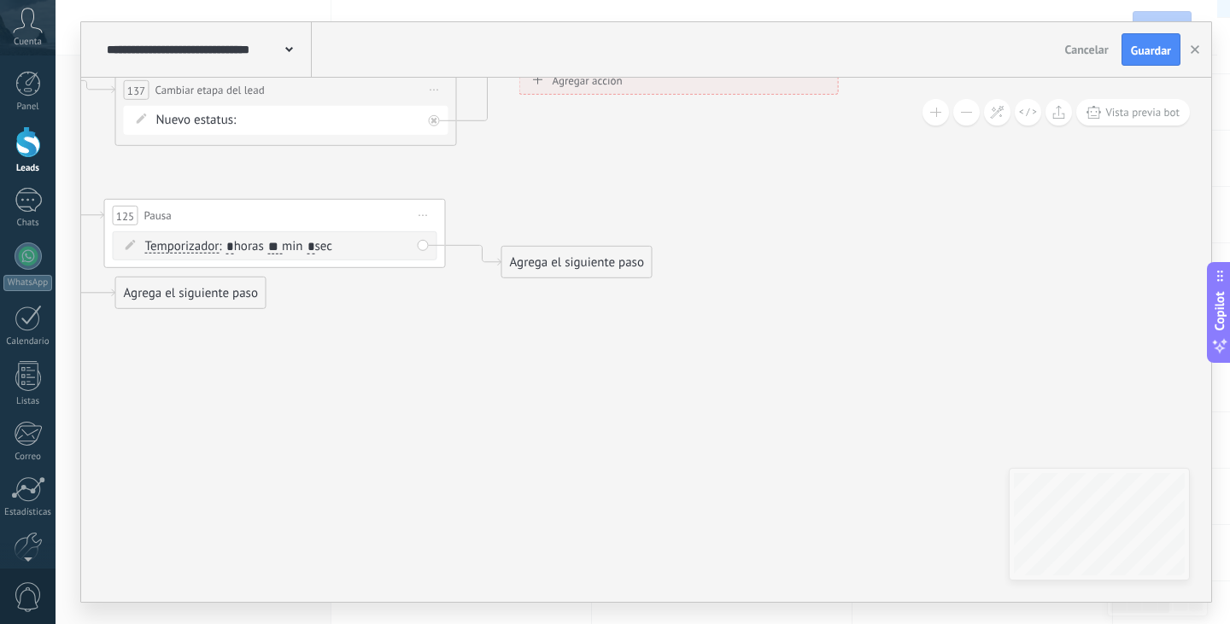
drag, startPoint x: 424, startPoint y: 310, endPoint x: 729, endPoint y: 280, distance: 307.2
click at [593, 272] on div "Agrega el siguiente paso" at bounding box center [576, 263] width 149 height 28
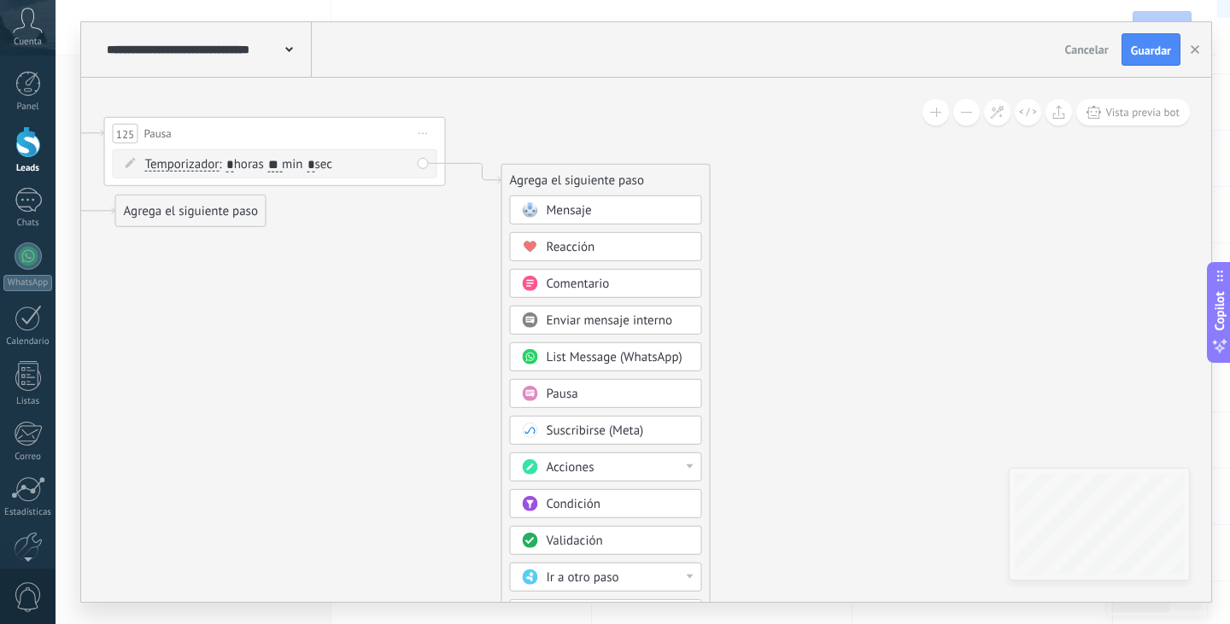
click at [603, 471] on div "Acciones" at bounding box center [618, 468] width 143 height 17
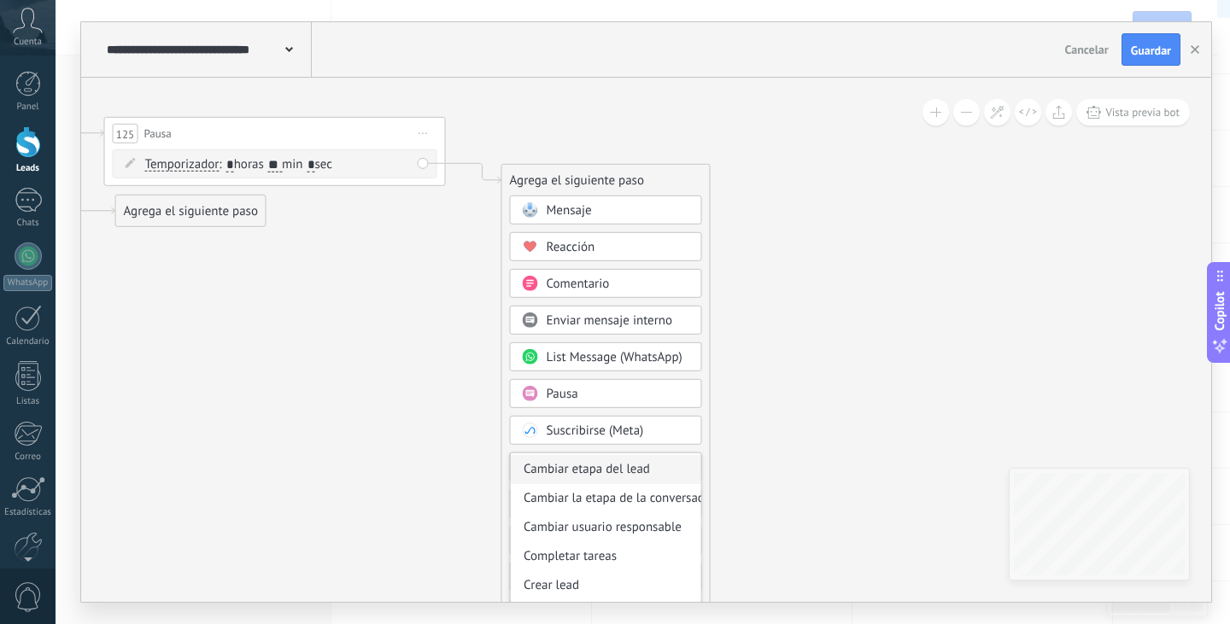
click at [620, 477] on div "Cambiar etapa del lead" at bounding box center [606, 469] width 190 height 29
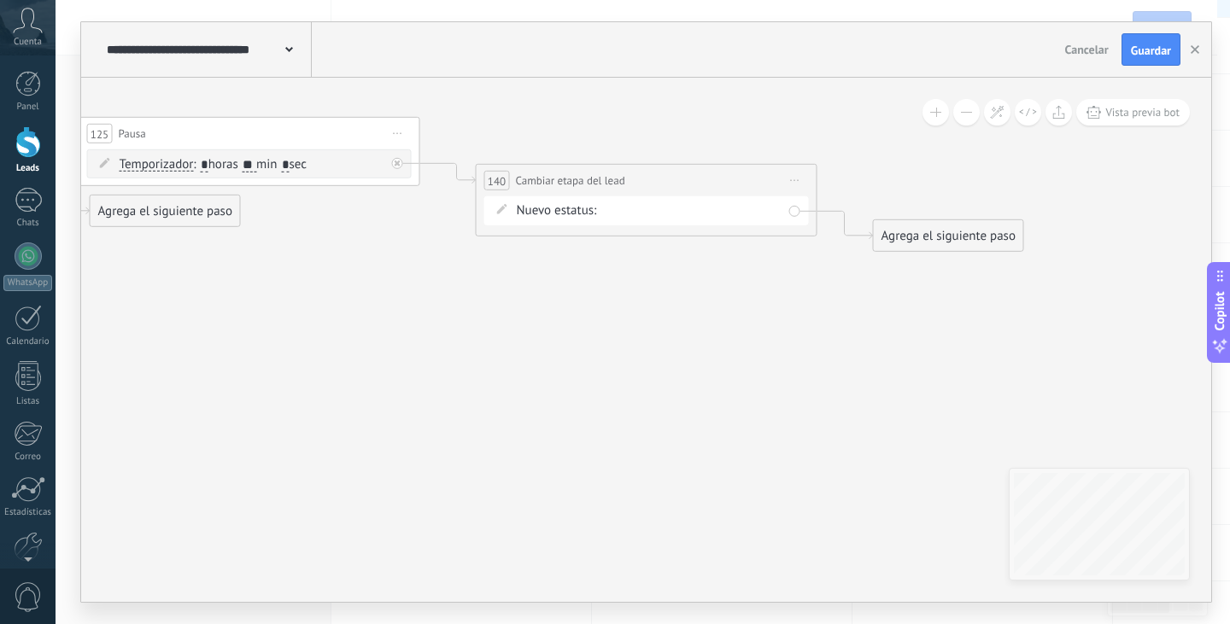
click at [0, 0] on div "NEQUI BRE-V REMARKETING Logrado con éxito Venta Perdido" at bounding box center [0, 0] width 0 height 0
click at [0, 0] on label "REMARKETING" at bounding box center [0, 0] width 0 height 0
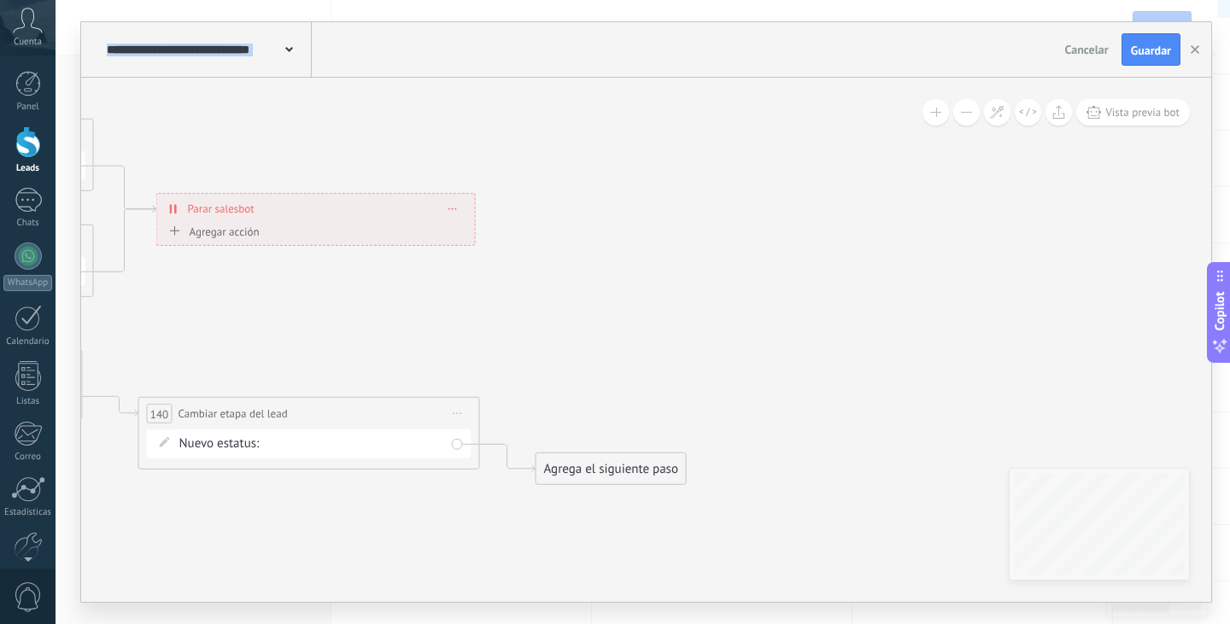
drag, startPoint x: 854, startPoint y: 346, endPoint x: 517, endPoint y: 579, distance: 410.1
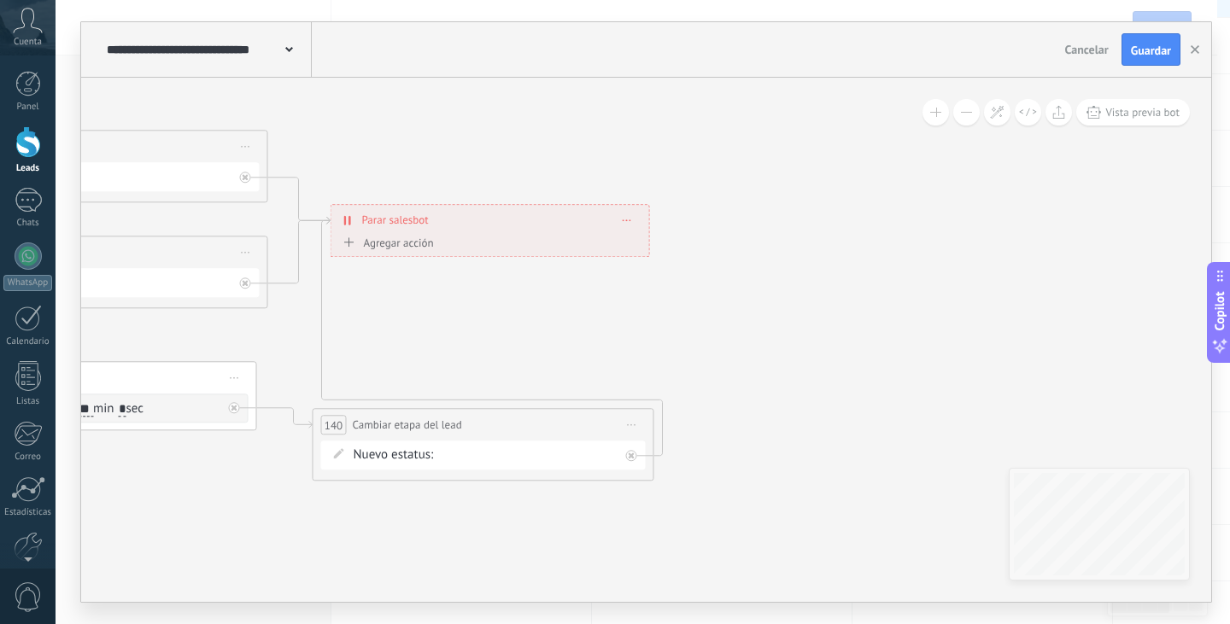
drag, startPoint x: 694, startPoint y: 415, endPoint x: 869, endPoint y: 427, distance: 174.7
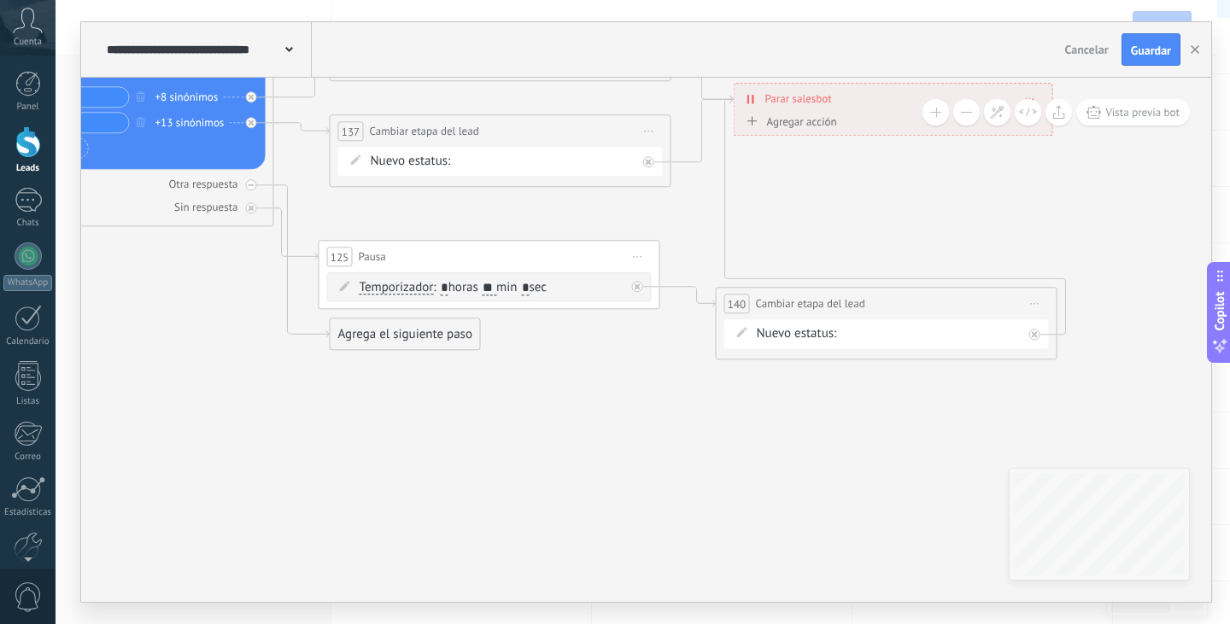
drag, startPoint x: 365, startPoint y: 584, endPoint x: 778, endPoint y: 453, distance: 433.8
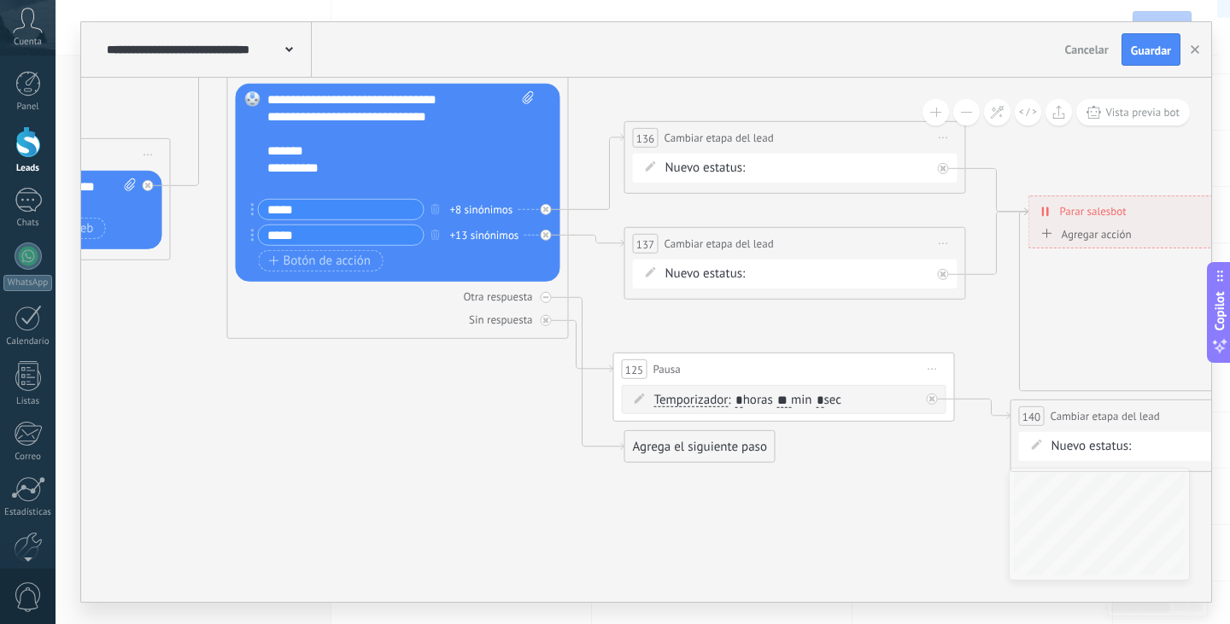
drag, startPoint x: 682, startPoint y: 501, endPoint x: 830, endPoint y: 548, distance: 155.1
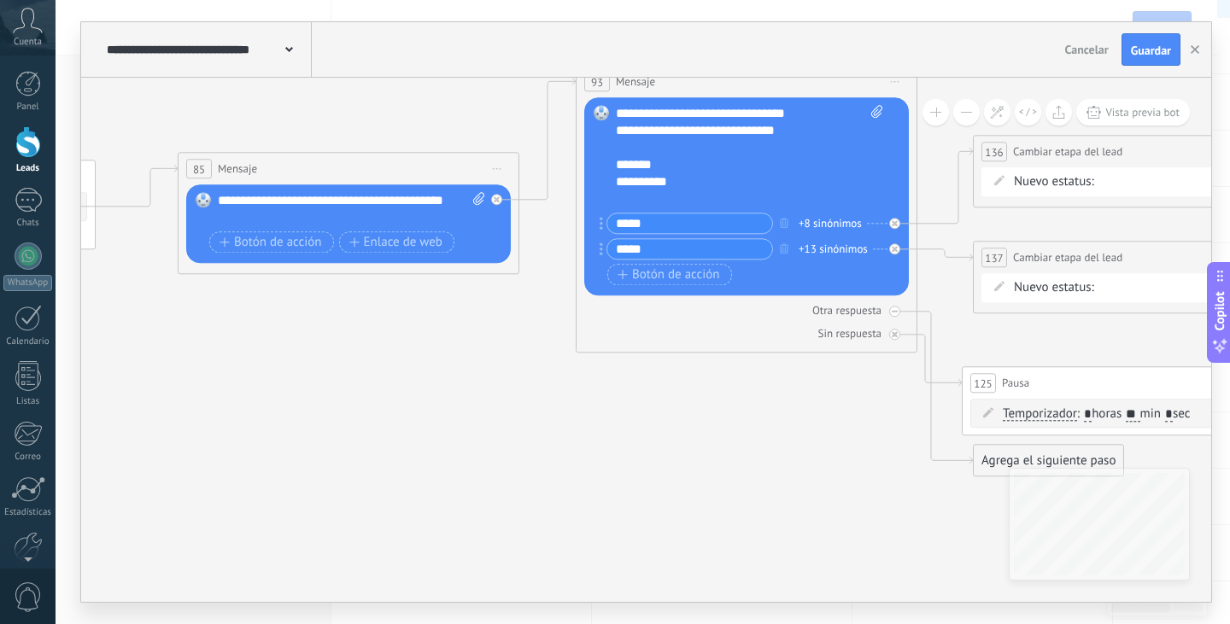
drag, startPoint x: 313, startPoint y: 482, endPoint x: 661, endPoint y: 497, distance: 348.0
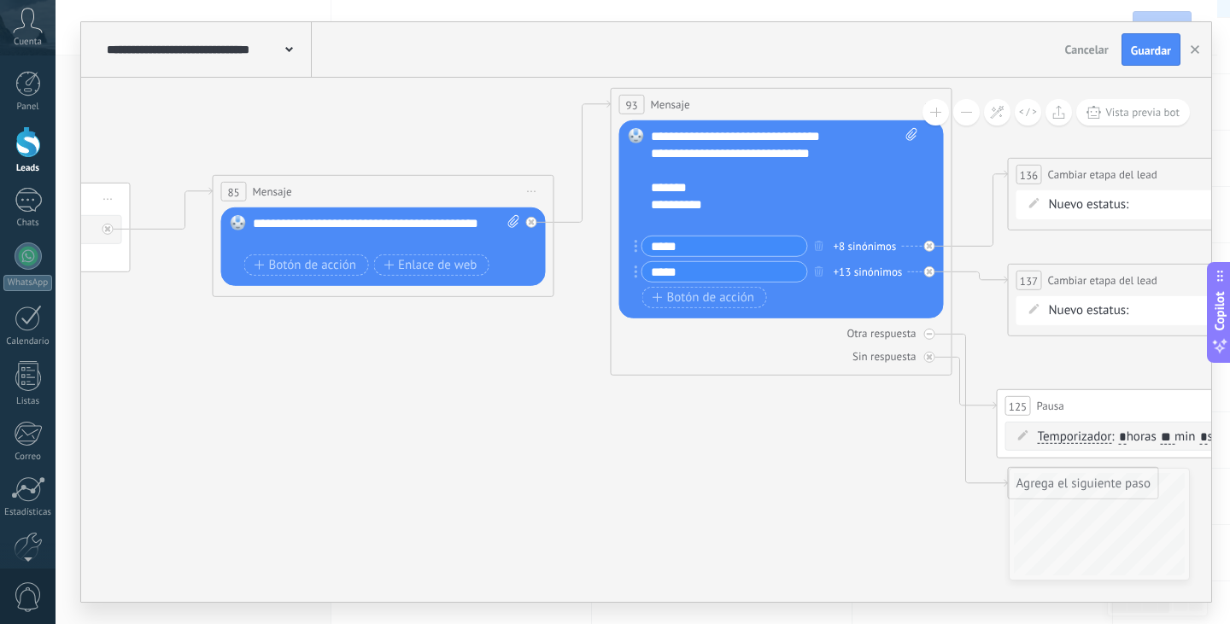
drag, startPoint x: 369, startPoint y: 400, endPoint x: 403, endPoint y: 422, distance: 40.7
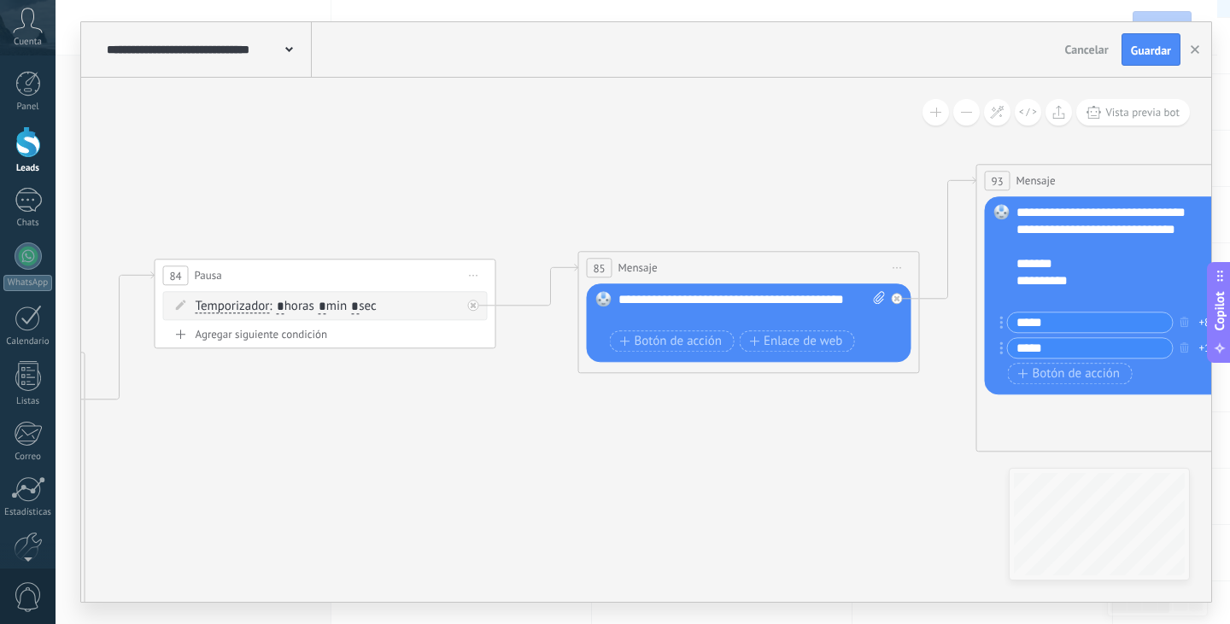
drag, startPoint x: 595, startPoint y: 588, endPoint x: 986, endPoint y: 468, distance: 408.2
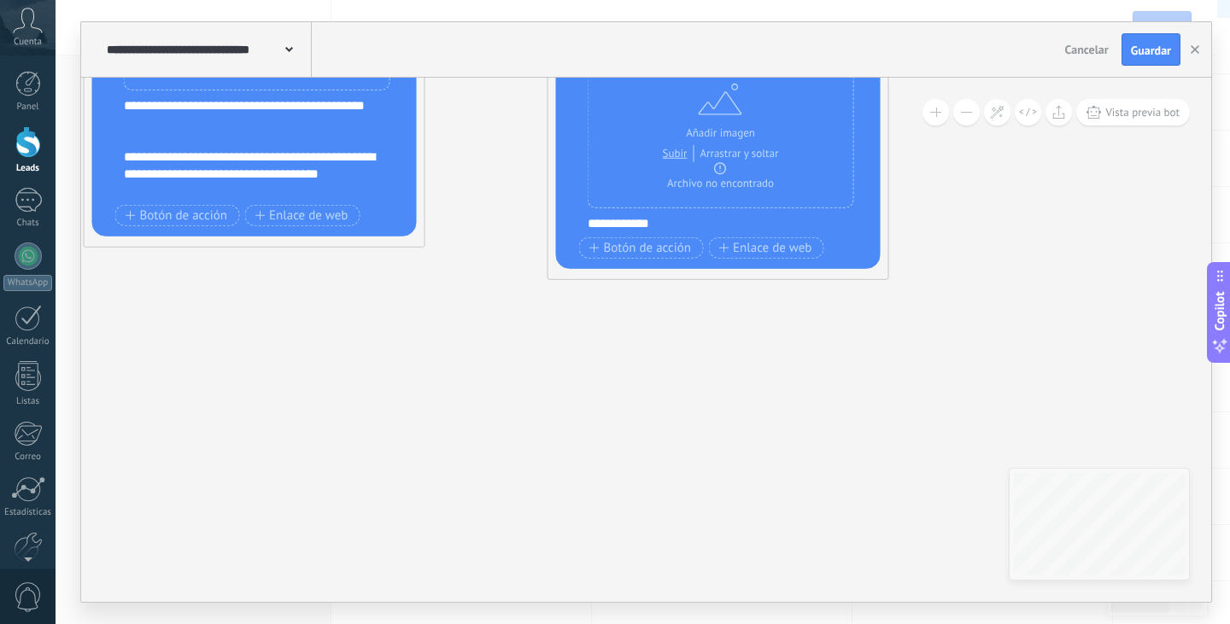
drag, startPoint x: 648, startPoint y: 425, endPoint x: 1152, endPoint y: 201, distance: 551.7
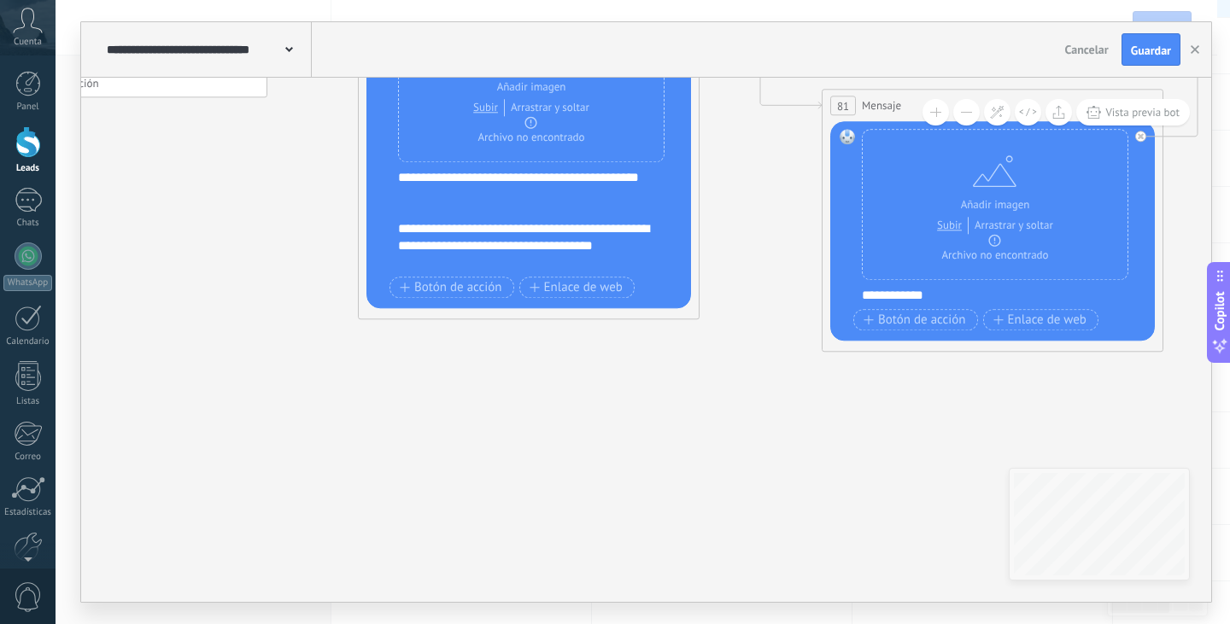
click at [1045, 550] on div "**********" at bounding box center [646, 340] width 1130 height 524
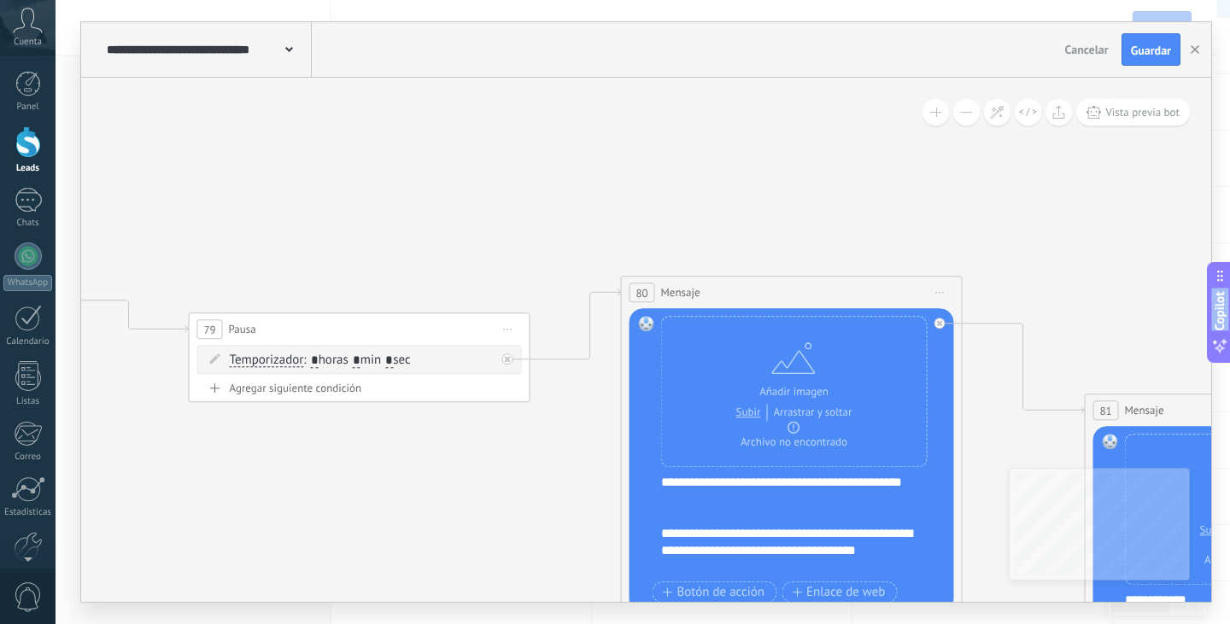
drag, startPoint x: 686, startPoint y: 524, endPoint x: 497, endPoint y: 665, distance: 235.6
click at [497, 454] on html ".abccls-1,.abccls-2{fill-rule:evenodd}.abccls-2{fill:#fff} .abfcls-1{fill:none}…" at bounding box center [615, 141] width 1230 height 624
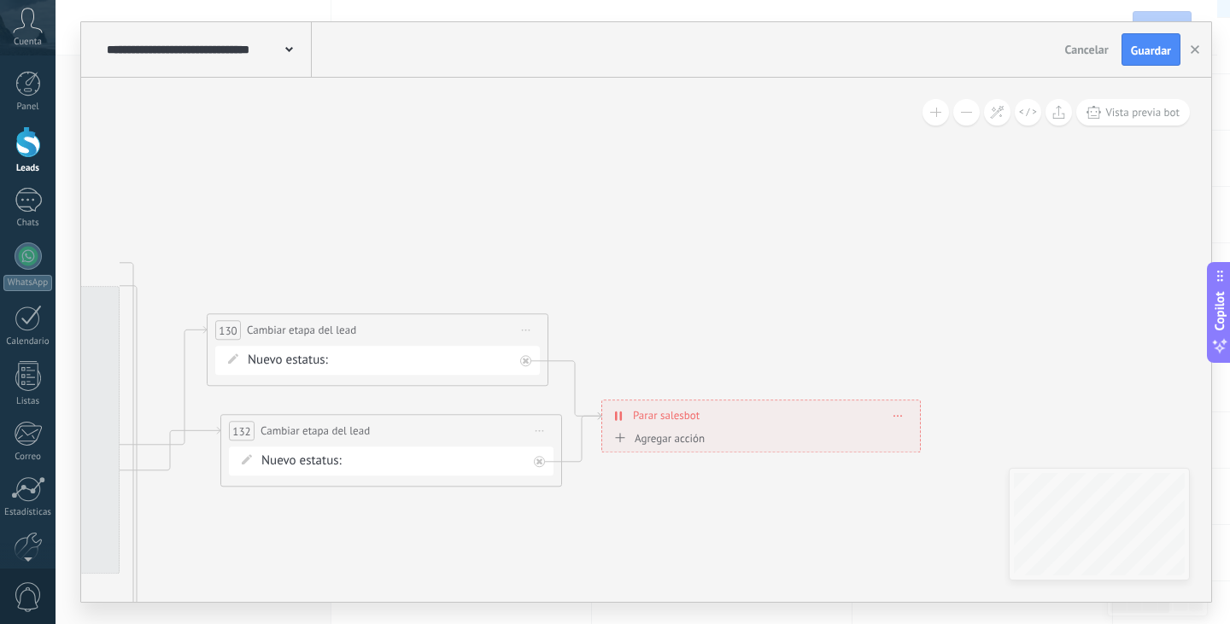
drag, startPoint x: 356, startPoint y: 208, endPoint x: 1212, endPoint y: 572, distance: 930.3
click at [1212, 572] on div "**********" at bounding box center [643, 312] width 1174 height 624
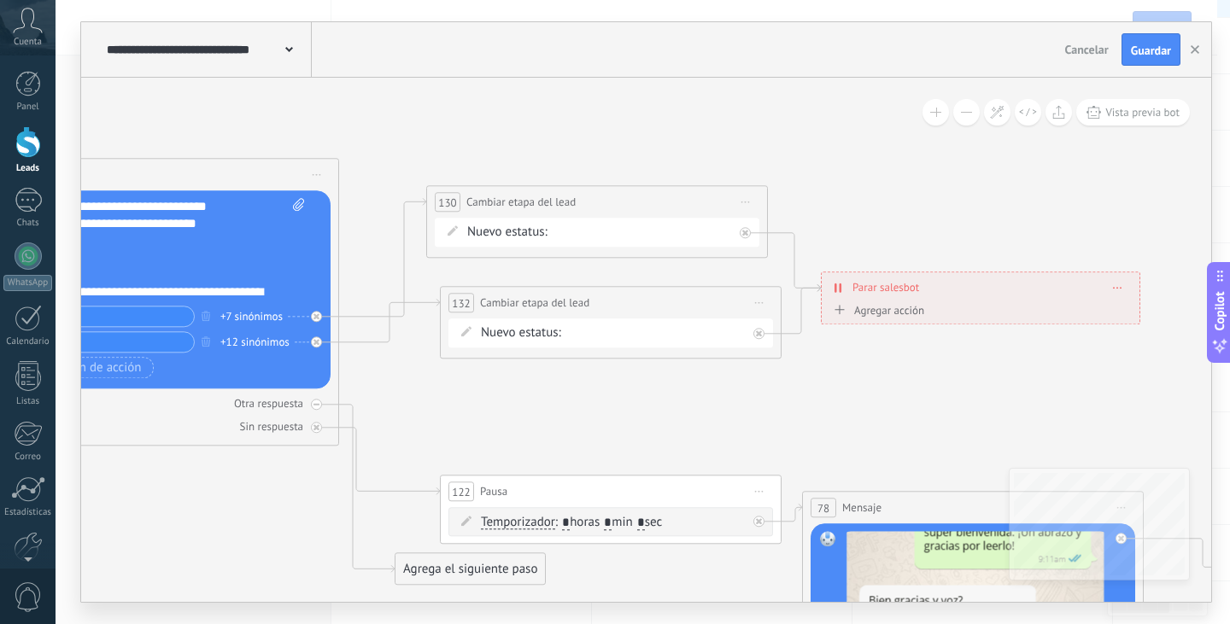
drag, startPoint x: 871, startPoint y: 352, endPoint x: 1089, endPoint y: 225, distance: 251.8
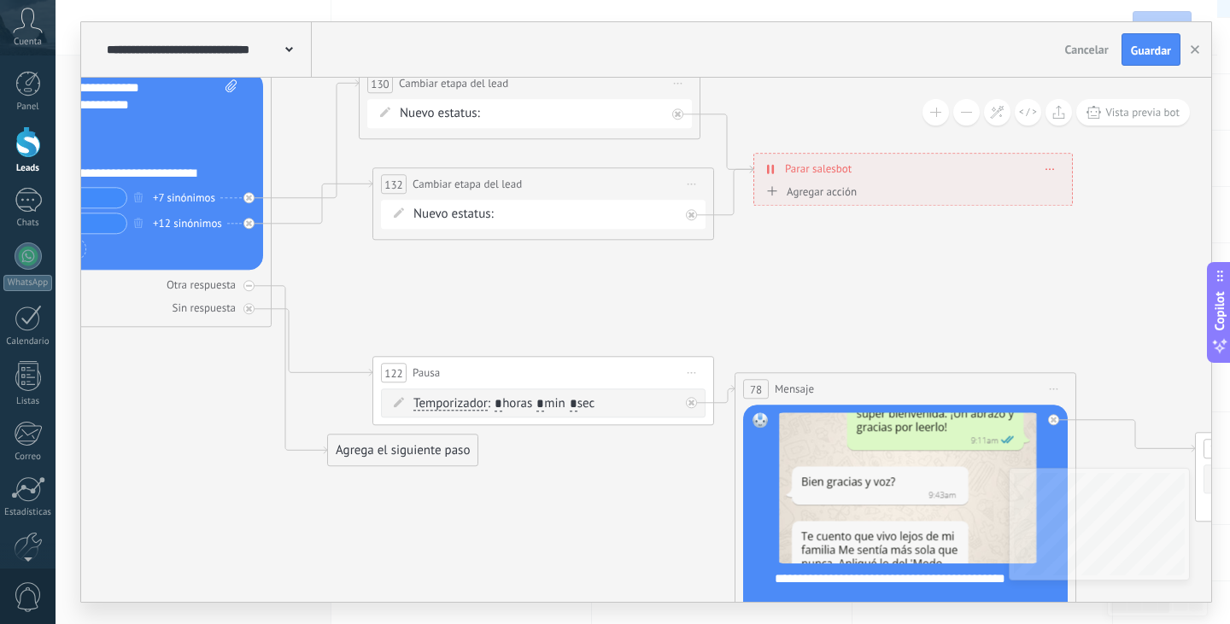
drag, startPoint x: 915, startPoint y: 418, endPoint x: 847, endPoint y: 299, distance: 136.6
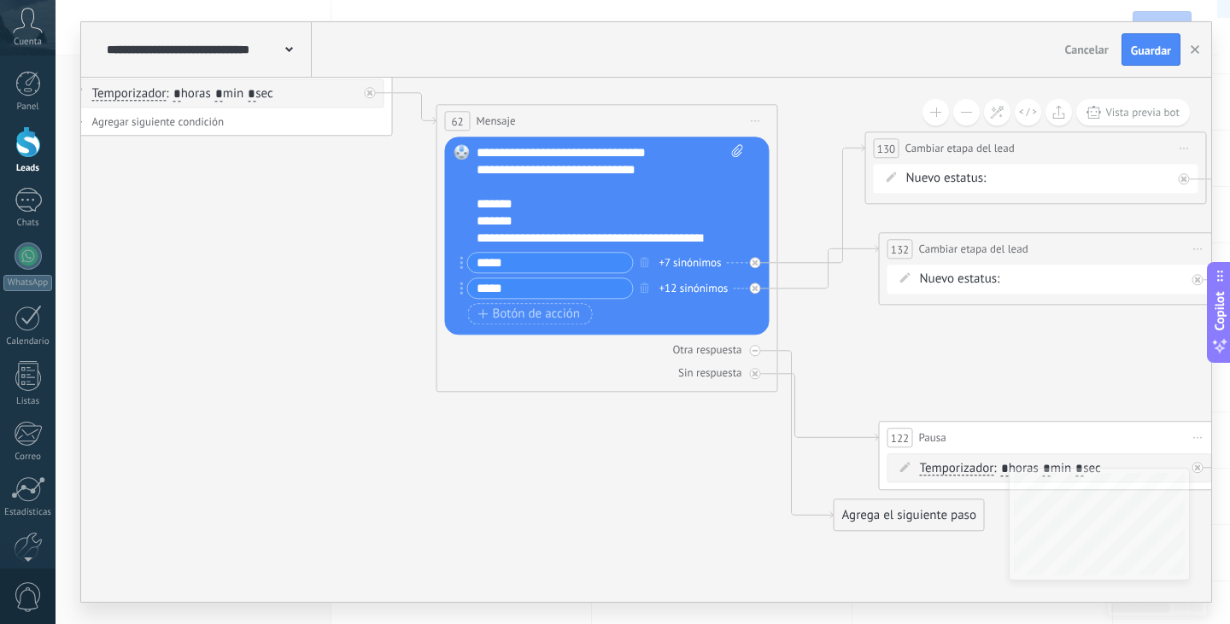
drag, startPoint x: 1151, startPoint y: 421, endPoint x: 1229, endPoint y: 408, distance: 79.6
click at [1216, 408] on div "**********" at bounding box center [643, 312] width 1174 height 624
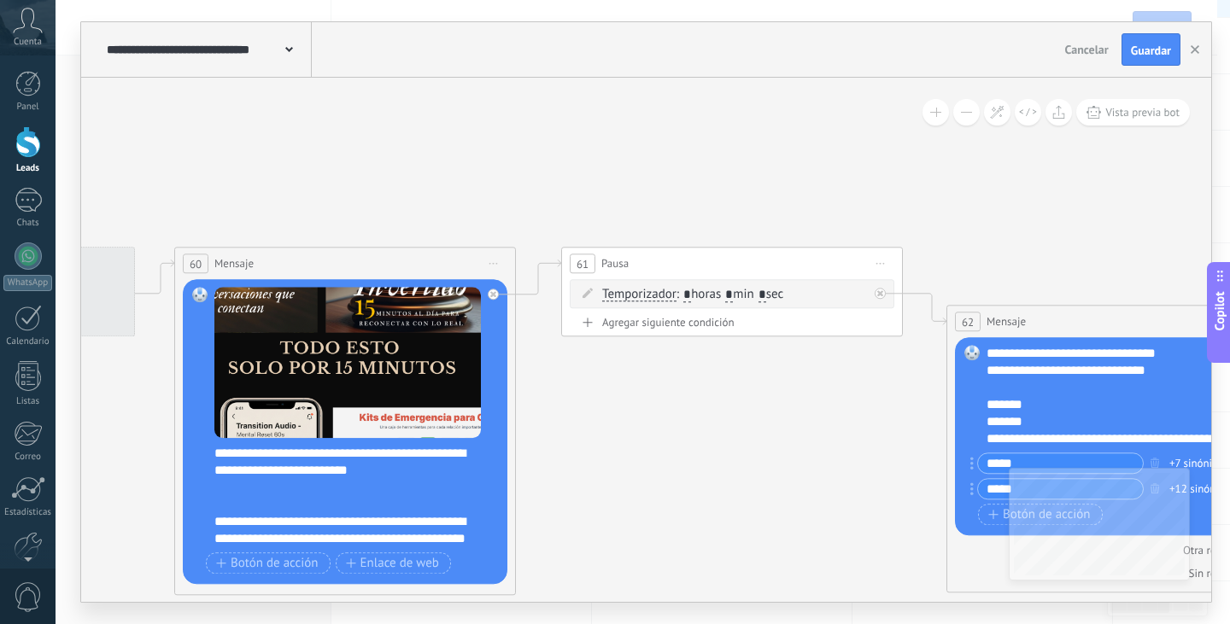
drag, startPoint x: 289, startPoint y: 337, endPoint x: 1065, endPoint y: 613, distance: 824.3
click at [1065, 613] on div "**********" at bounding box center [643, 312] width 1174 height 624
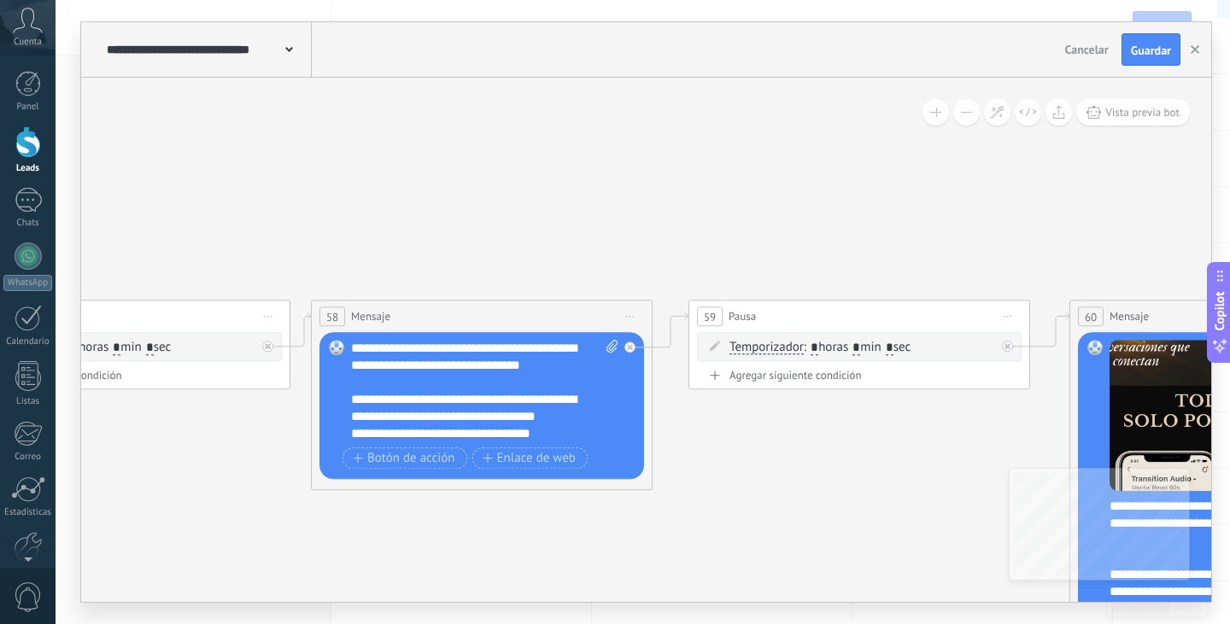
drag, startPoint x: 825, startPoint y: 291, endPoint x: 990, endPoint y: 231, distance: 175.4
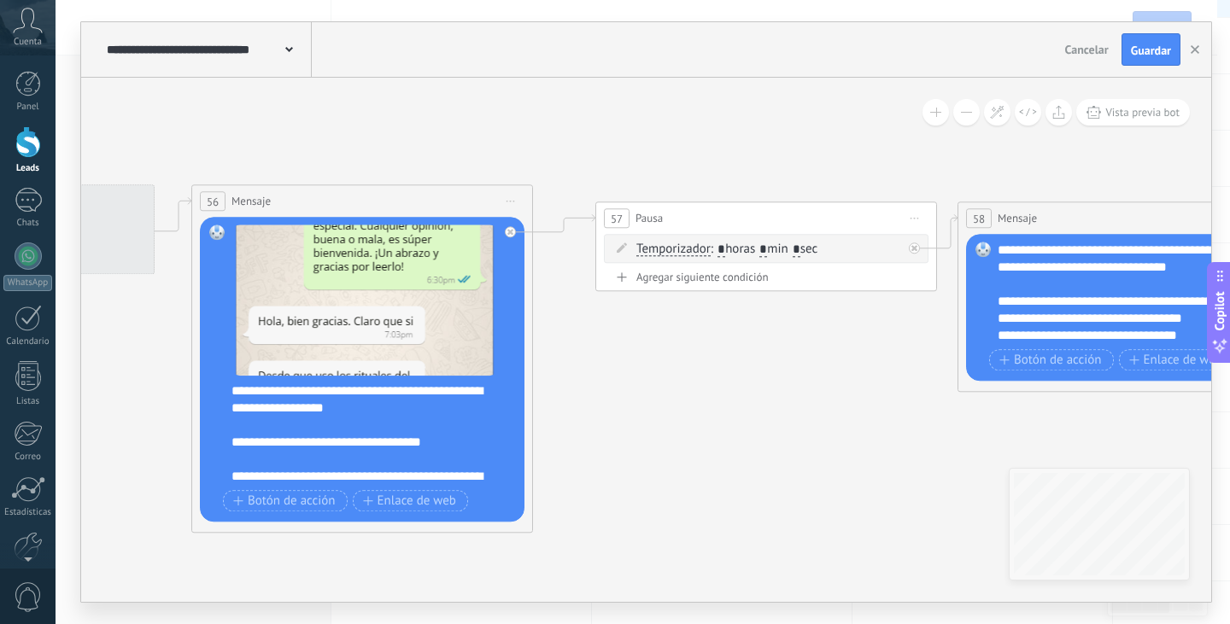
drag, startPoint x: 308, startPoint y: 269, endPoint x: 1229, endPoint y: 107, distance: 935.0
click at [1216, 107] on div "**********" at bounding box center [643, 312] width 1174 height 624
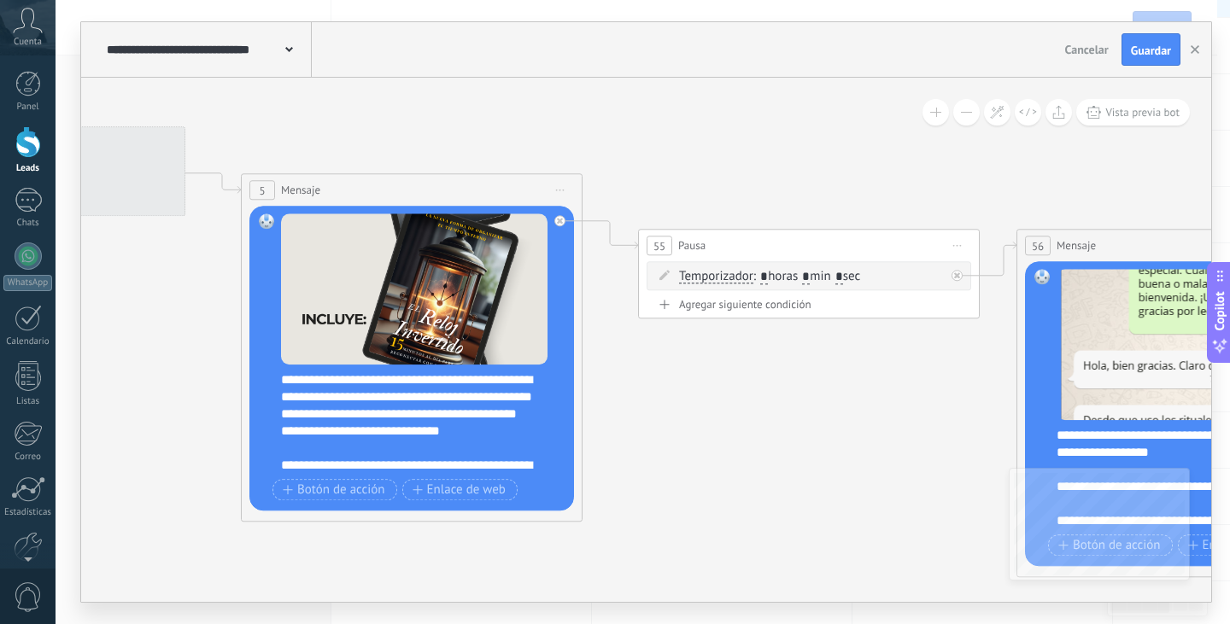
drag, startPoint x: 741, startPoint y: 502, endPoint x: 1229, endPoint y: 435, distance: 493.2
click at [1216, 435] on div "**********" at bounding box center [643, 312] width 1174 height 624
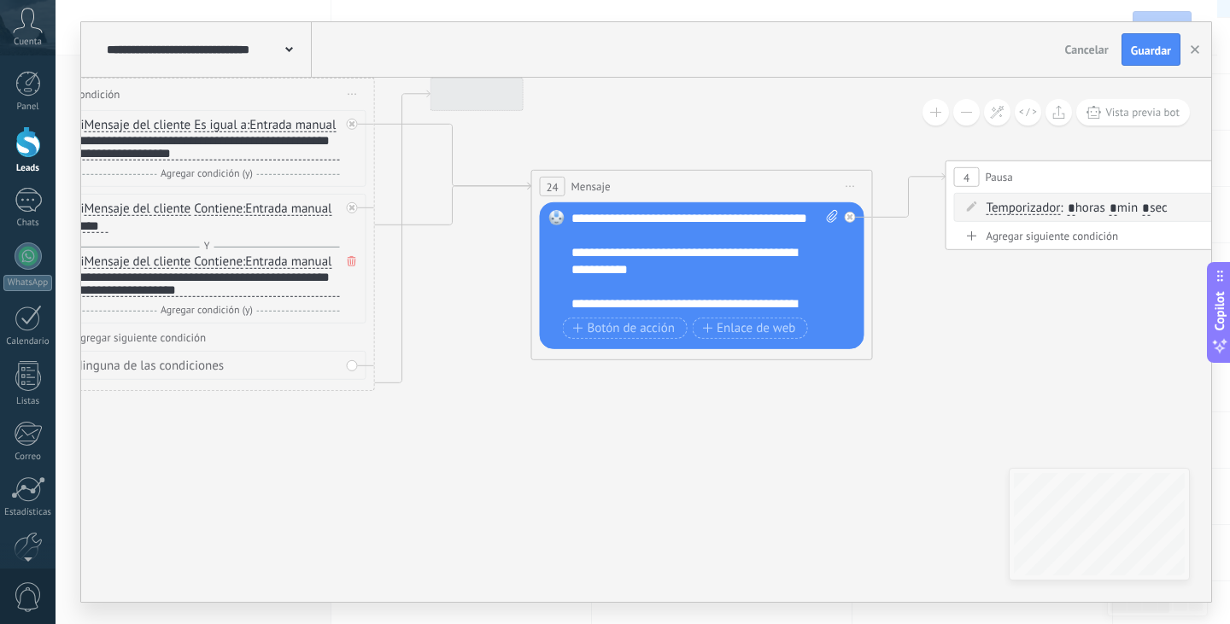
drag, startPoint x: 799, startPoint y: 463, endPoint x: 1229, endPoint y: 492, distance: 430.6
click at [1216, 492] on div "**********" at bounding box center [643, 312] width 1174 height 624
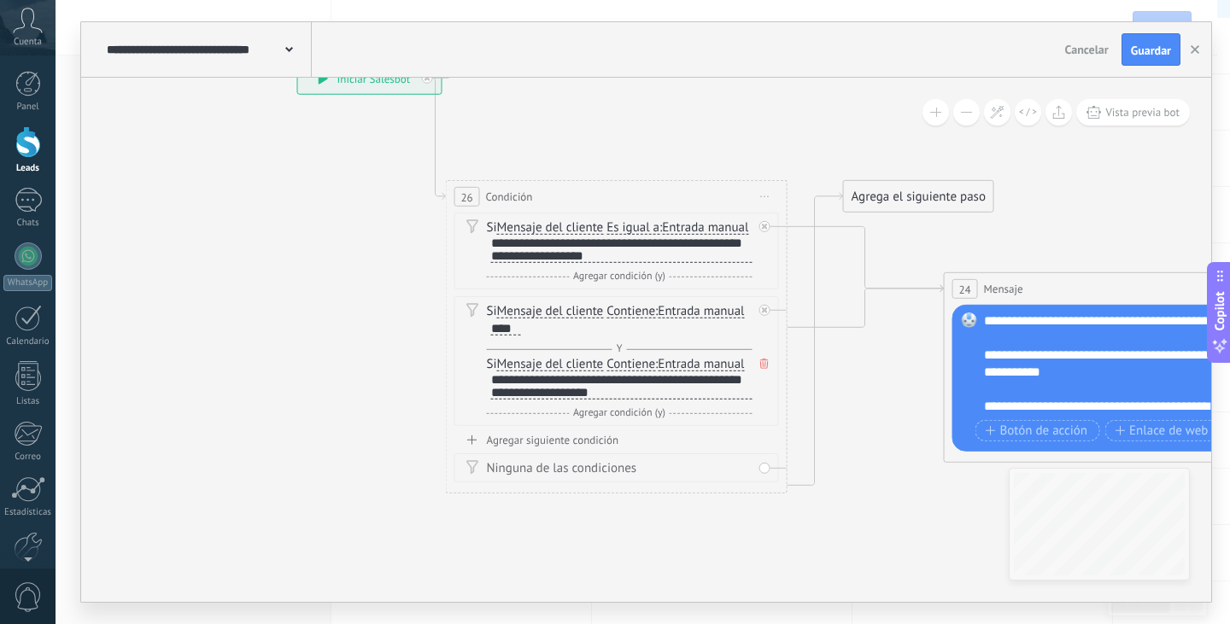
drag, startPoint x: 373, startPoint y: 520, endPoint x: 783, endPoint y: 626, distance: 423.4
click at [783, 454] on html ".abccls-1,.abccls-2{fill-rule:evenodd}.abccls-2{fill:#fff} .abfcls-1{fill:none}…" at bounding box center [615, 141] width 1230 height 624
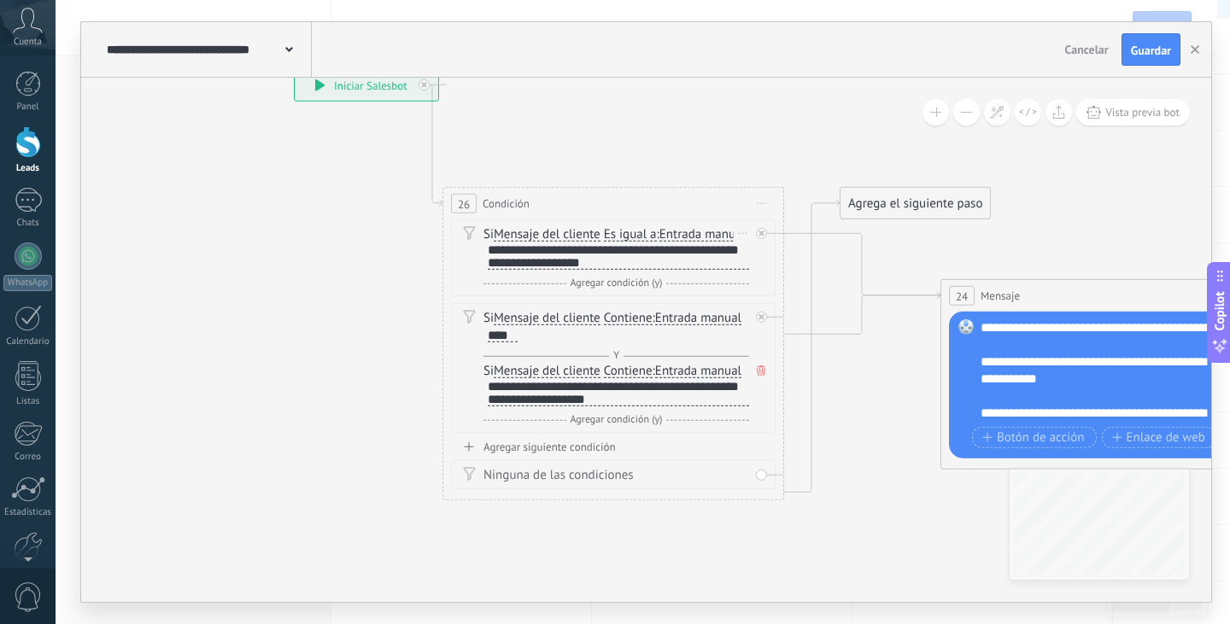
click at [574, 266] on div "**********" at bounding box center [618, 256] width 261 height 26
click at [1156, 41] on button "Guardar" at bounding box center [1150, 49] width 59 height 32
click at [1199, 56] on button "button" at bounding box center [1195, 49] width 26 height 32
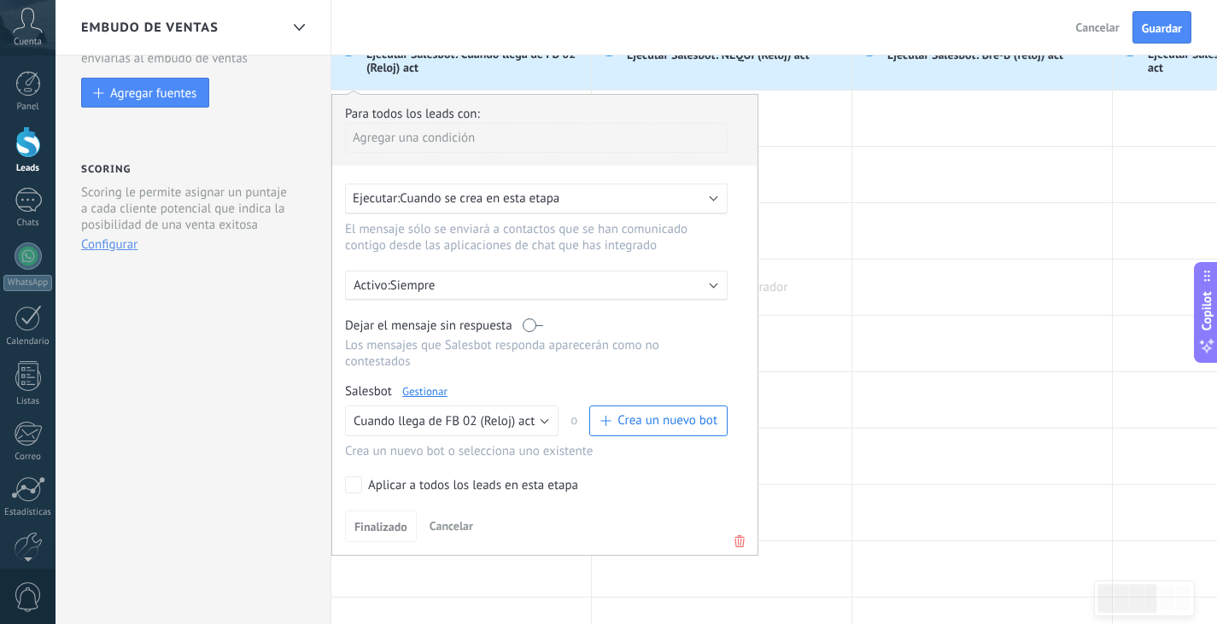
scroll to position [0, 0]
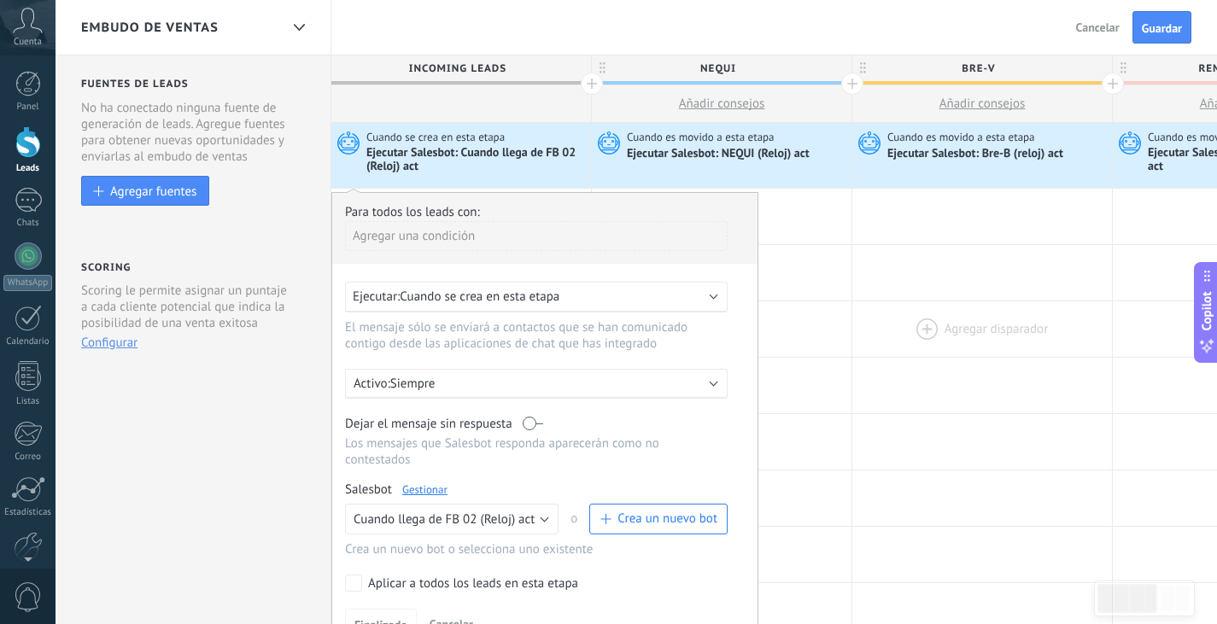
click at [990, 354] on div at bounding box center [982, 330] width 260 height 56
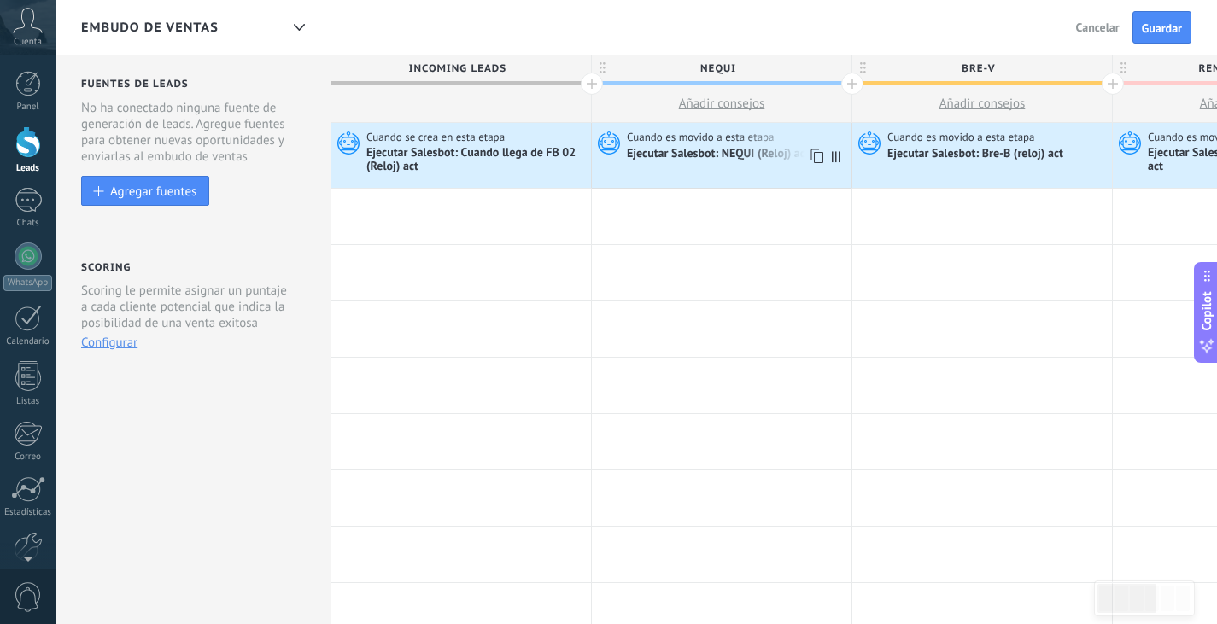
click at [696, 163] on div "Cuando es movido a esta etapa Ejecutar [PERSON_NAME]: NEQUI (Reloj) act" at bounding box center [722, 155] width 260 height 65
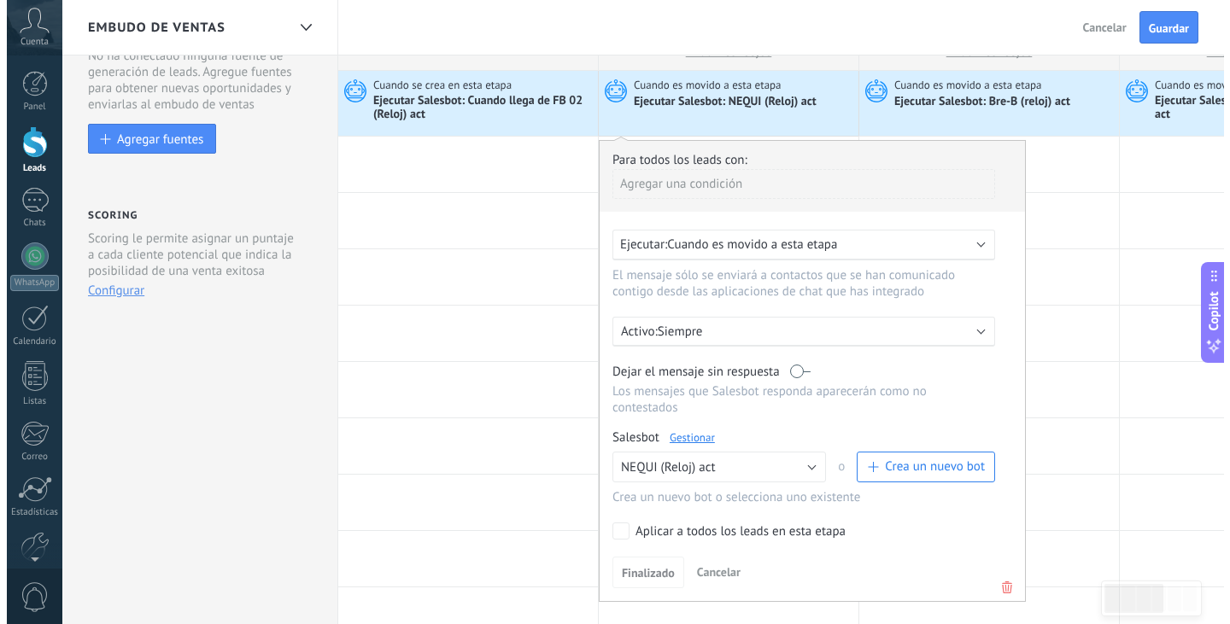
scroll to position [85, 0]
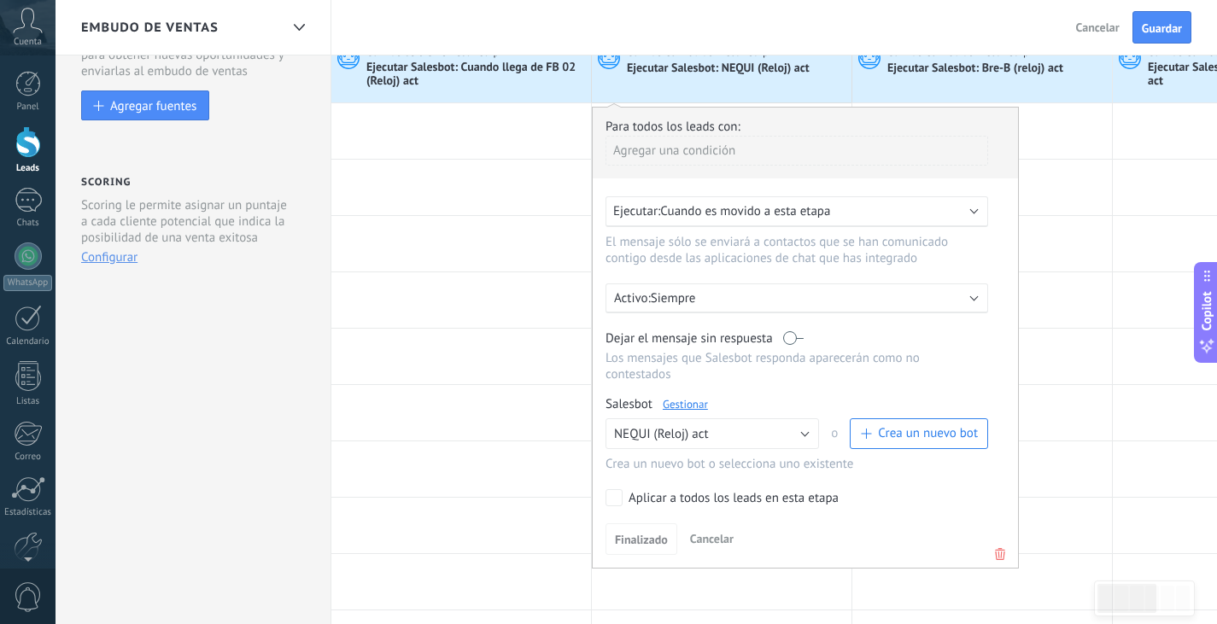
click at [677, 403] on link "Gestionar" at bounding box center [685, 404] width 45 height 15
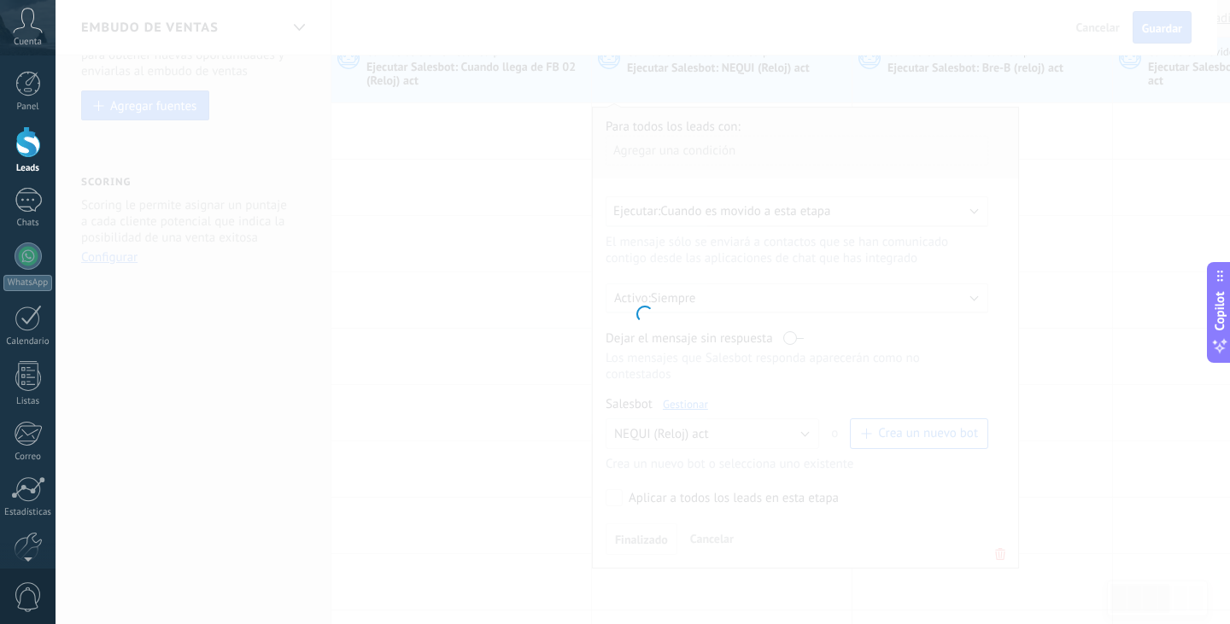
type input "**********"
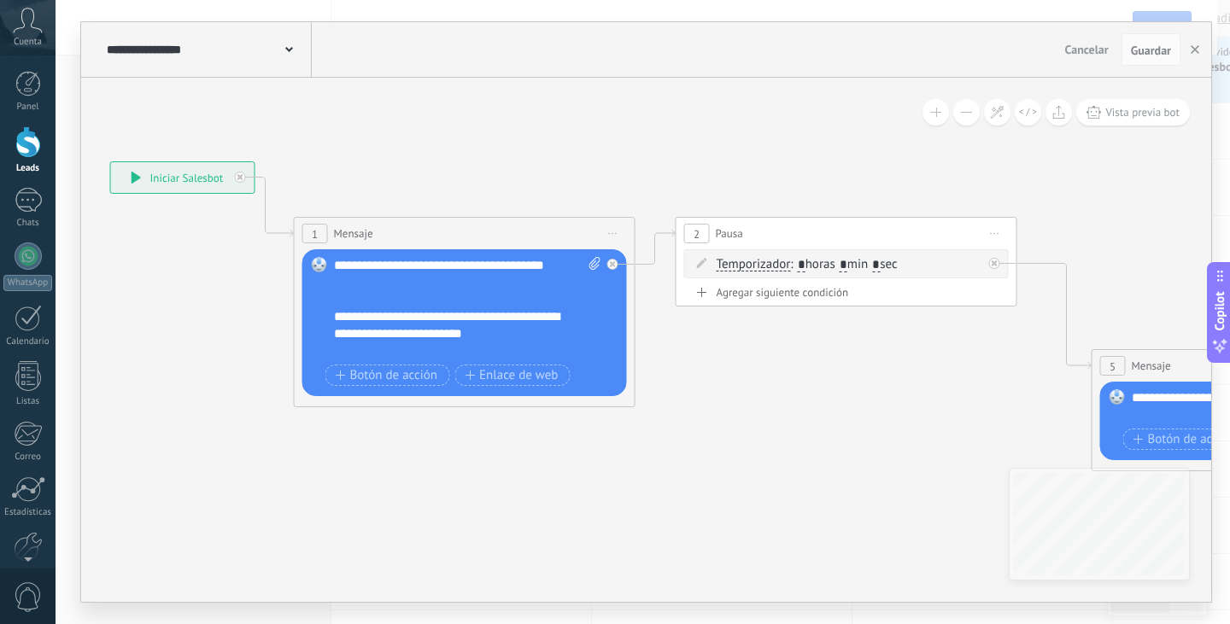
drag, startPoint x: 464, startPoint y: 358, endPoint x: 124, endPoint y: 310, distance: 343.3
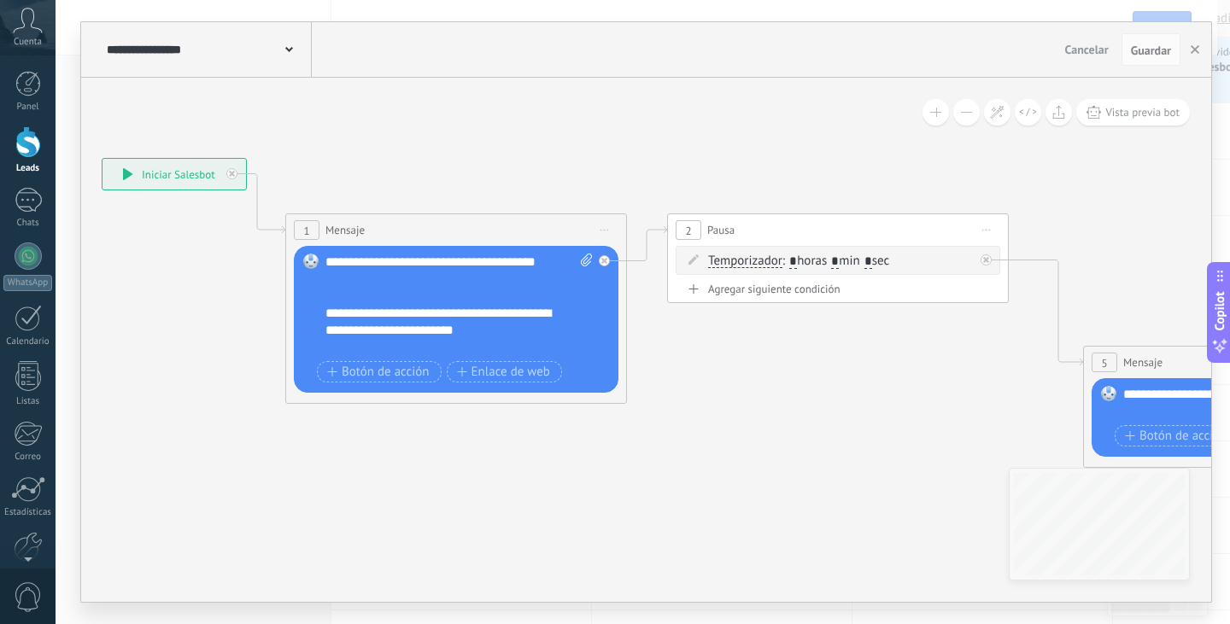
click at [416, 250] on div "Reemplazar Quitar Convertir a mensaje de voz Arrastre la imagen aquí para adjun…" at bounding box center [456, 319] width 325 height 147
click at [448, 311] on div "**********" at bounding box center [458, 305] width 267 height 102
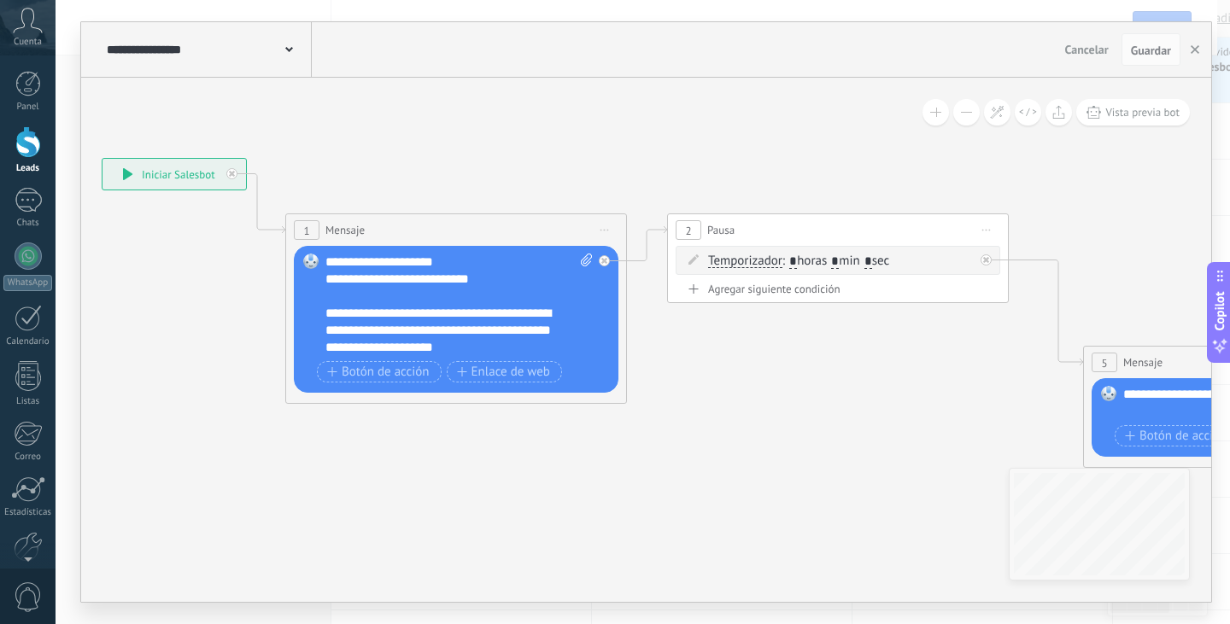
scroll to position [120, 0]
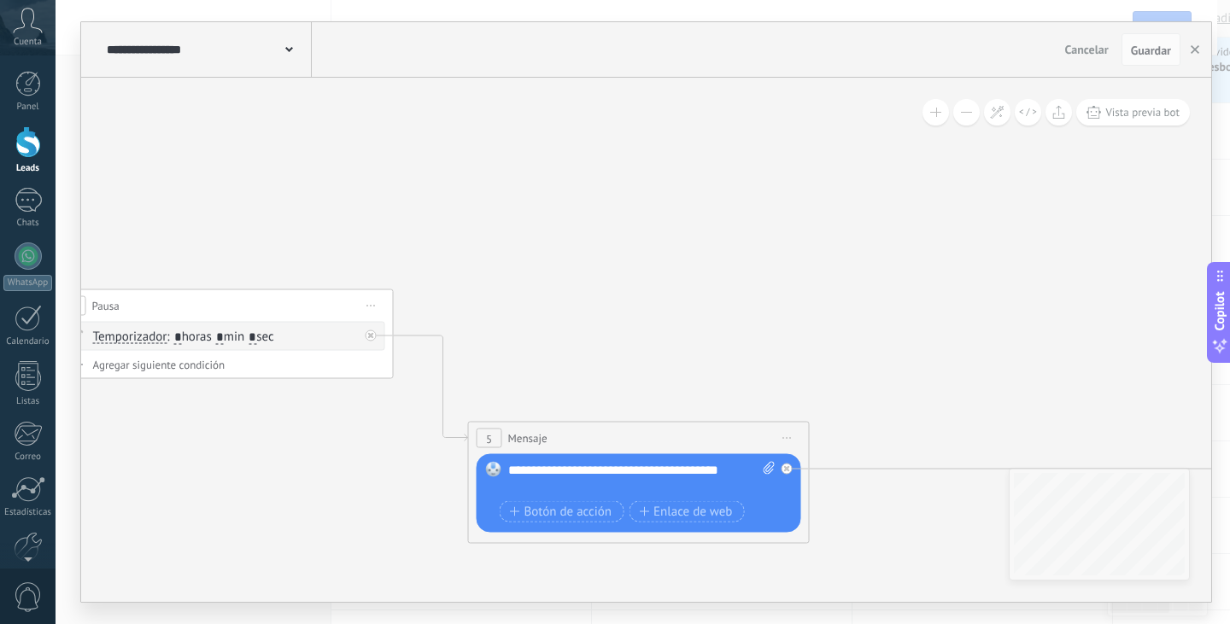
drag, startPoint x: 817, startPoint y: 363, endPoint x: 202, endPoint y: 439, distance: 619.7
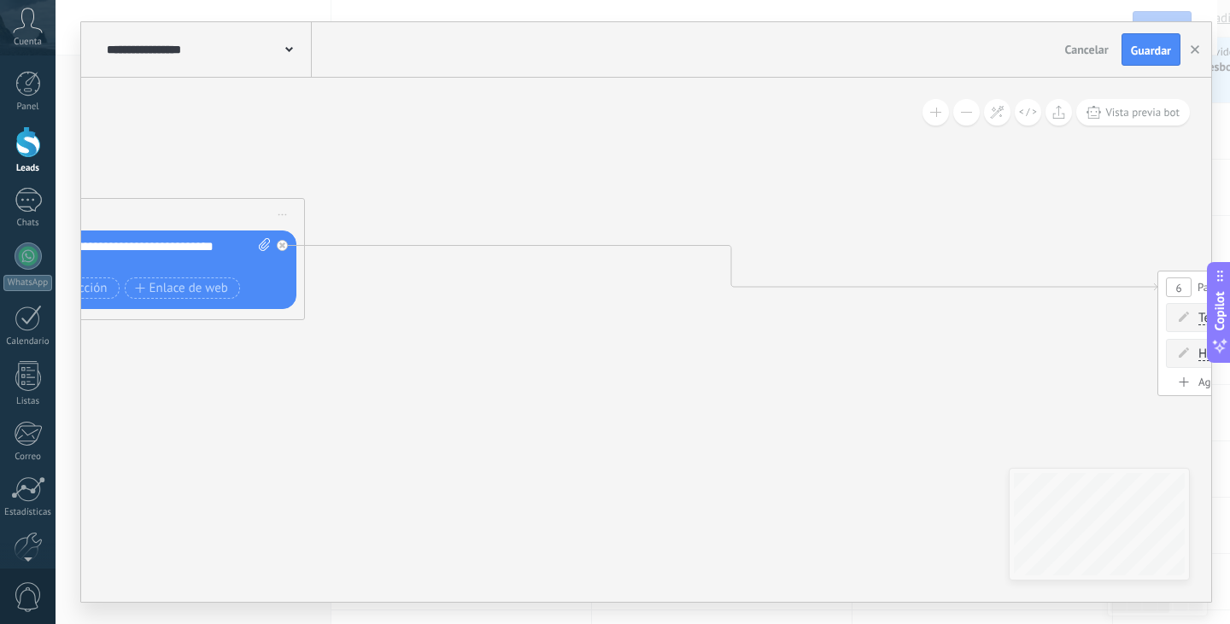
drag, startPoint x: 888, startPoint y: 290, endPoint x: 385, endPoint y: 67, distance: 550.3
click at [385, 67] on div "**********" at bounding box center [646, 312] width 1130 height 580
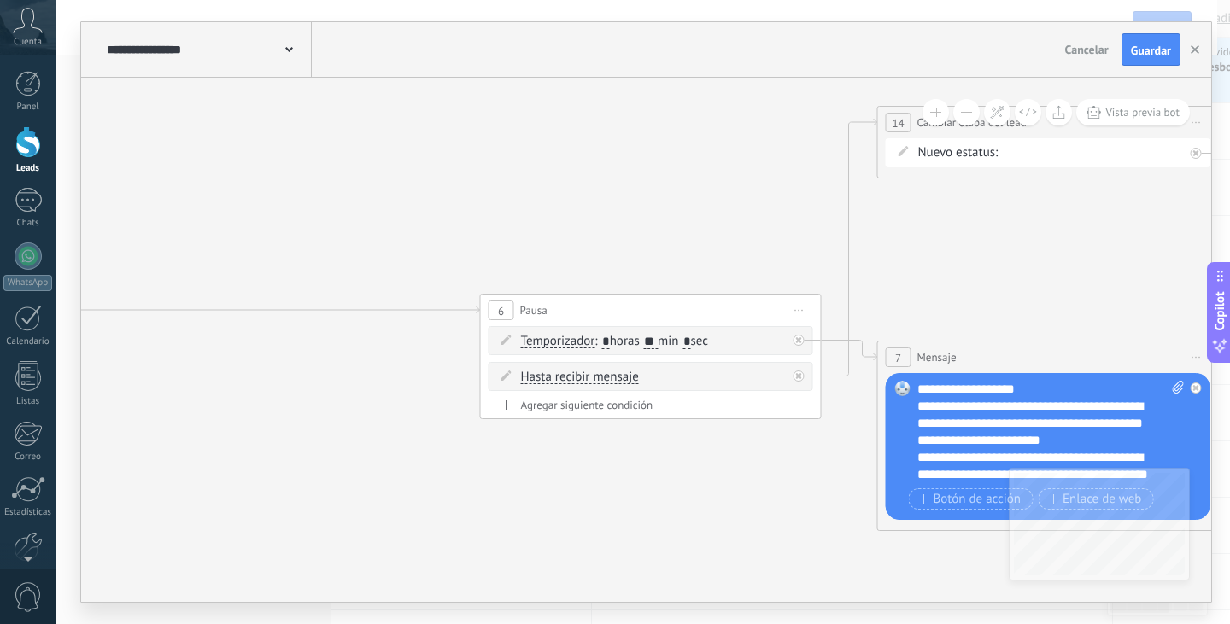
drag, startPoint x: 517, startPoint y: 473, endPoint x: 221, endPoint y: 487, distance: 295.8
click at [221, 487] on icon at bounding box center [349, 287] width 4945 height 1362
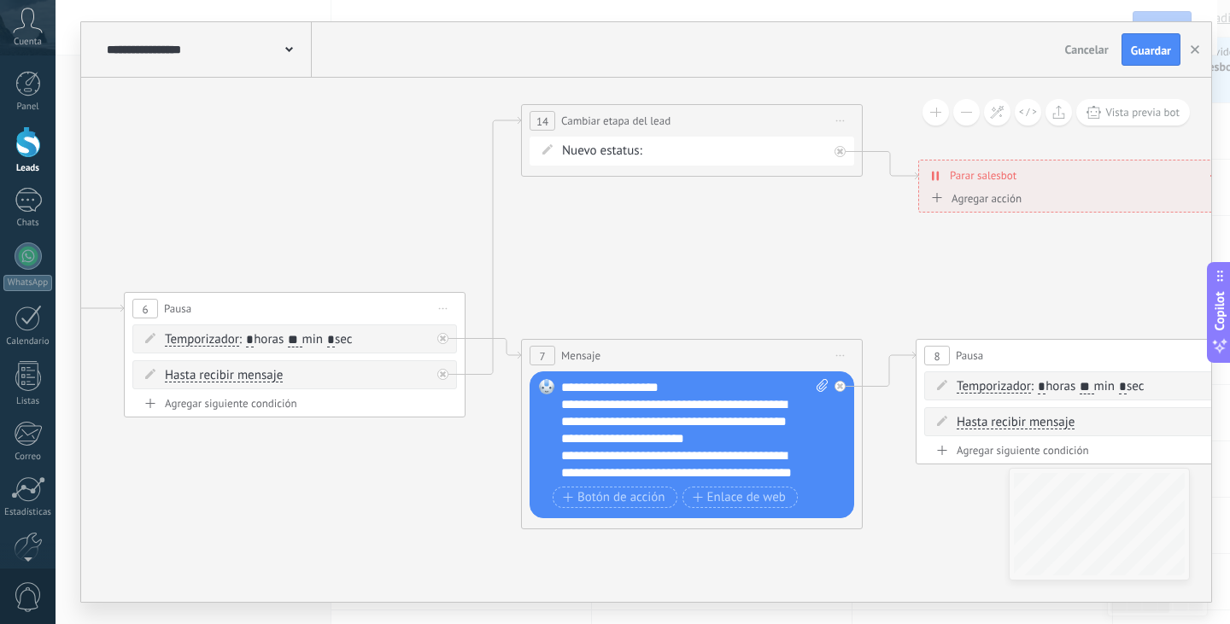
drag, startPoint x: 968, startPoint y: 248, endPoint x: 525, endPoint y: 323, distance: 448.8
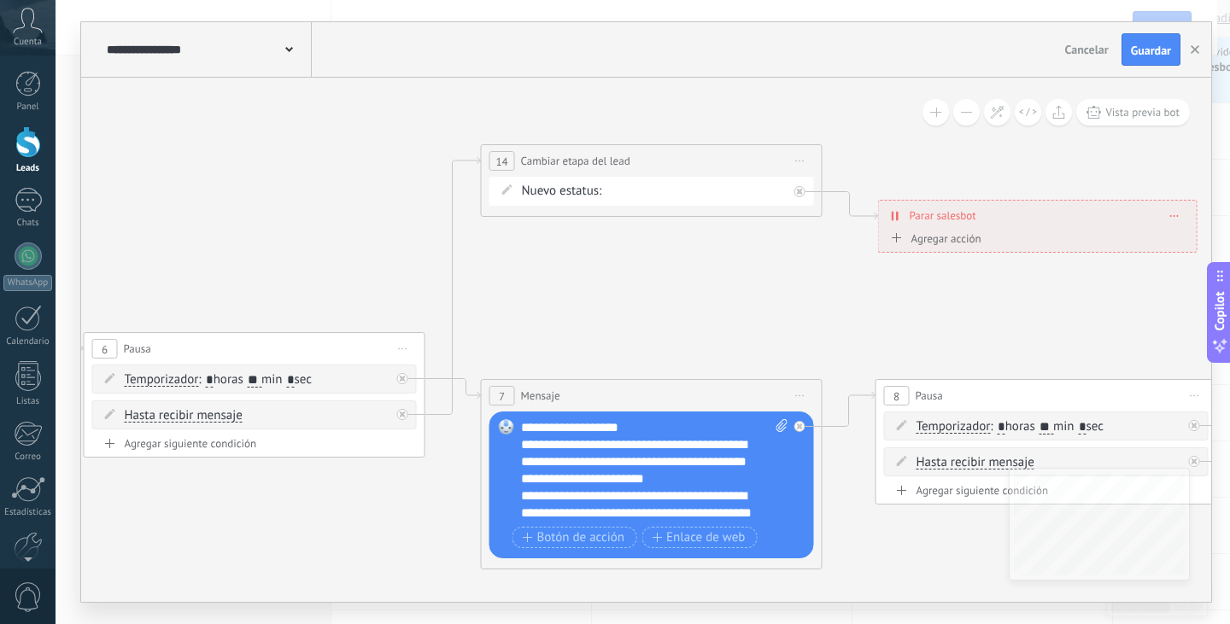
drag, startPoint x: 525, startPoint y: 323, endPoint x: 573, endPoint y: 286, distance: 60.3
click at [609, 195] on form "Nuevo estatus: NEQUI BRE-V REMARKETING Logrado con éxito Venta Perdido" at bounding box center [655, 191] width 266 height 17
click at [804, 156] on span "Iniciar vista previa aquí Cambiar nombre Duplicar [GEOGRAPHIC_DATA]" at bounding box center [800, 161] width 27 height 25
click at [868, 266] on div "Borrar" at bounding box center [877, 272] width 169 height 29
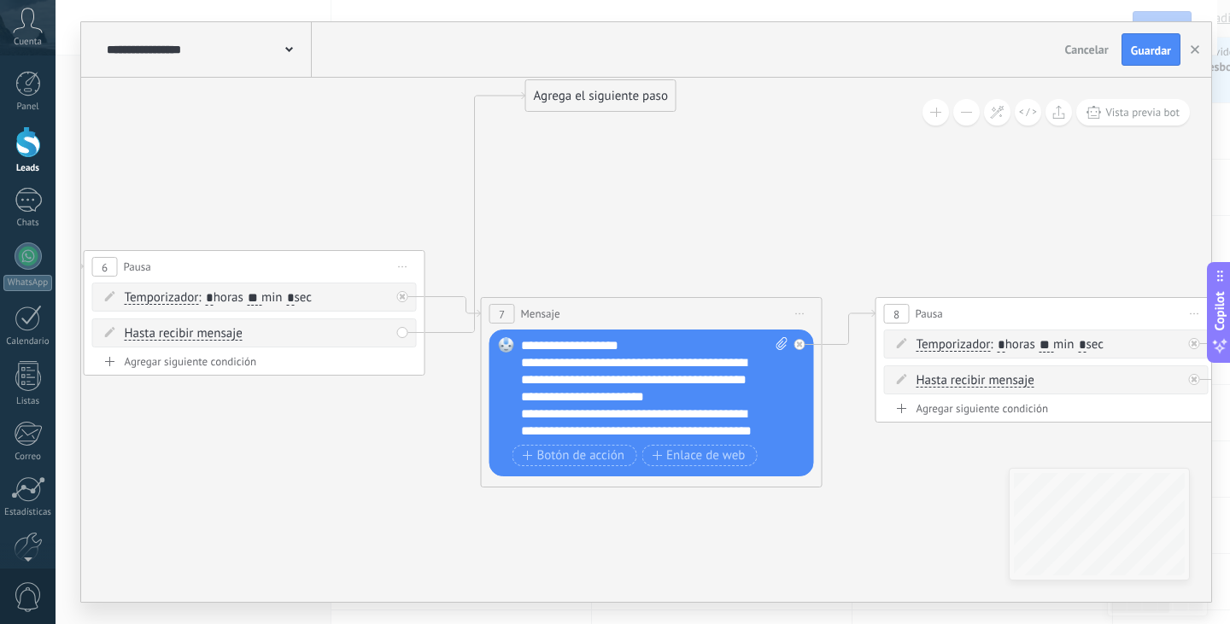
drag, startPoint x: 541, startPoint y: 526, endPoint x: 585, endPoint y: 109, distance: 419.2
click at [585, 109] on div "Agrega el siguiente paso" at bounding box center [600, 96] width 149 height 28
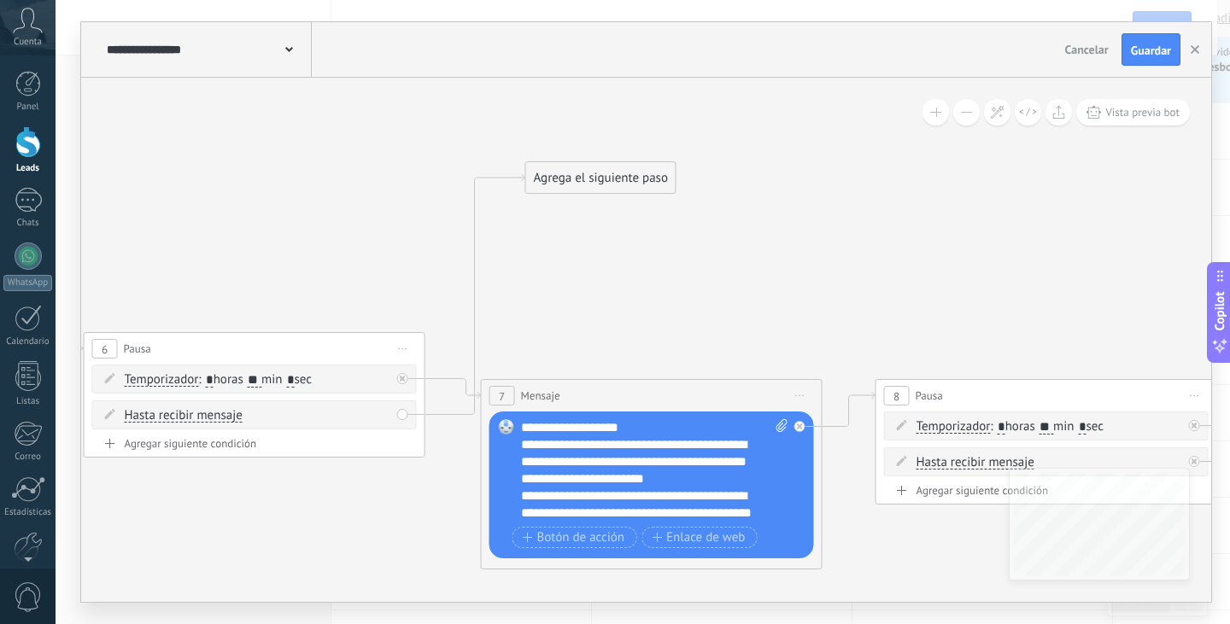
click at [560, 190] on div "Agrega el siguiente paso" at bounding box center [600, 178] width 149 height 28
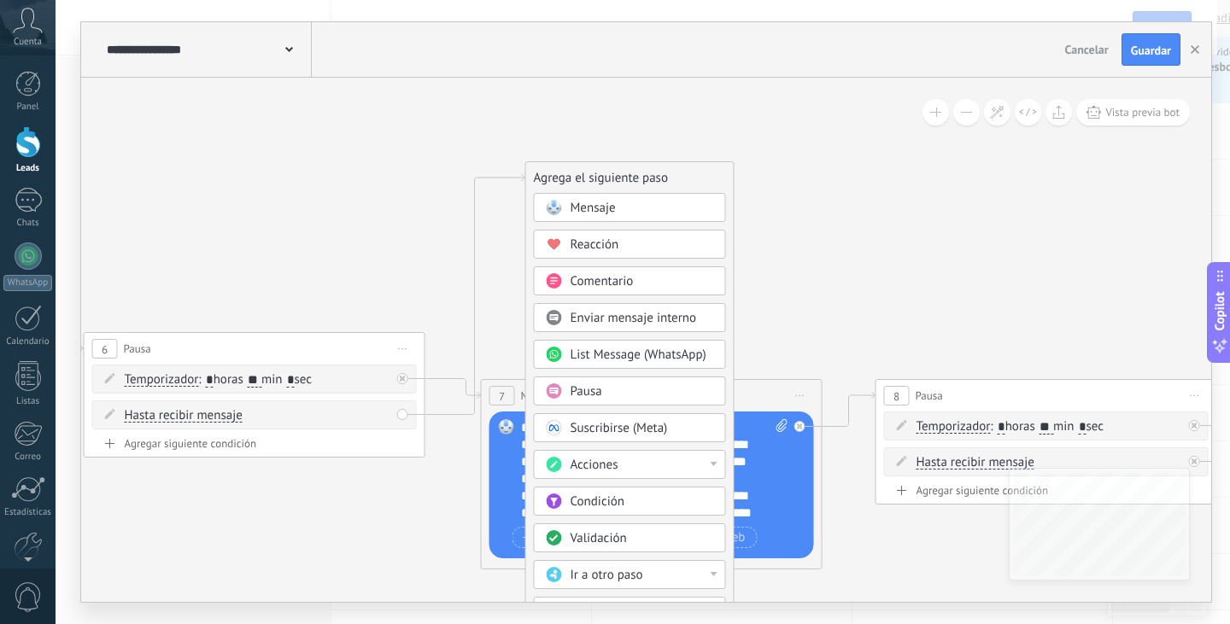
click at [654, 468] on div "Acciones" at bounding box center [642, 465] width 143 height 17
